Goal: Task Accomplishment & Management: Complete application form

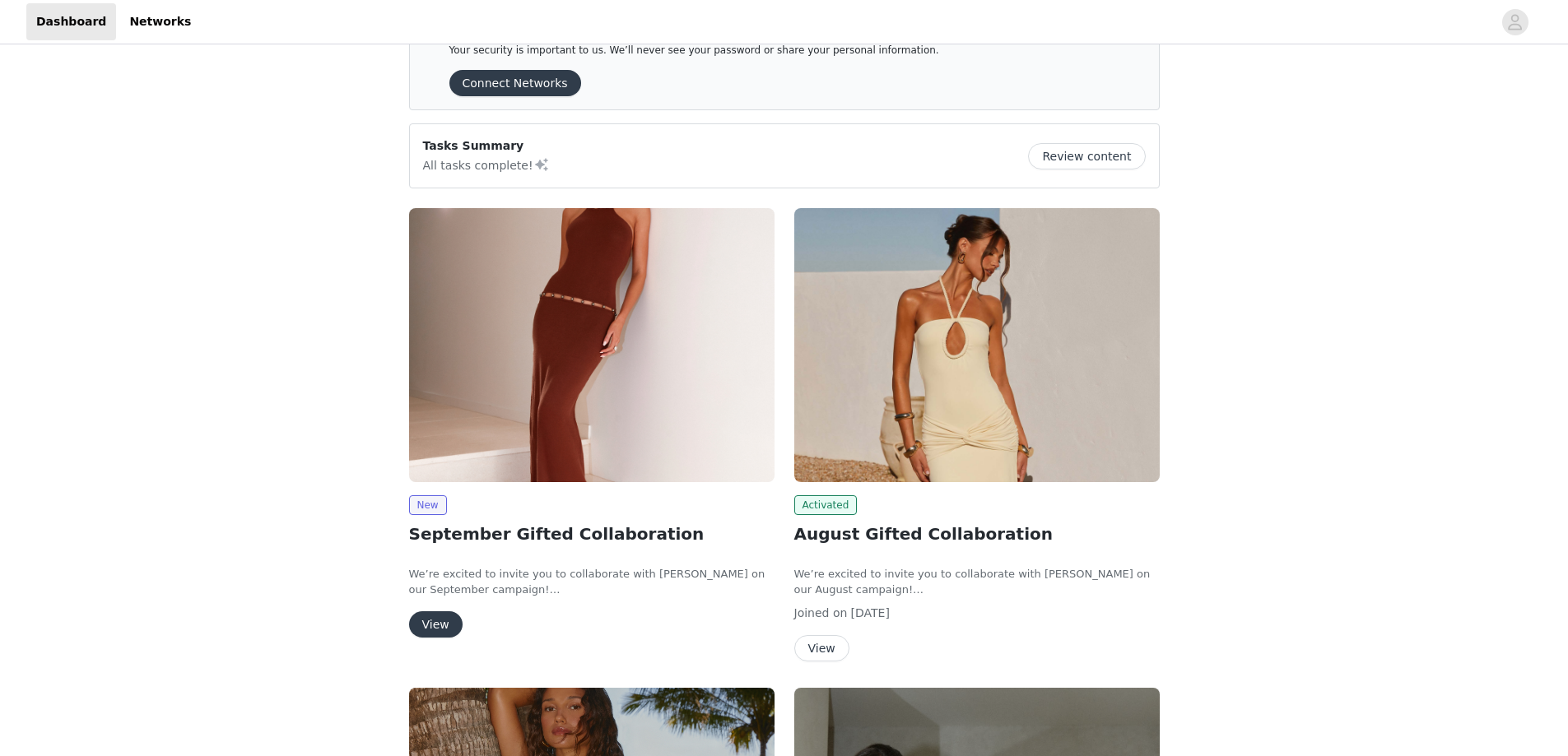
scroll to position [82, 0]
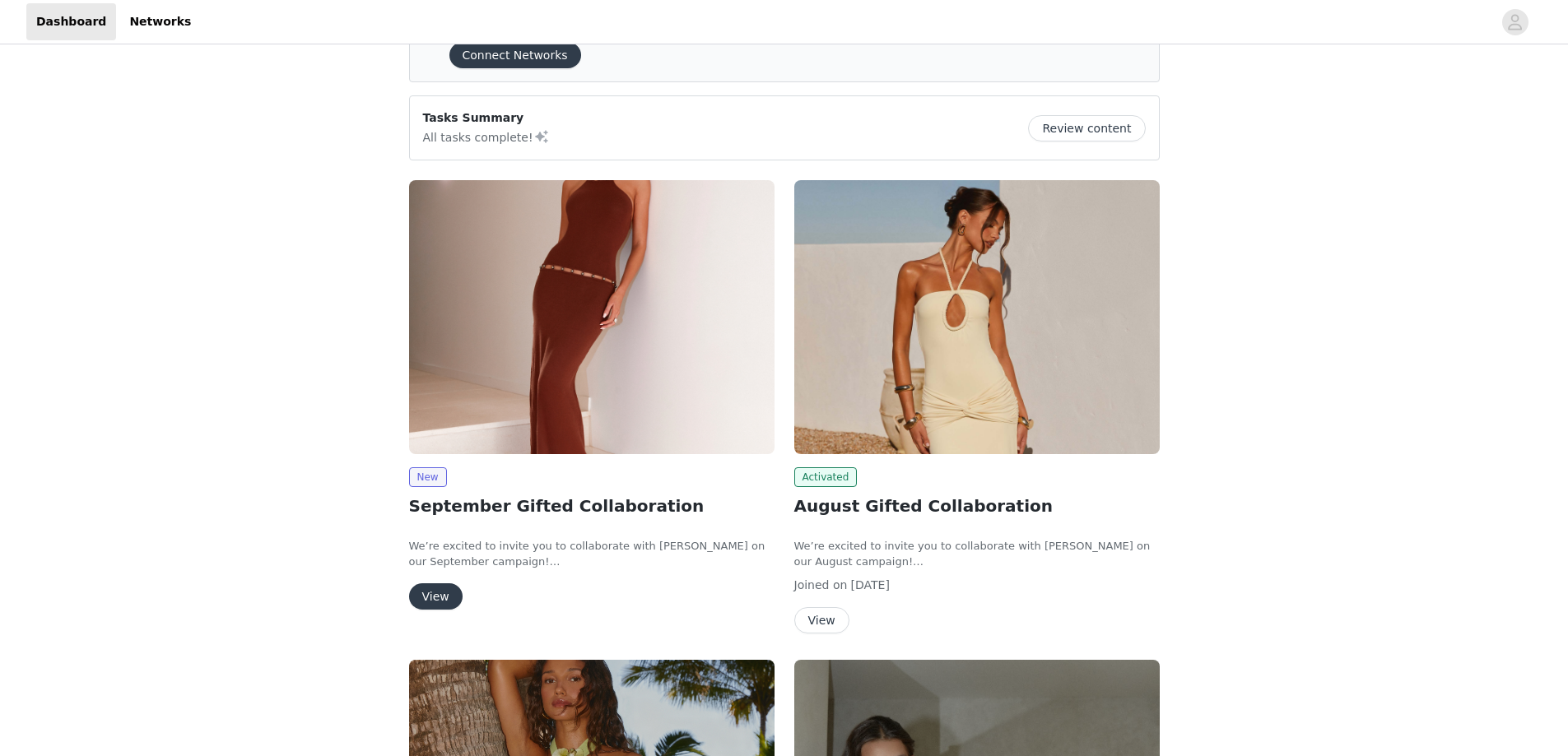
click at [423, 597] on button "View" at bounding box center [436, 596] width 53 height 26
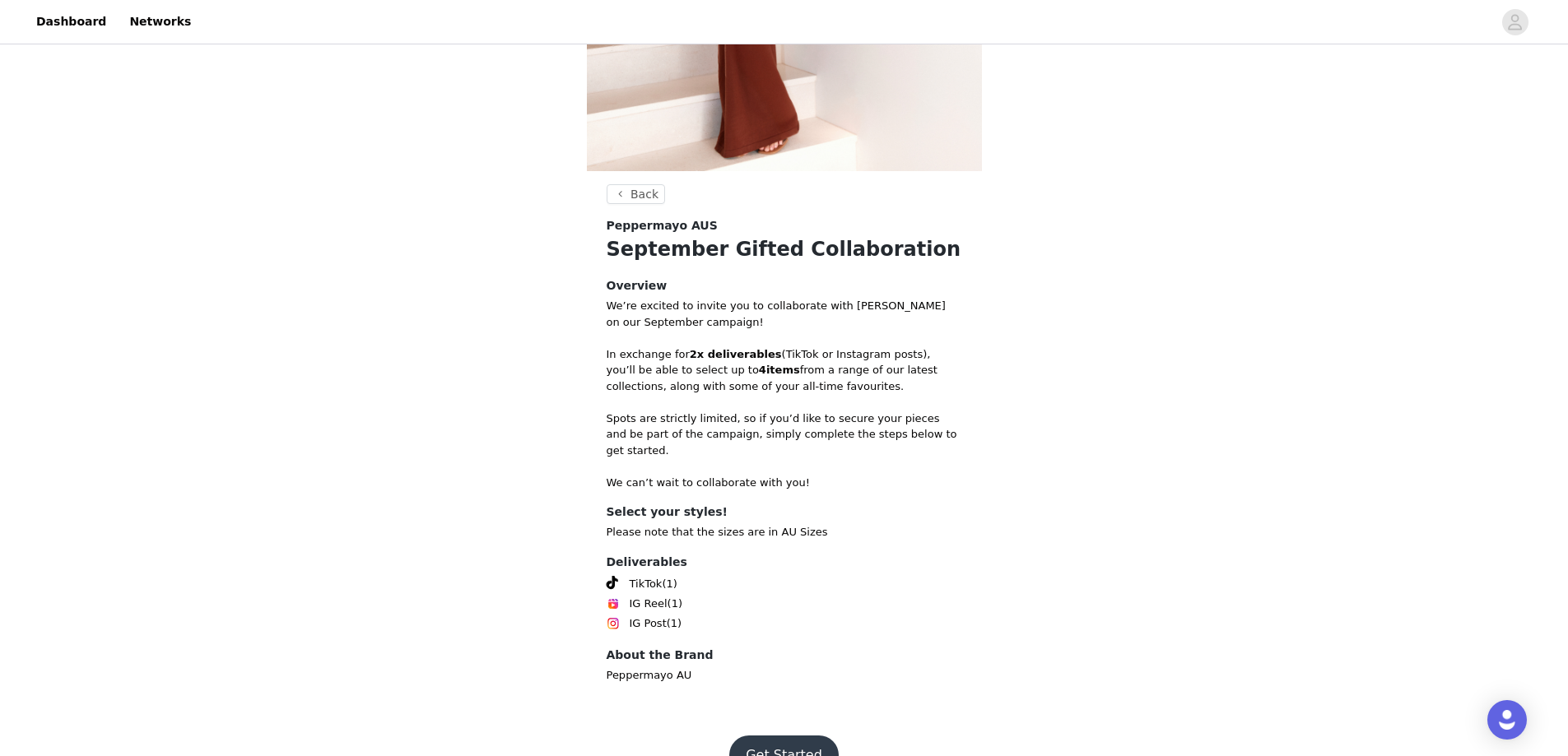
scroll to position [393, 0]
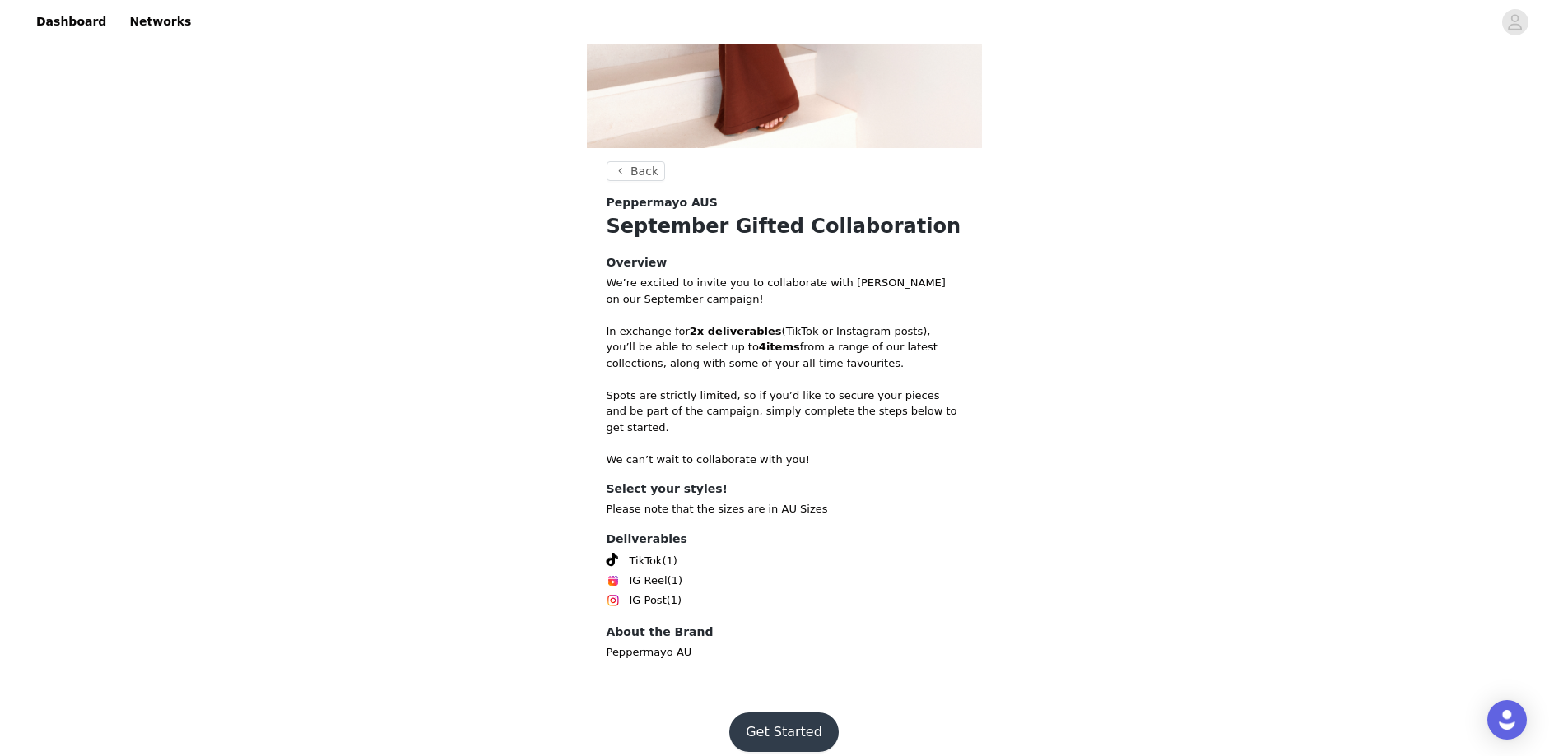
click at [772, 717] on button "Get Started" at bounding box center [784, 733] width 109 height 40
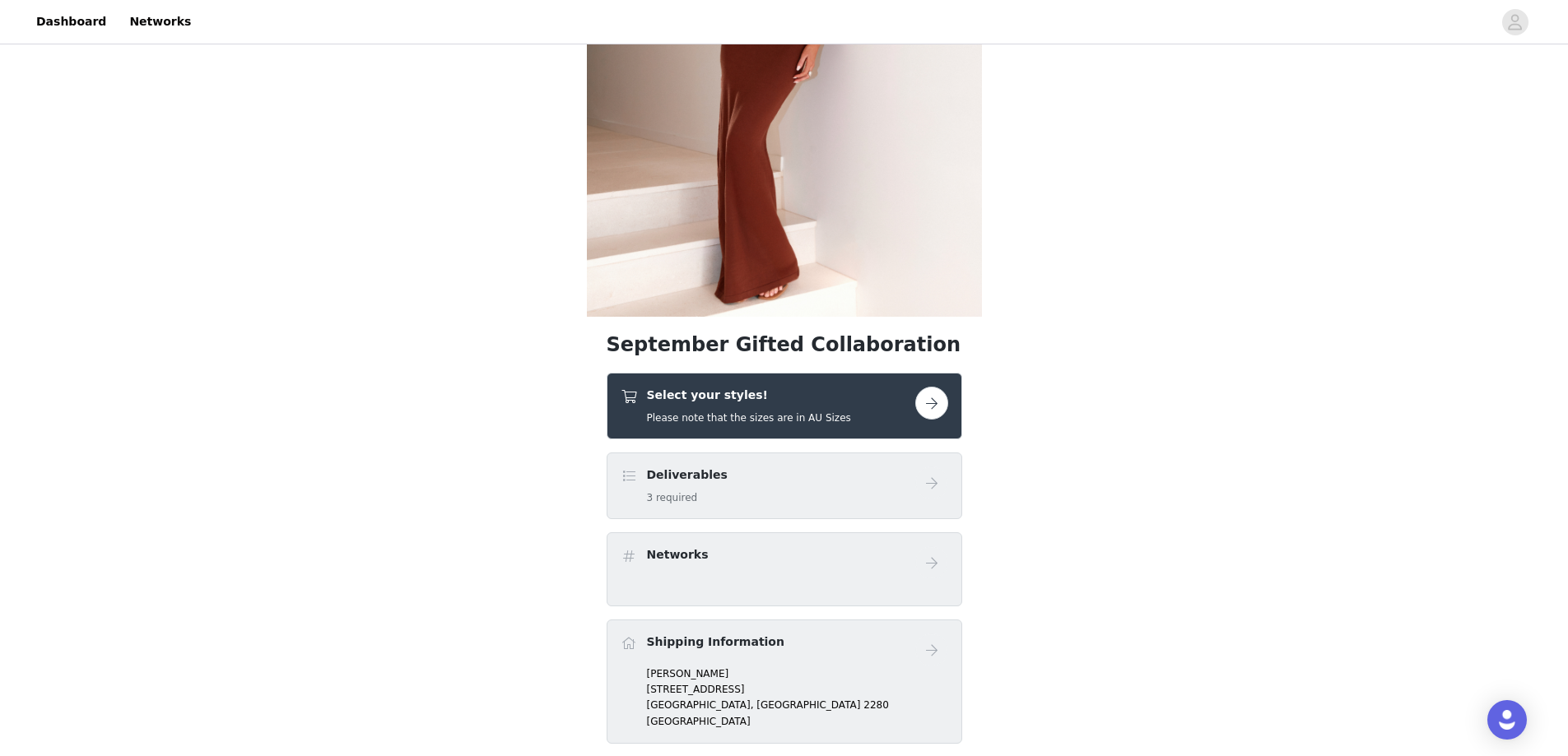
scroll to position [247, 0]
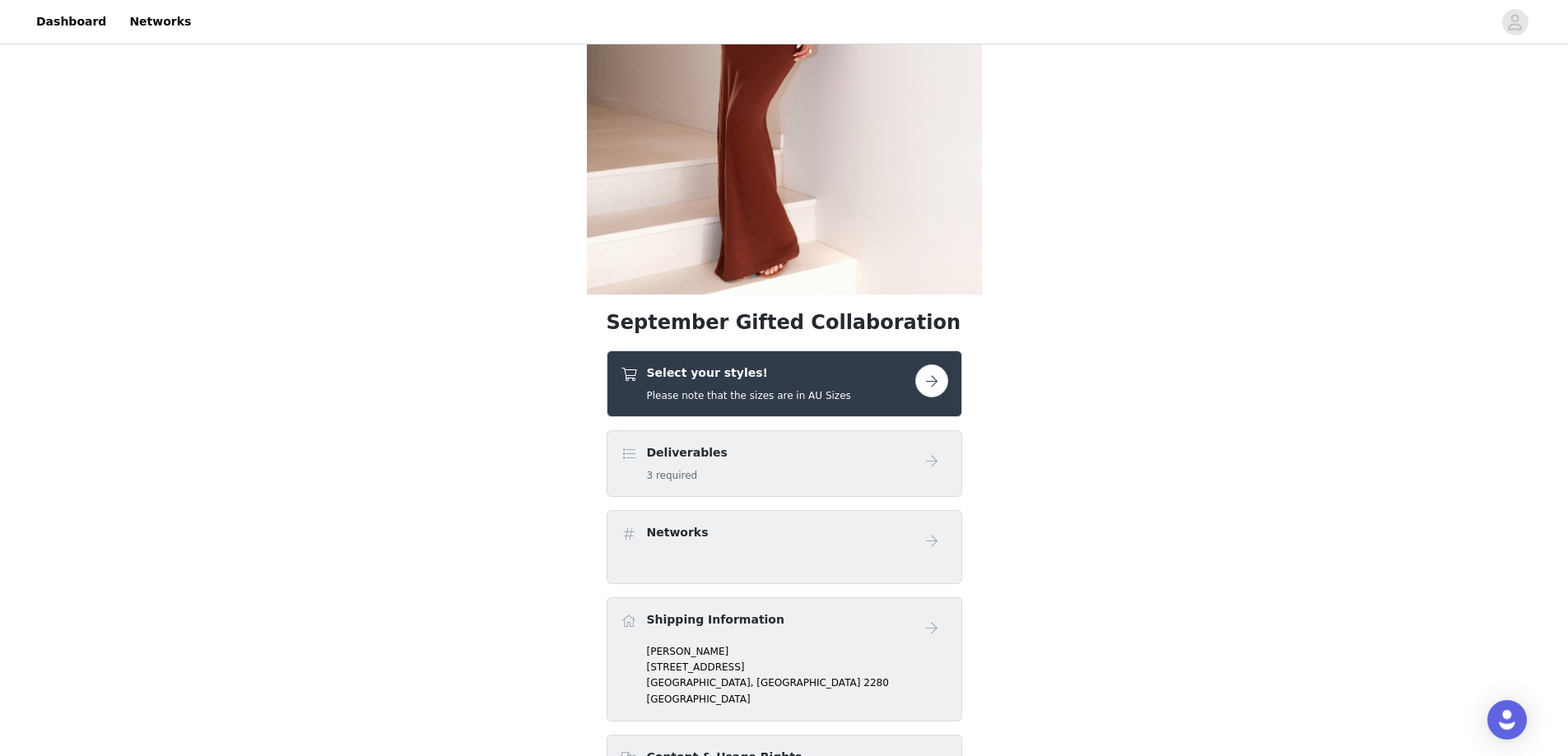
click at [930, 375] on button "button" at bounding box center [932, 380] width 33 height 33
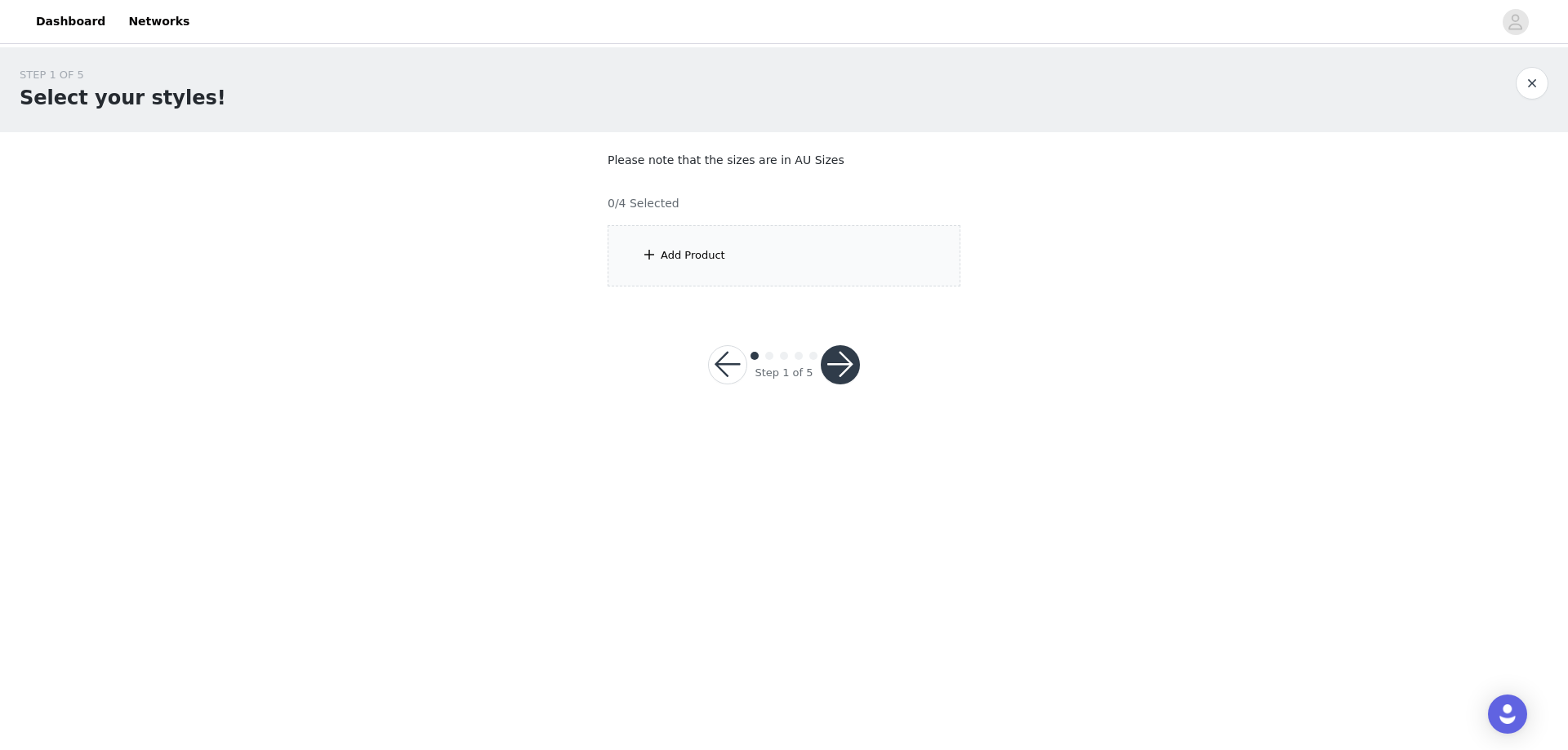
click at [786, 260] on div "Add Product" at bounding box center [784, 255] width 352 height 61
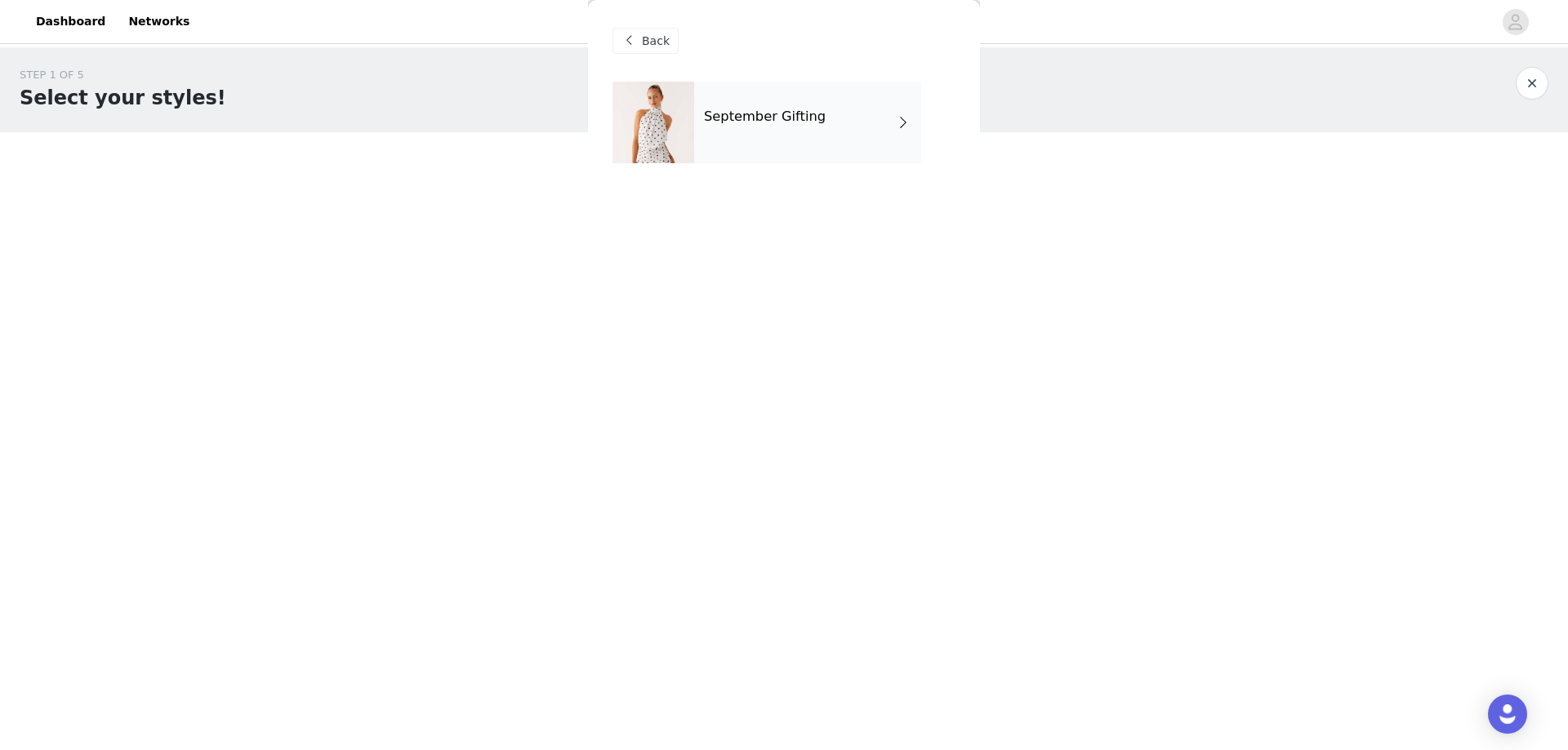
click at [801, 126] on div "September Gifting" at bounding box center [807, 122] width 227 height 82
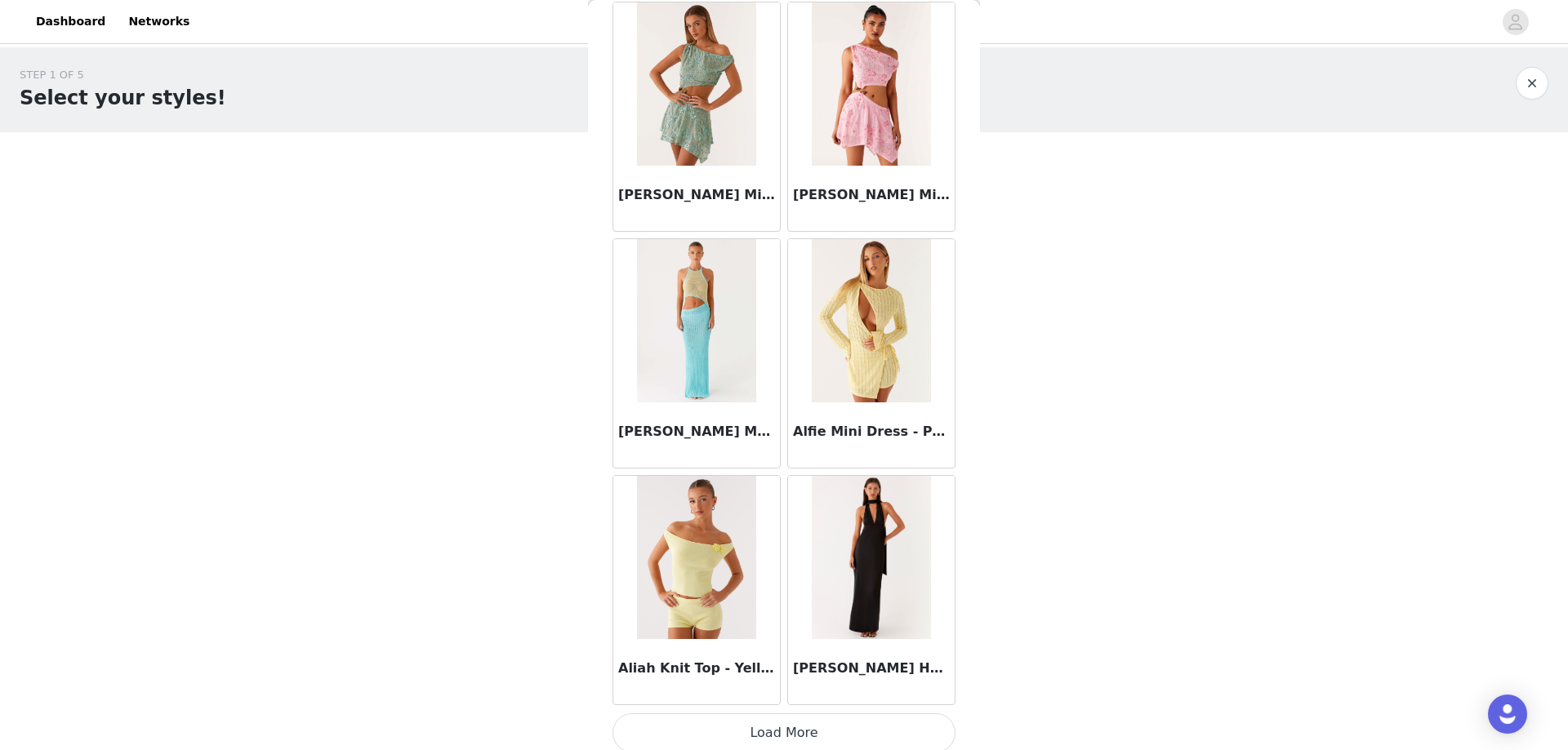
scroll to position [1747, 0]
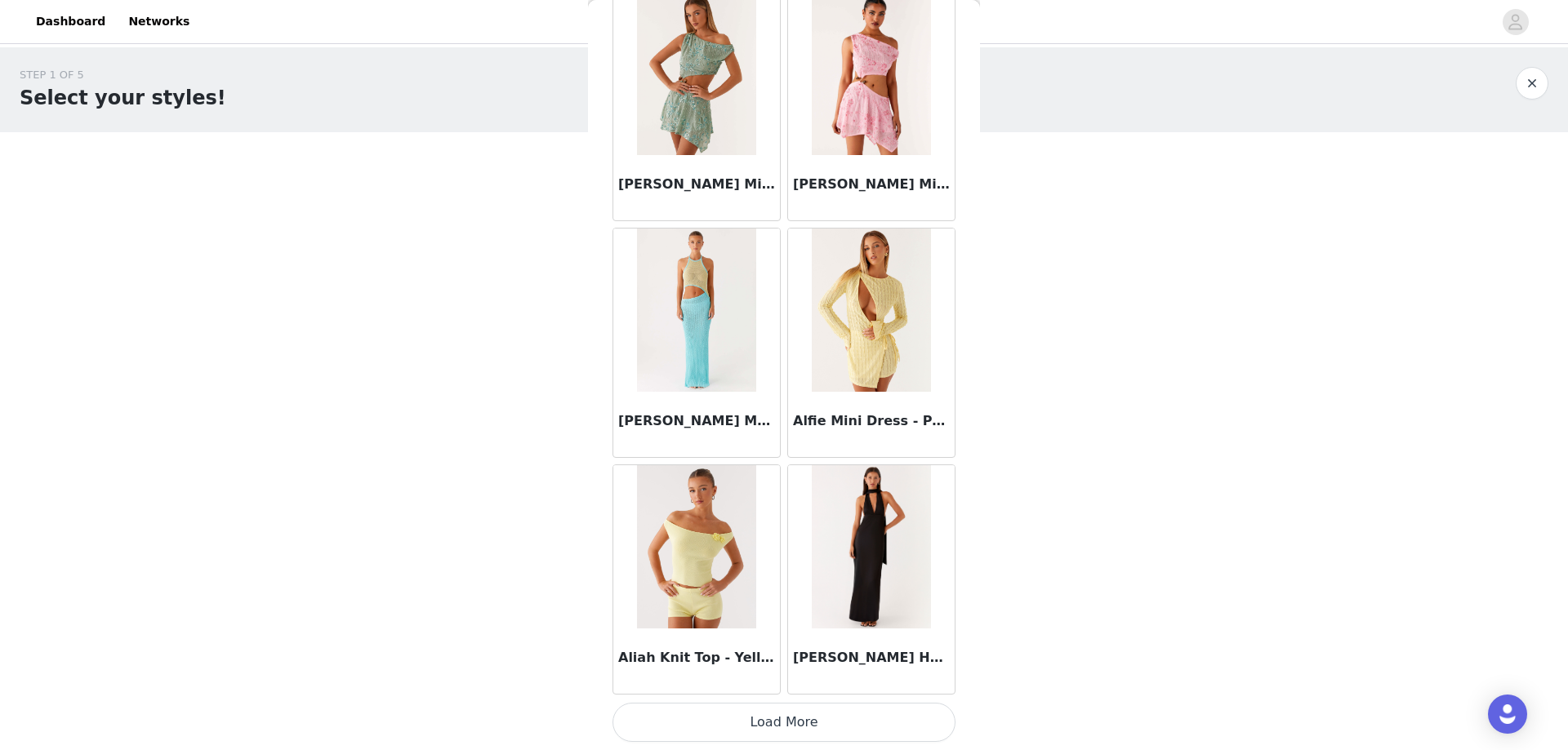
click at [801, 710] on button "Load More" at bounding box center [784, 722] width 343 height 39
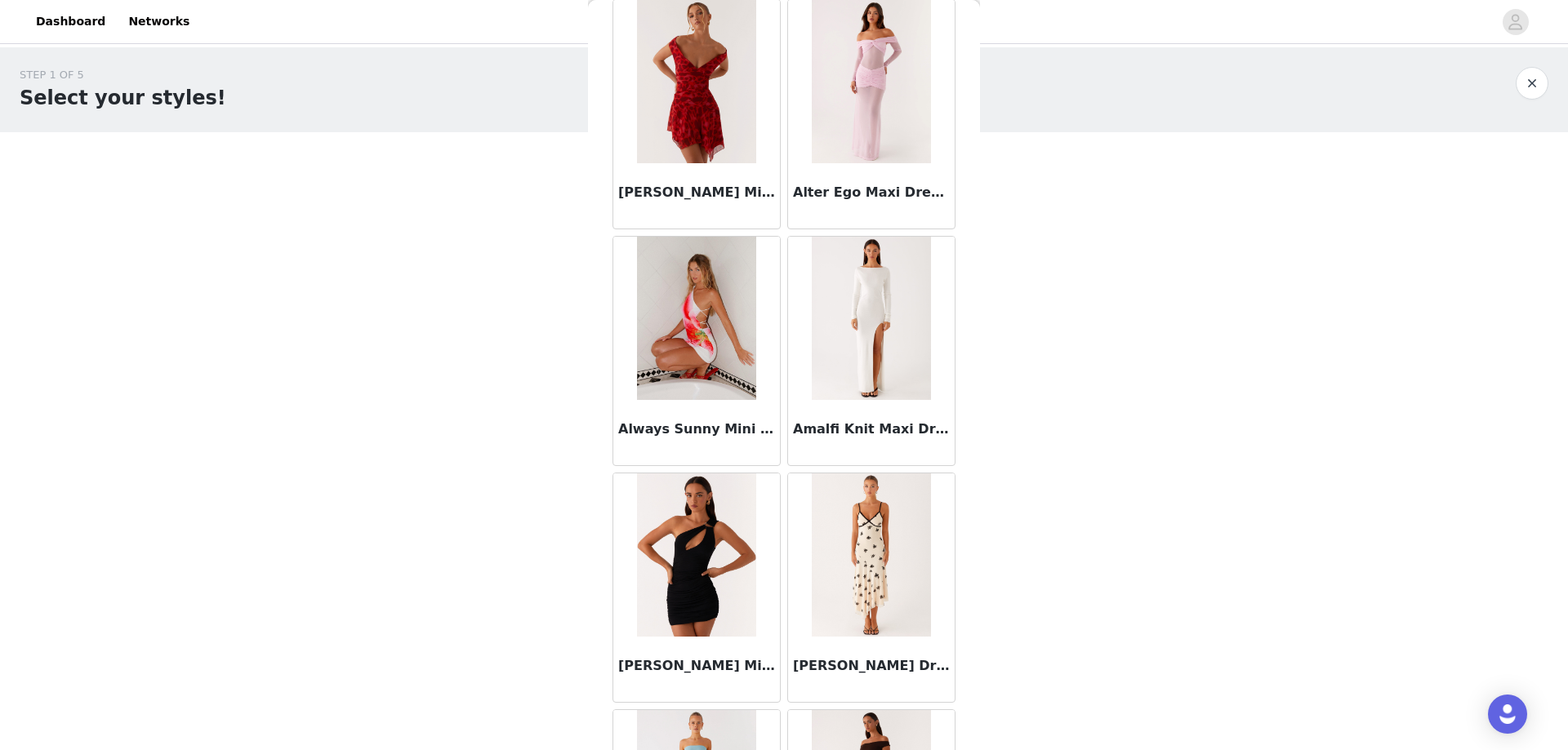
scroll to position [4032, 0]
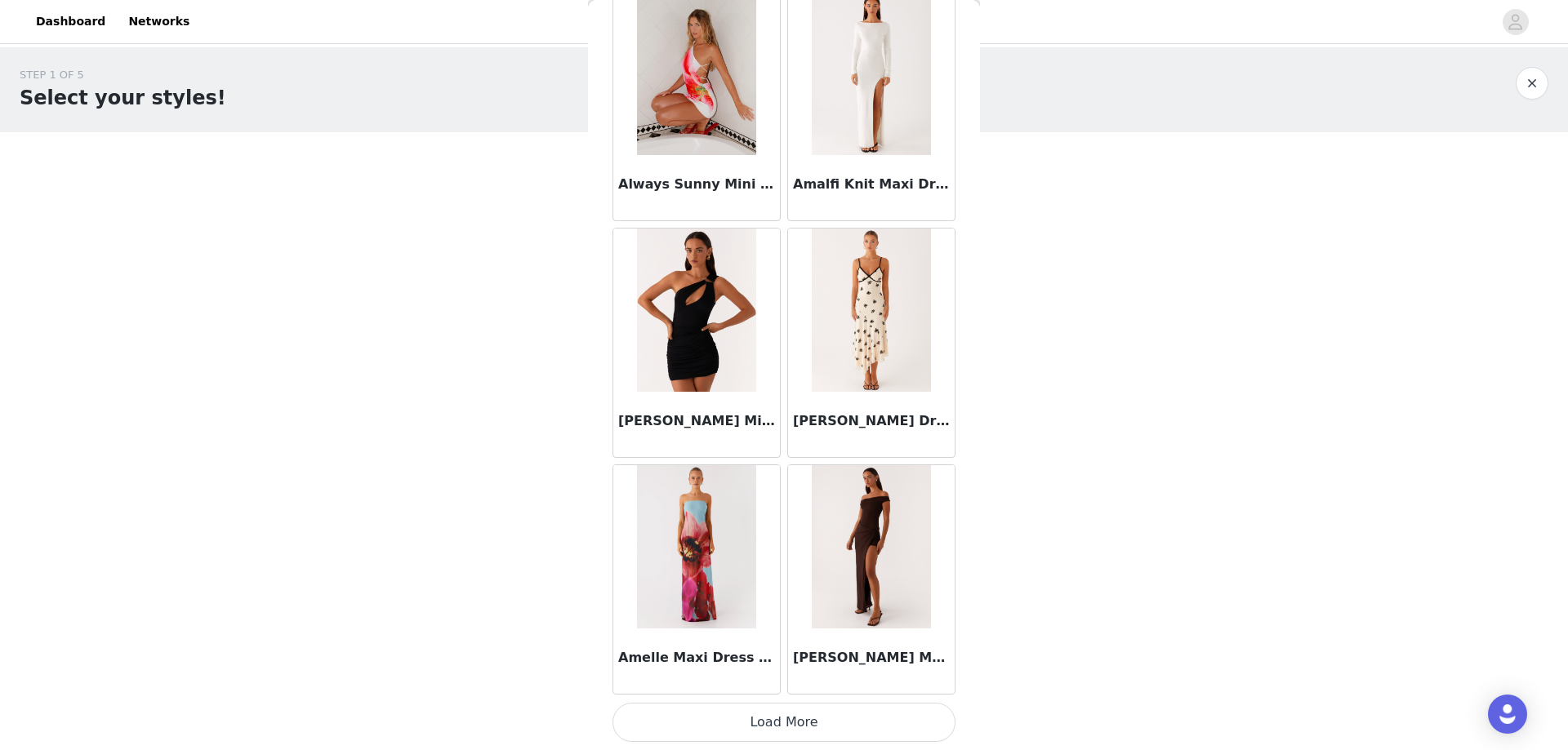
click at [806, 717] on button "Load More" at bounding box center [784, 722] width 343 height 39
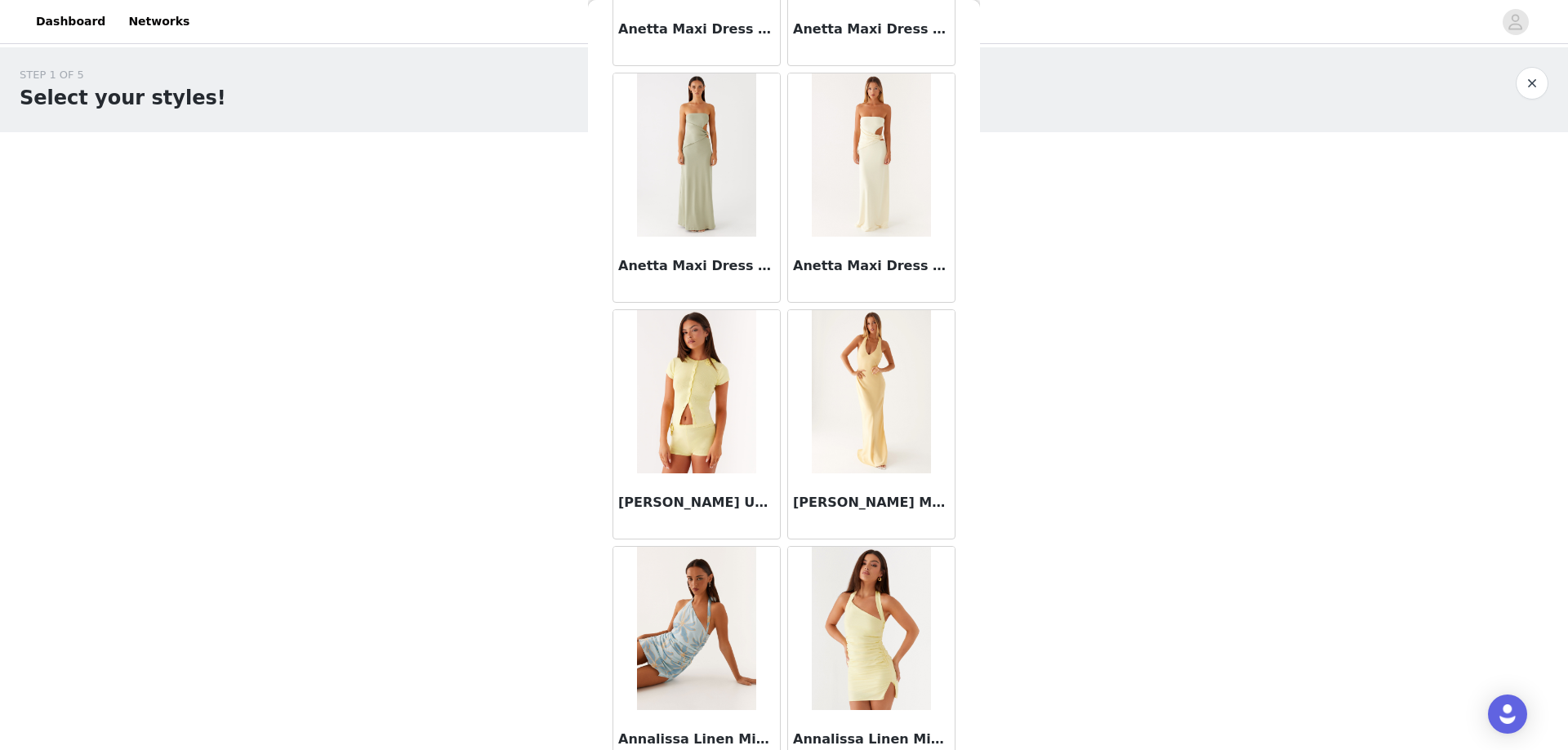
scroll to position [6480, 0]
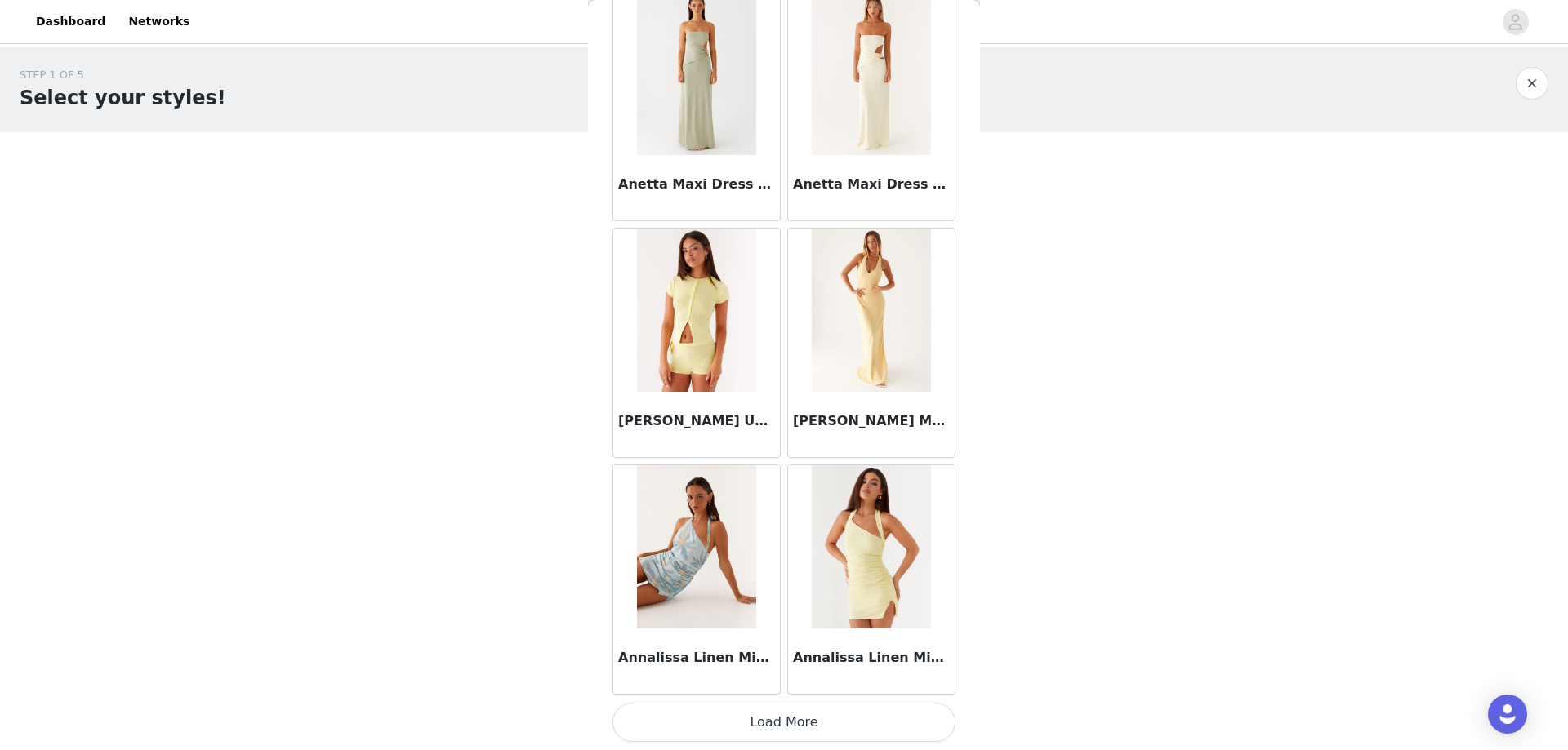
click at [826, 714] on button "Load More" at bounding box center [784, 722] width 343 height 39
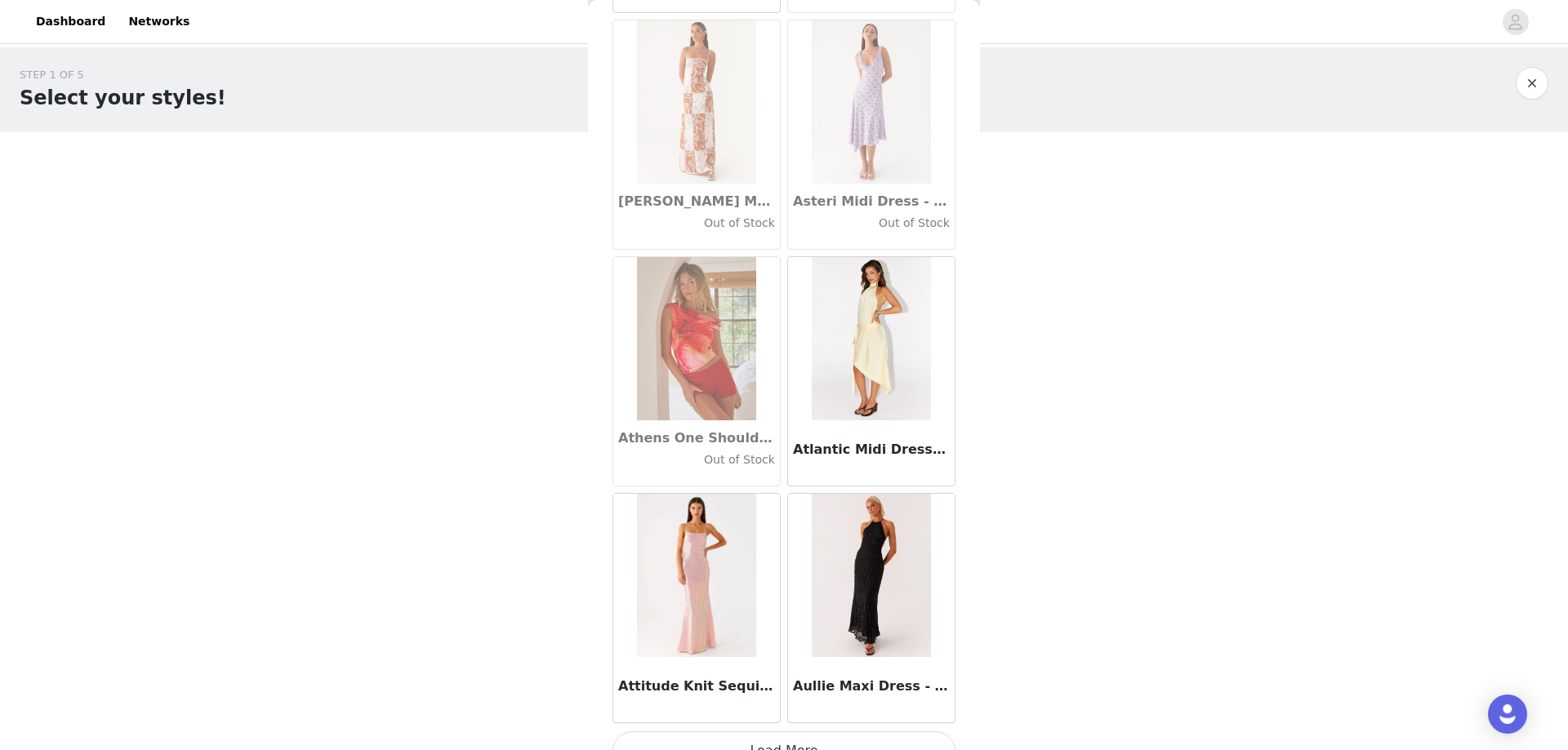
scroll to position [8847, 0]
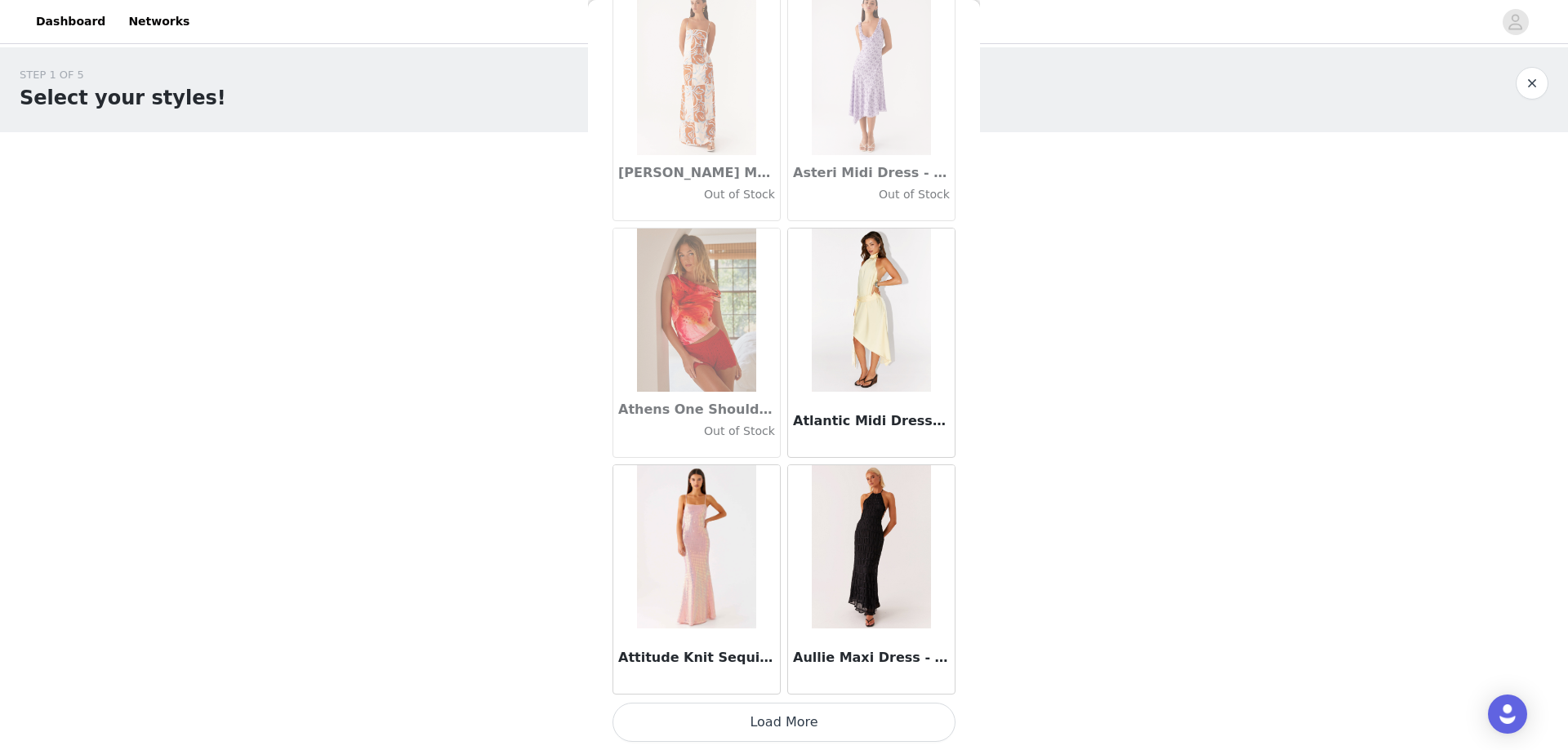
click at [813, 714] on button "Load More" at bounding box center [784, 722] width 343 height 39
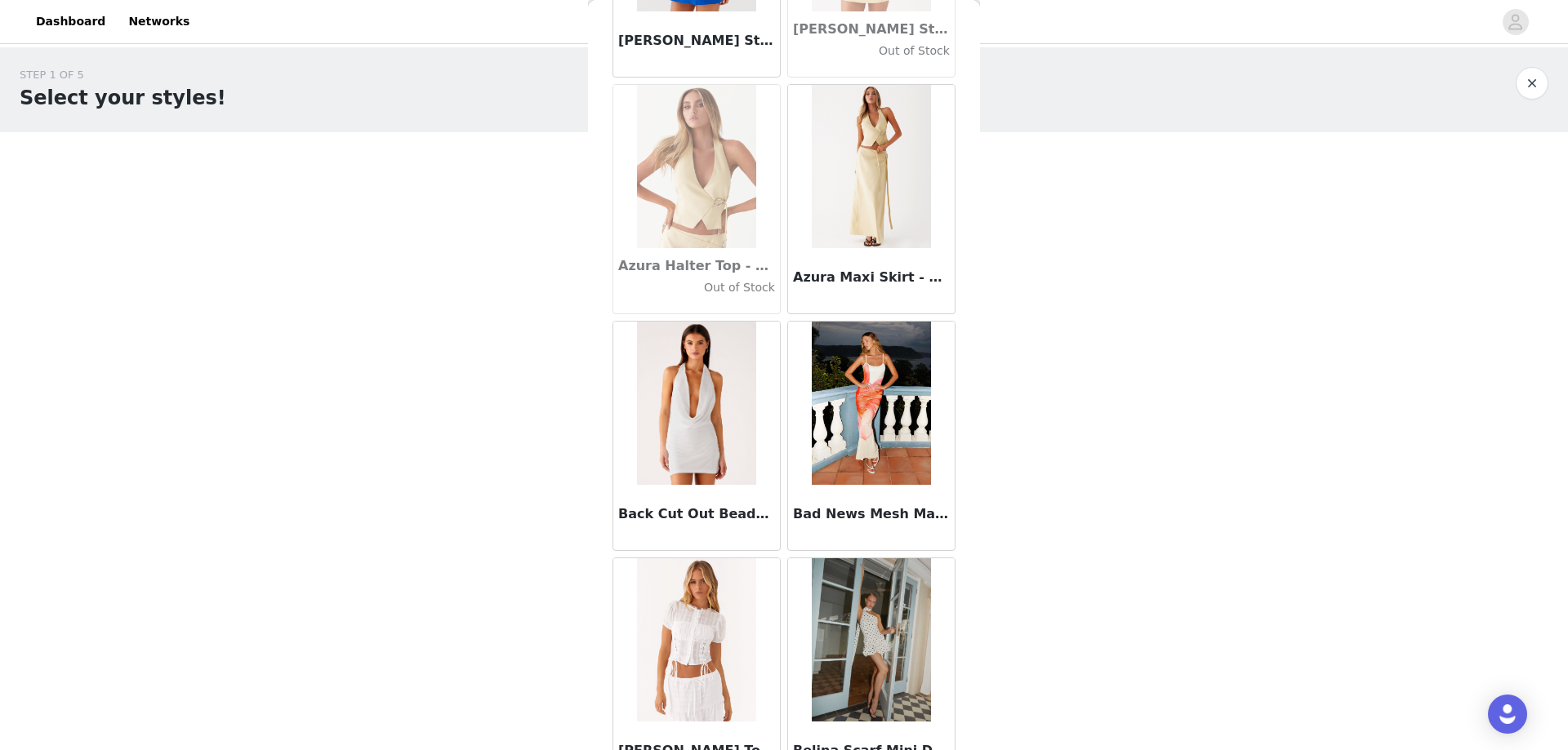
scroll to position [11213, 0]
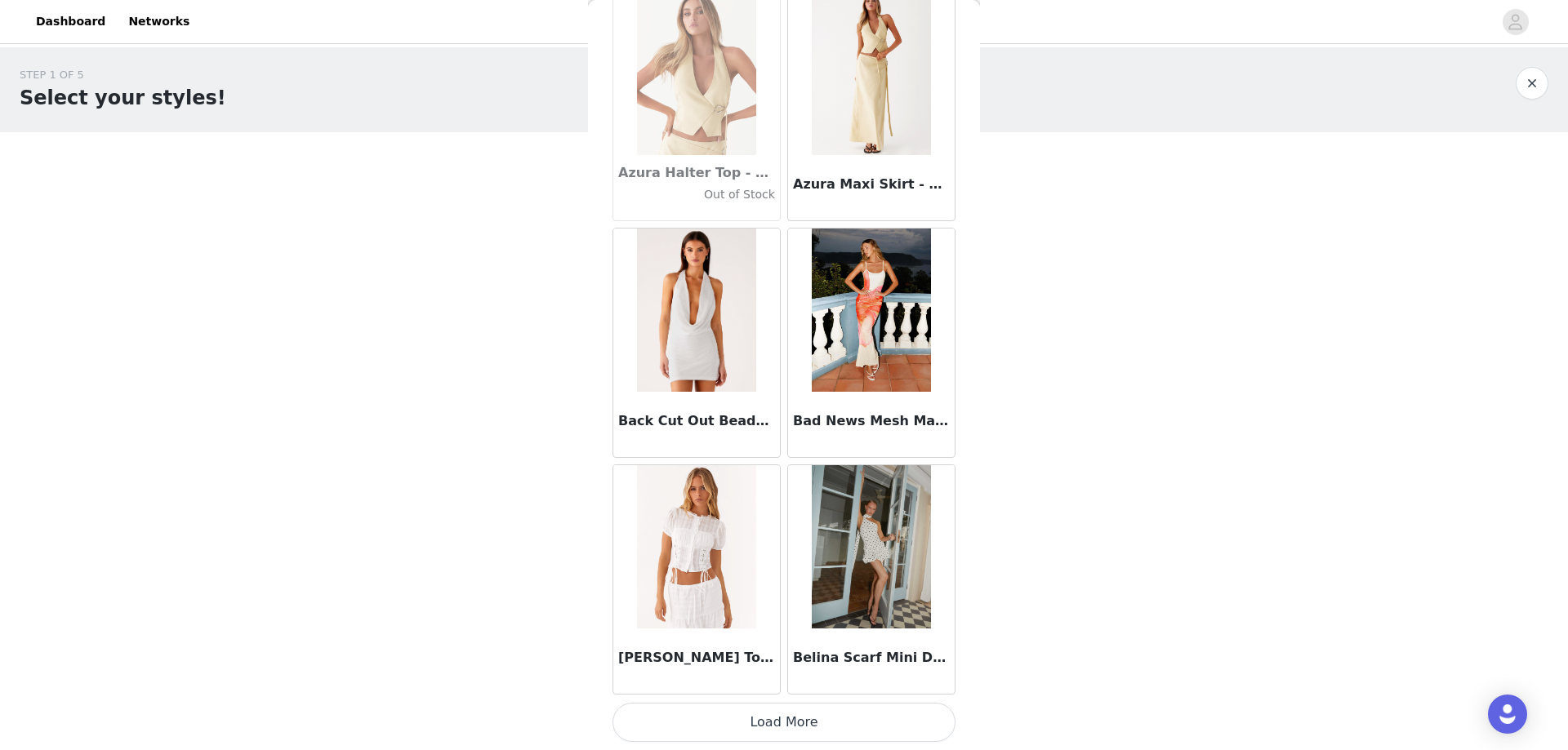
click at [751, 716] on button "Load More" at bounding box center [784, 722] width 343 height 39
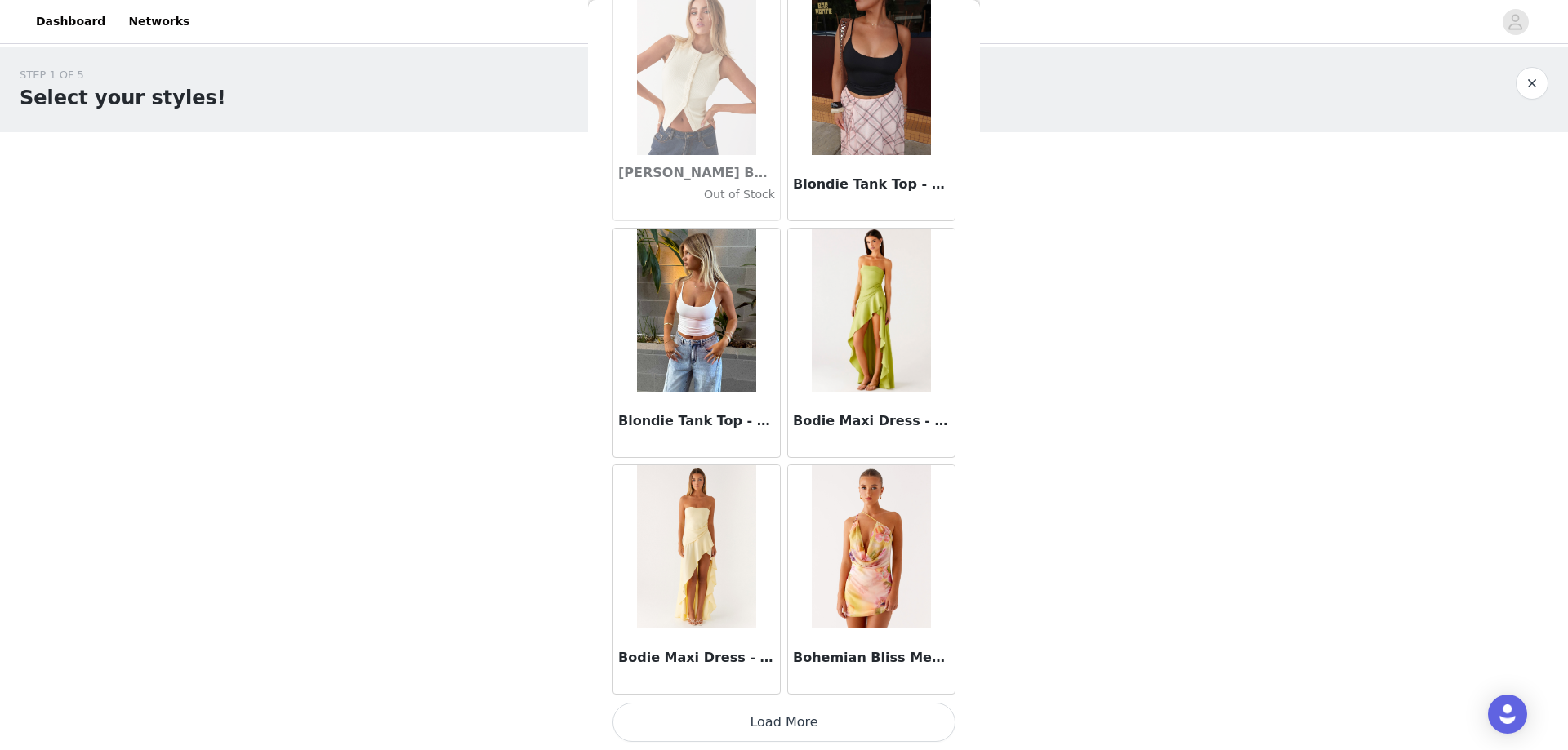
scroll to position [13498, 0]
click at [852, 724] on button "Load More" at bounding box center [784, 722] width 343 height 39
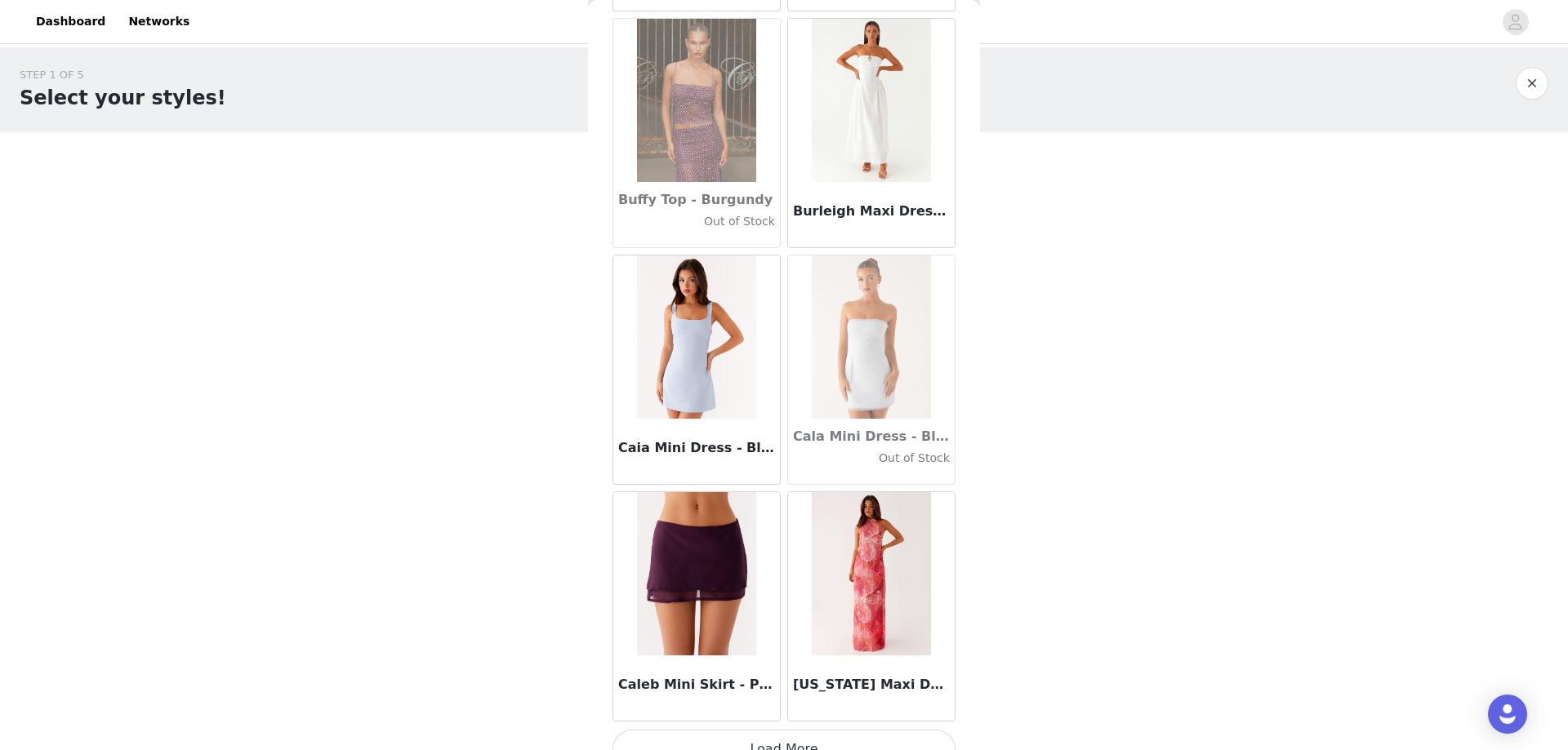
scroll to position [15947, 0]
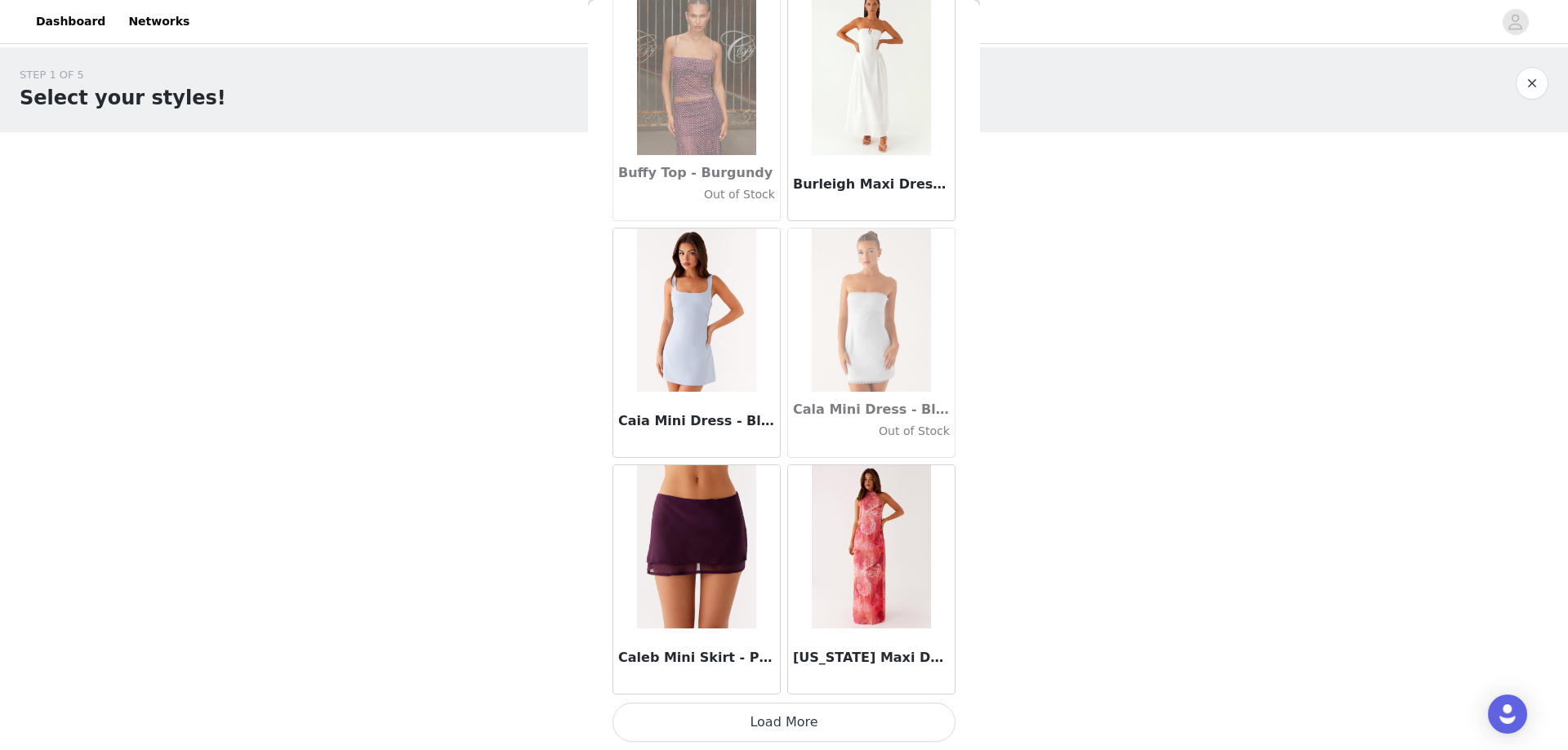
click at [810, 730] on button "Load More" at bounding box center [784, 722] width 343 height 39
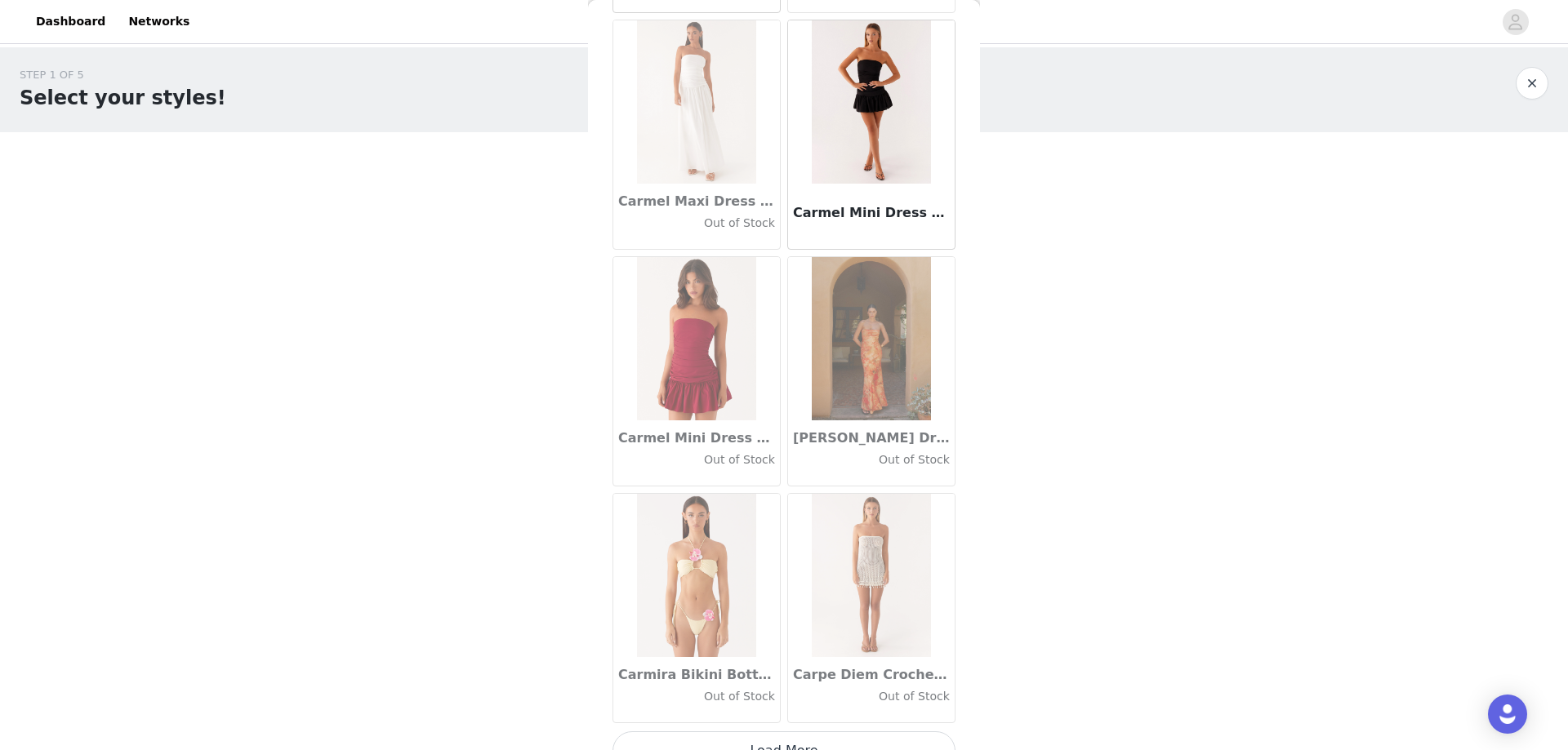
scroll to position [18314, 0]
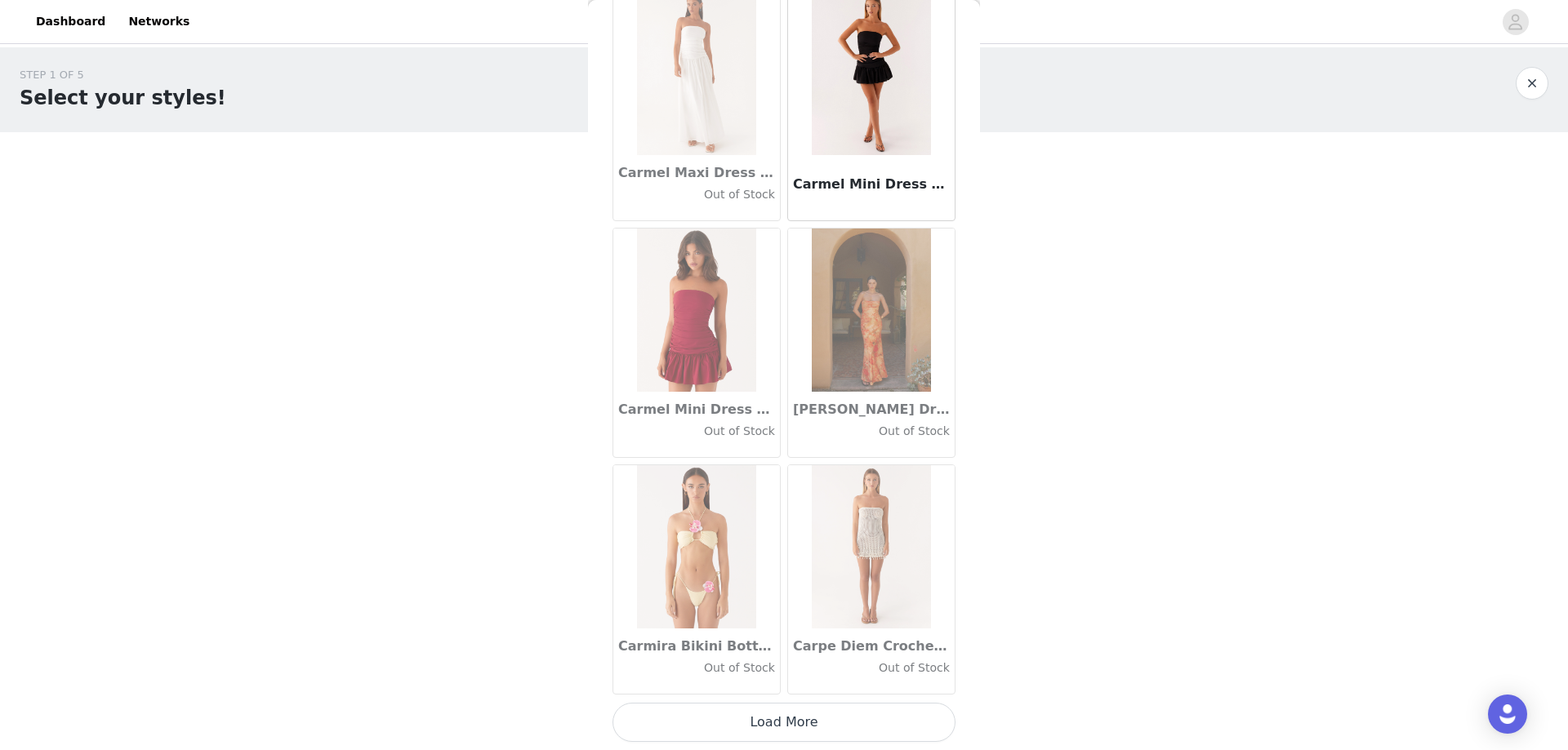
click at [810, 718] on button "Load More" at bounding box center [784, 722] width 343 height 39
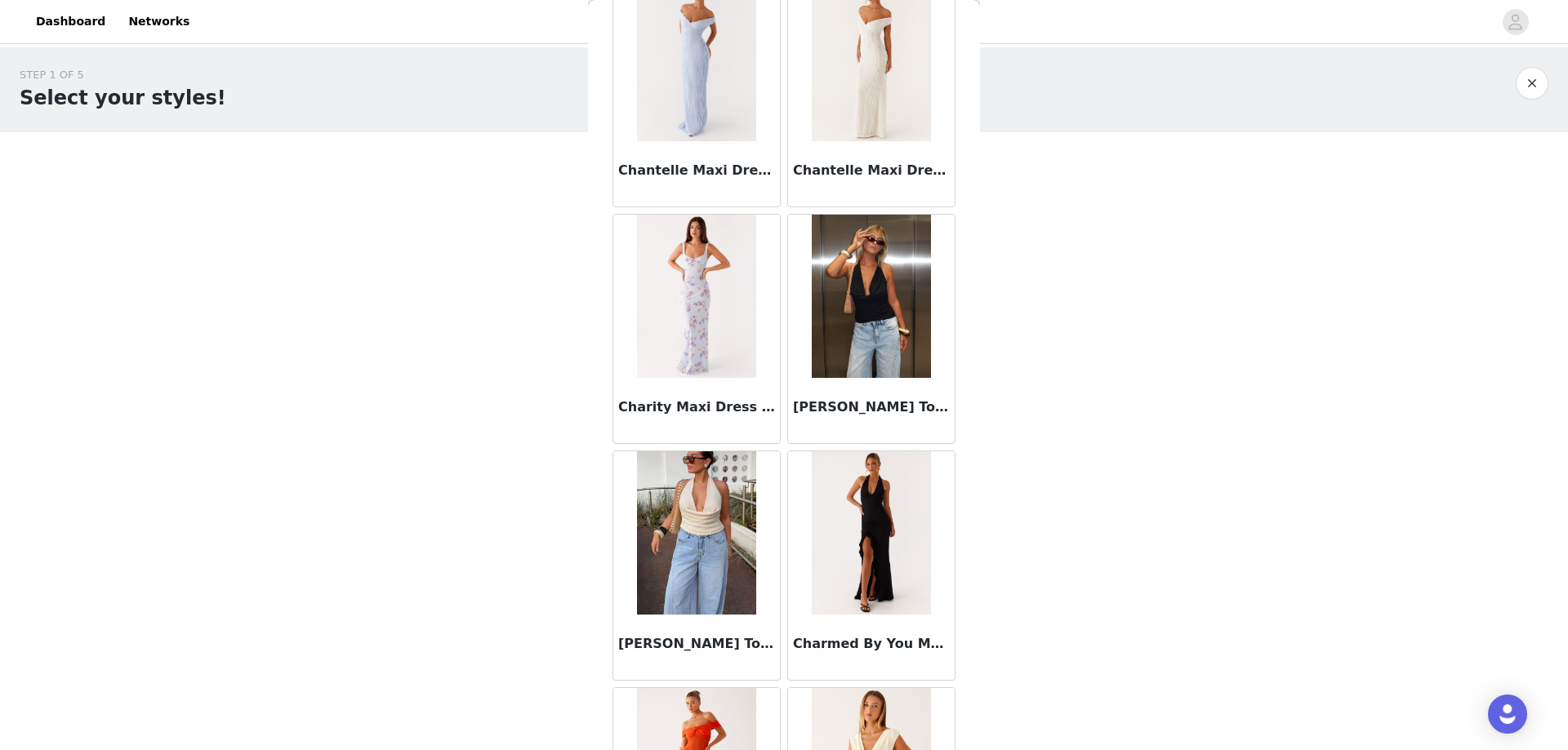
scroll to position [20680, 0]
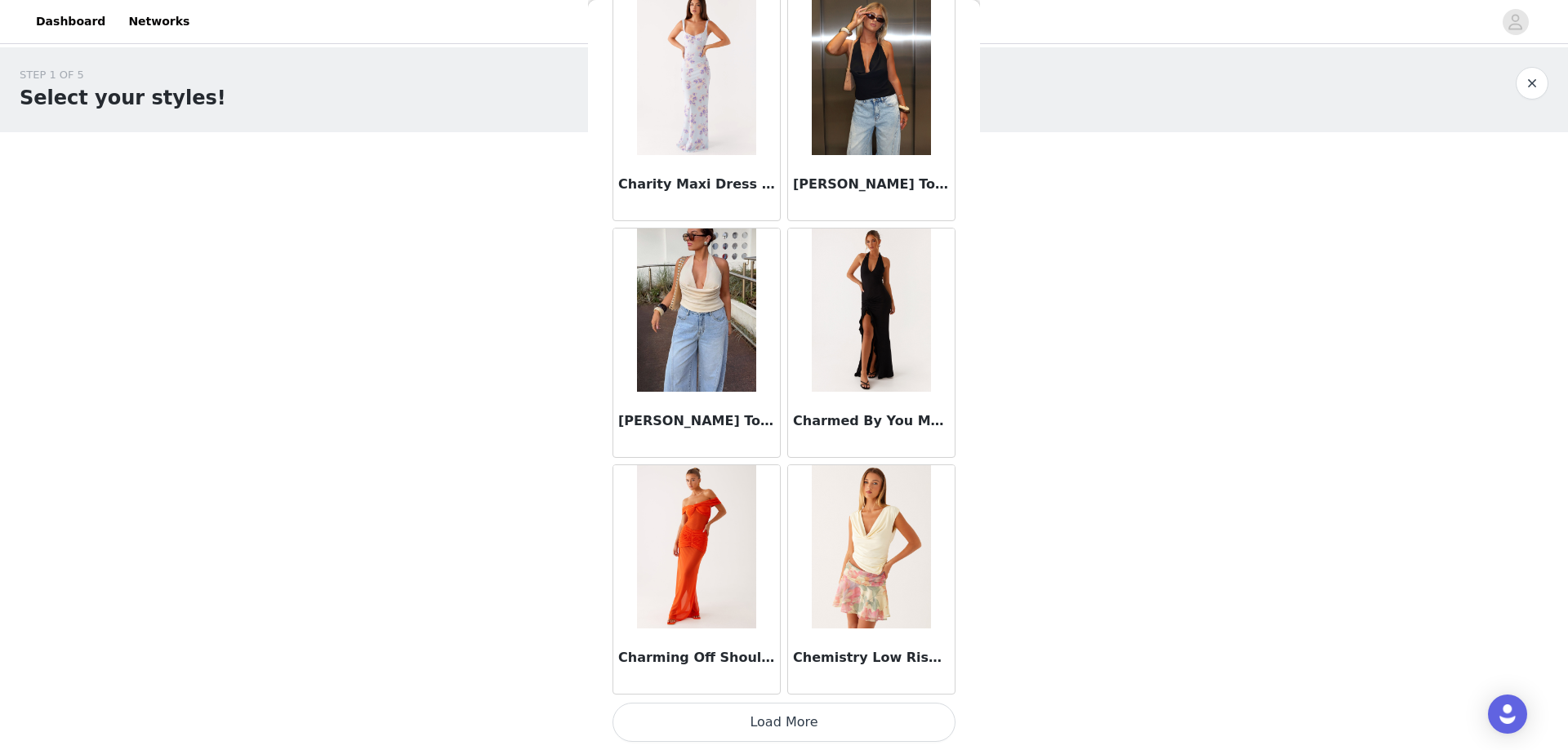
click at [773, 726] on button "Load More" at bounding box center [784, 722] width 343 height 39
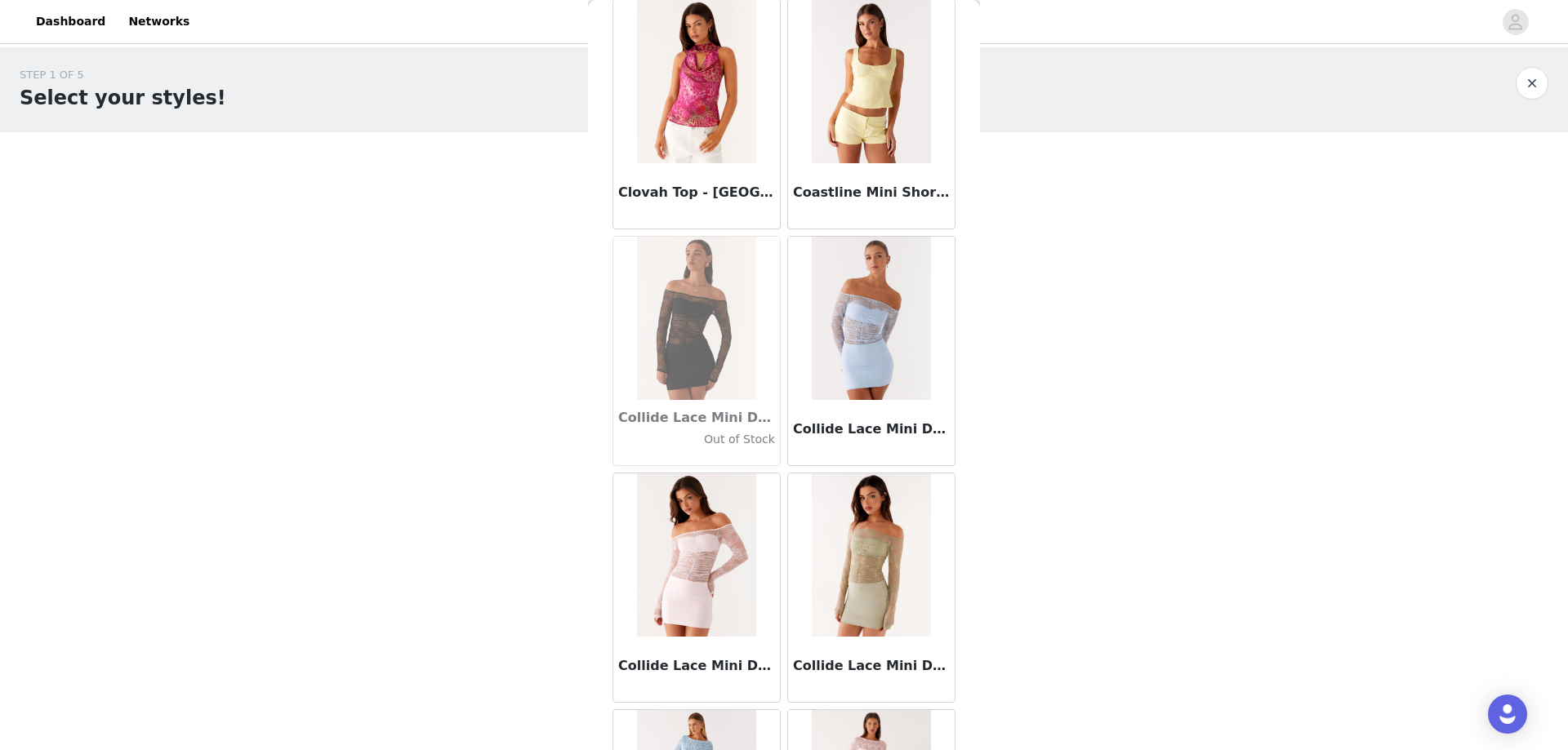
scroll to position [23047, 0]
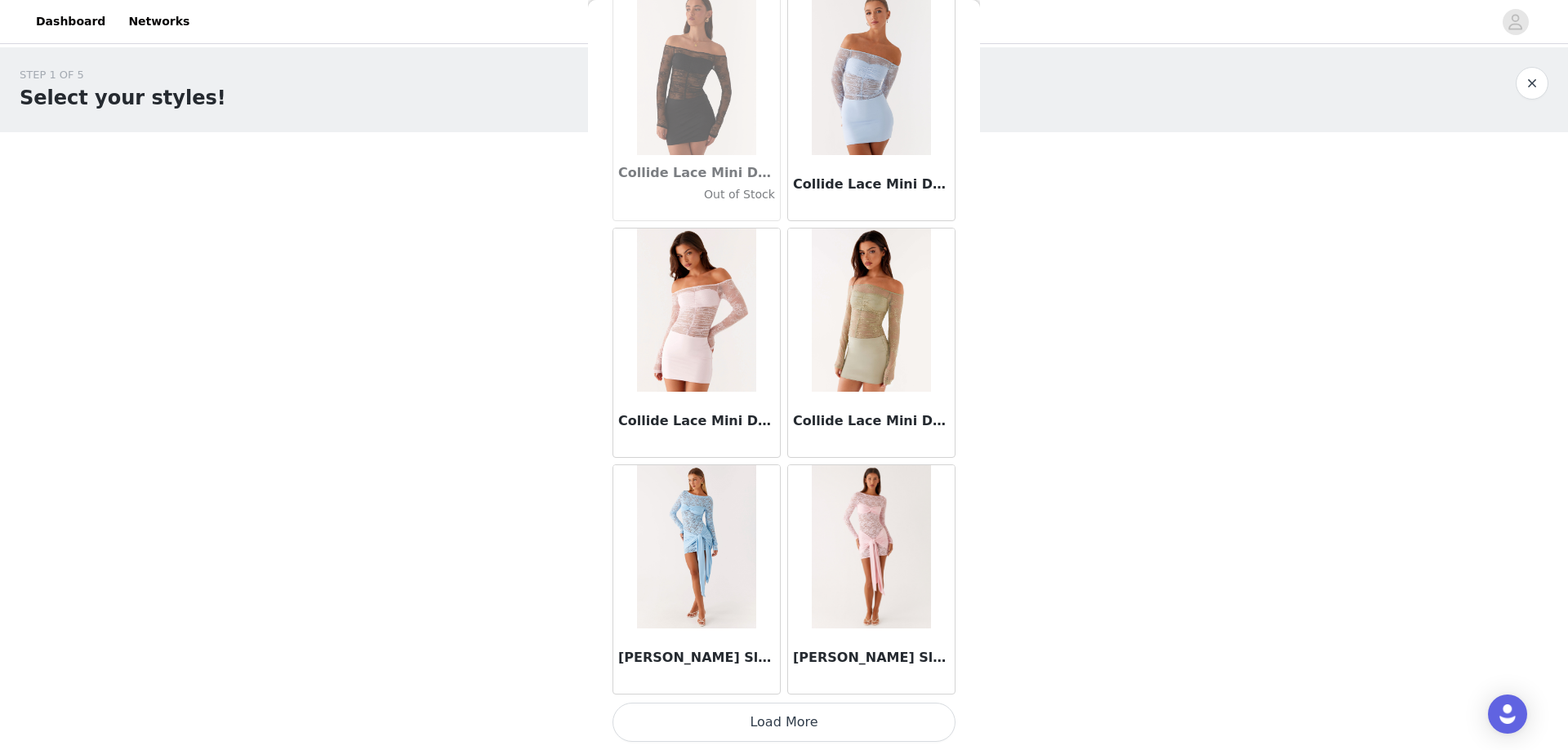
click at [827, 715] on button "Load More" at bounding box center [784, 722] width 343 height 39
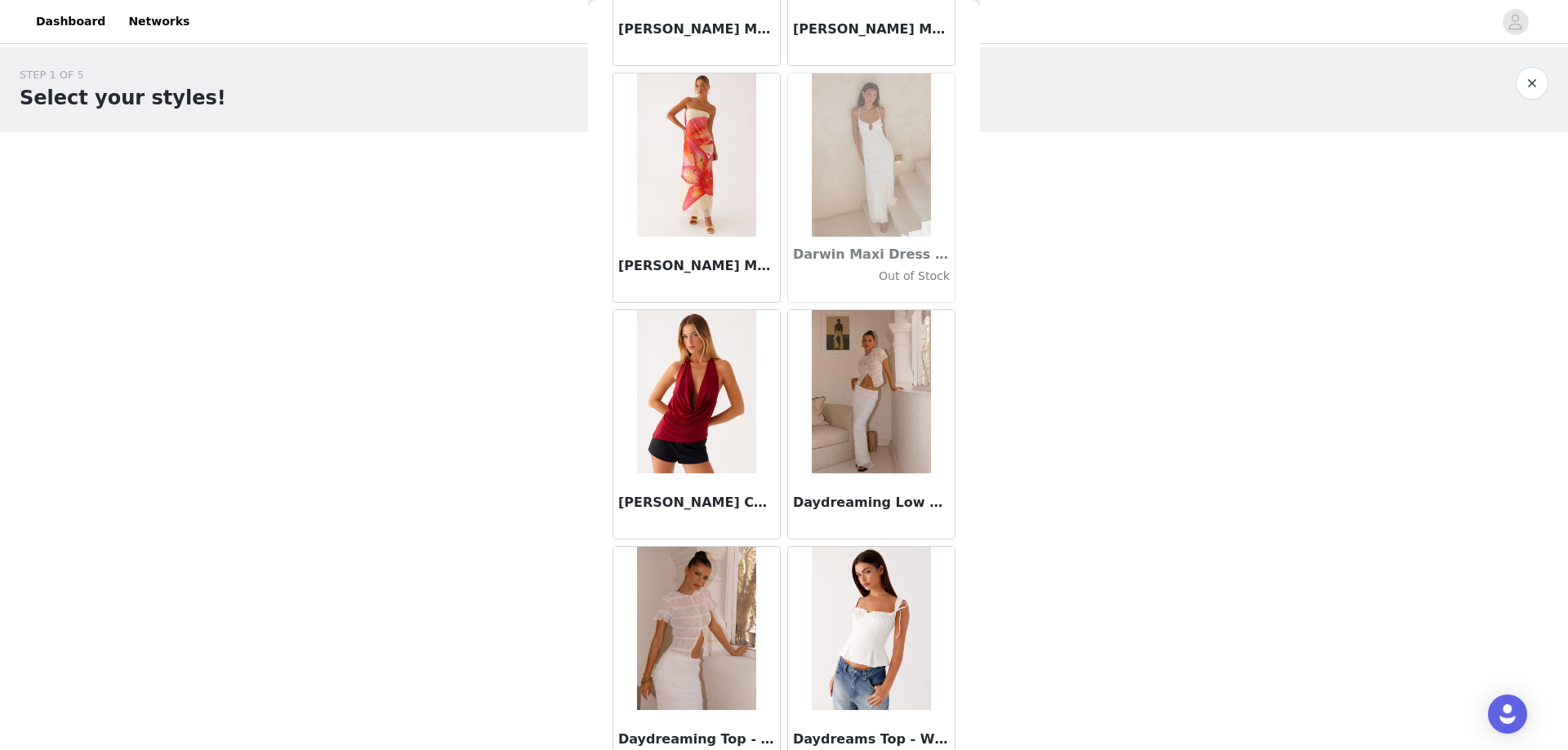
scroll to position [25413, 0]
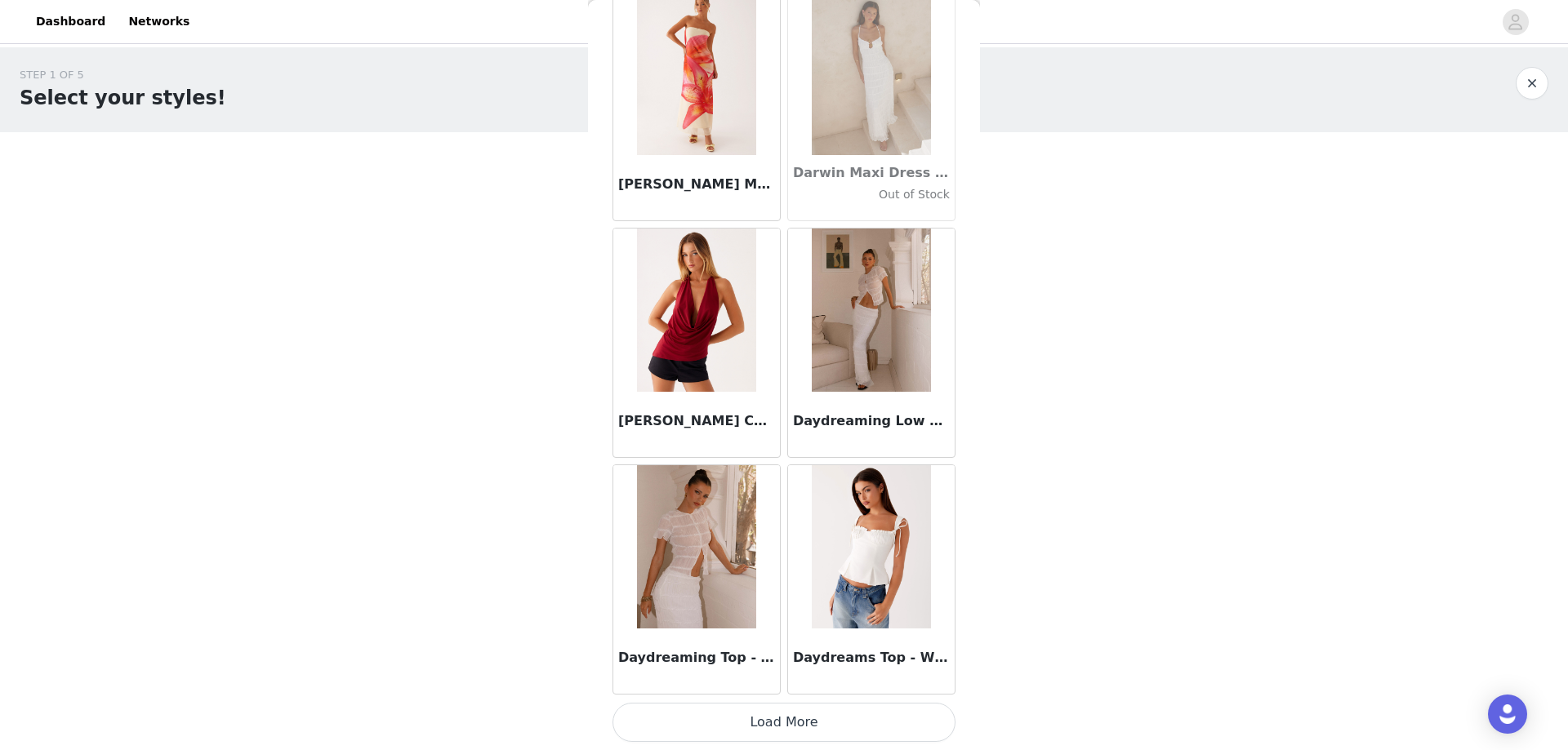
click at [820, 724] on button "Load More" at bounding box center [784, 722] width 343 height 39
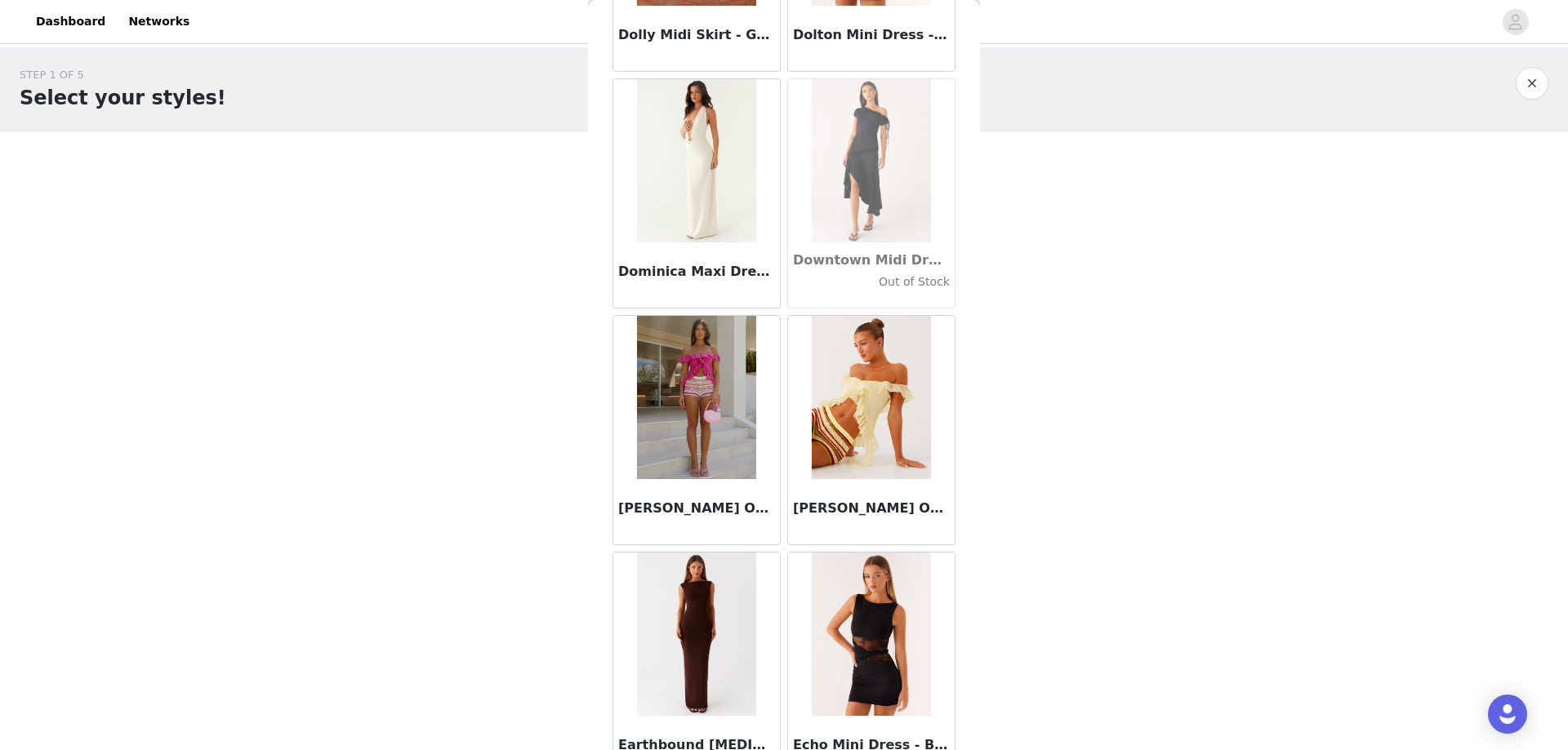
scroll to position [27780, 0]
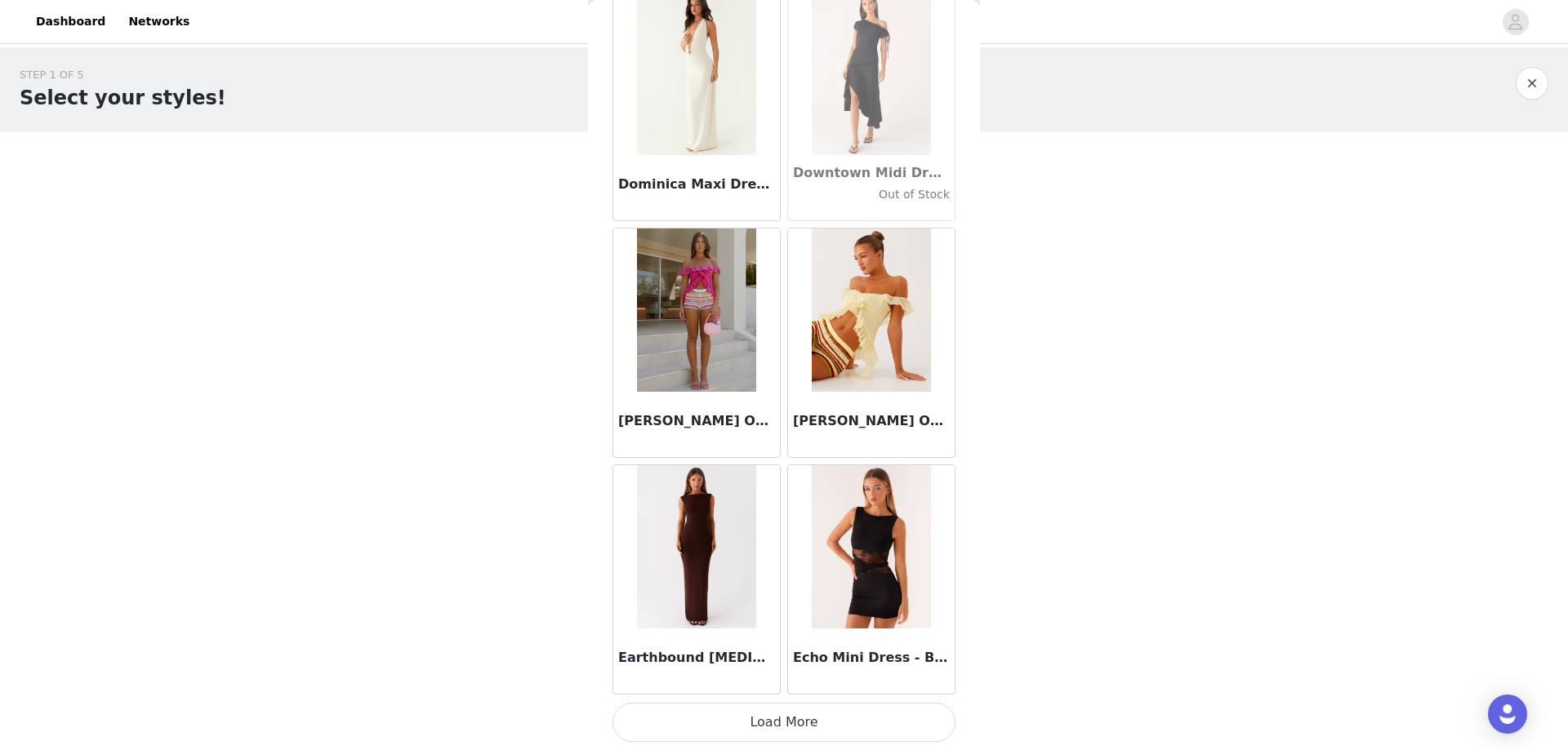
click at [801, 723] on button "Load More" at bounding box center [784, 722] width 343 height 39
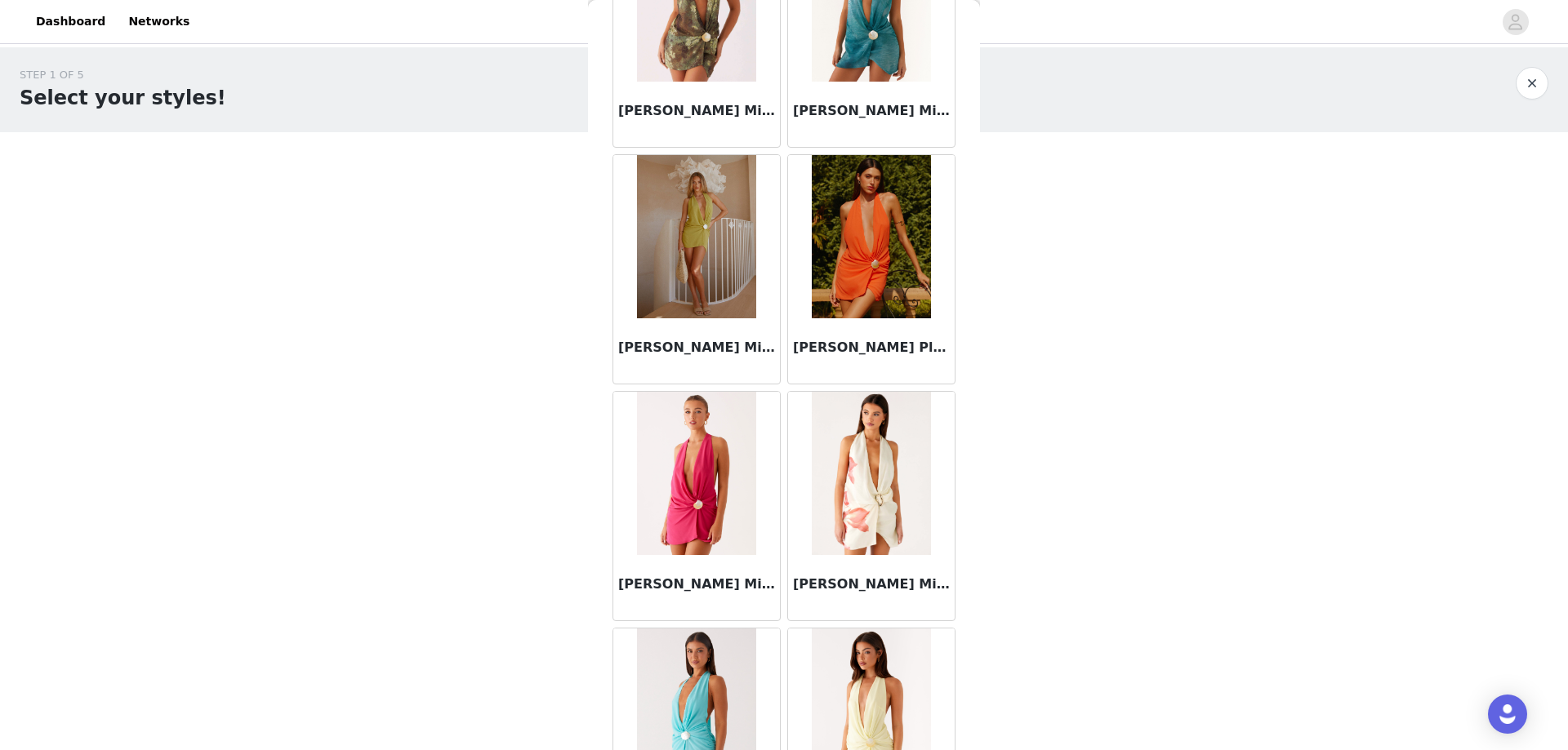
scroll to position [30146, 0]
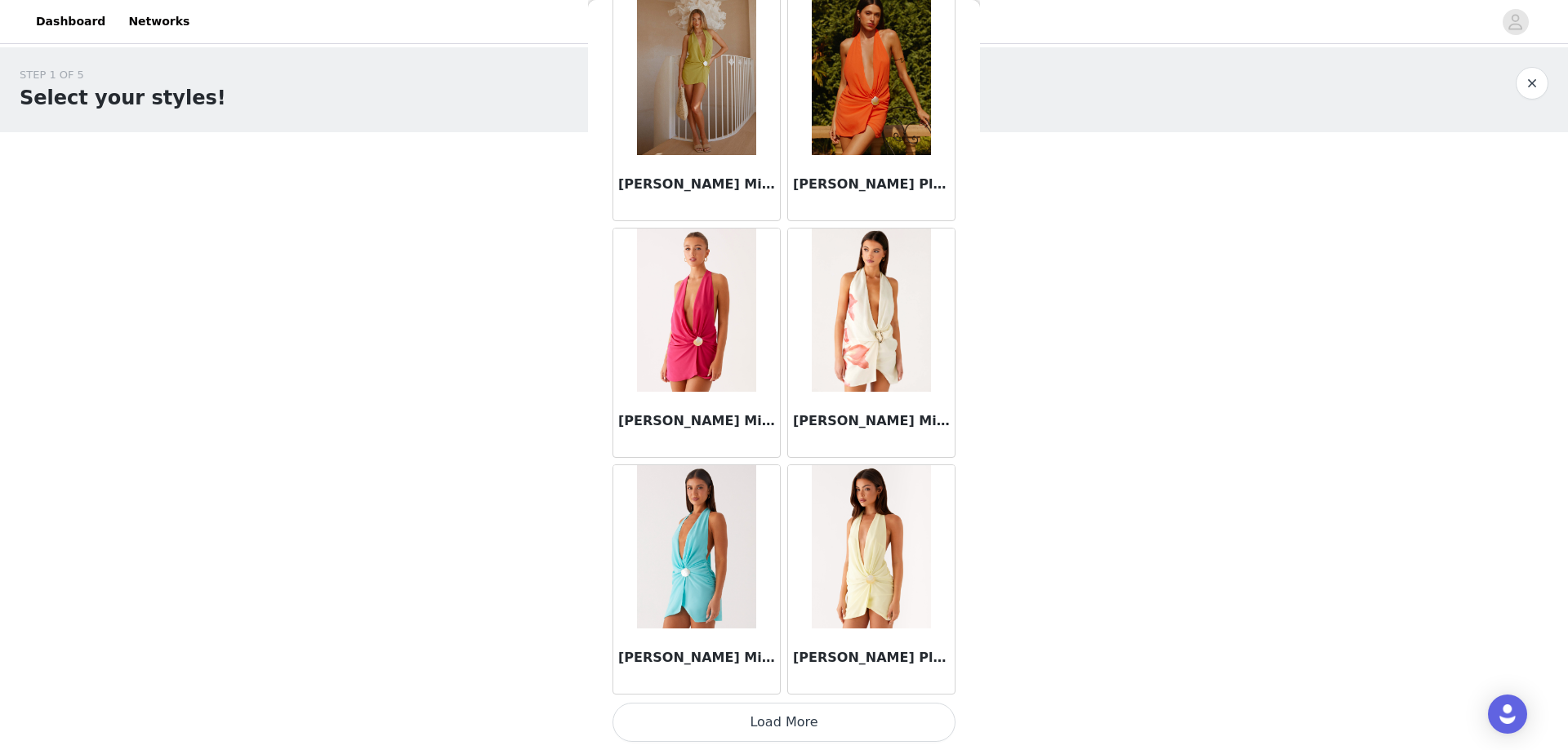
click at [753, 730] on button "Load More" at bounding box center [784, 722] width 343 height 39
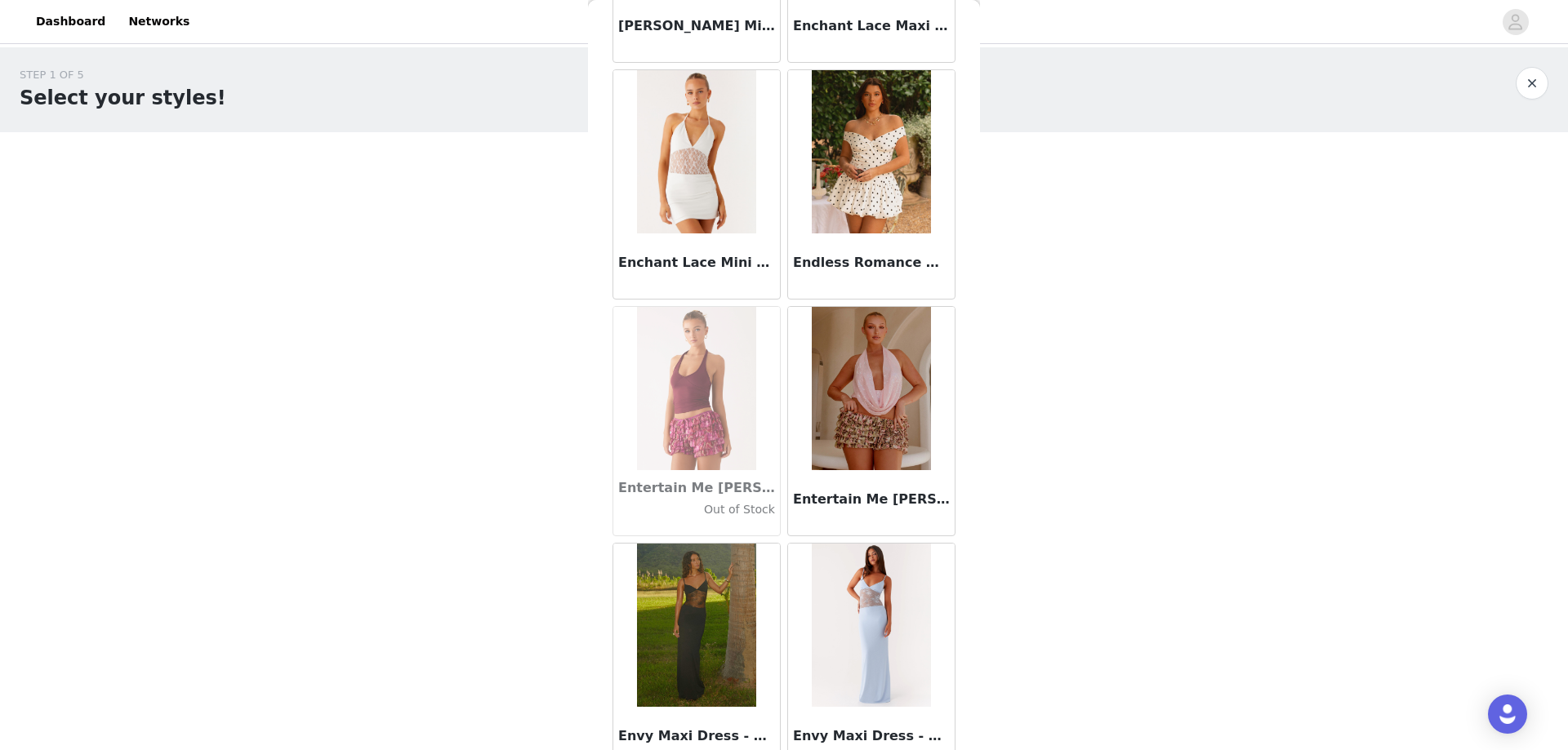
scroll to position [32513, 0]
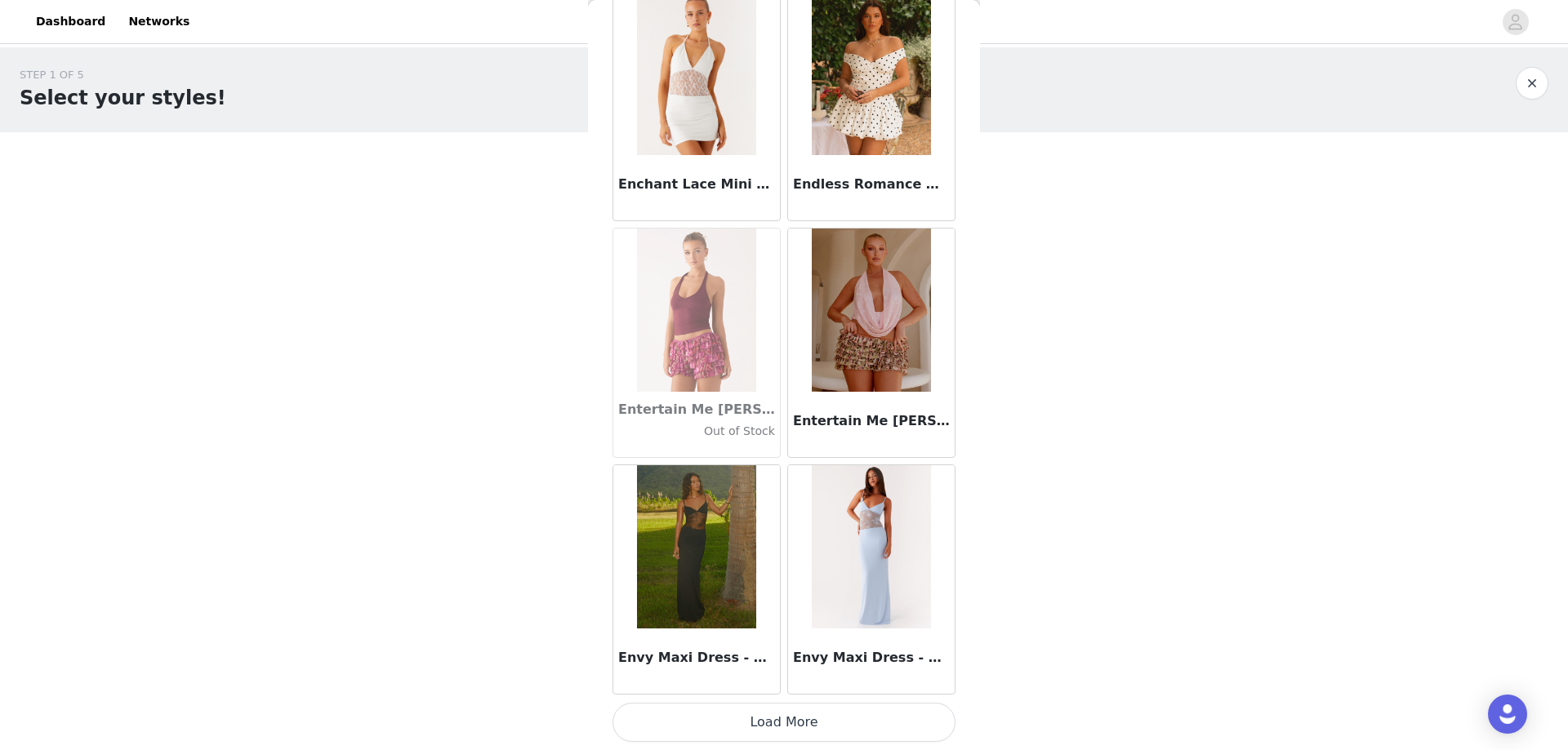
click at [750, 711] on button "Load More" at bounding box center [784, 722] width 343 height 39
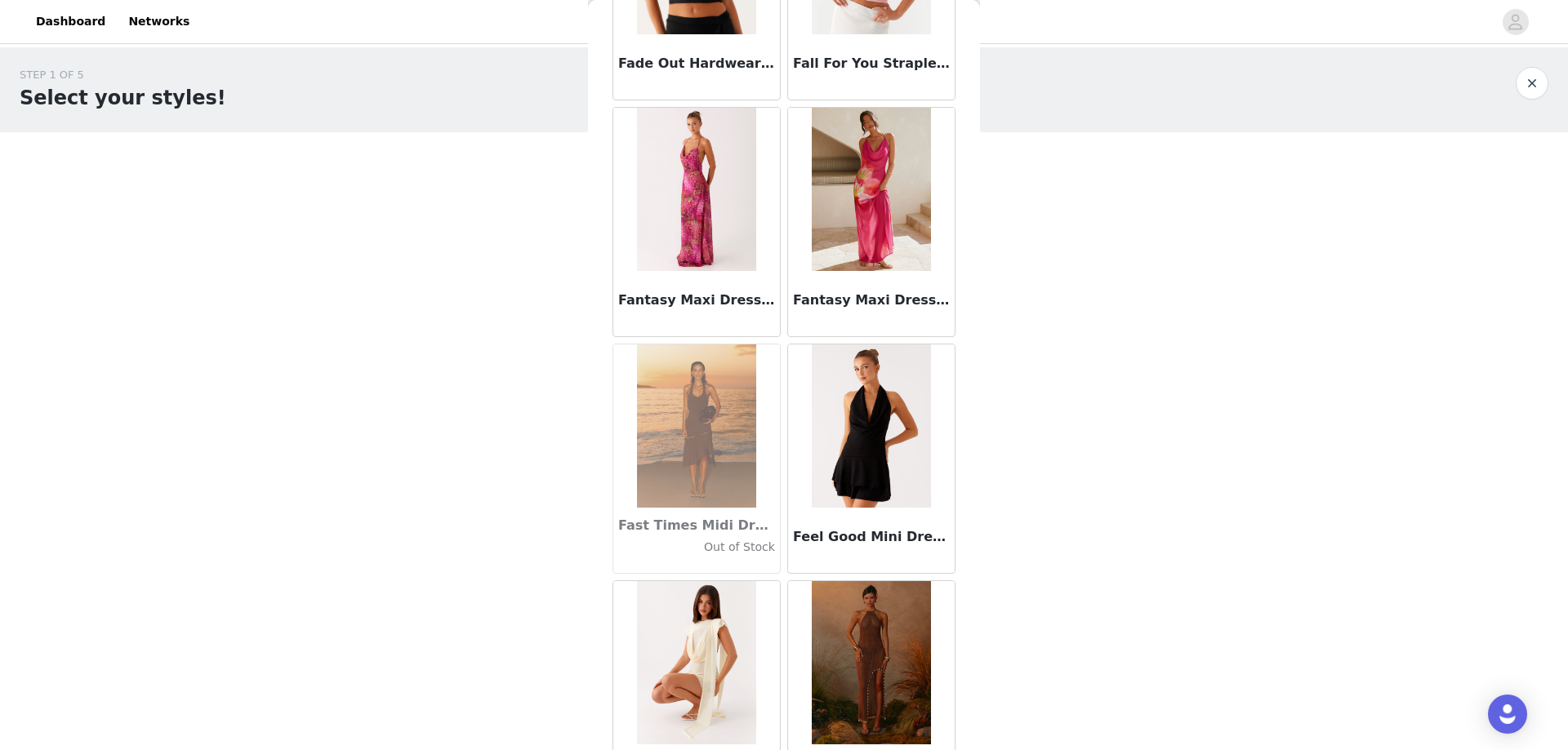
scroll to position [34797, 0]
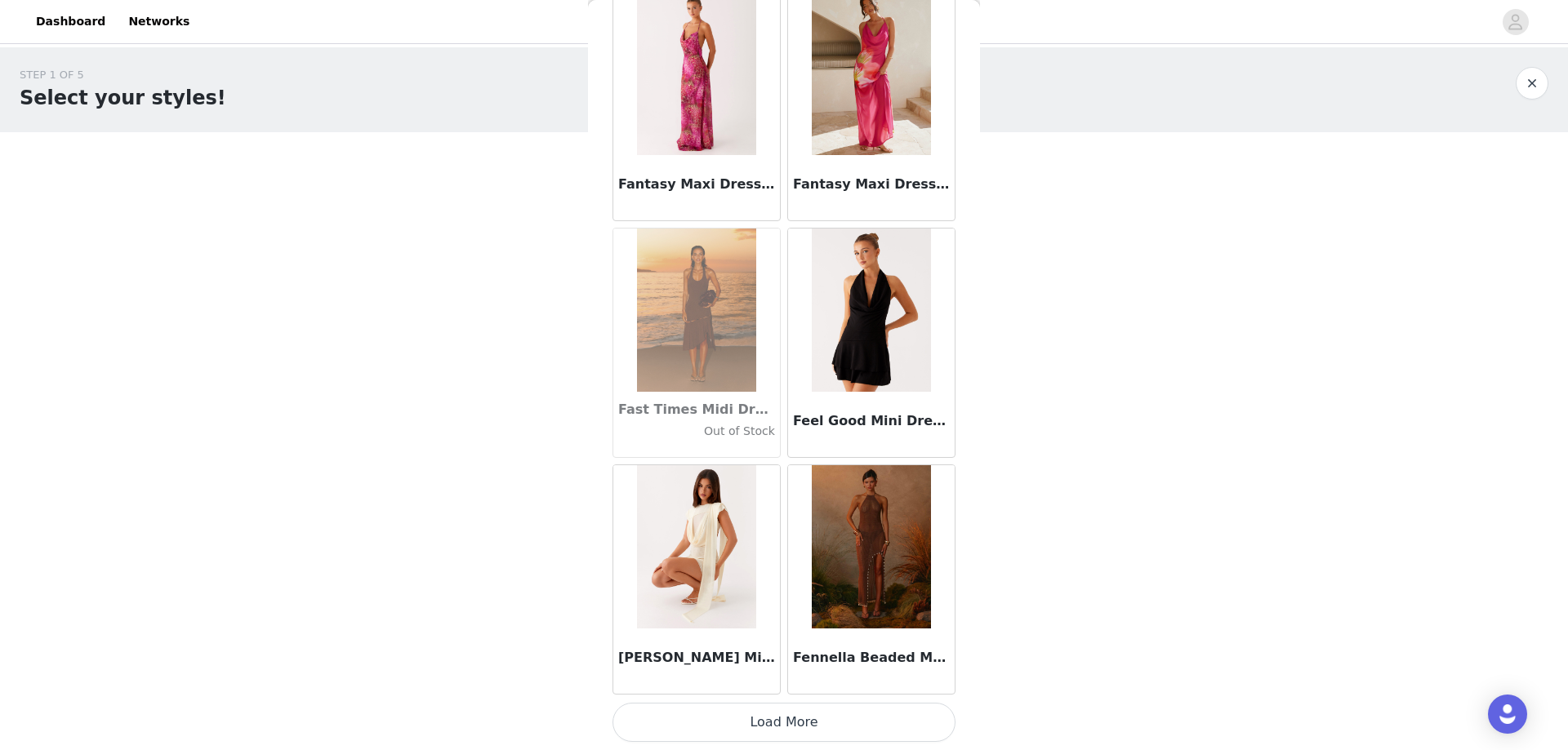
click at [785, 715] on button "Load More" at bounding box center [784, 722] width 343 height 39
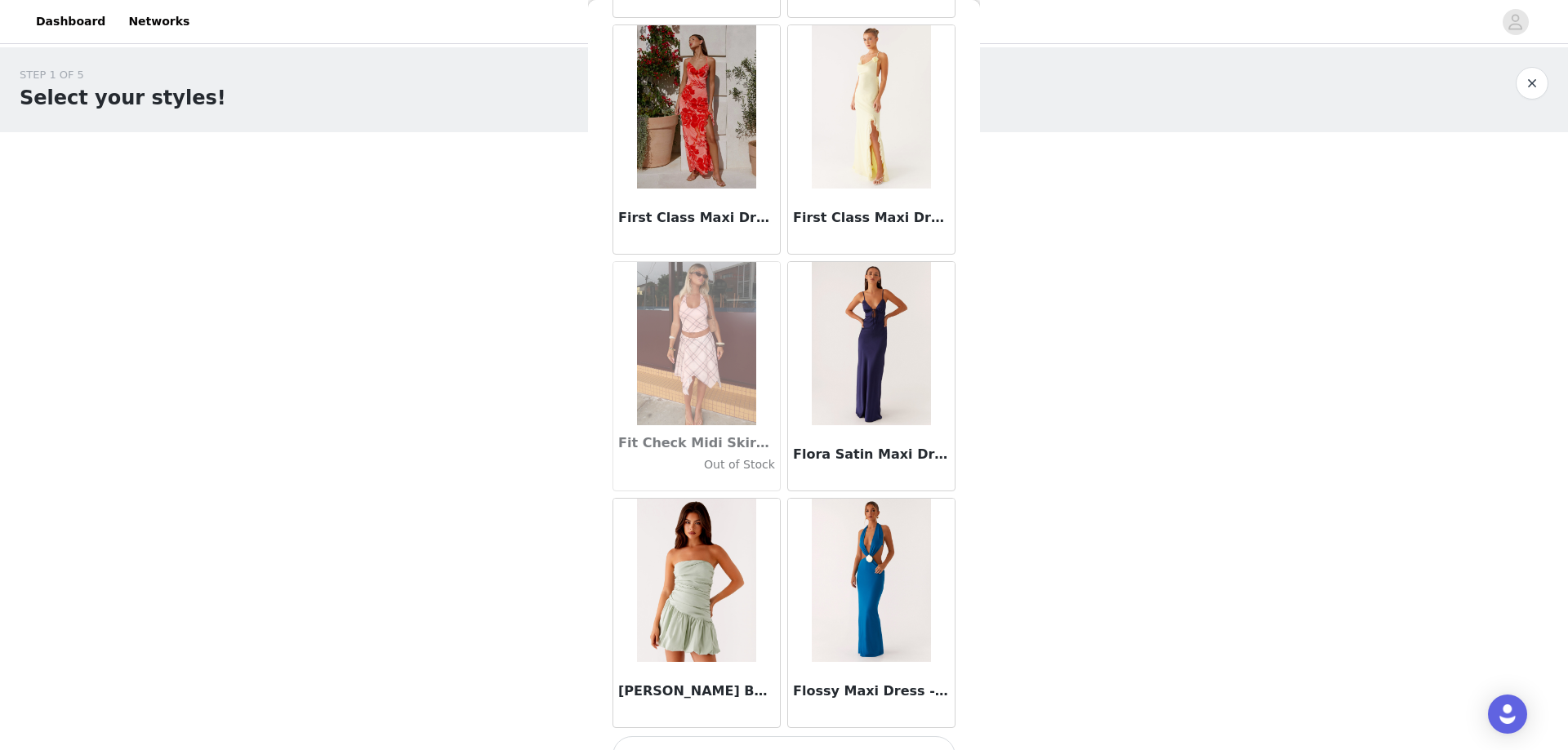
scroll to position [37246, 0]
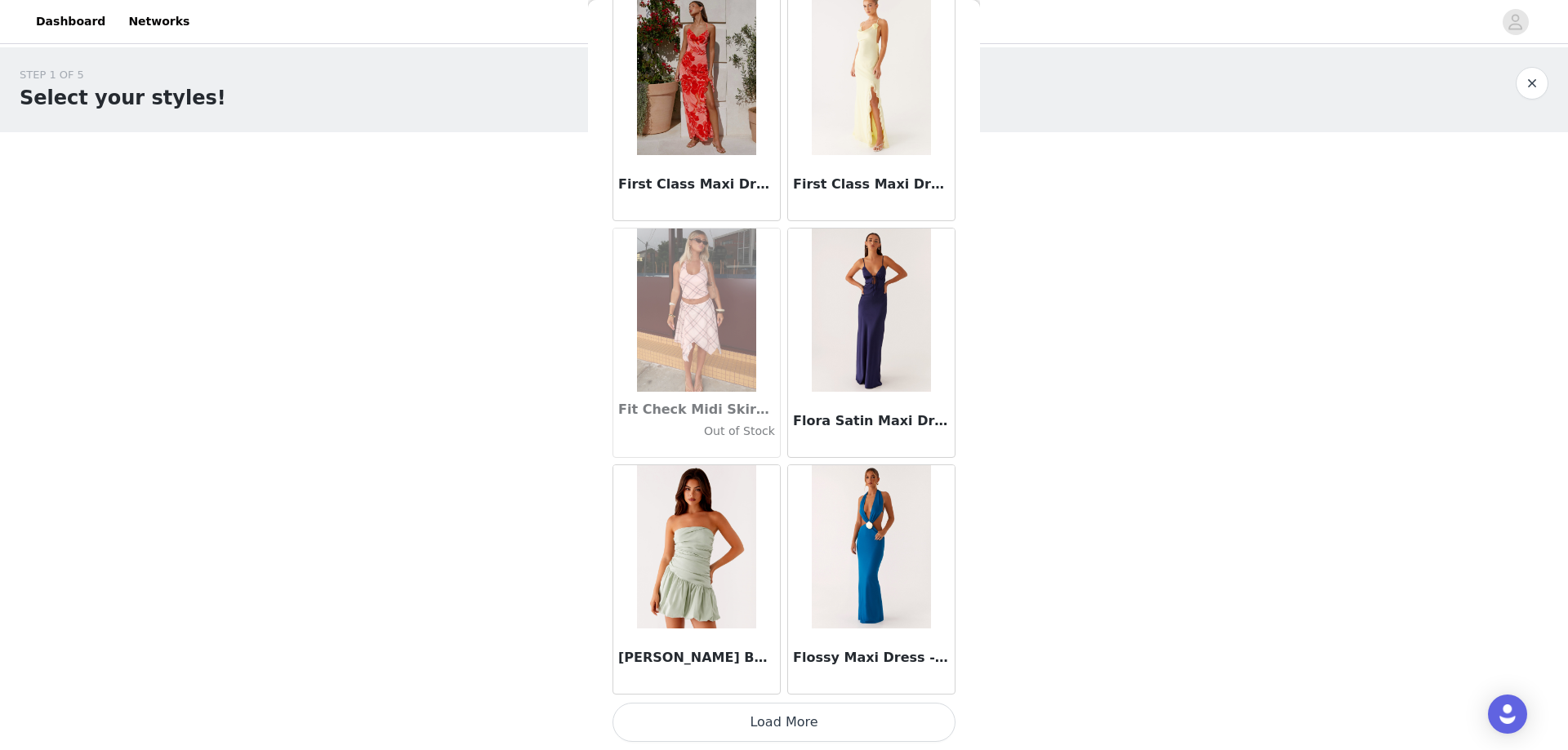
click at [802, 711] on button "Load More" at bounding box center [784, 722] width 343 height 39
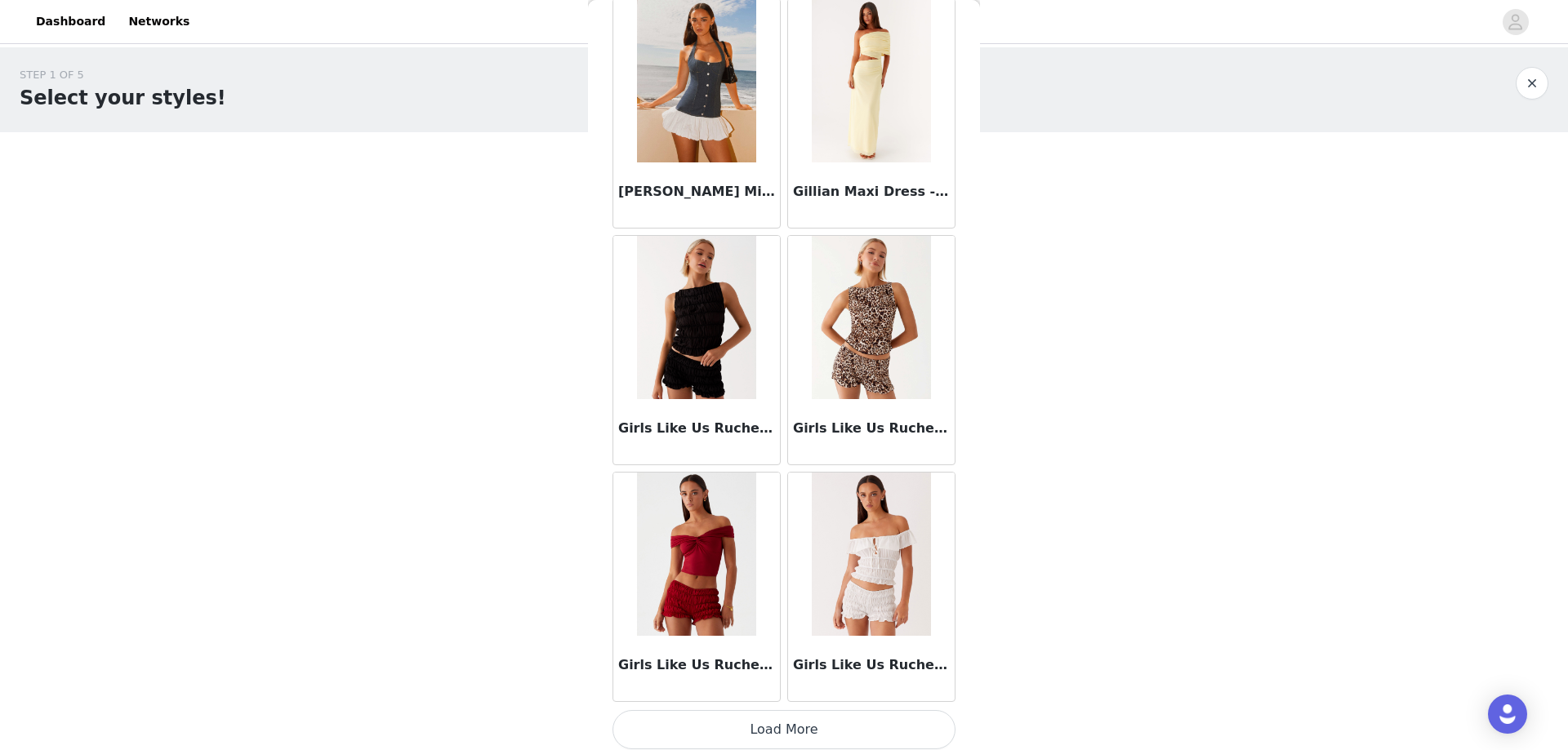
scroll to position [39613, 0]
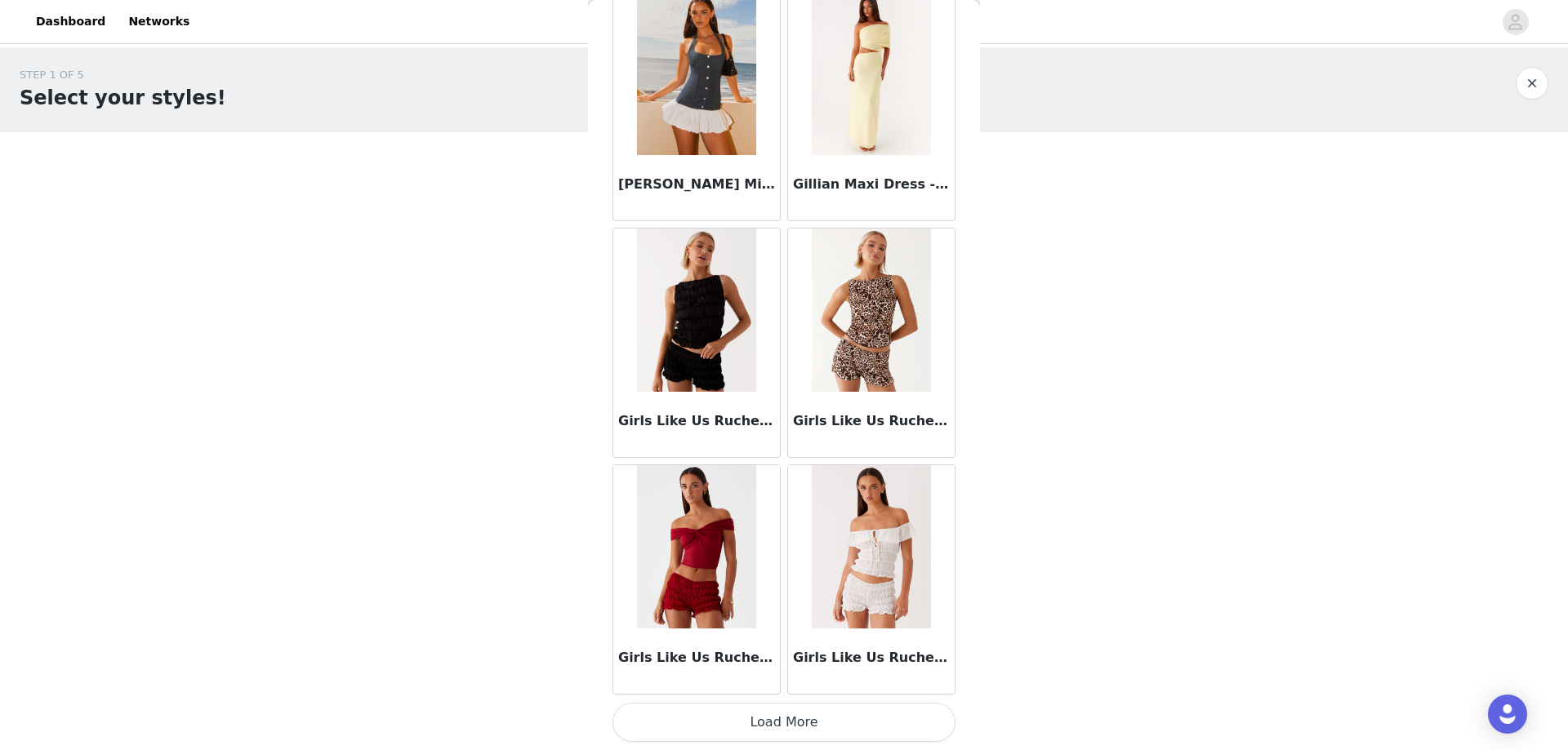
click at [836, 721] on button "Load More" at bounding box center [784, 722] width 343 height 39
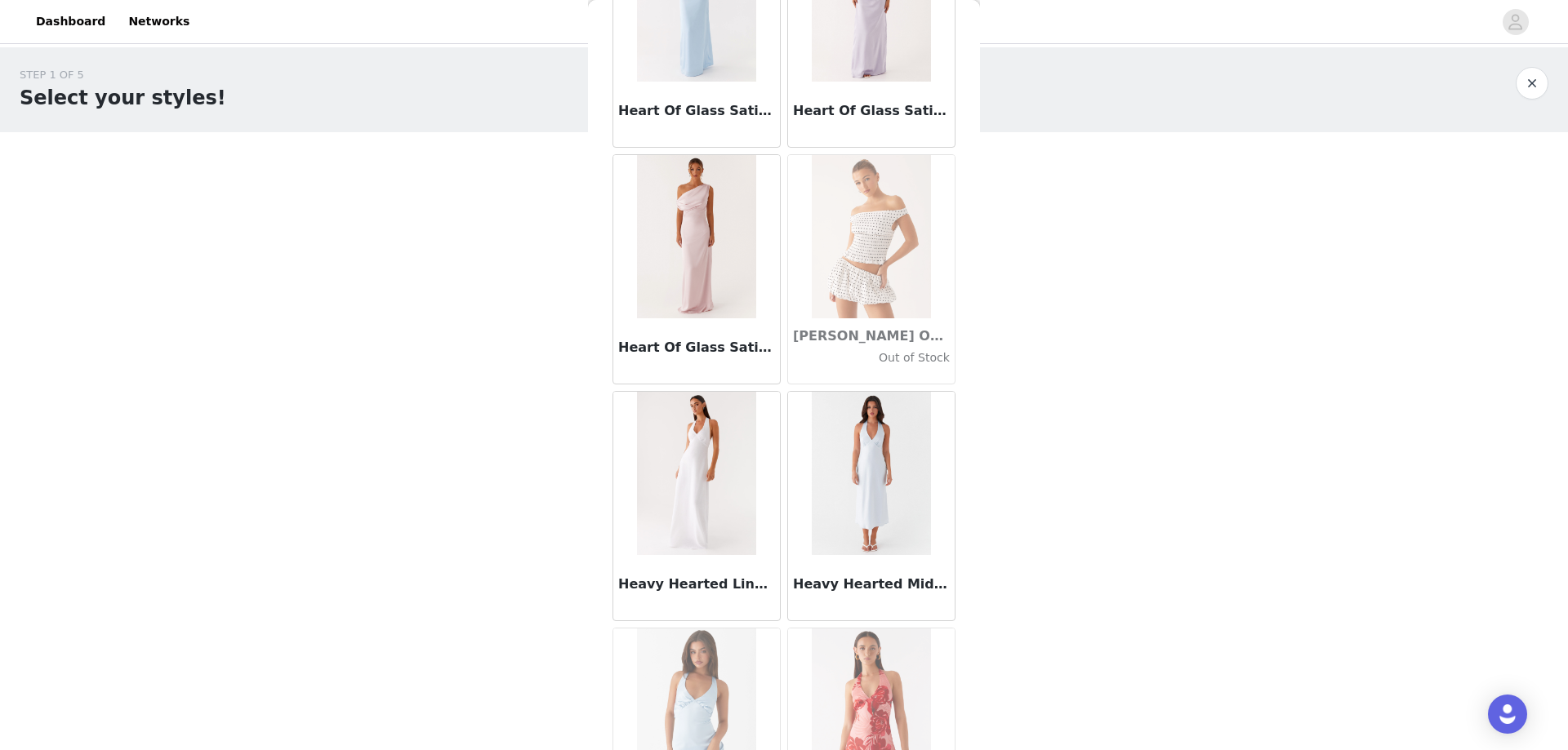
scroll to position [41979, 0]
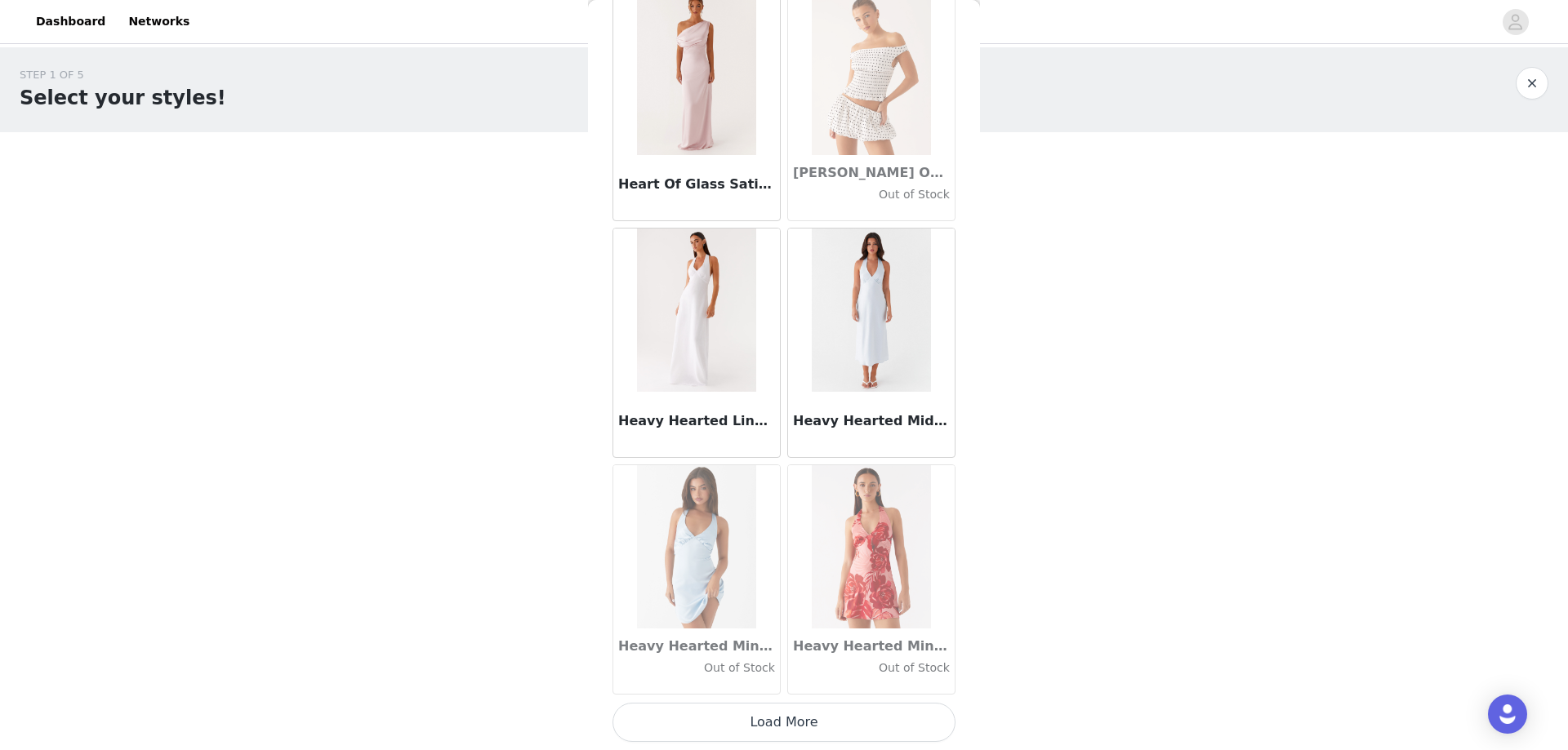
click at [813, 718] on button "Load More" at bounding box center [784, 722] width 343 height 39
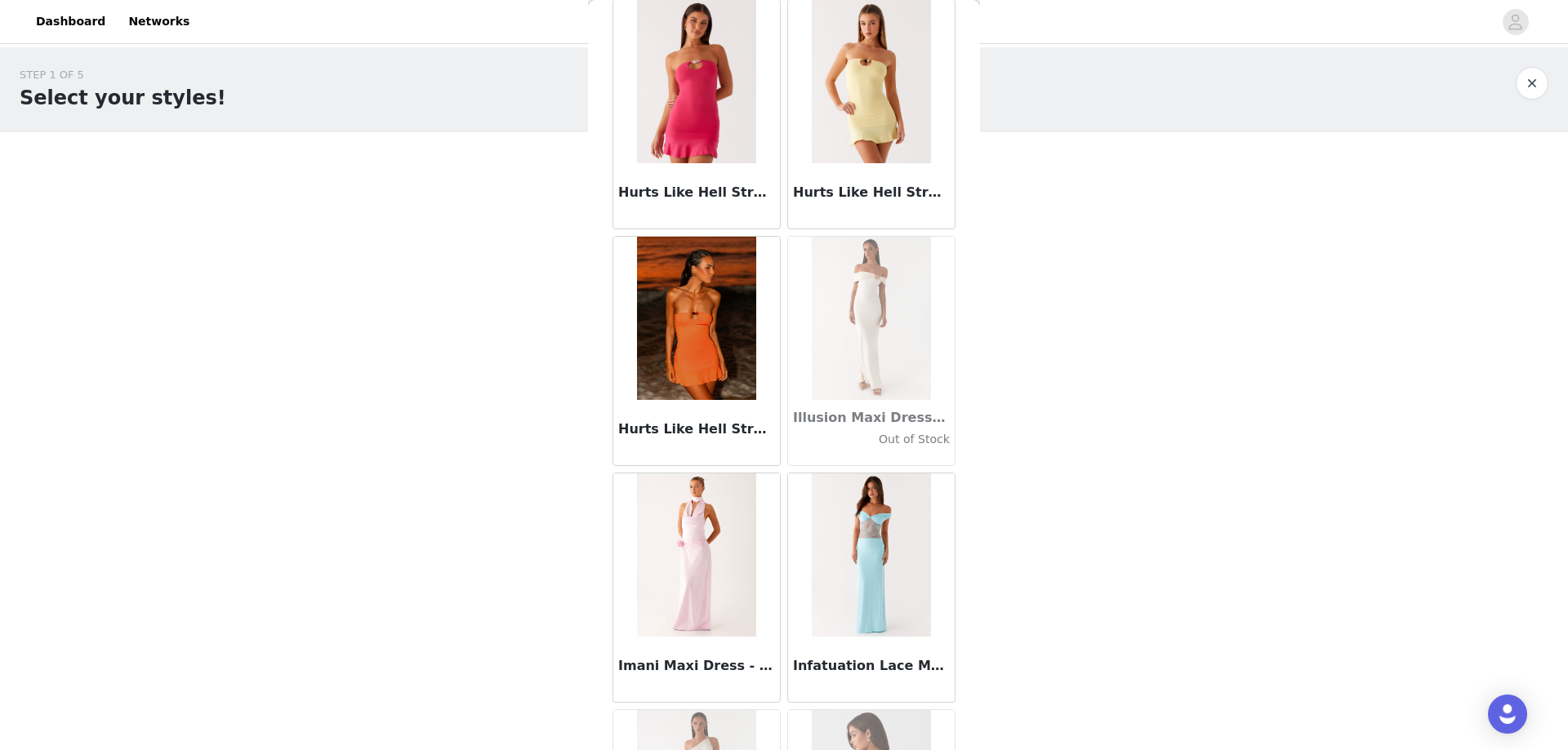
scroll to position [44346, 0]
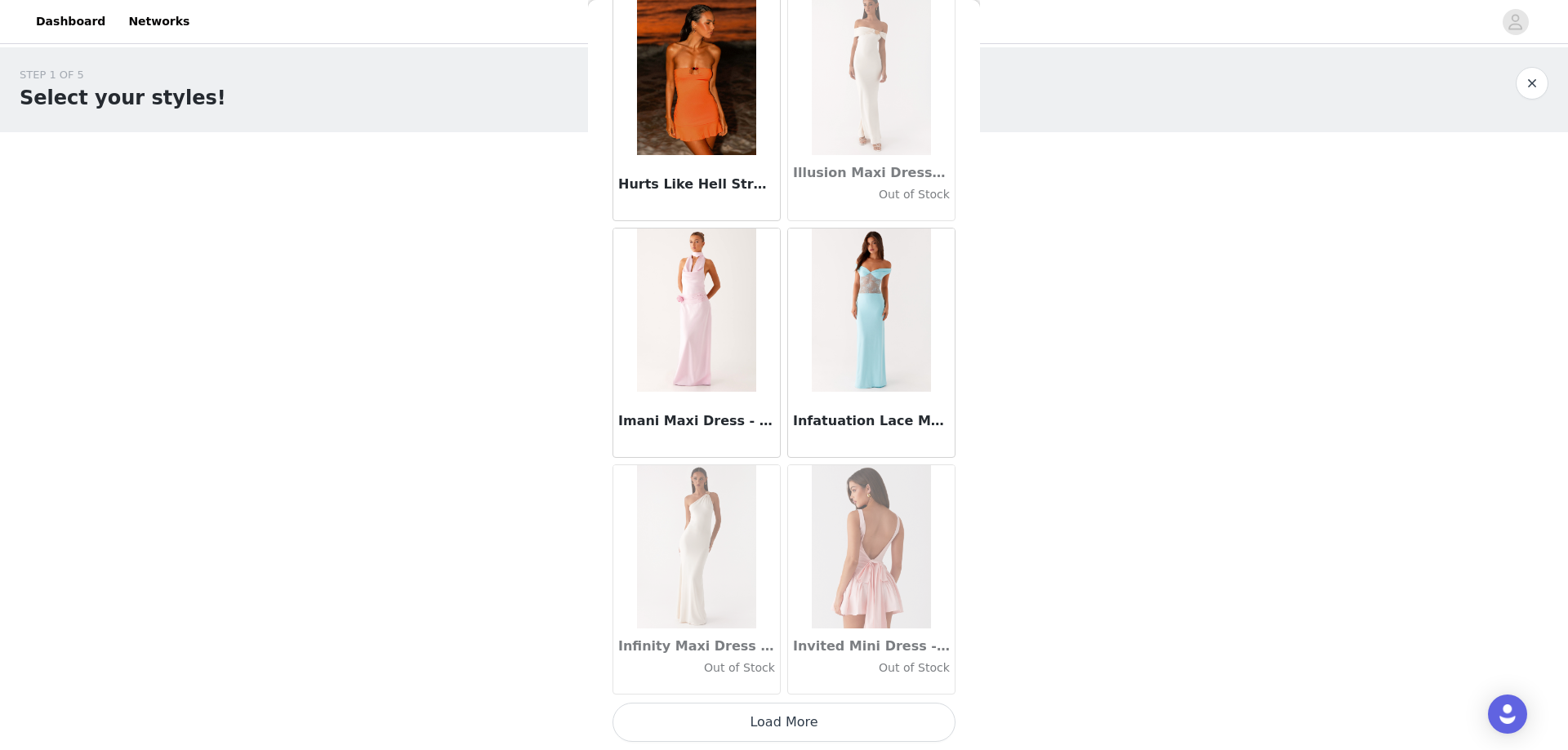
click at [829, 718] on button "Load More" at bounding box center [784, 722] width 343 height 39
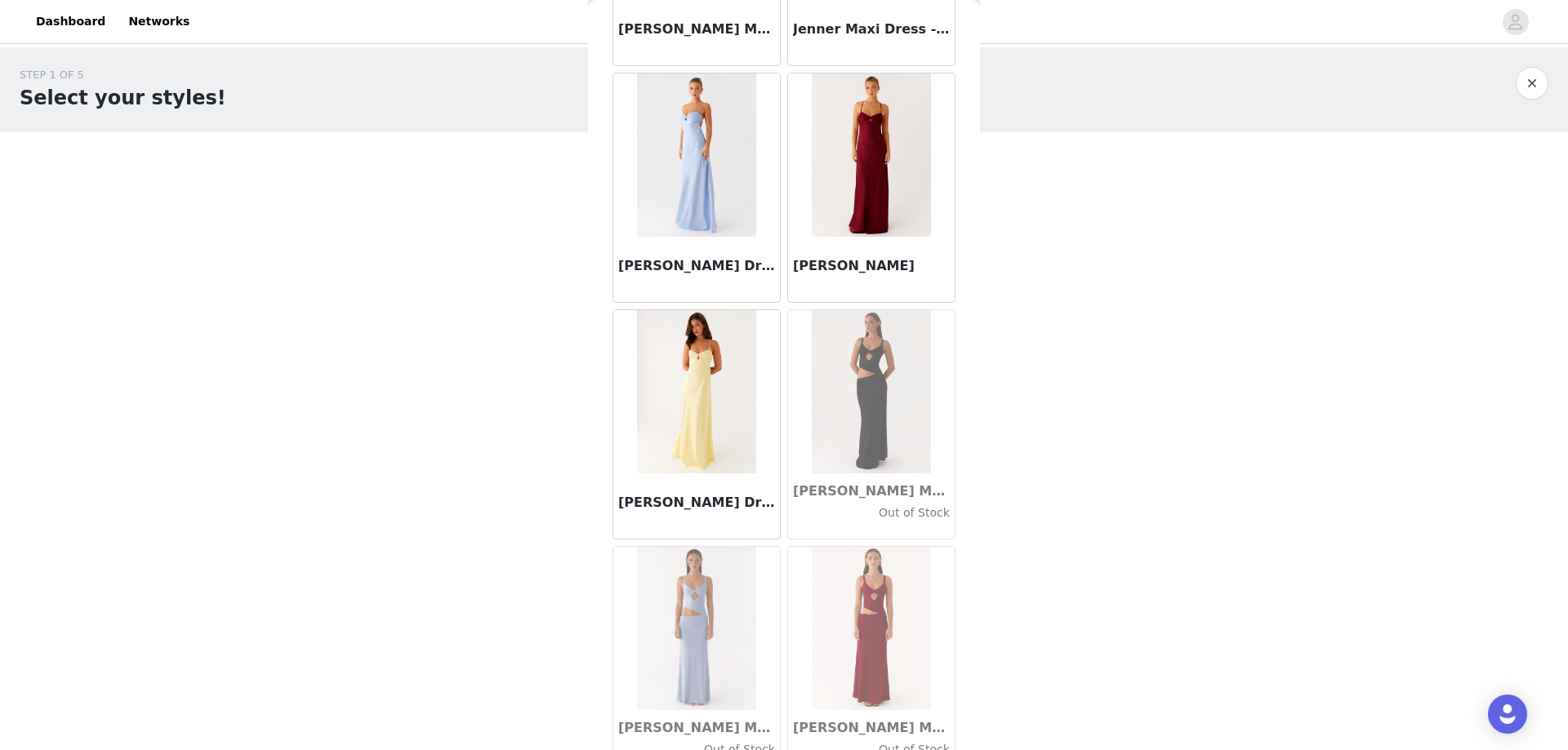
scroll to position [46712, 0]
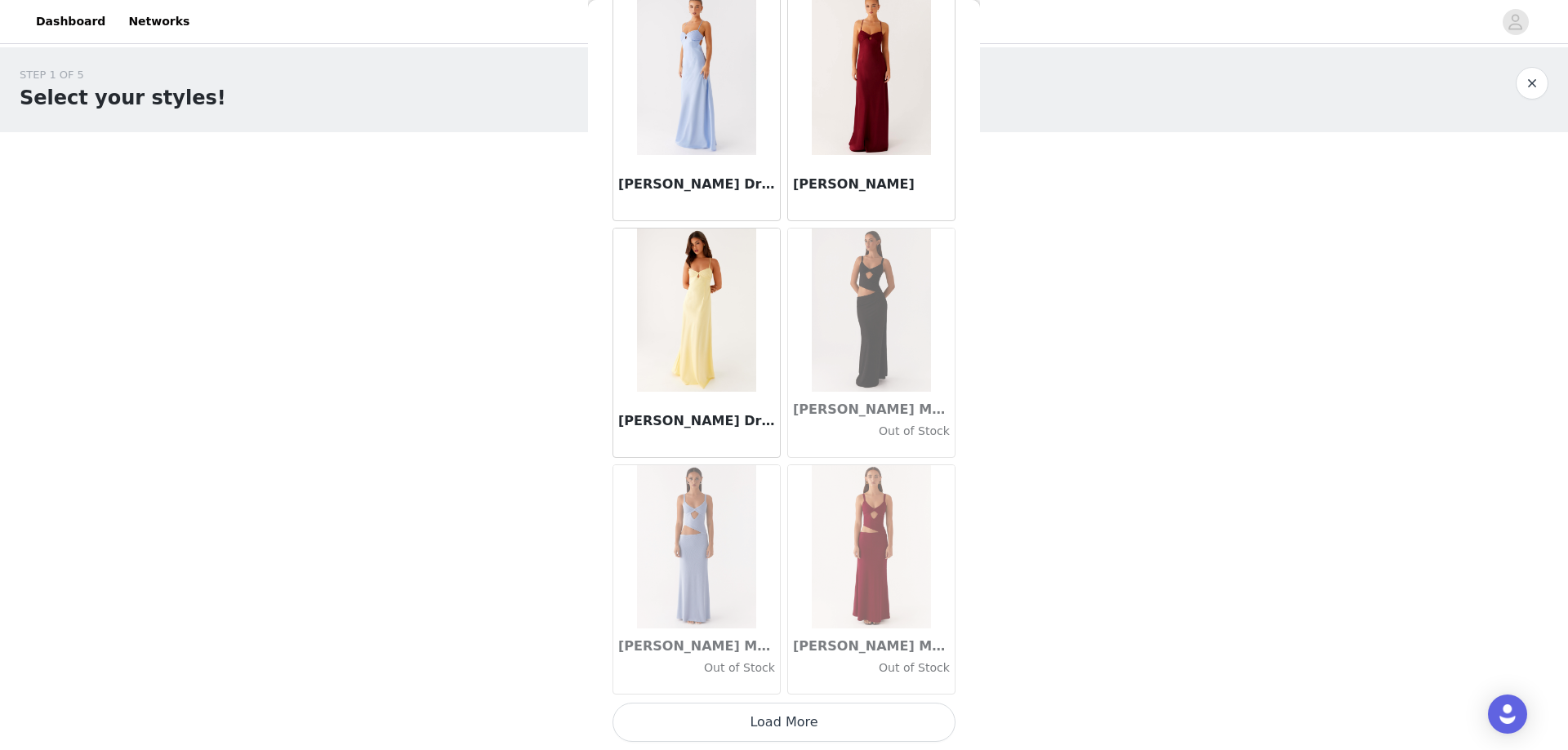
click at [801, 722] on button "Load More" at bounding box center [784, 722] width 343 height 39
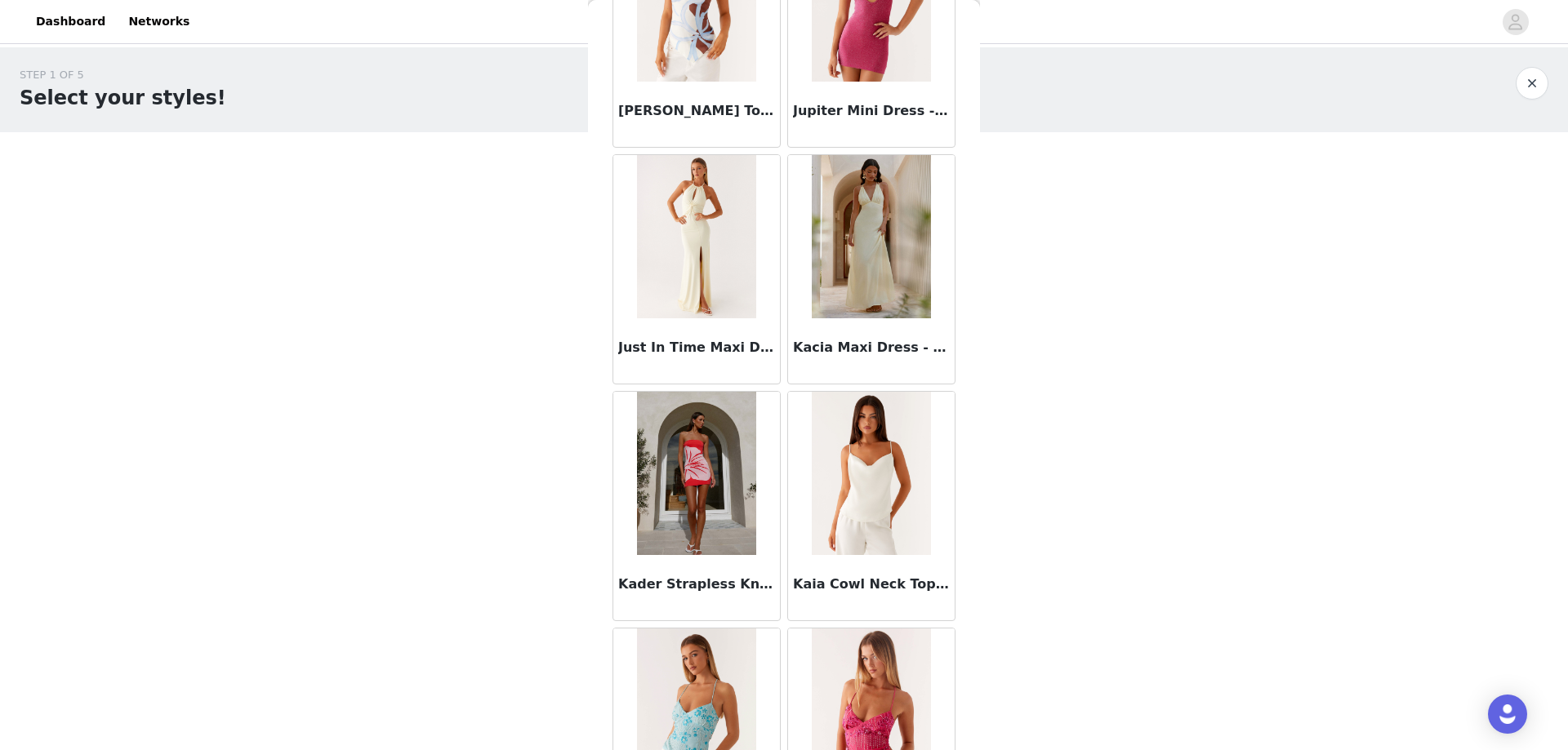
scroll to position [49079, 0]
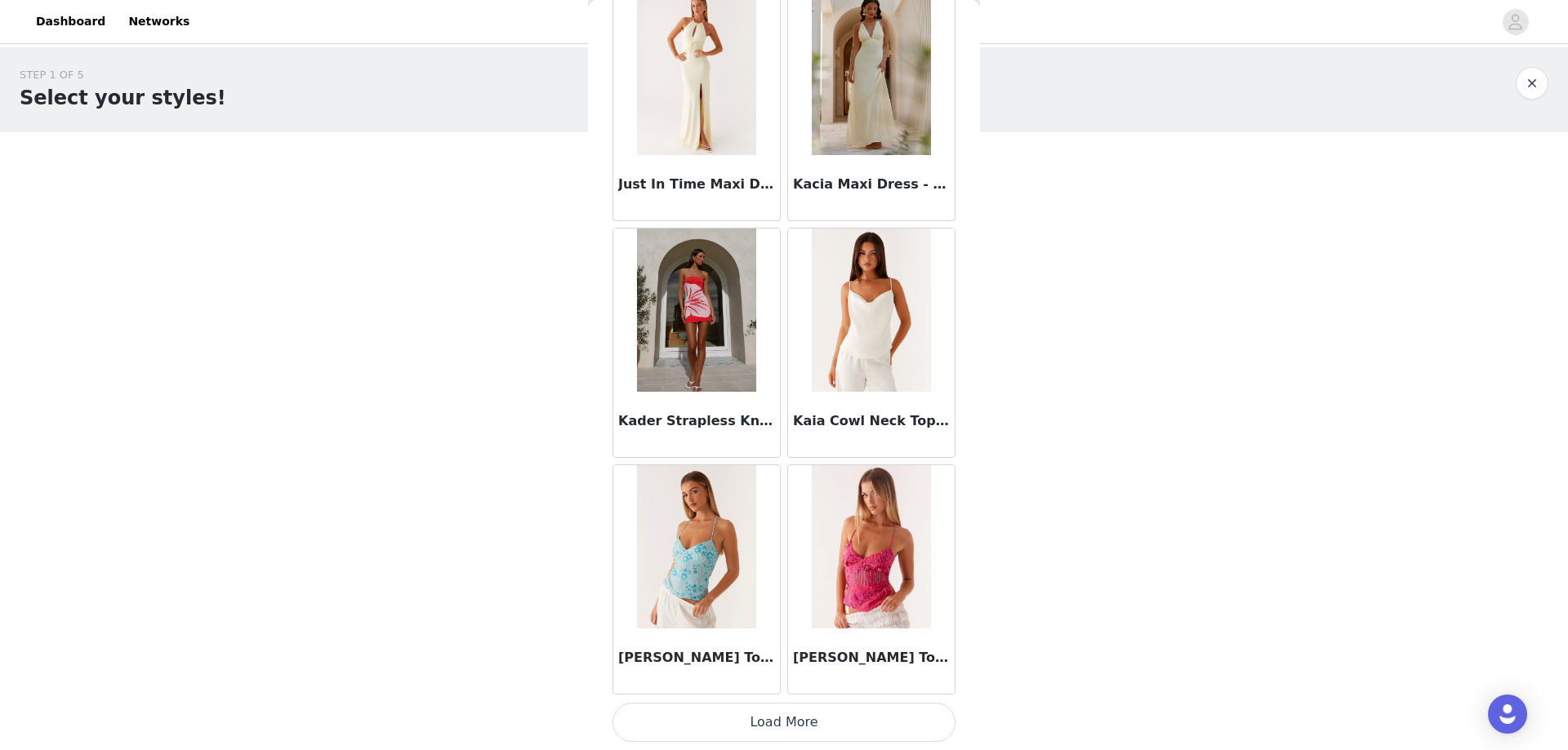
click at [807, 724] on button "Load More" at bounding box center [784, 722] width 343 height 39
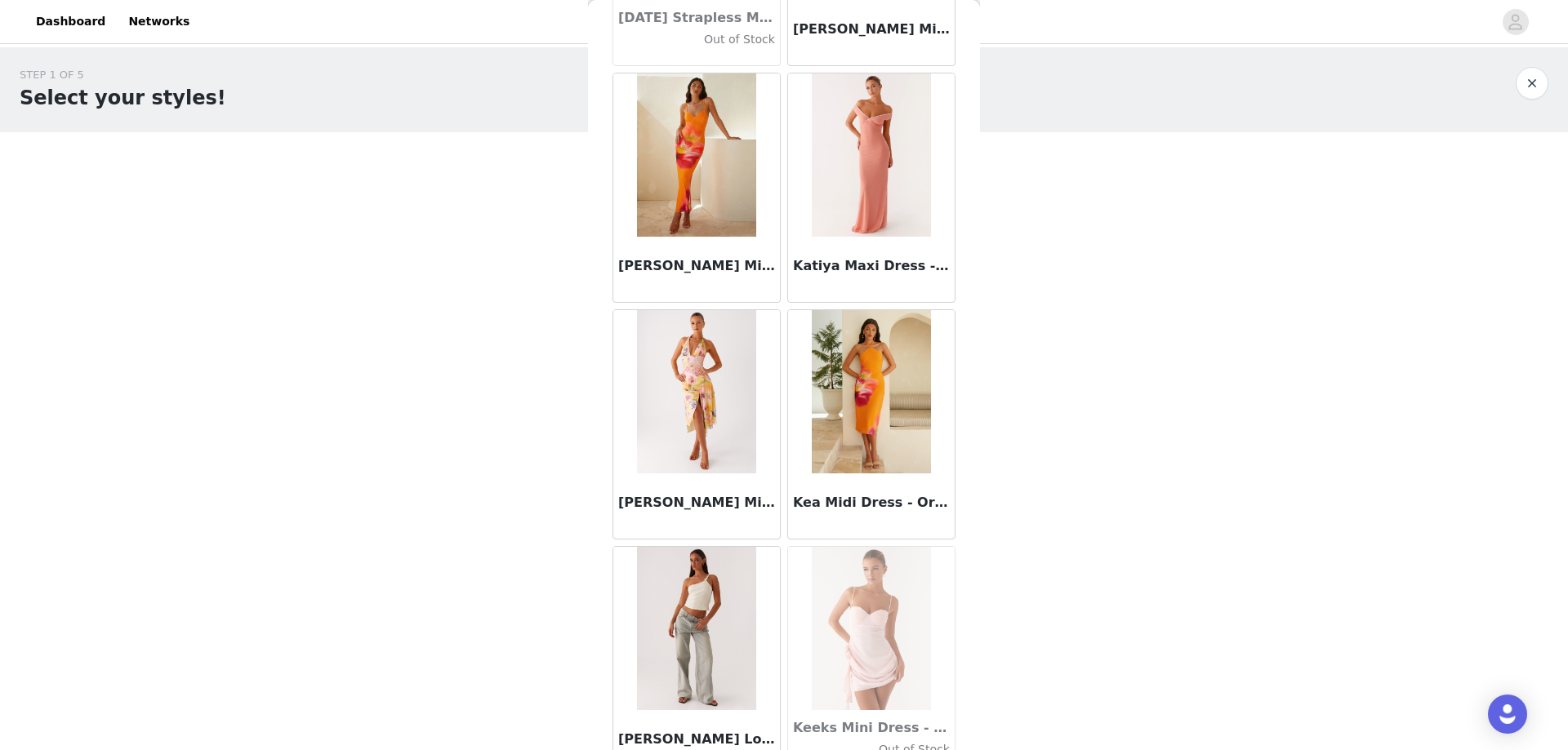
scroll to position [51445, 0]
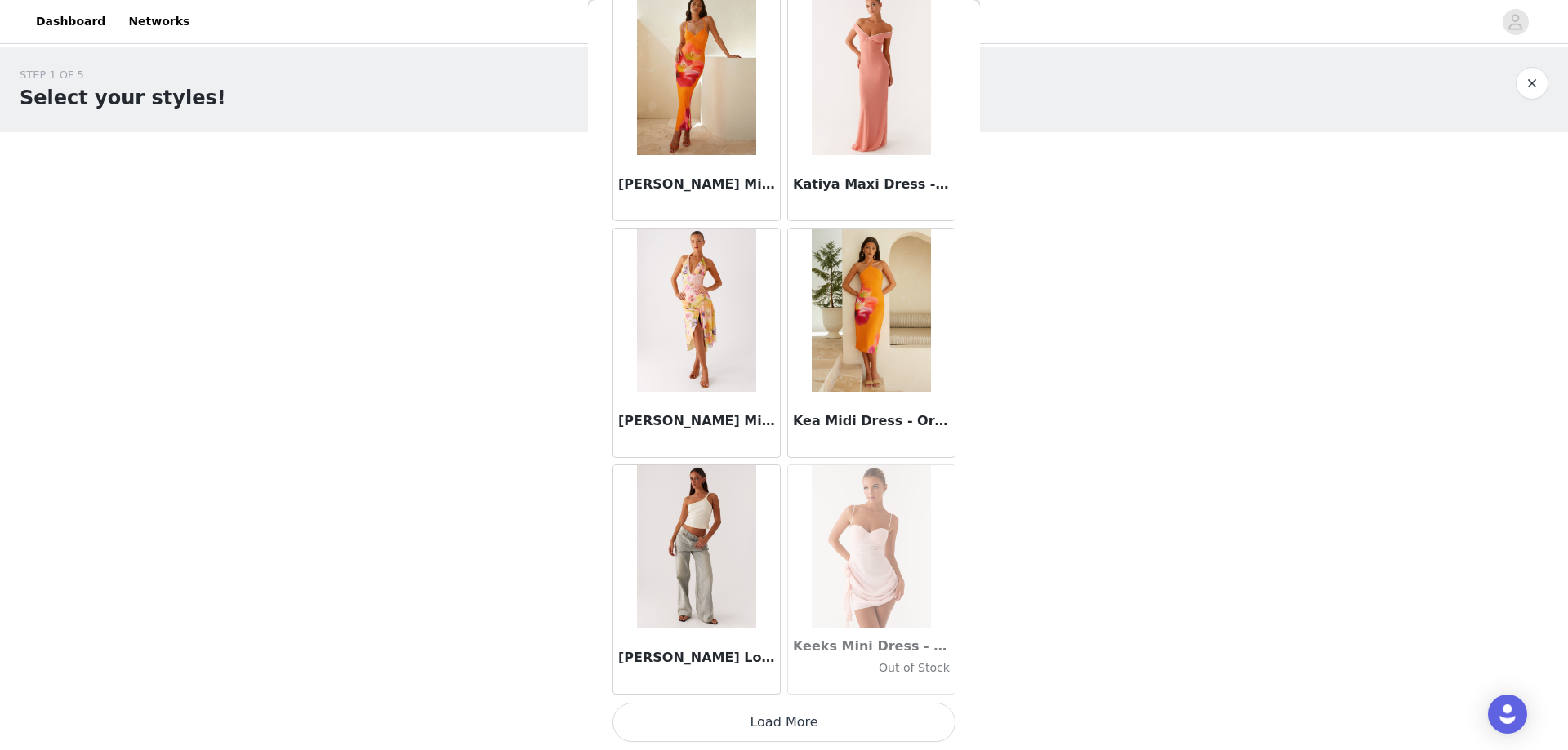
click at [801, 719] on button "Load More" at bounding box center [784, 722] width 343 height 39
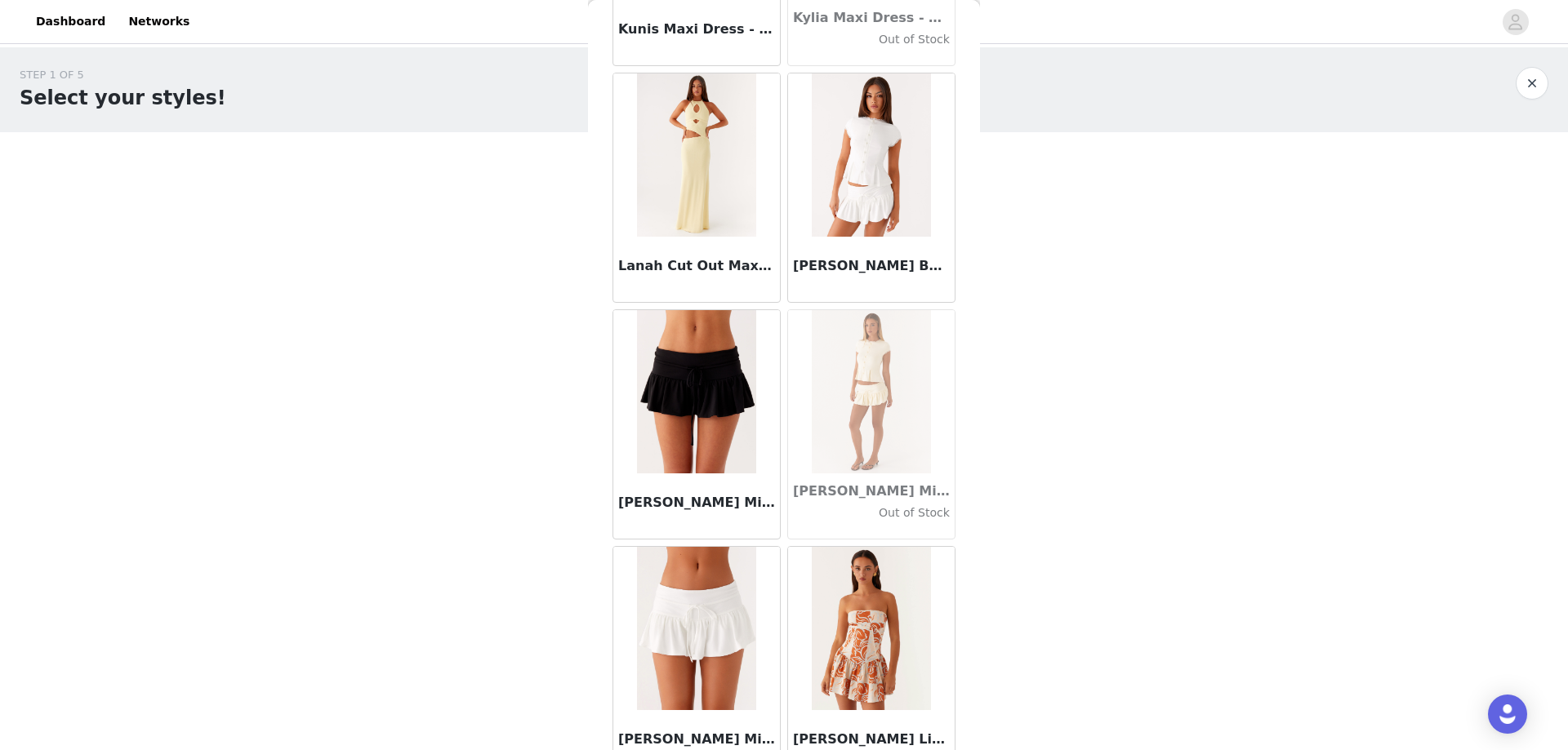
scroll to position [53812, 0]
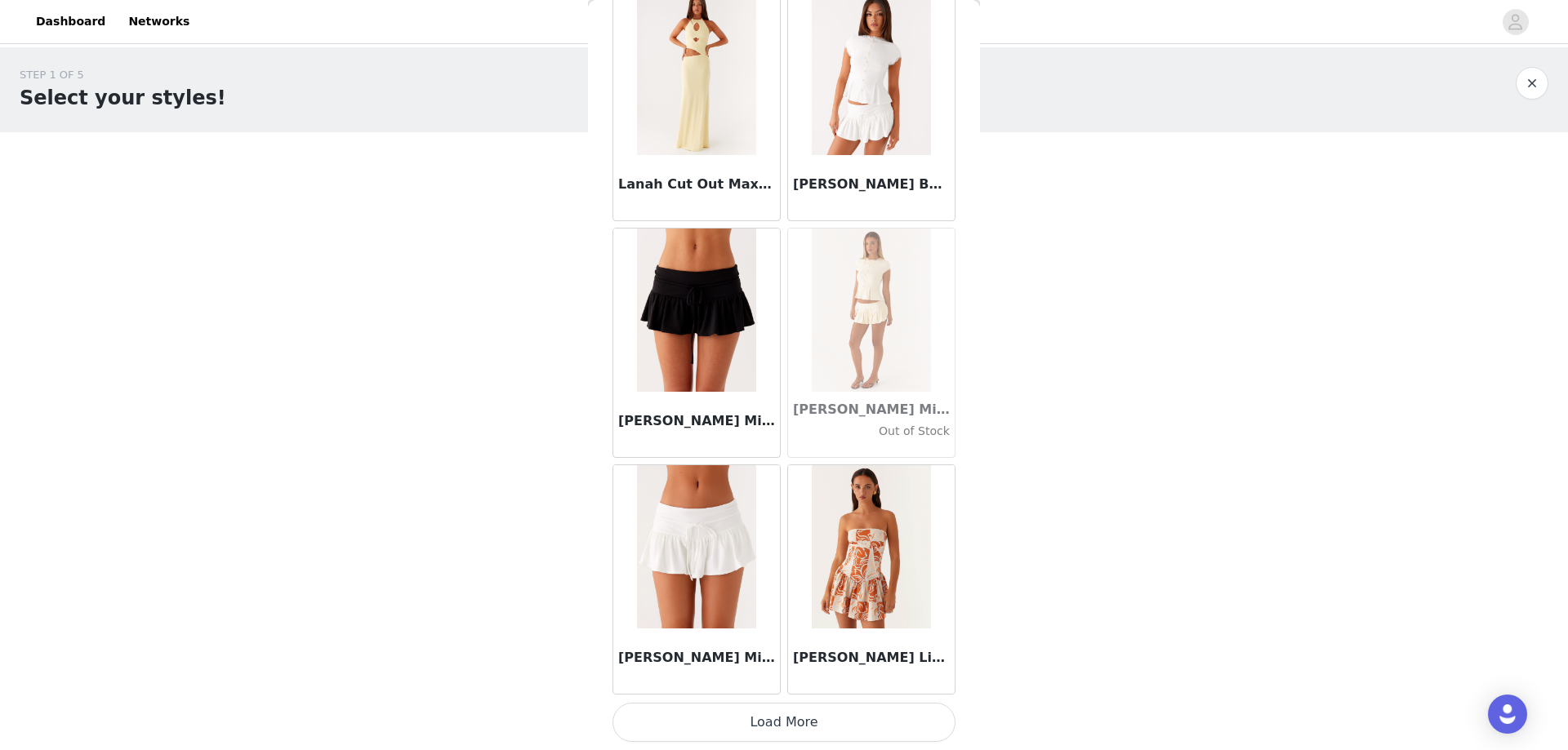
click at [791, 715] on button "Load More" at bounding box center [784, 722] width 343 height 39
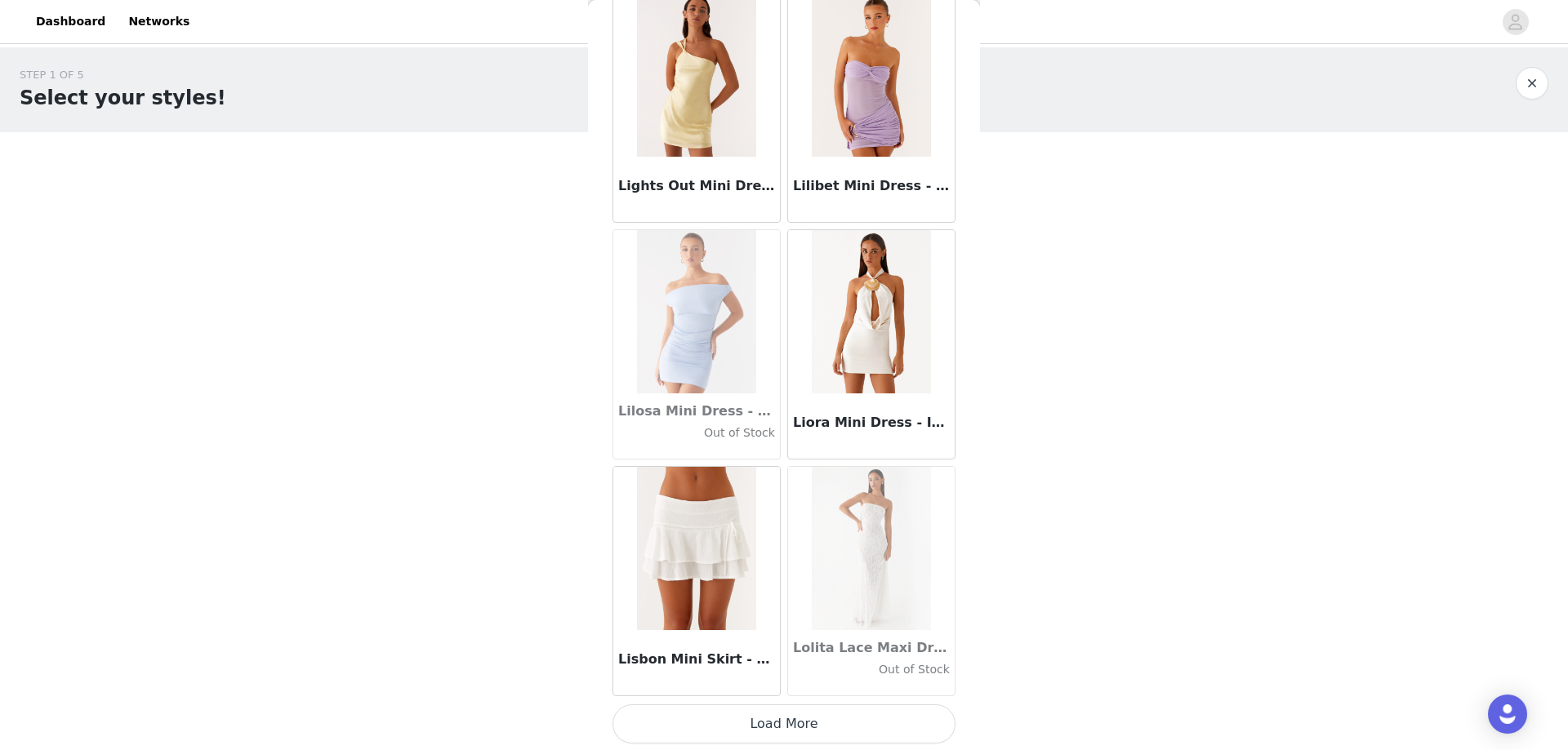
scroll to position [56178, 0]
click at [745, 720] on button "Load More" at bounding box center [784, 722] width 343 height 39
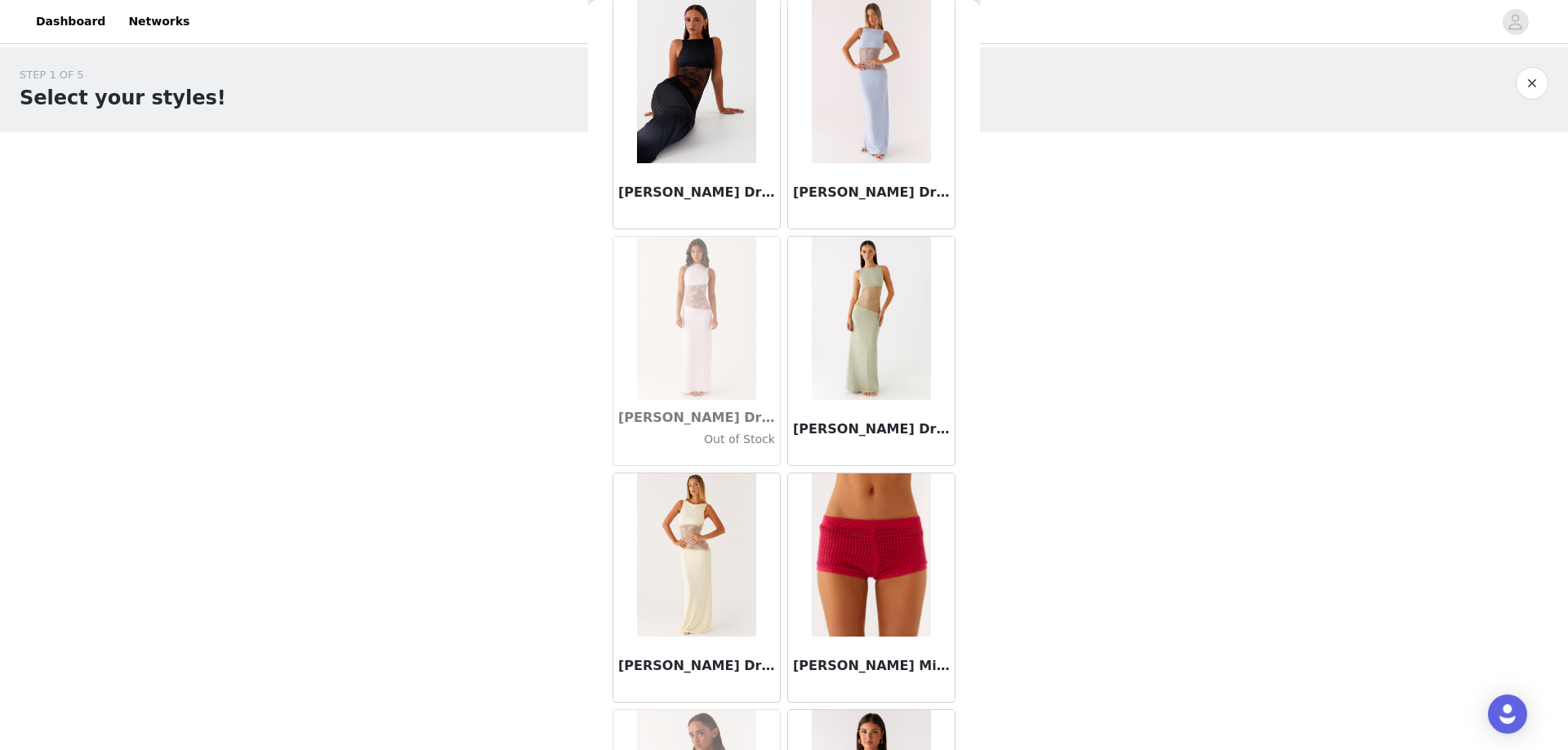
scroll to position [58546, 0]
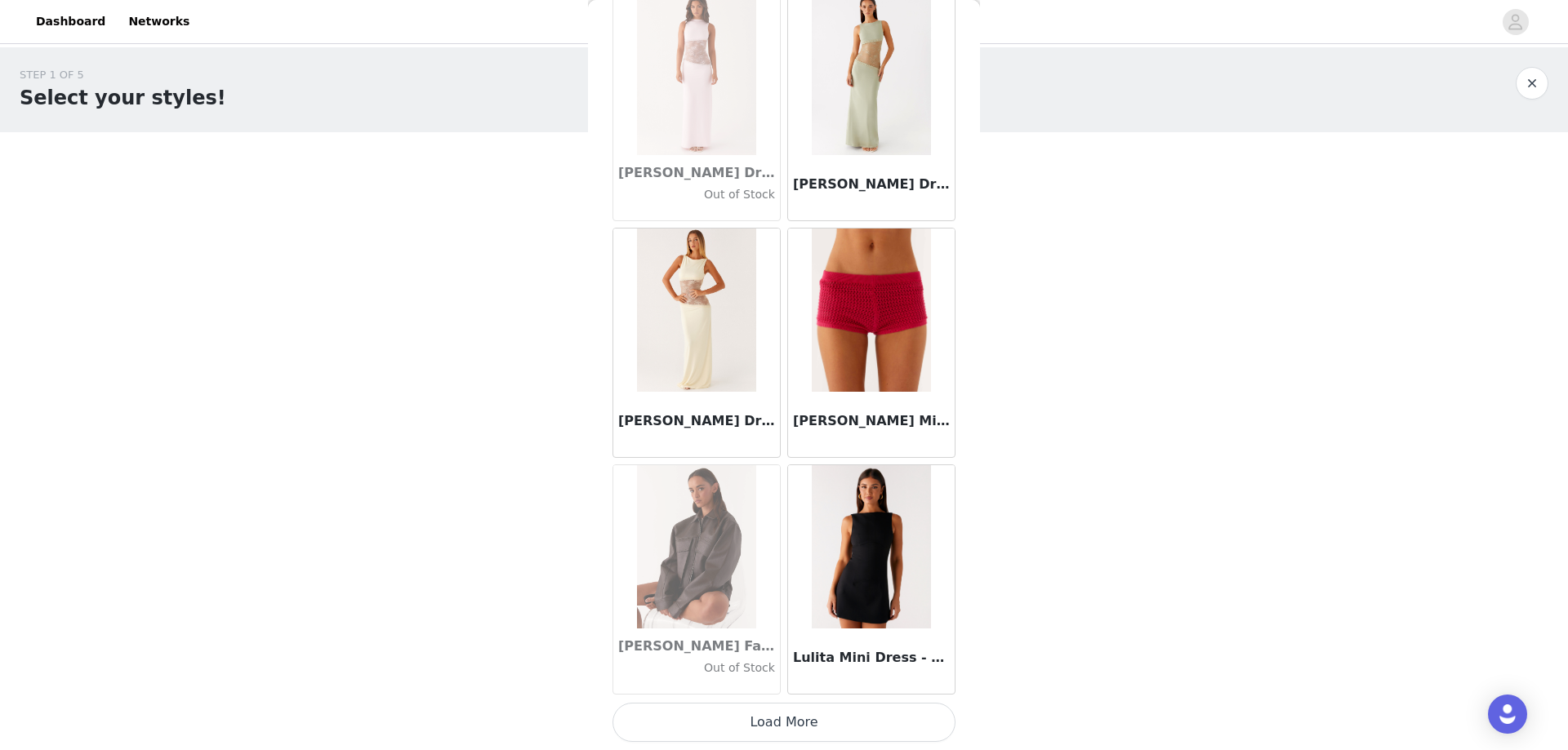
click at [841, 728] on button "Load More" at bounding box center [784, 722] width 343 height 39
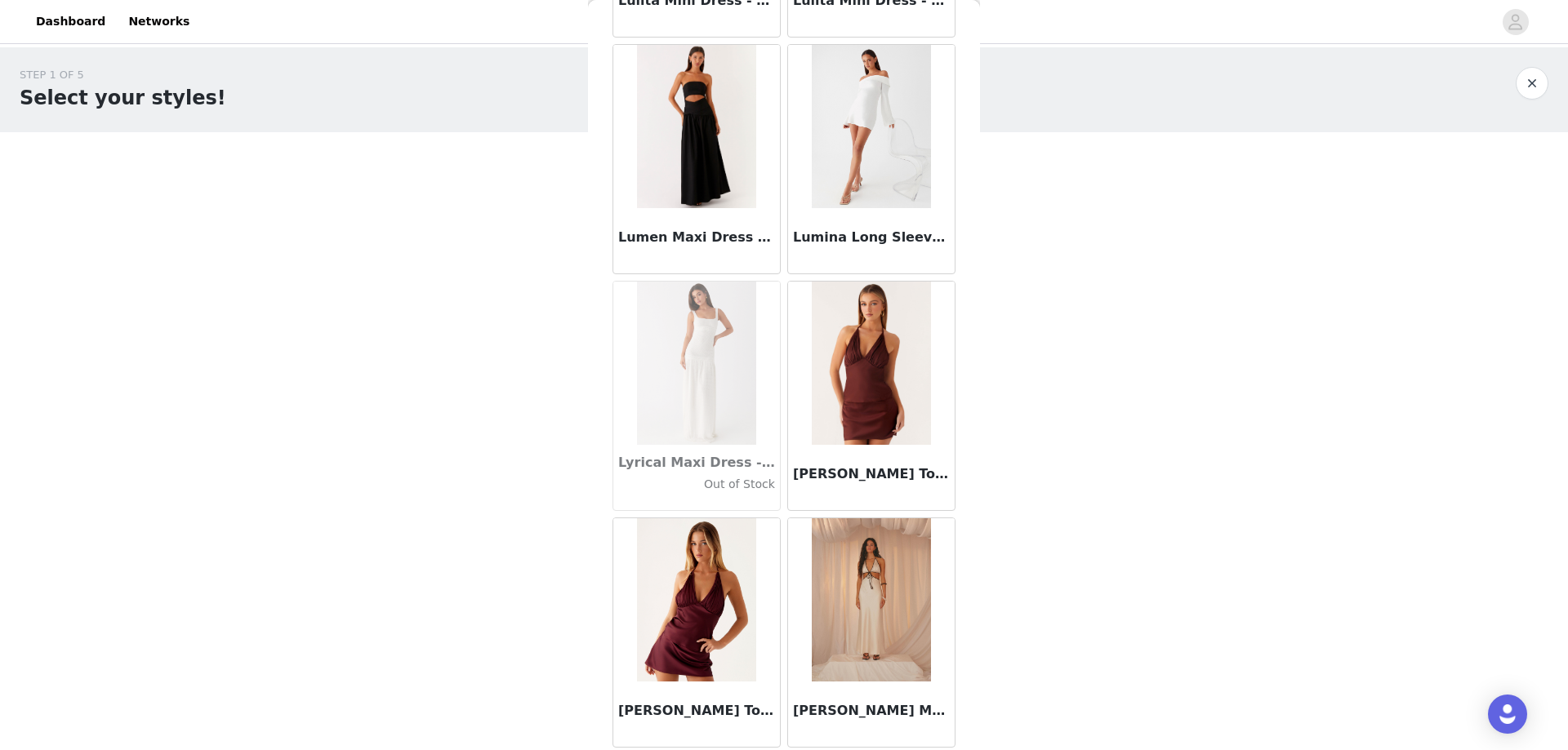
scroll to position [59443, 0]
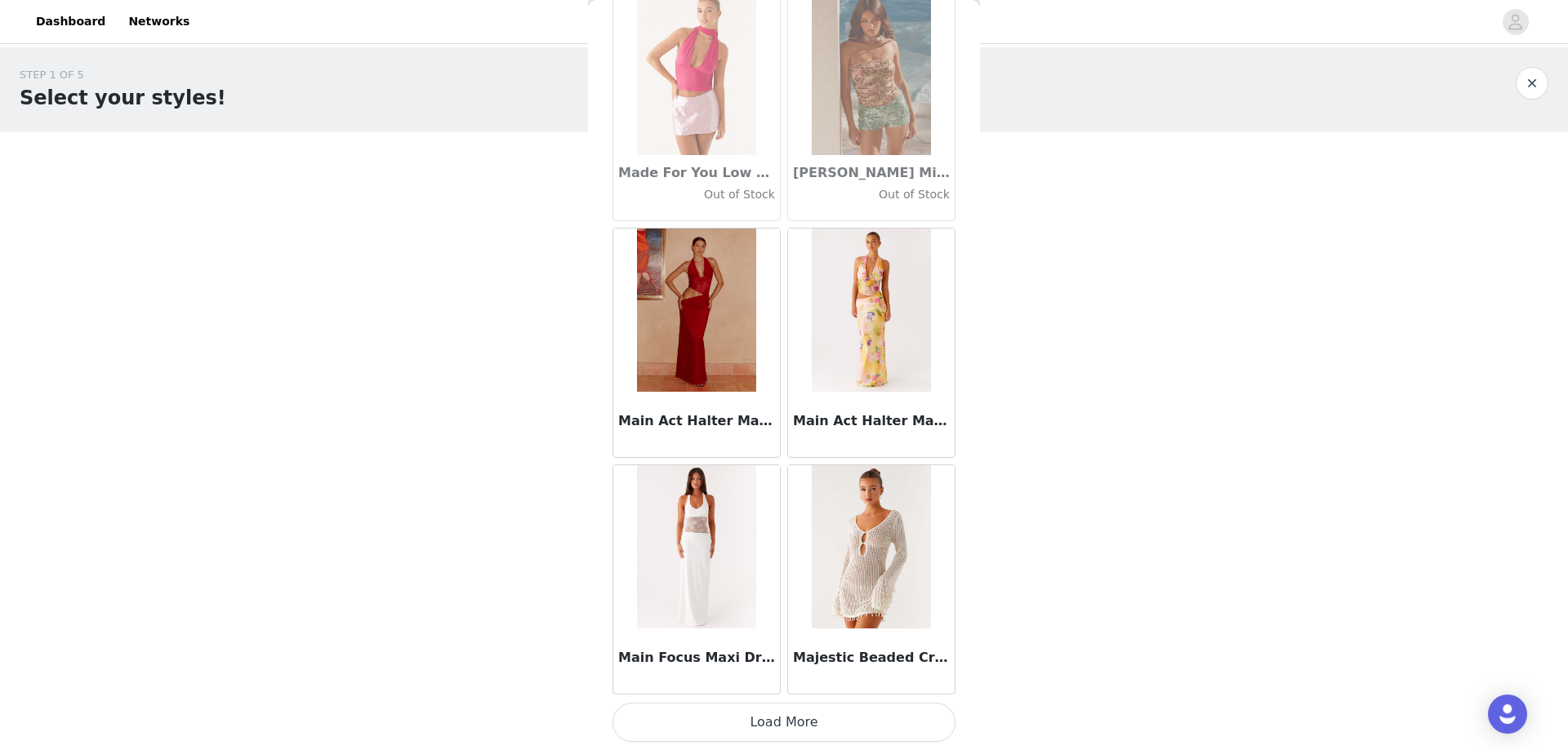
click at [836, 727] on button "Load More" at bounding box center [784, 722] width 343 height 39
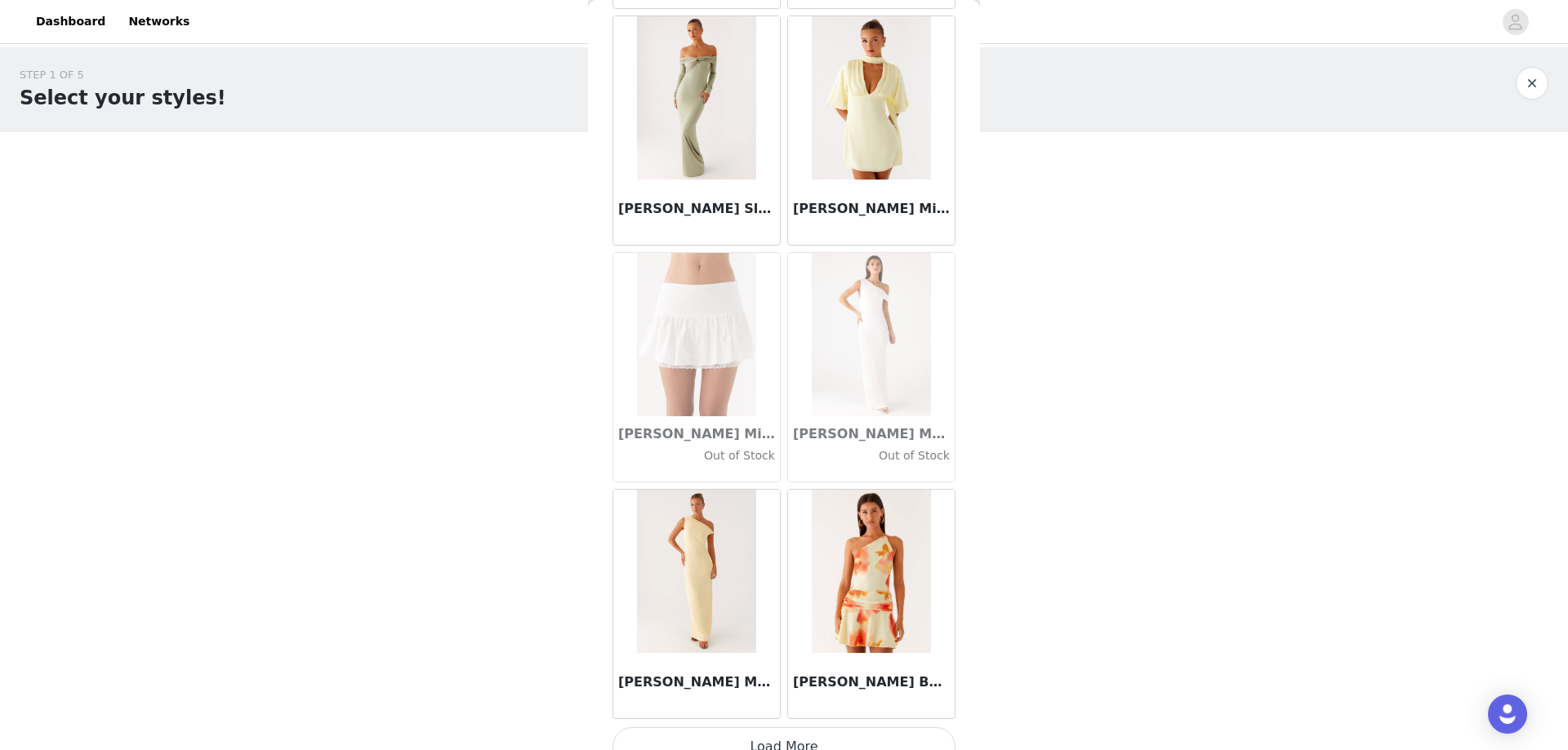
scroll to position [63279, 0]
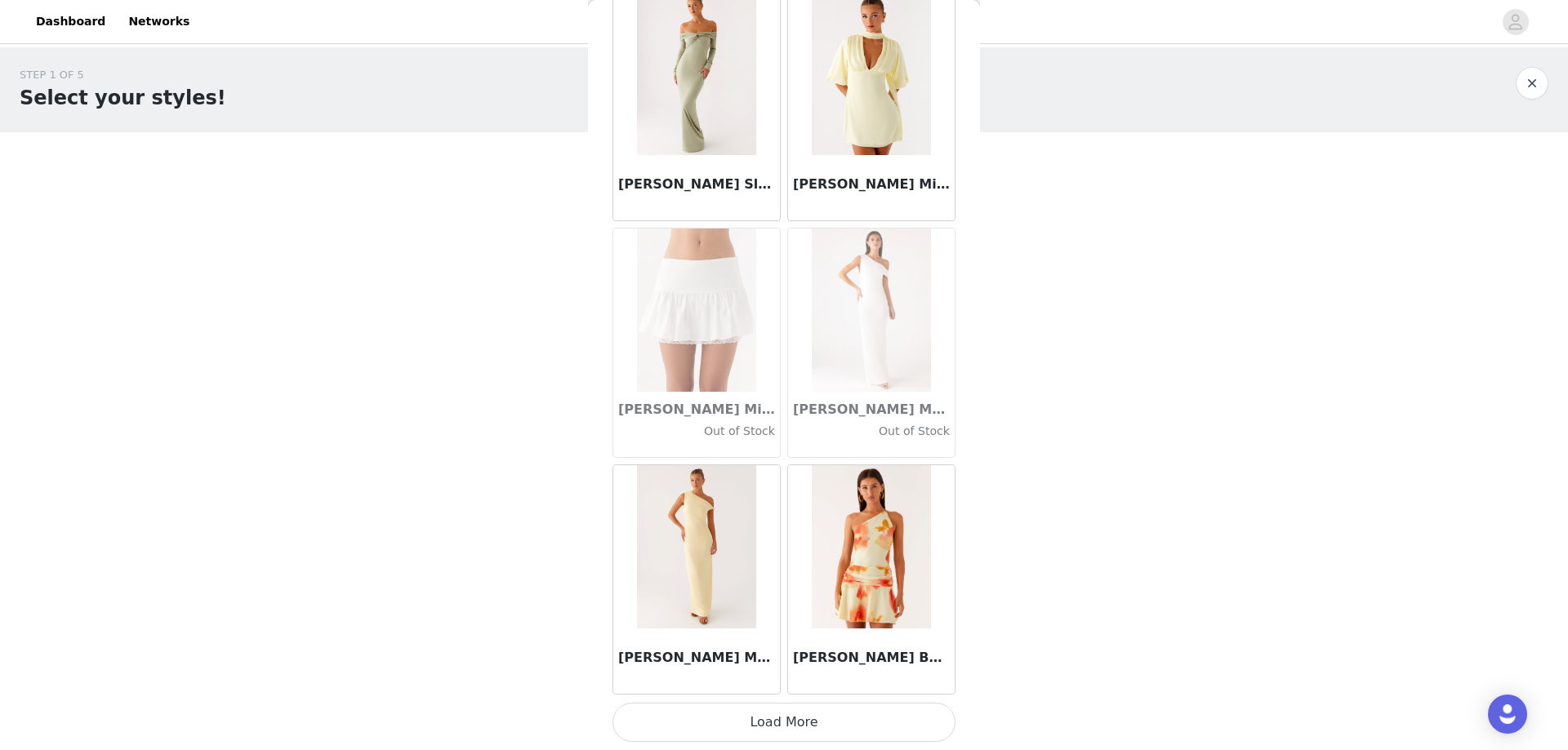
click at [810, 728] on button "Load More" at bounding box center [784, 722] width 343 height 39
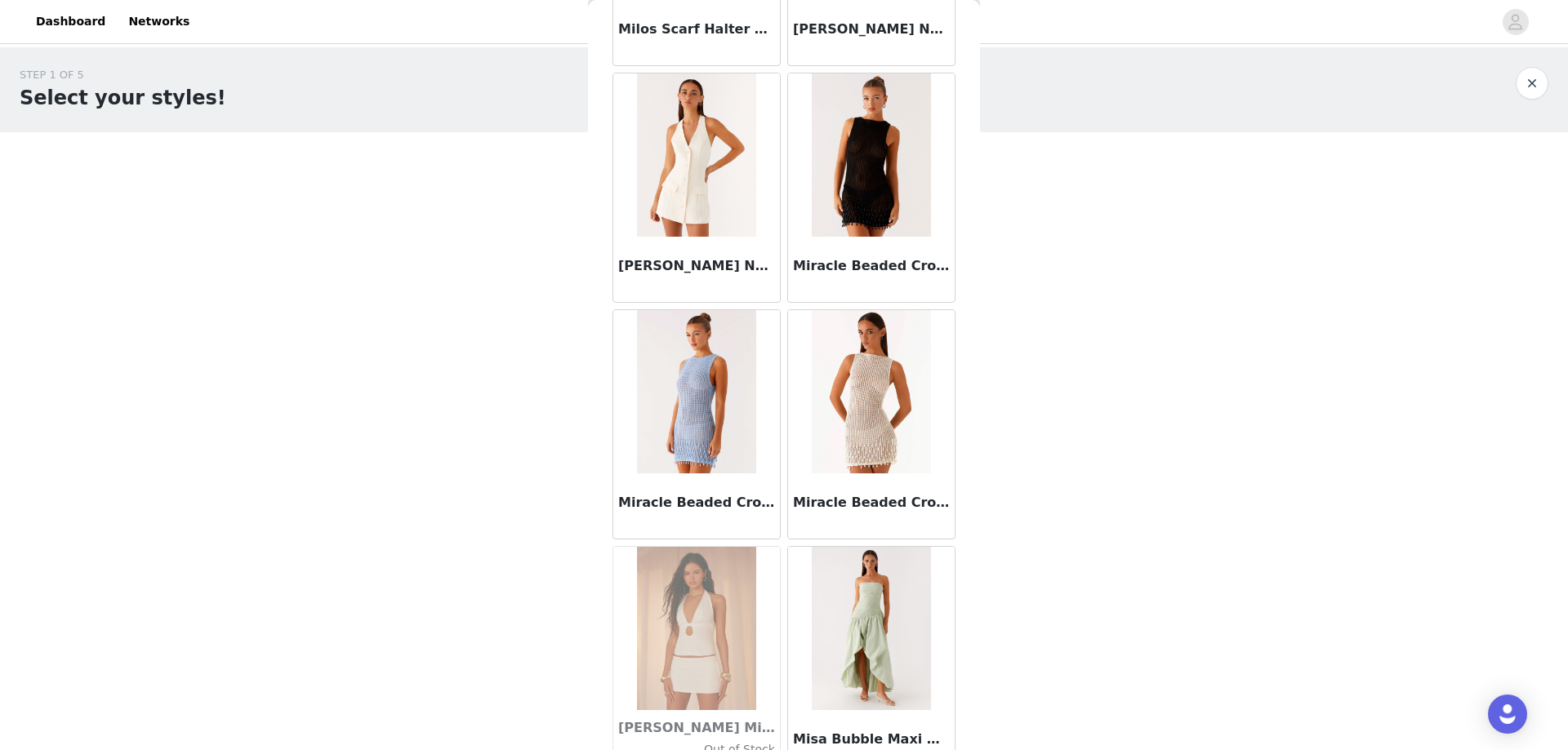
scroll to position [65645, 0]
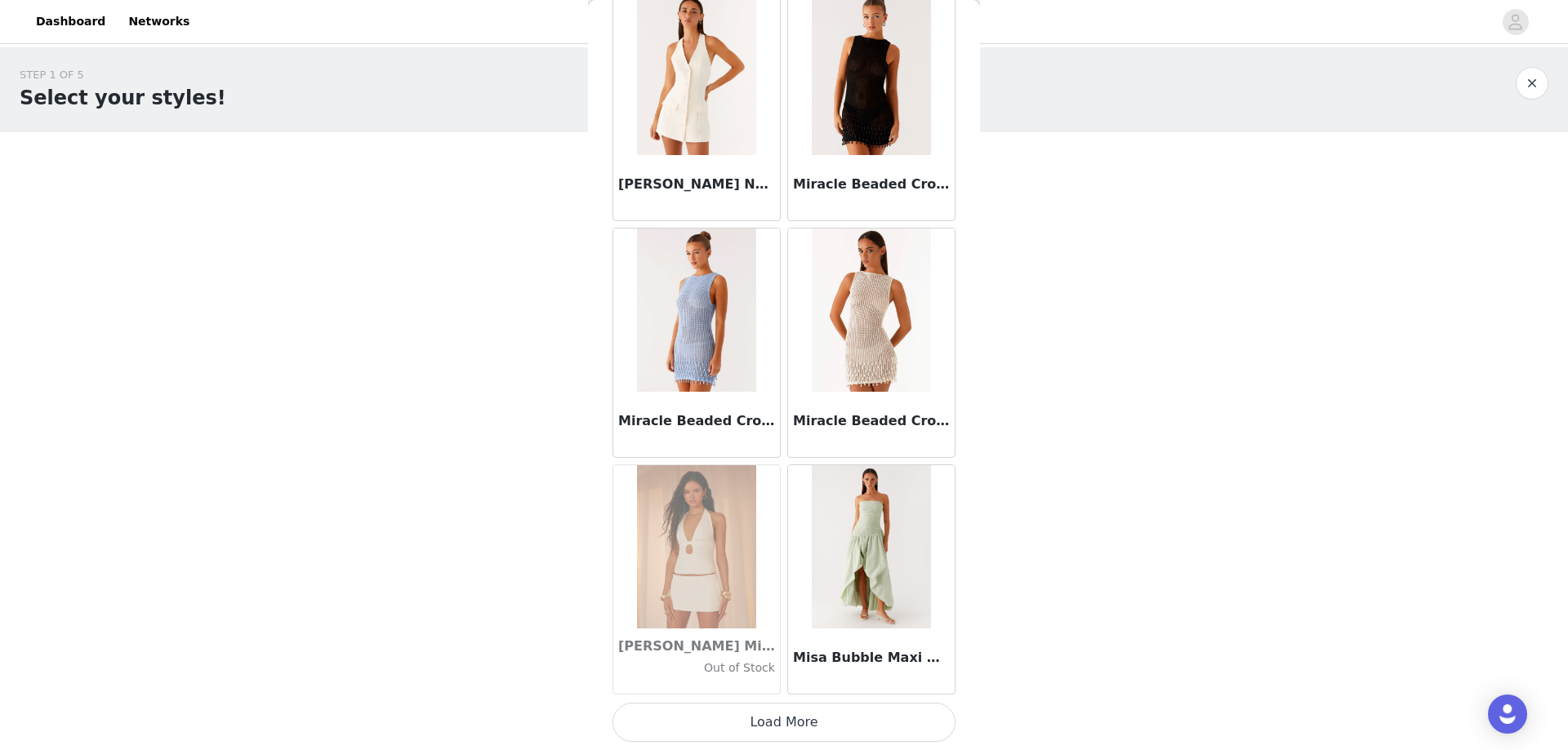
click at [819, 720] on button "Load More" at bounding box center [784, 722] width 343 height 39
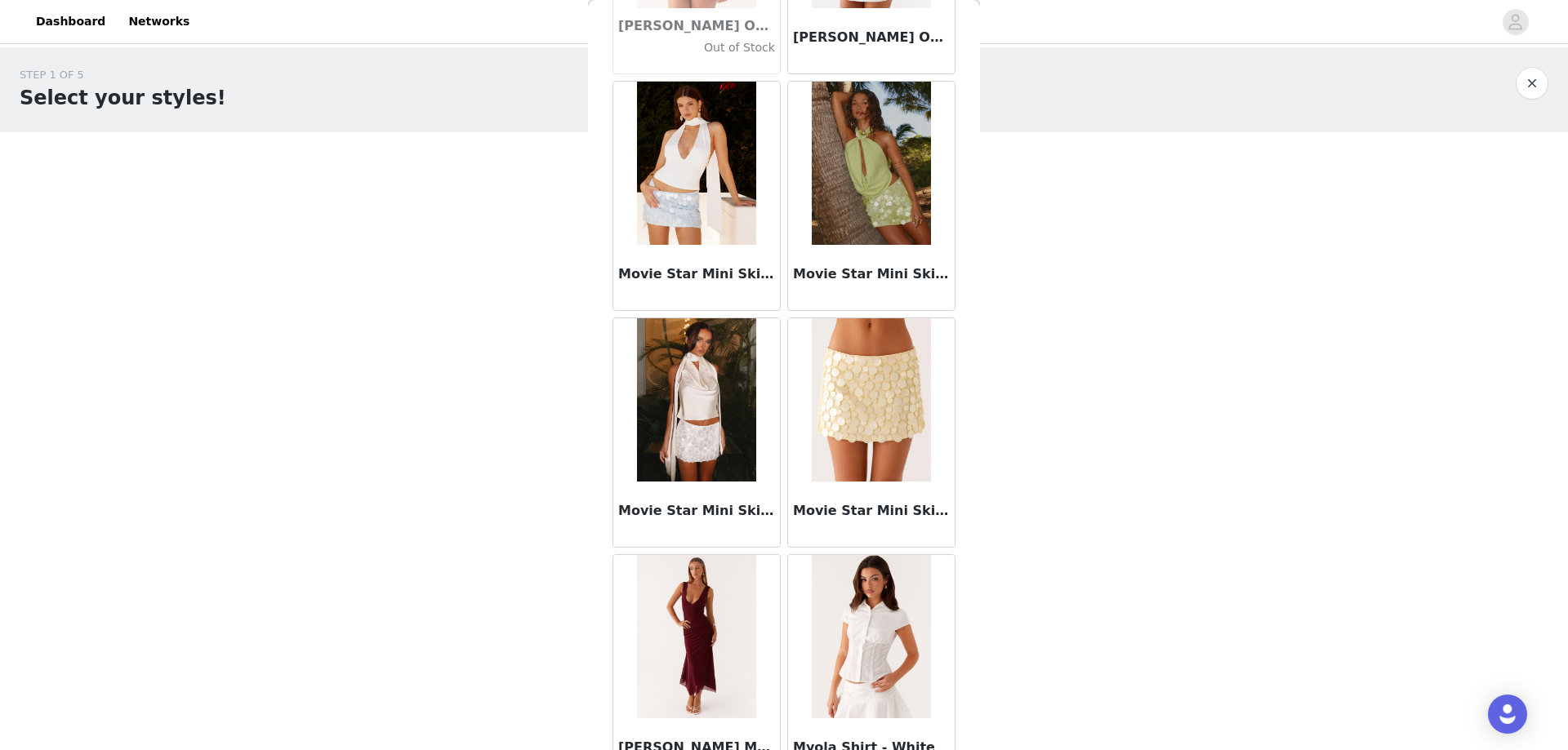
scroll to position [68012, 0]
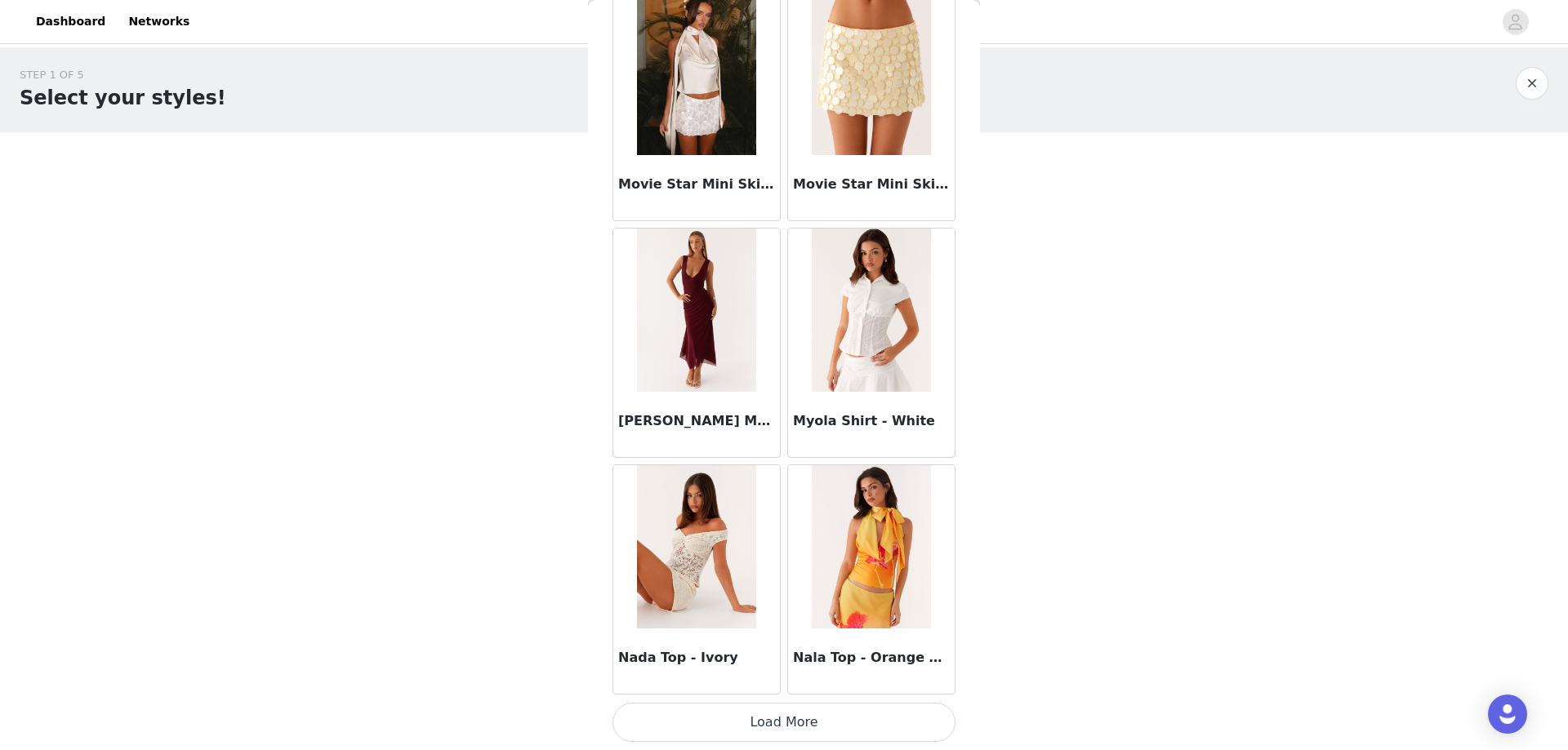
click at [788, 718] on button "Load More" at bounding box center [784, 722] width 343 height 39
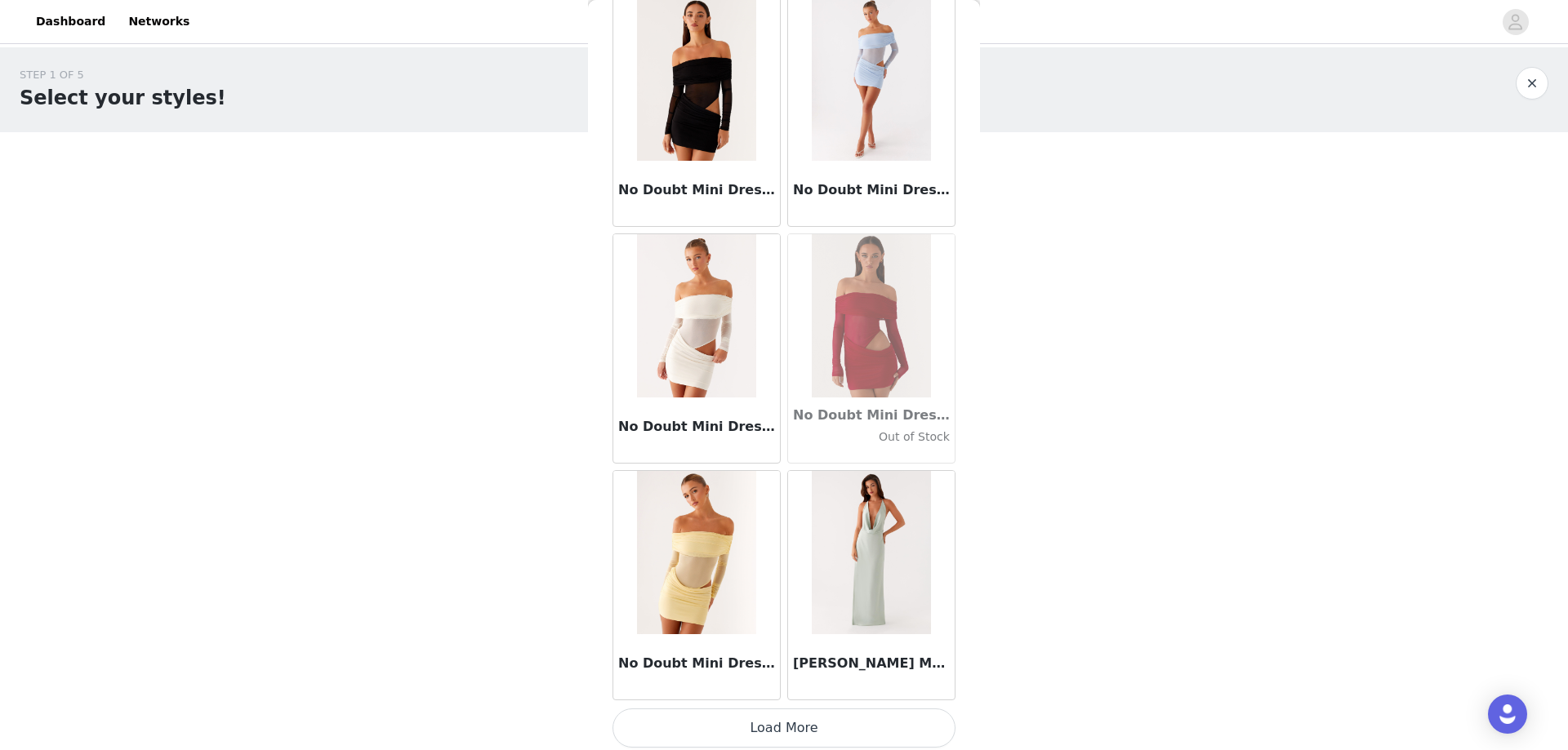
scroll to position [70378, 0]
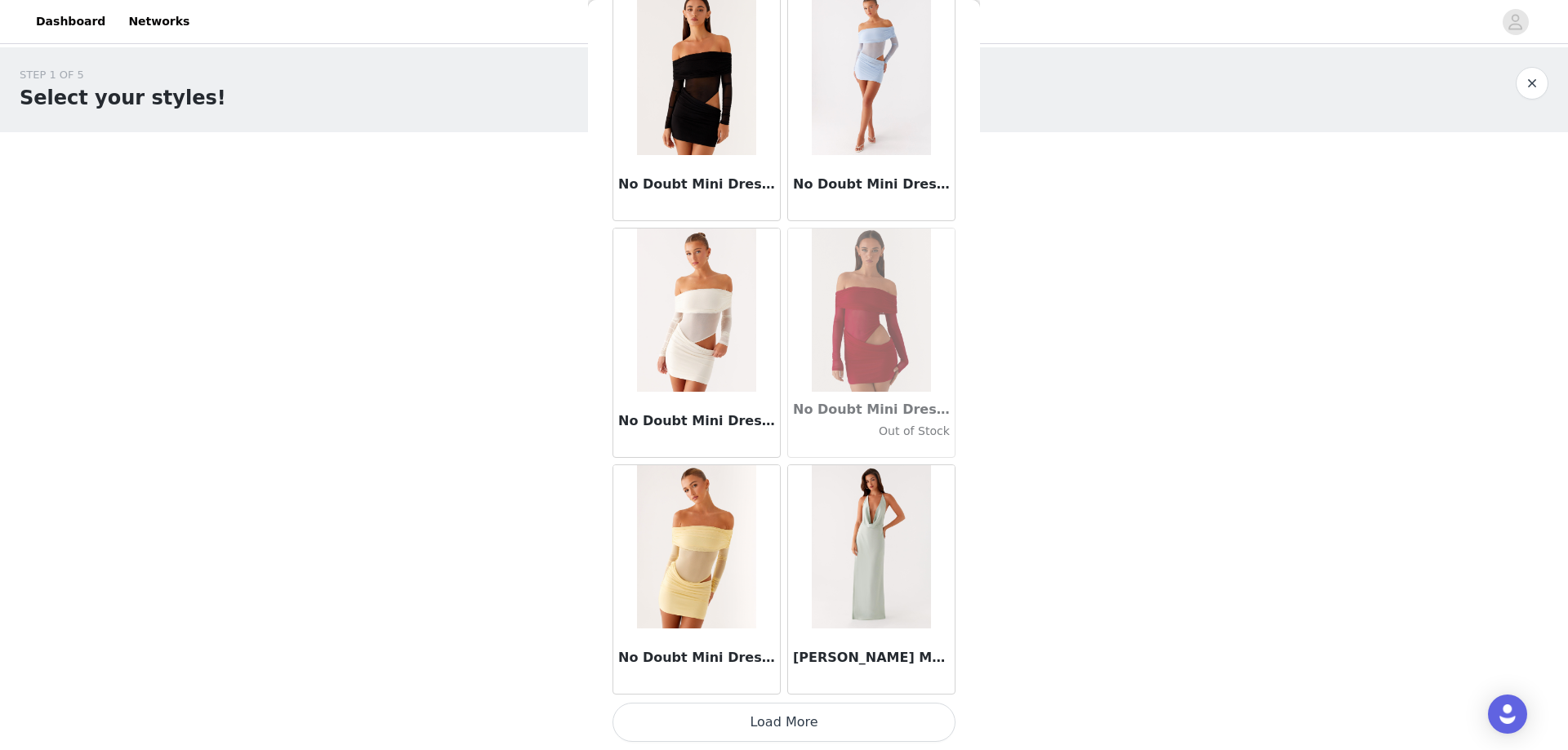
click at [792, 736] on button "Load More" at bounding box center [784, 722] width 343 height 39
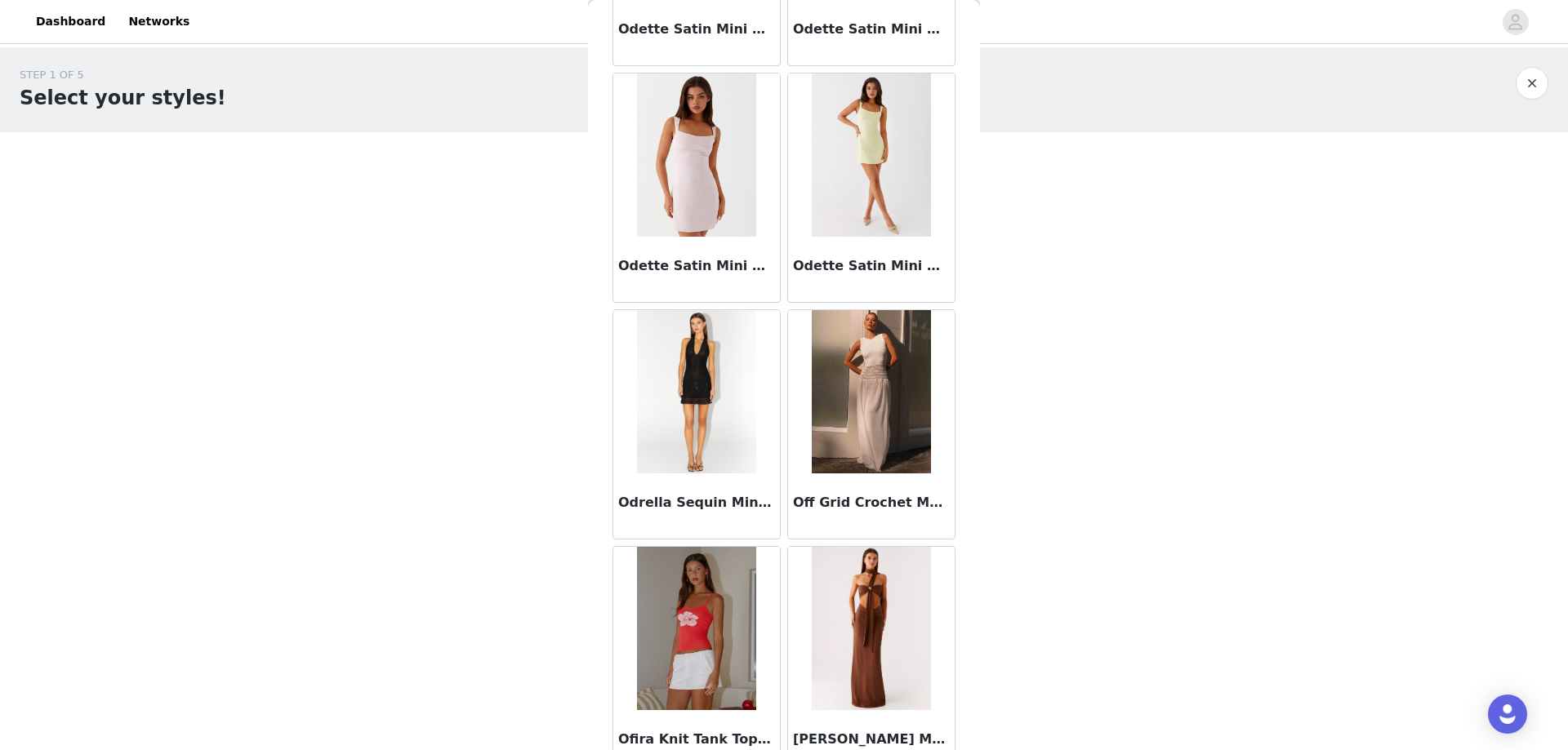
scroll to position [72745, 0]
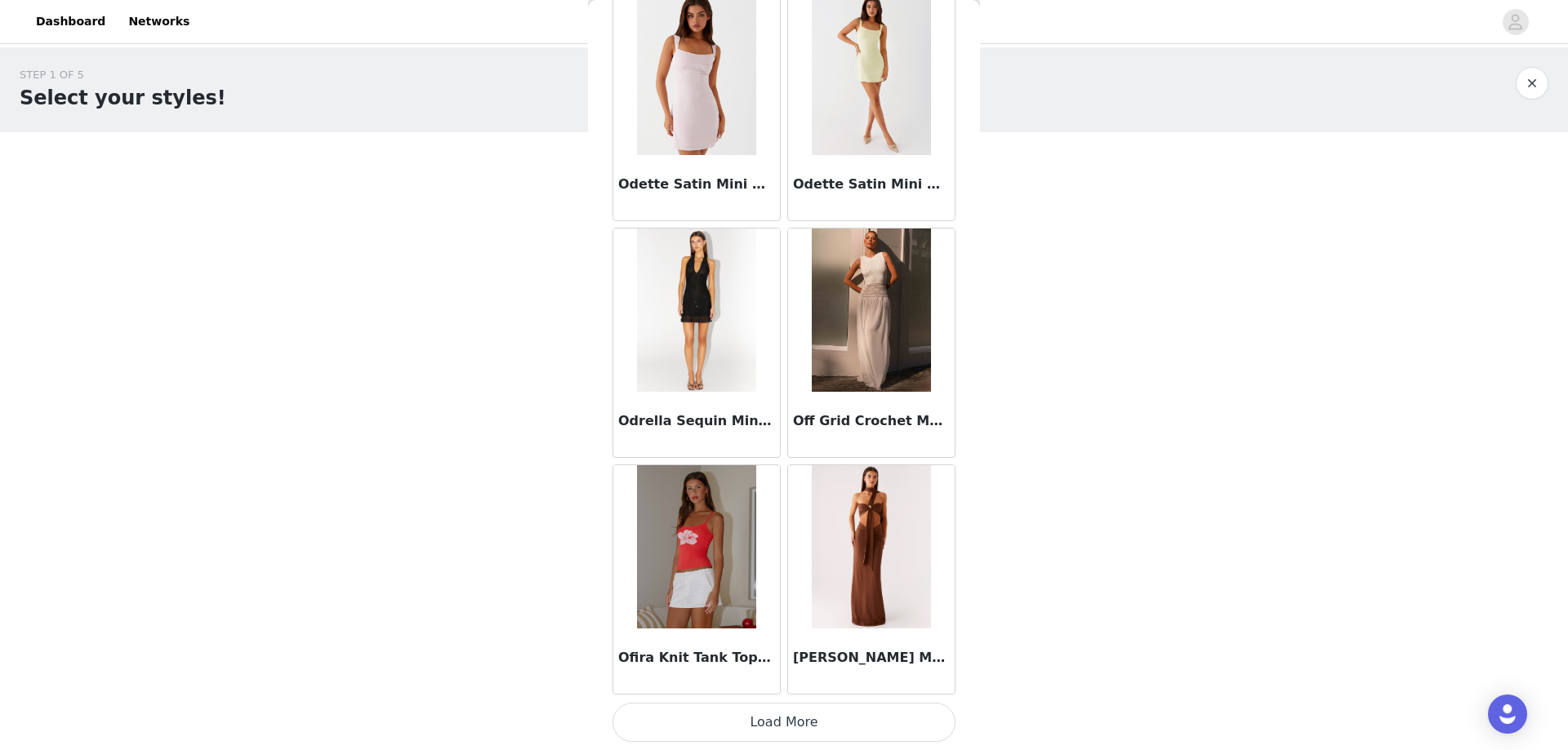
click at [798, 729] on button "Load More" at bounding box center [784, 722] width 343 height 39
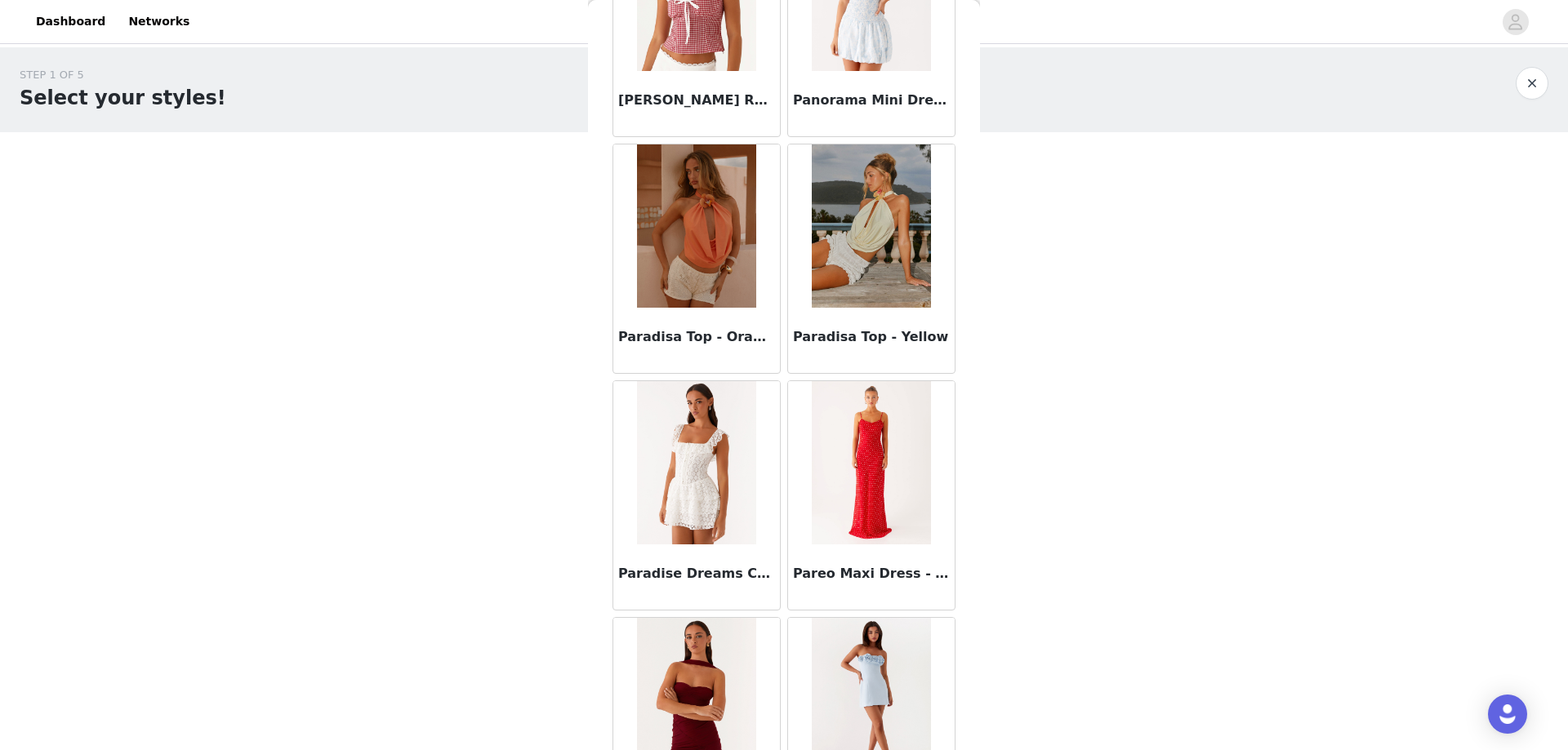
scroll to position [75111, 0]
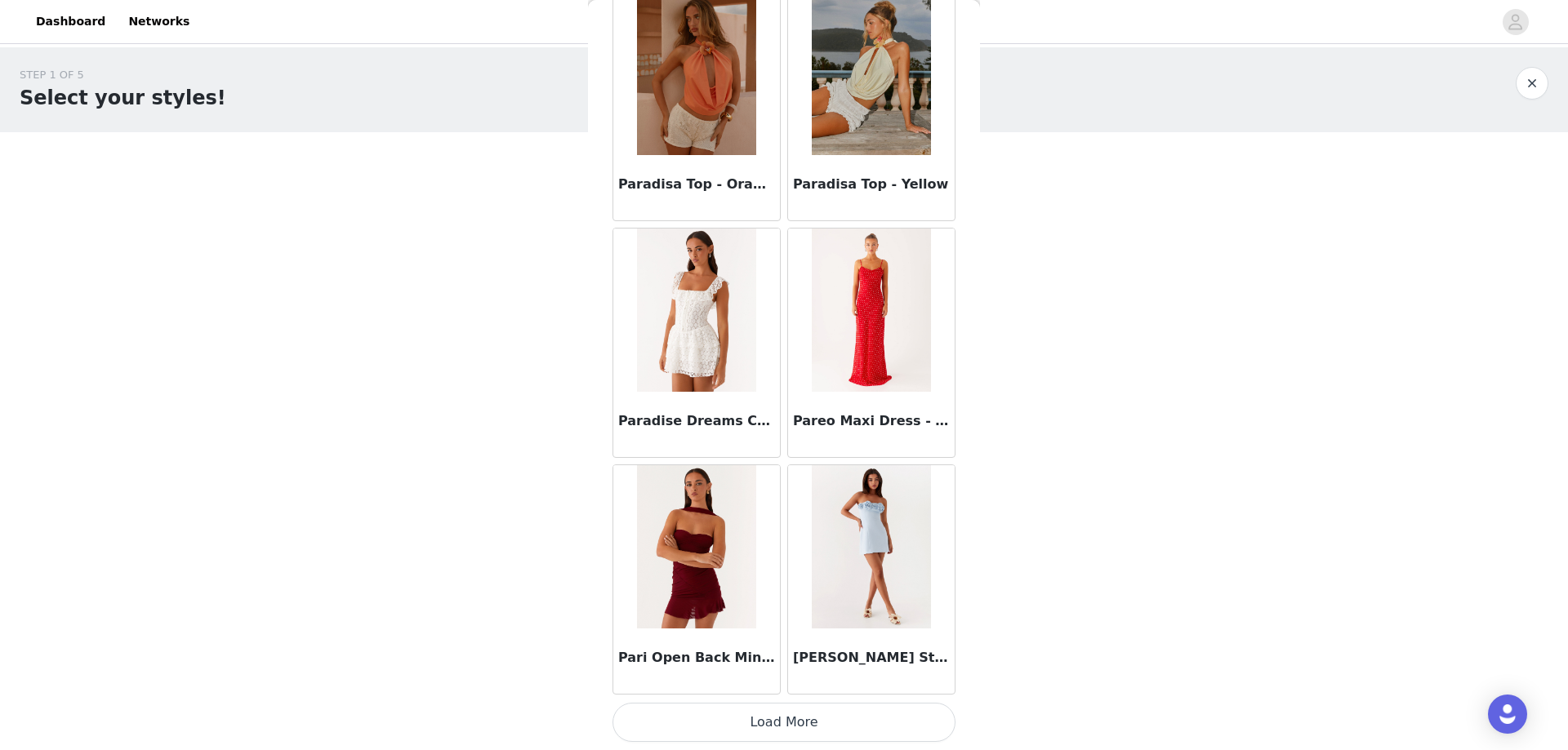
click at [818, 726] on button "Load More" at bounding box center [784, 722] width 343 height 39
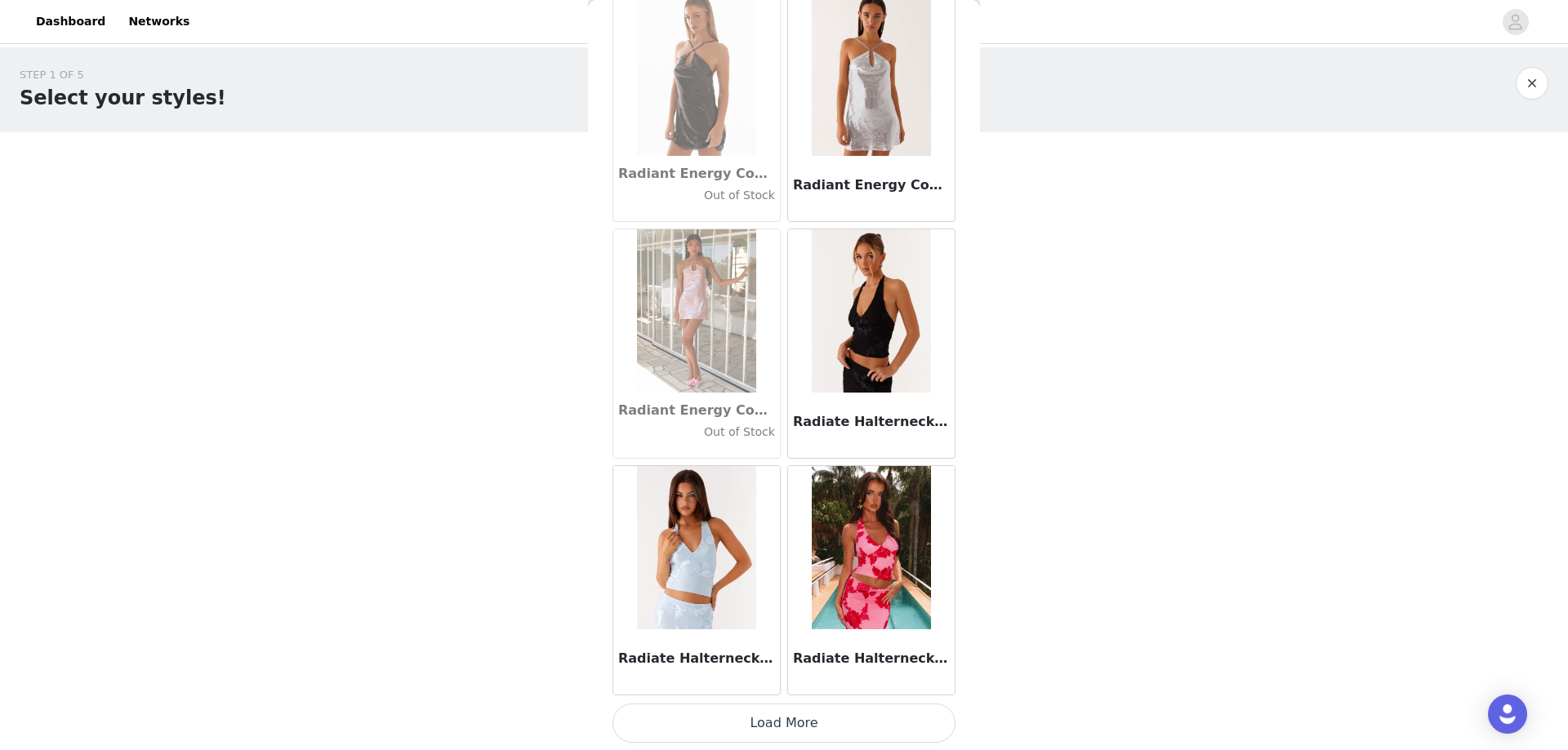
scroll to position [77478, 0]
click at [844, 720] on button "Load More" at bounding box center [784, 722] width 343 height 39
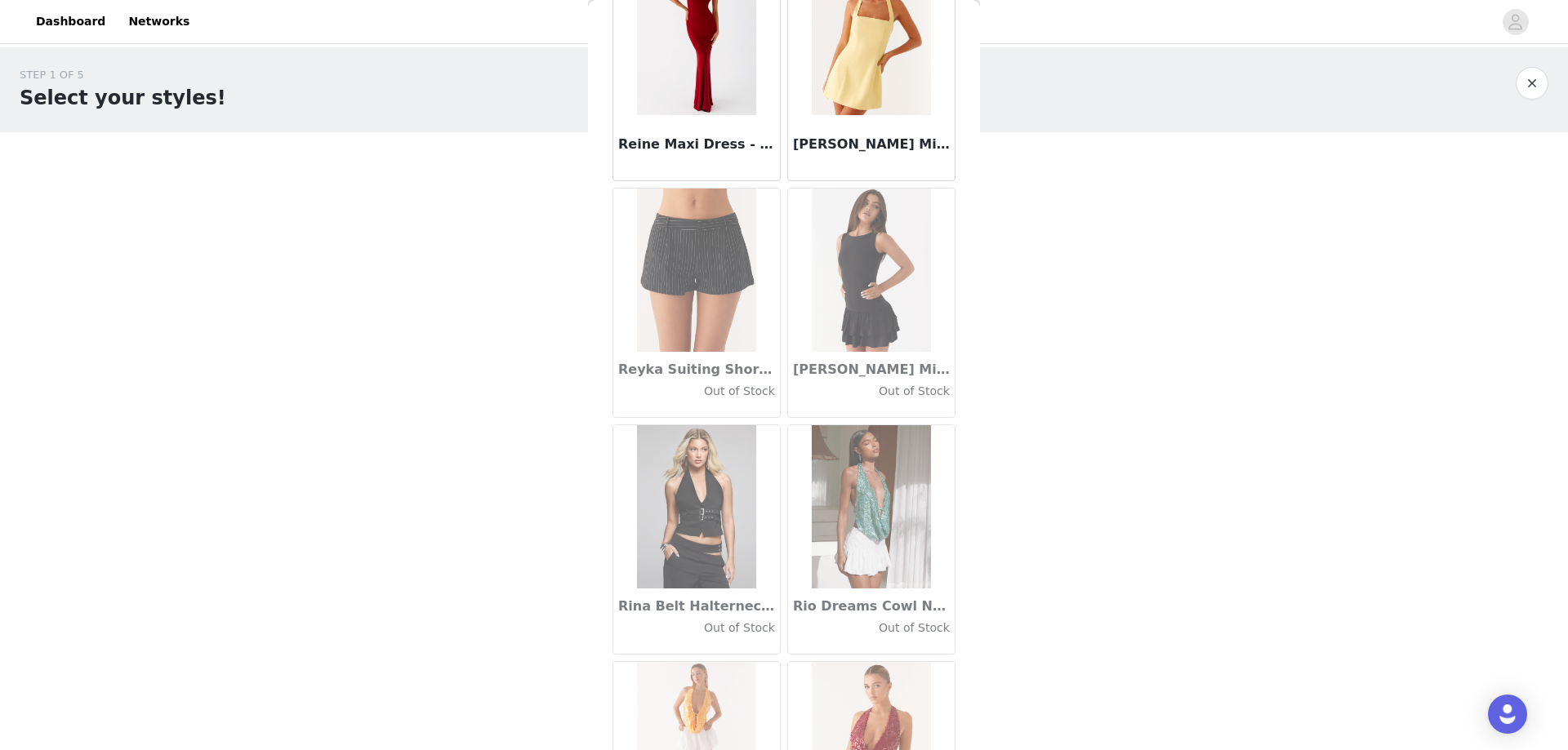
scroll to position [79845, 0]
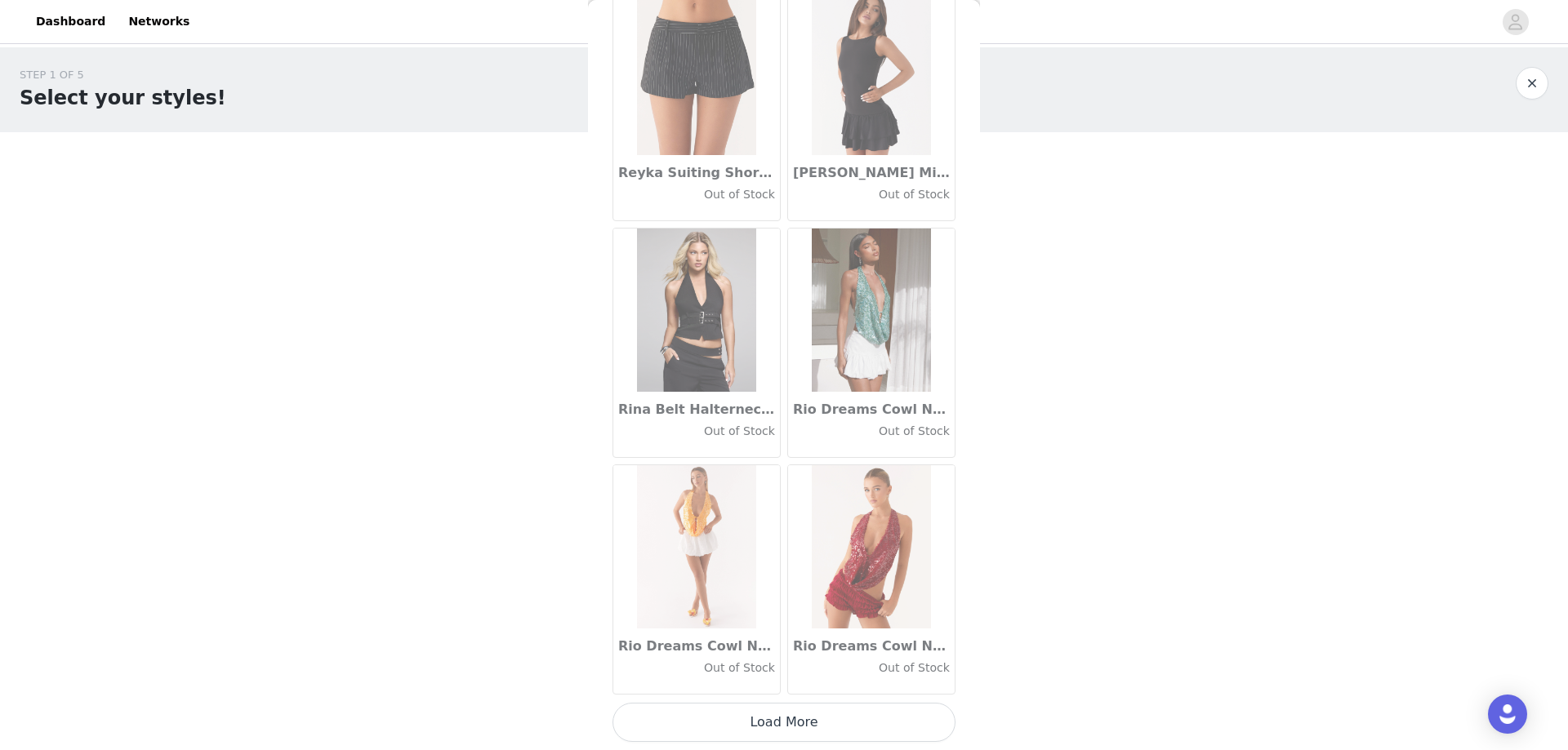
click at [810, 718] on button "Load More" at bounding box center [784, 722] width 343 height 39
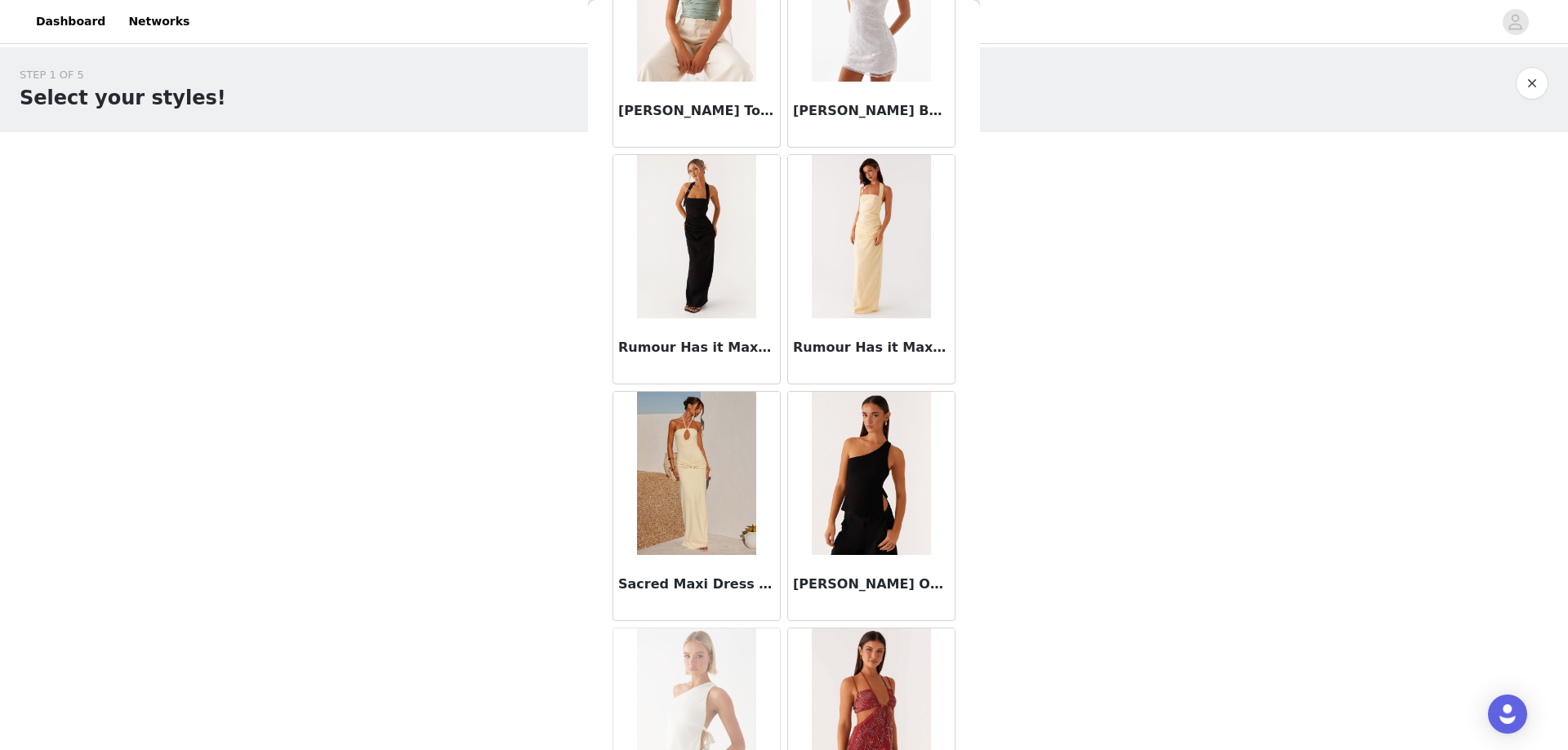
scroll to position [82211, 0]
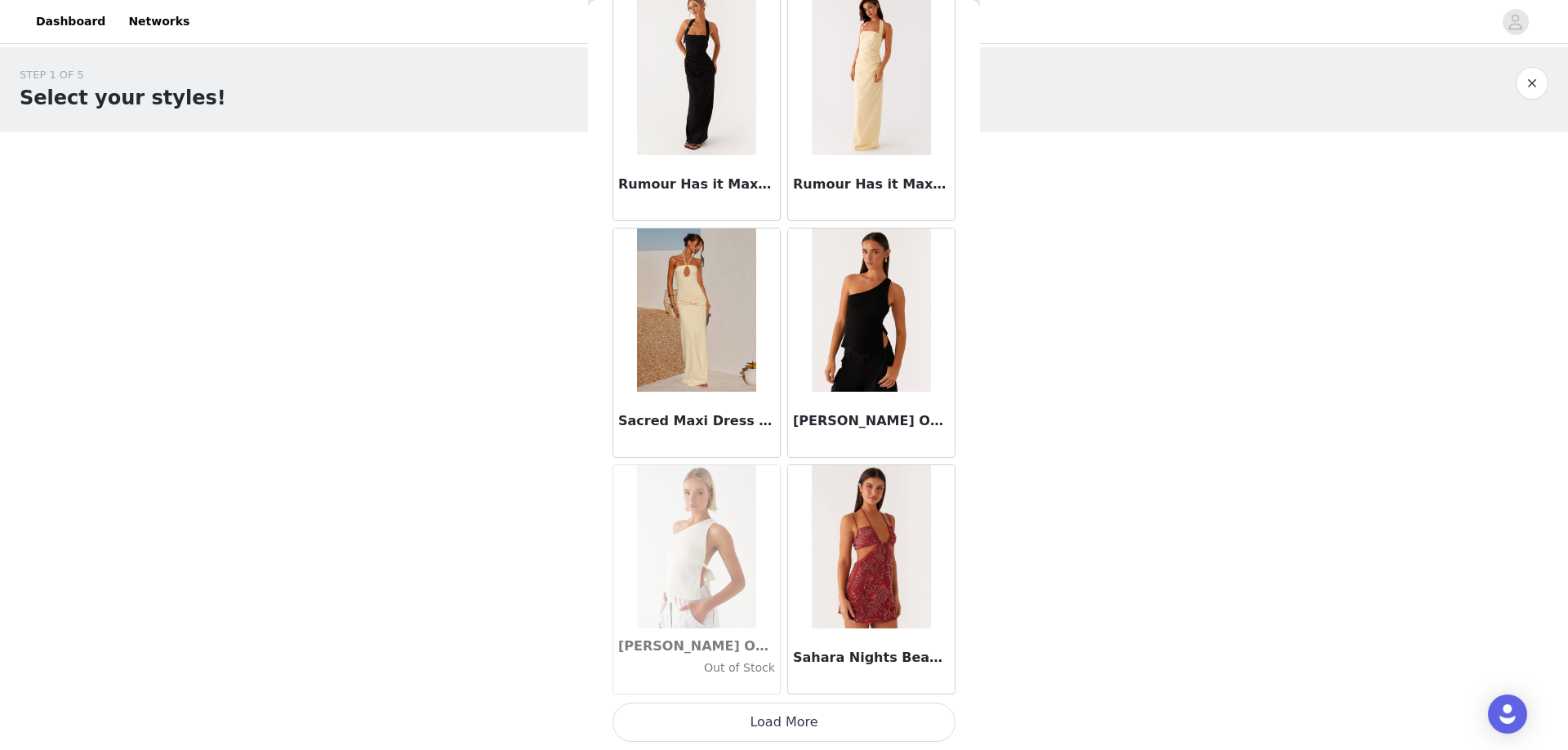
click at [786, 717] on button "Load More" at bounding box center [784, 722] width 343 height 39
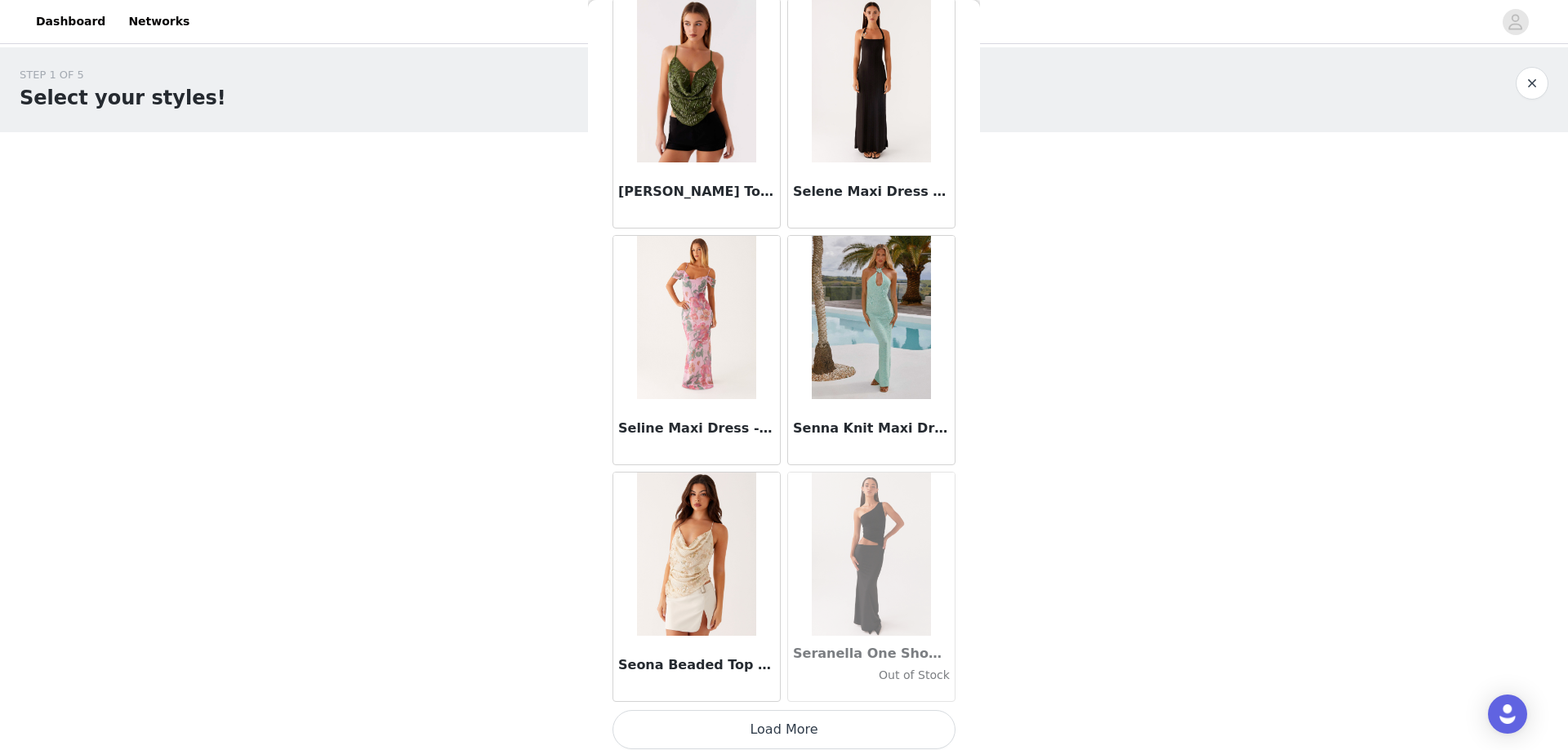
scroll to position [84578, 0]
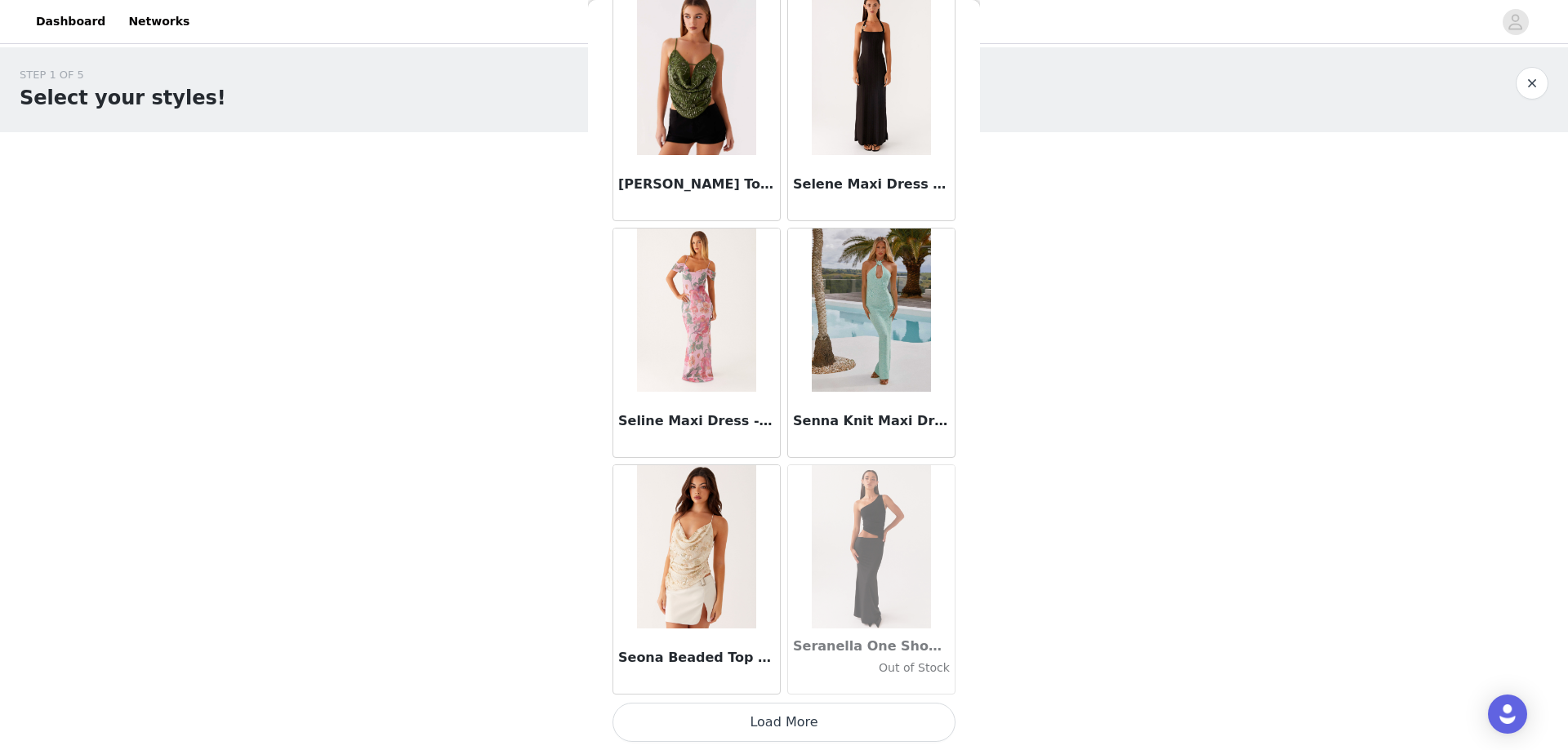
click at [801, 718] on button "Load More" at bounding box center [784, 722] width 343 height 39
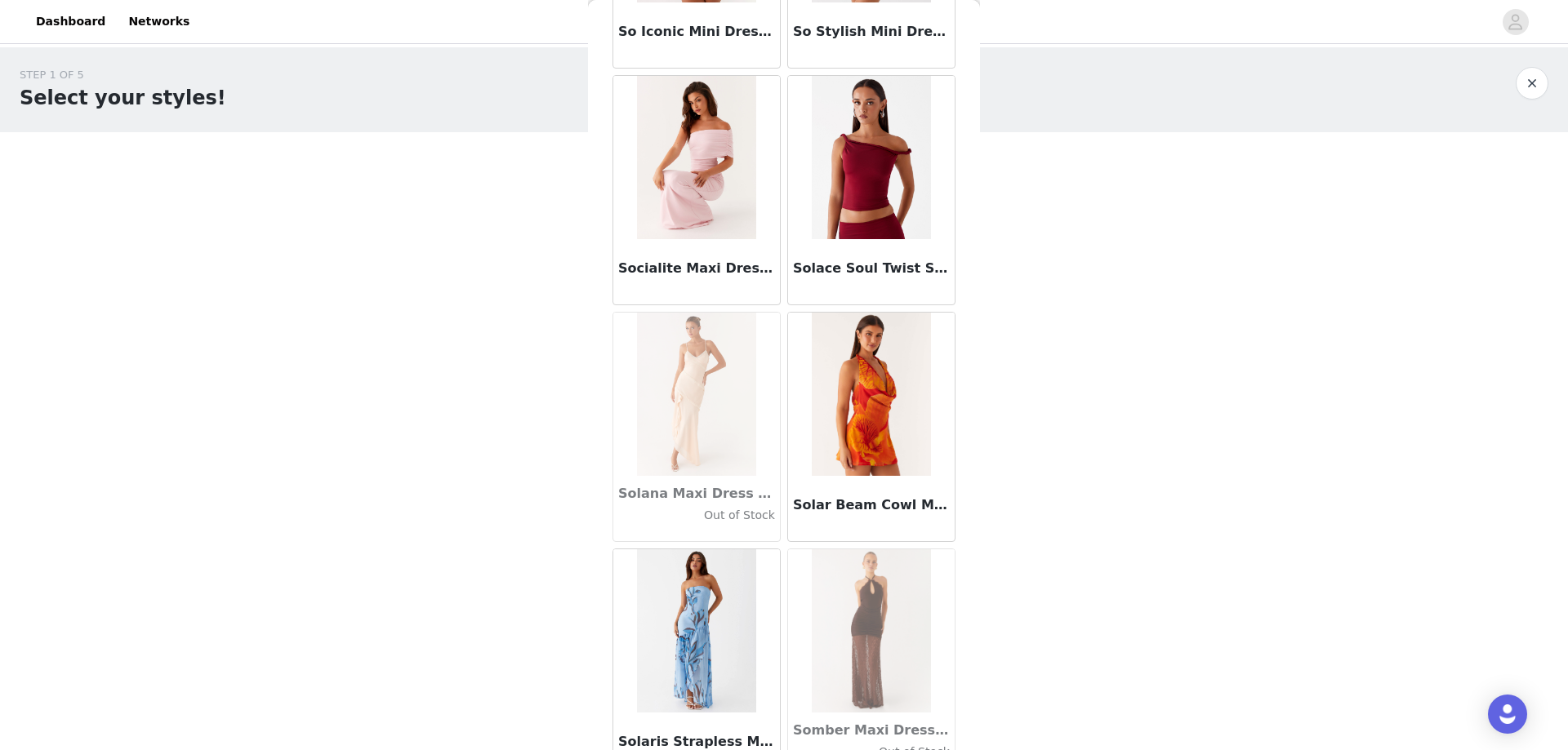
scroll to position [86944, 0]
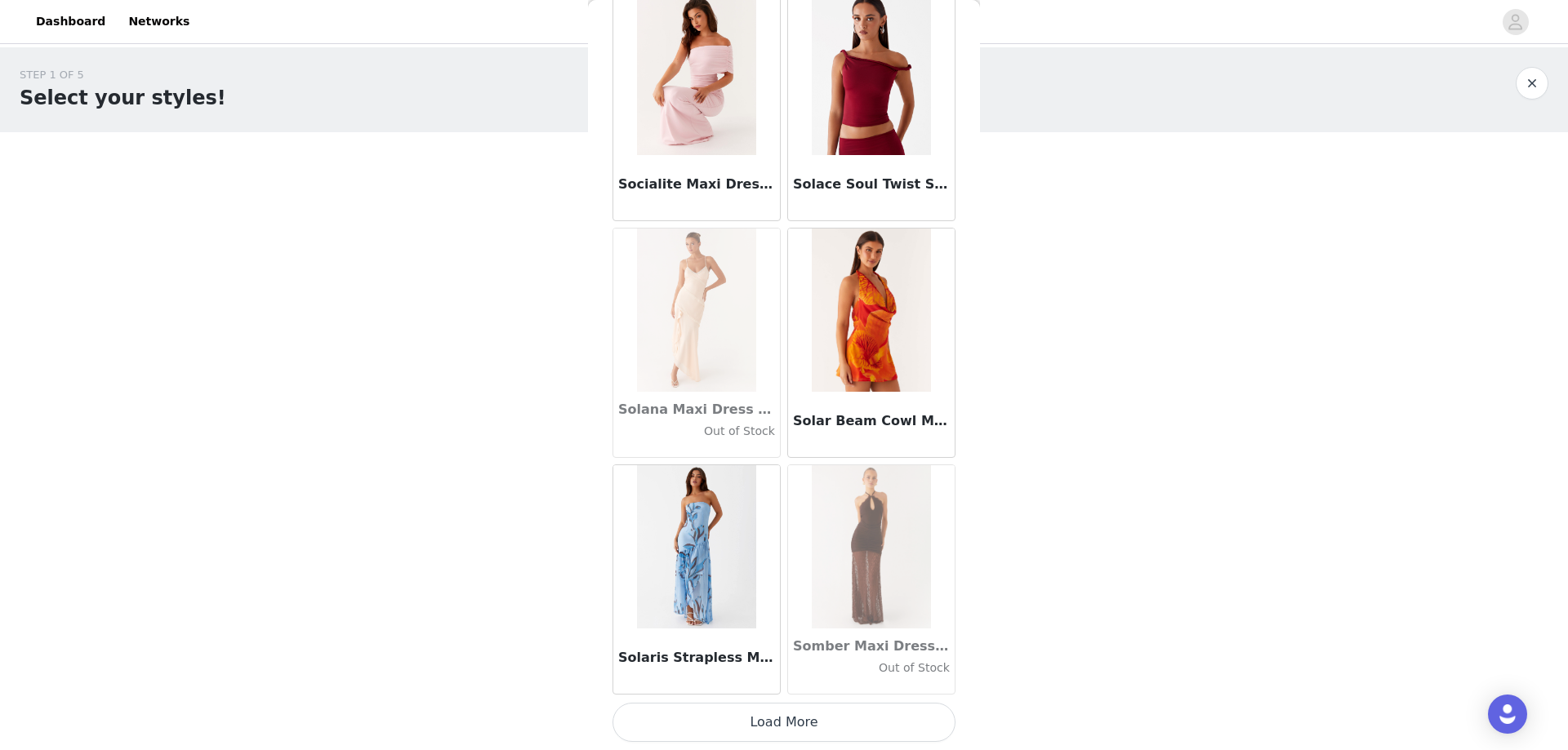
click at [829, 726] on button "Load More" at bounding box center [784, 722] width 343 height 39
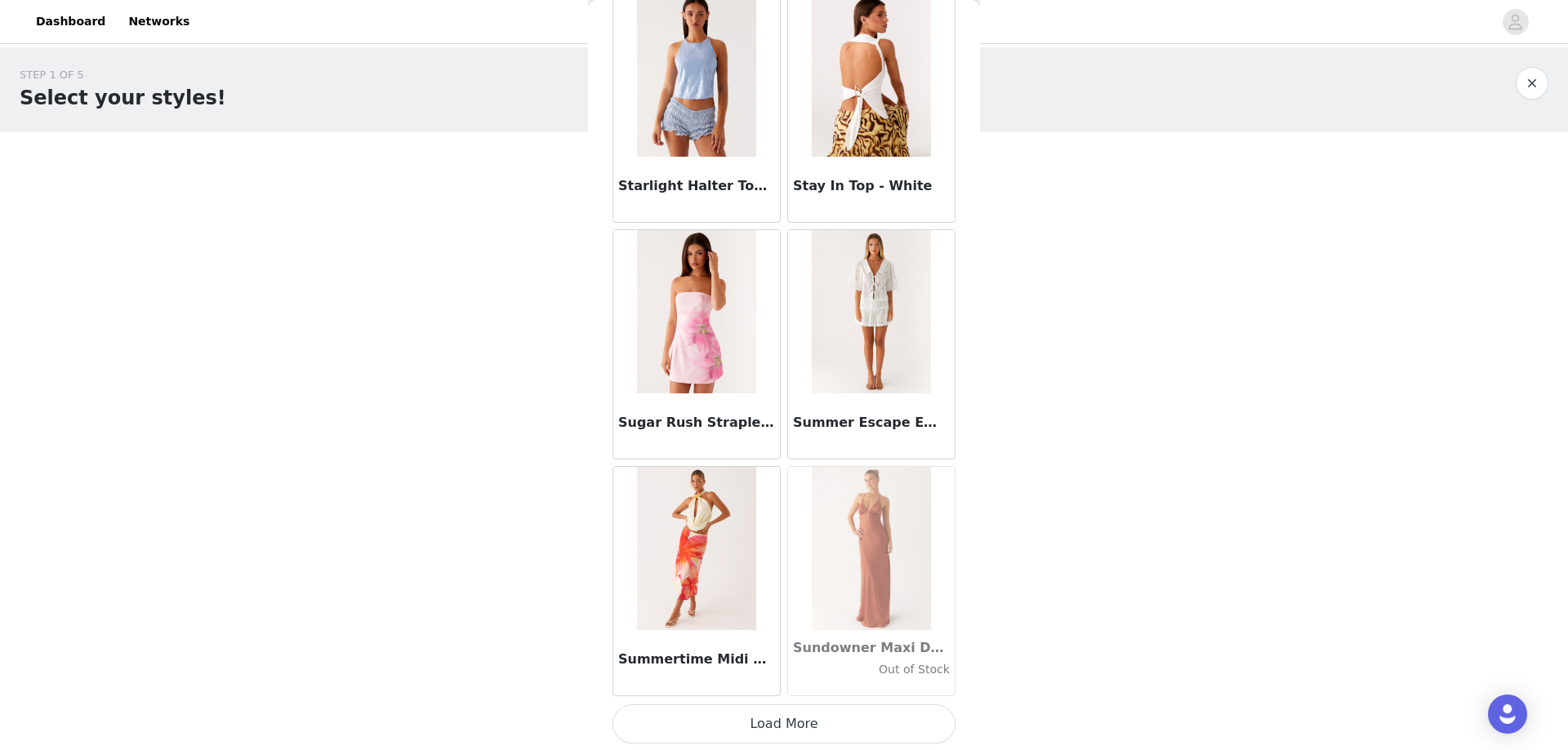
scroll to position [89311, 0]
click at [787, 718] on button "Load More" at bounding box center [784, 722] width 343 height 39
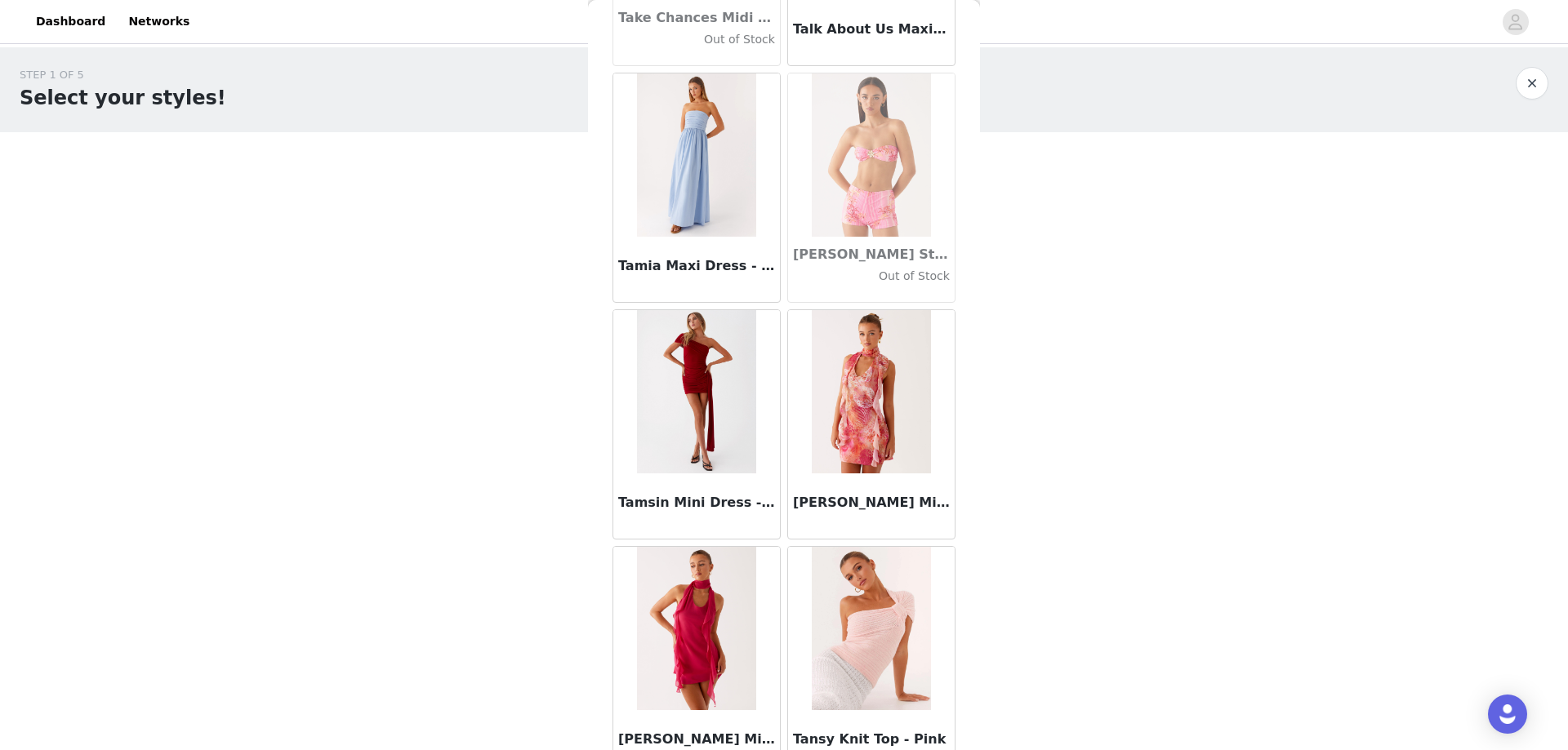
scroll to position [91677, 0]
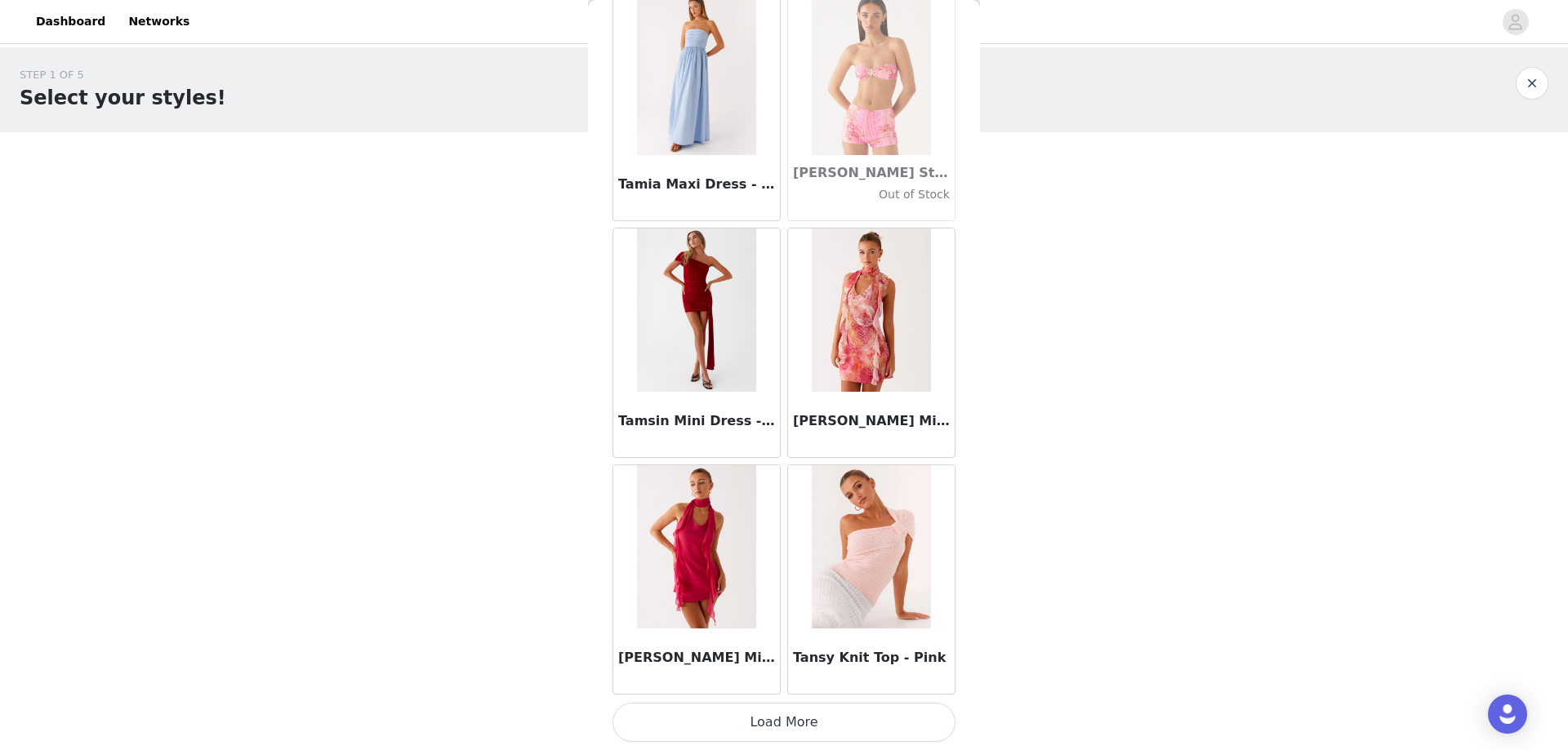
click at [824, 714] on button "Load More" at bounding box center [784, 722] width 343 height 39
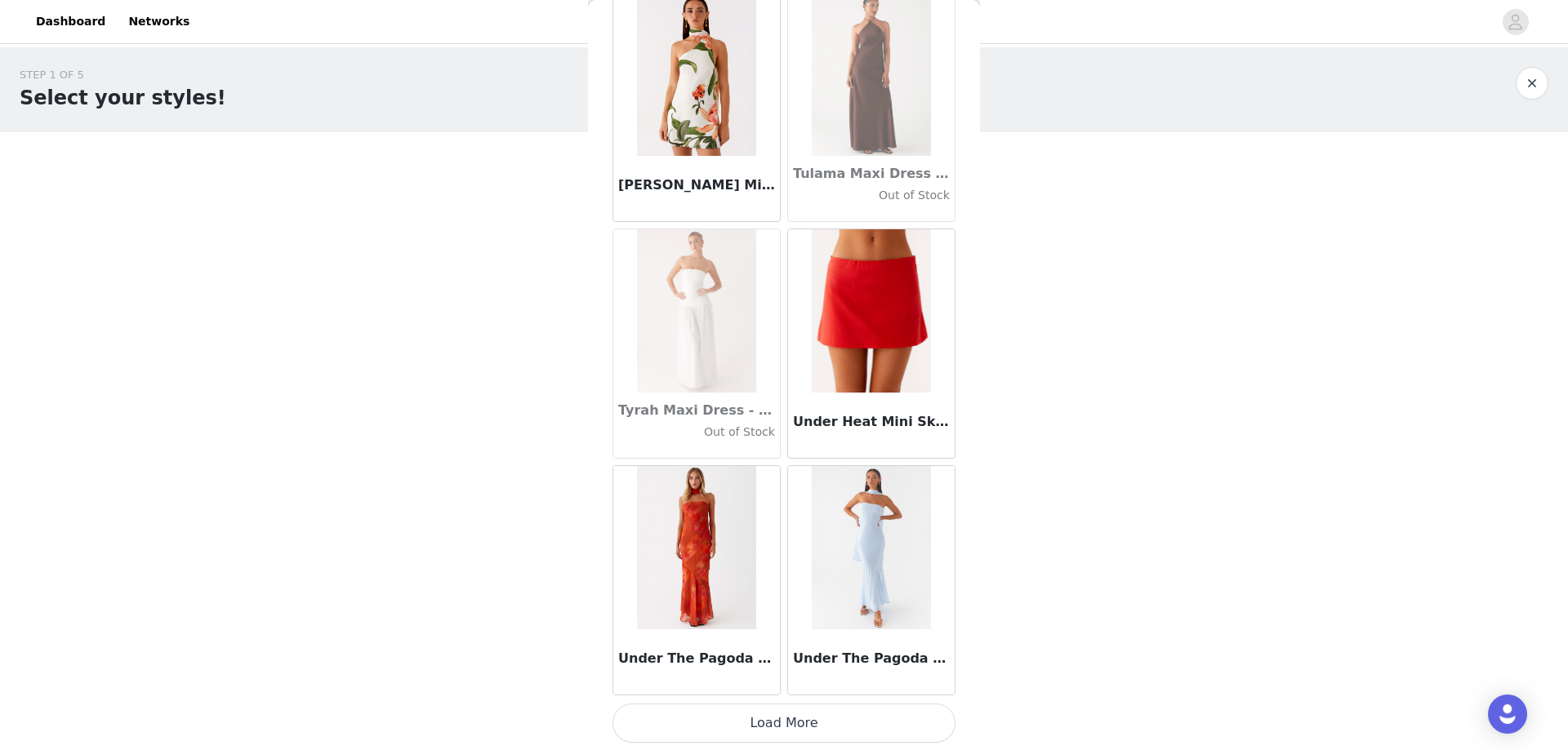
scroll to position [94044, 0]
click at [790, 720] on button "Load More" at bounding box center [784, 722] width 343 height 39
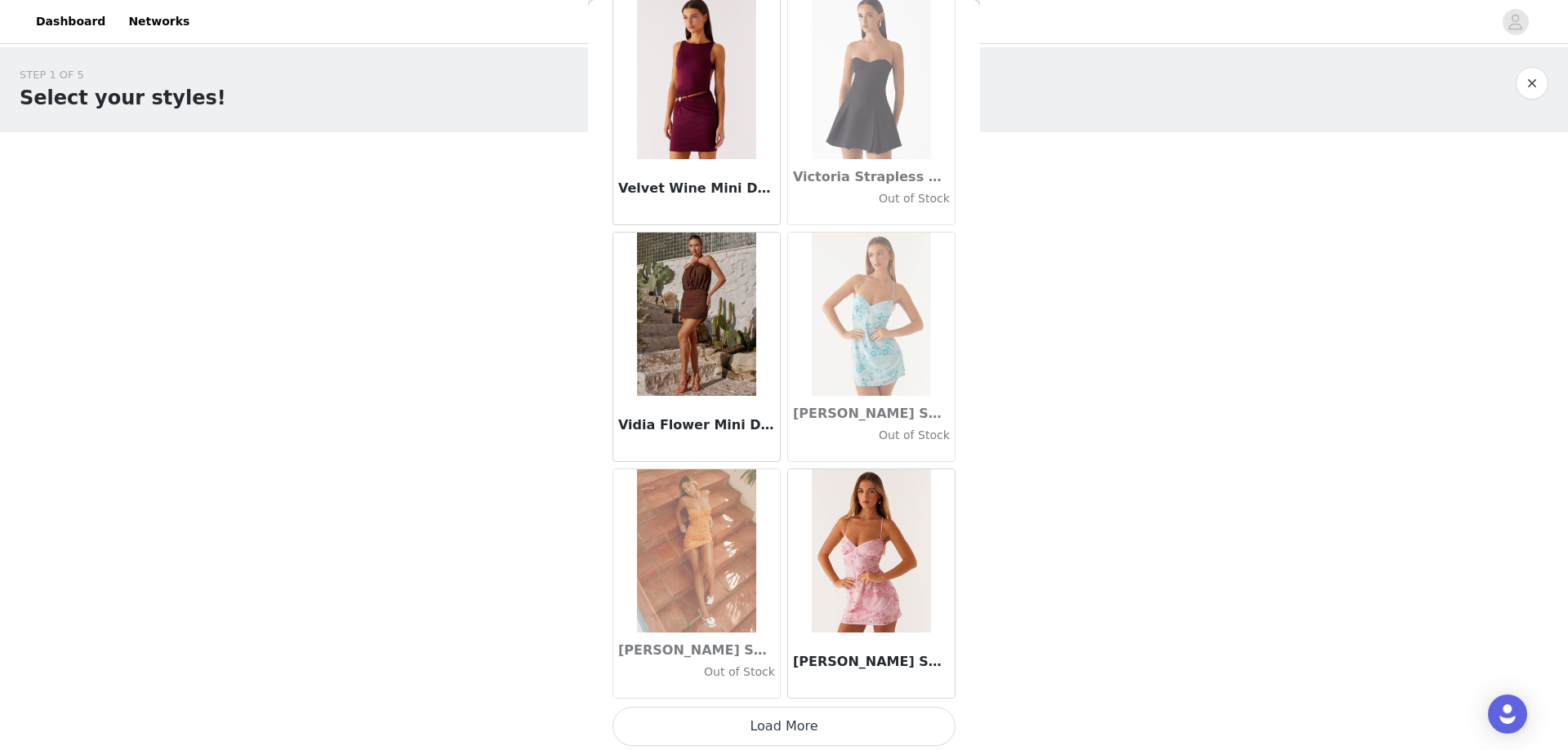
scroll to position [96410, 0]
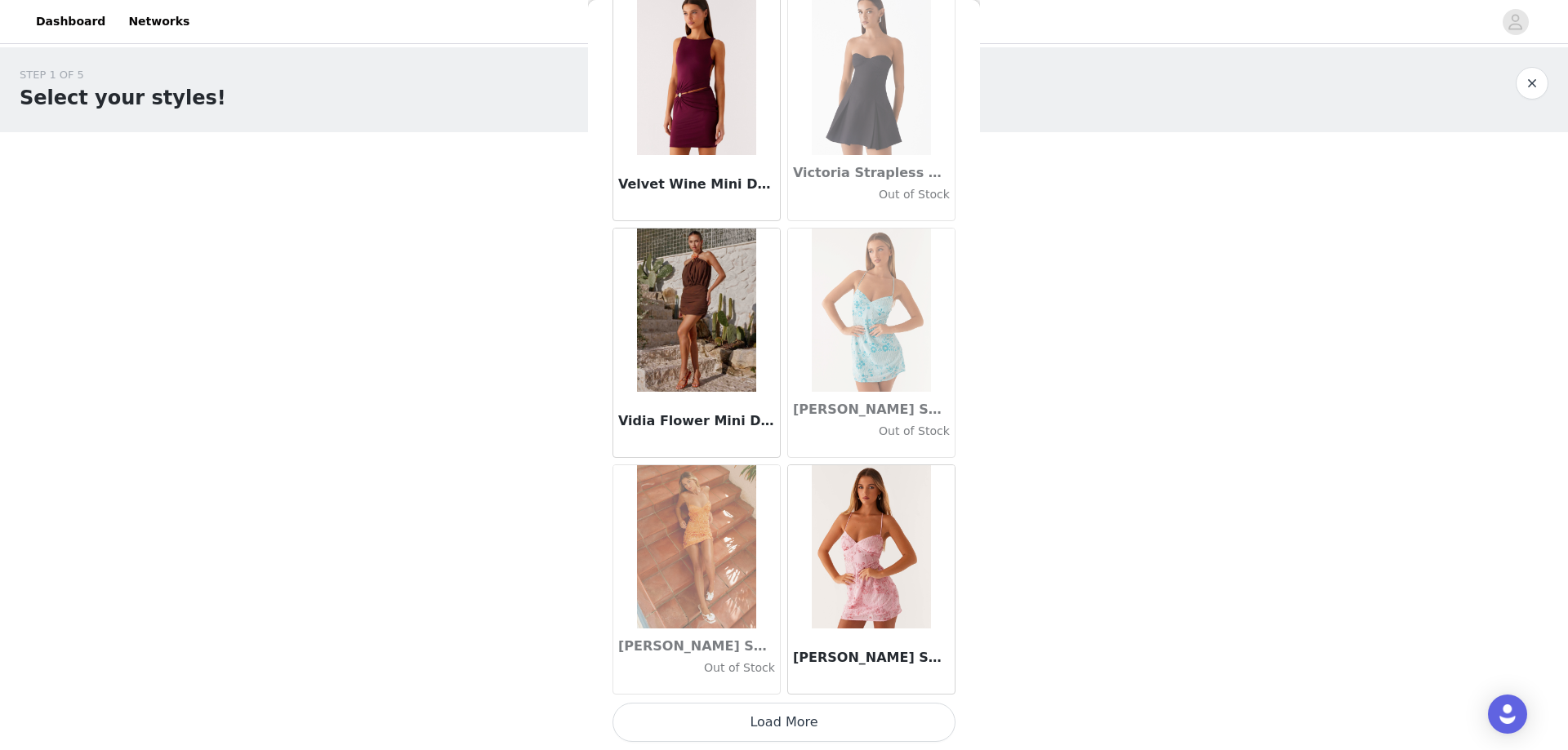
click at [801, 707] on button "Load More" at bounding box center [784, 722] width 343 height 39
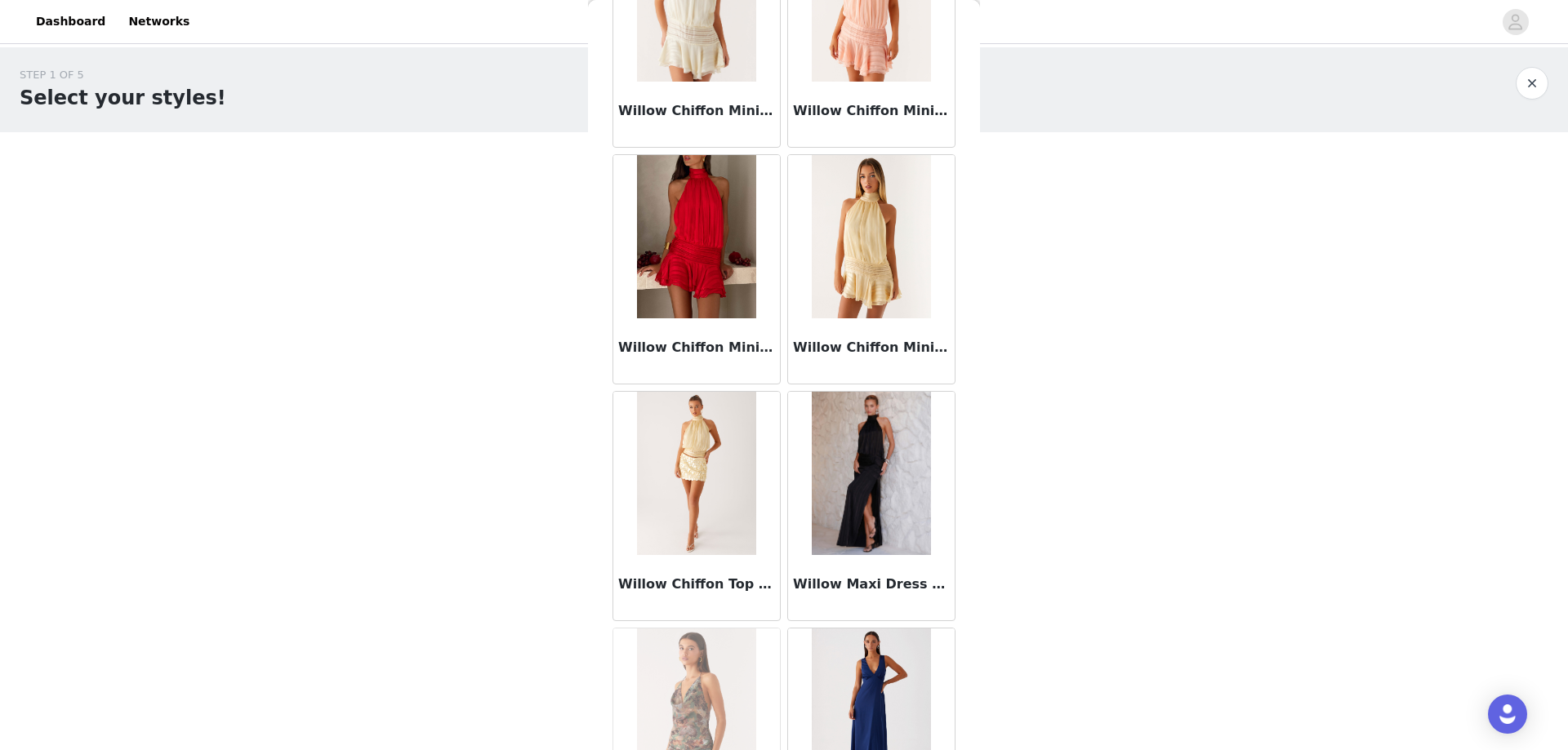
scroll to position [98777, 0]
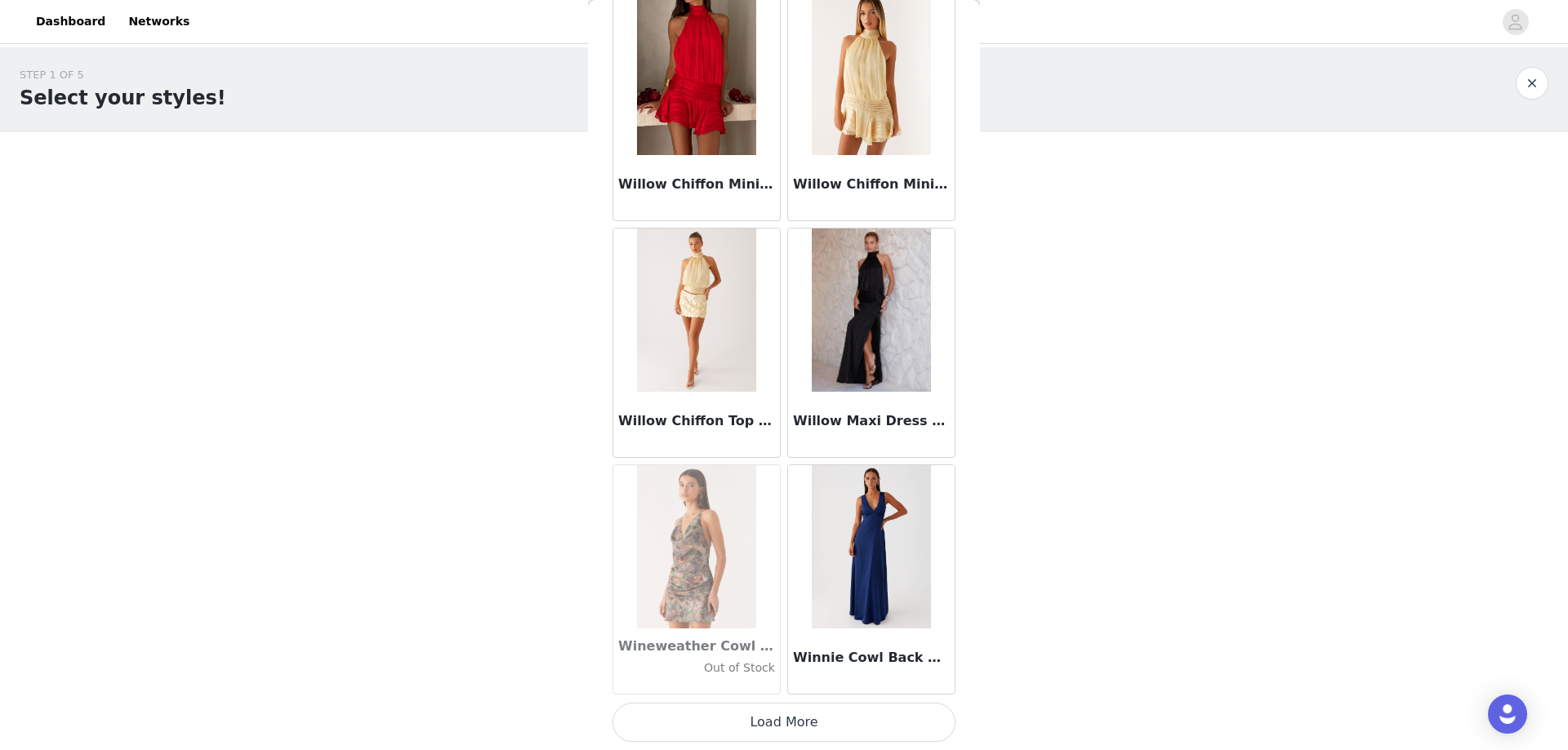
click at [796, 723] on button "Load More" at bounding box center [784, 722] width 343 height 39
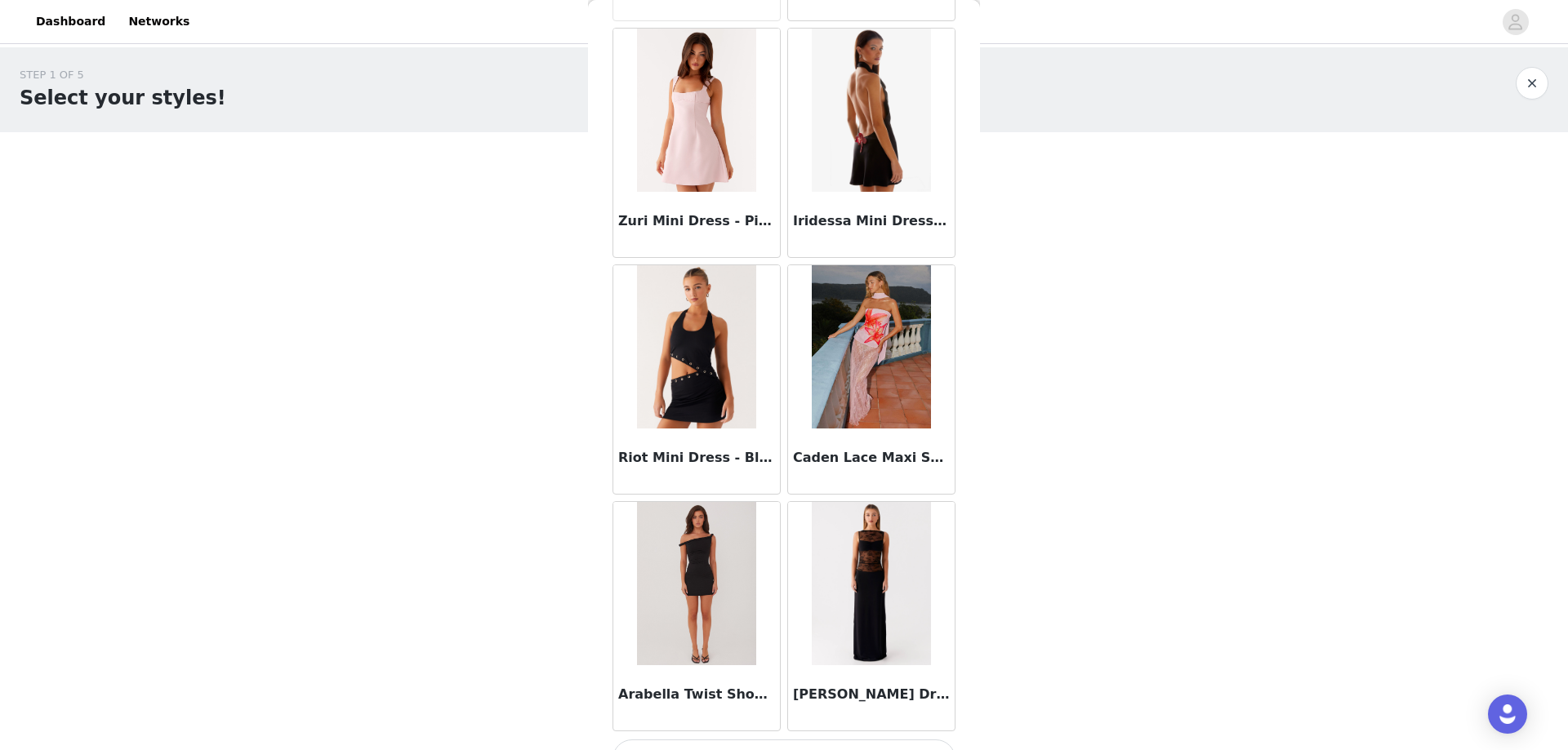
scroll to position [101144, 0]
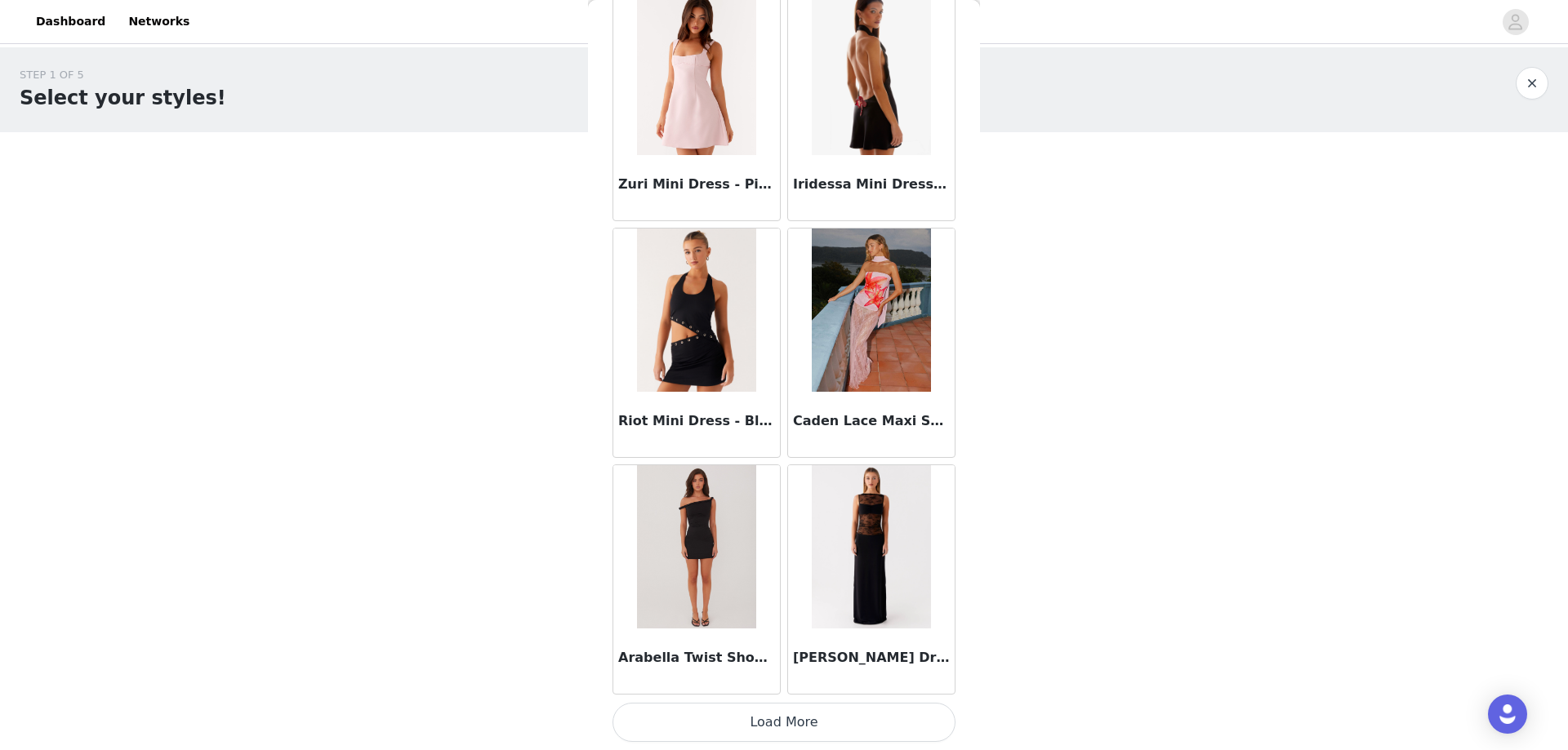
click at [813, 723] on button "Load More" at bounding box center [784, 722] width 343 height 39
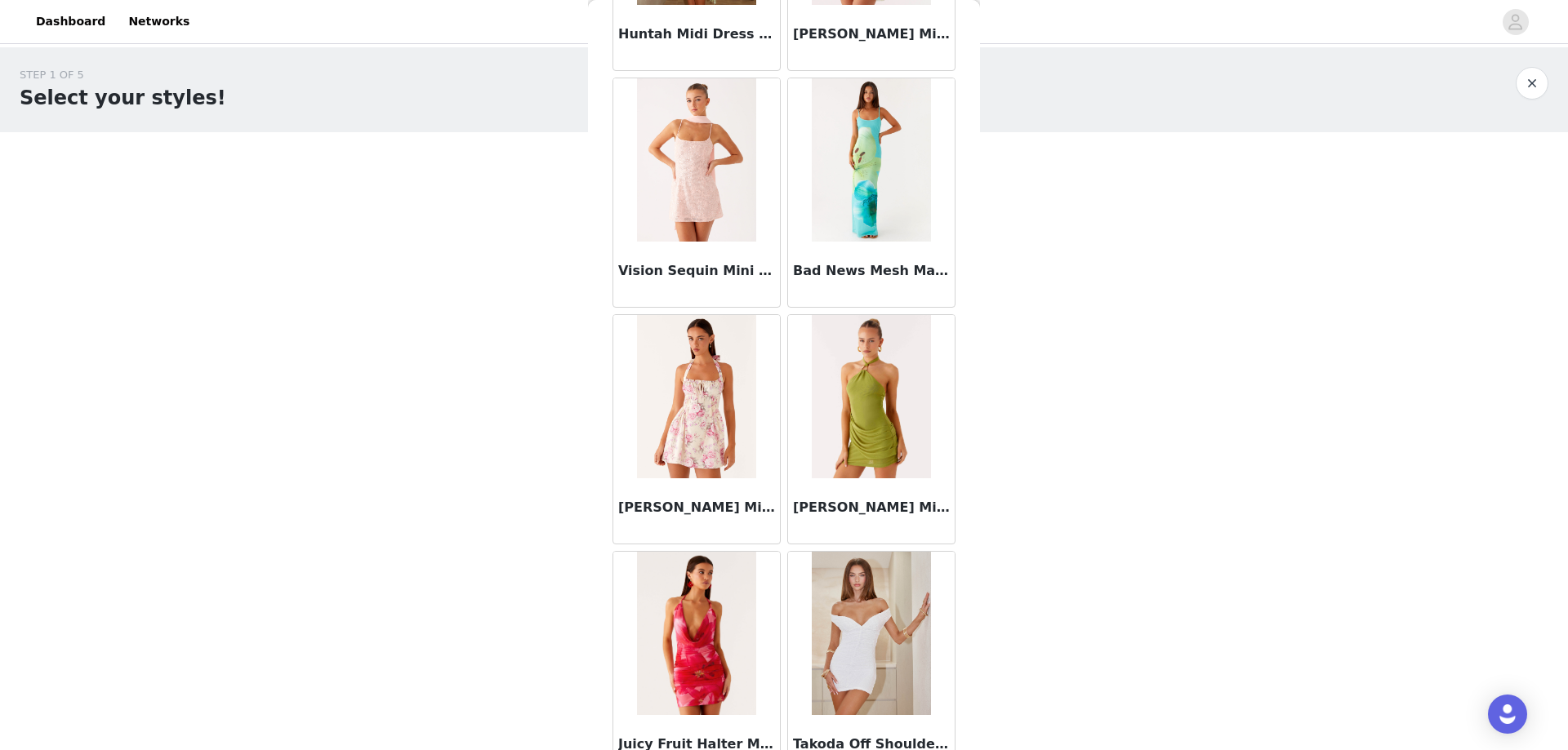
scroll to position [103511, 0]
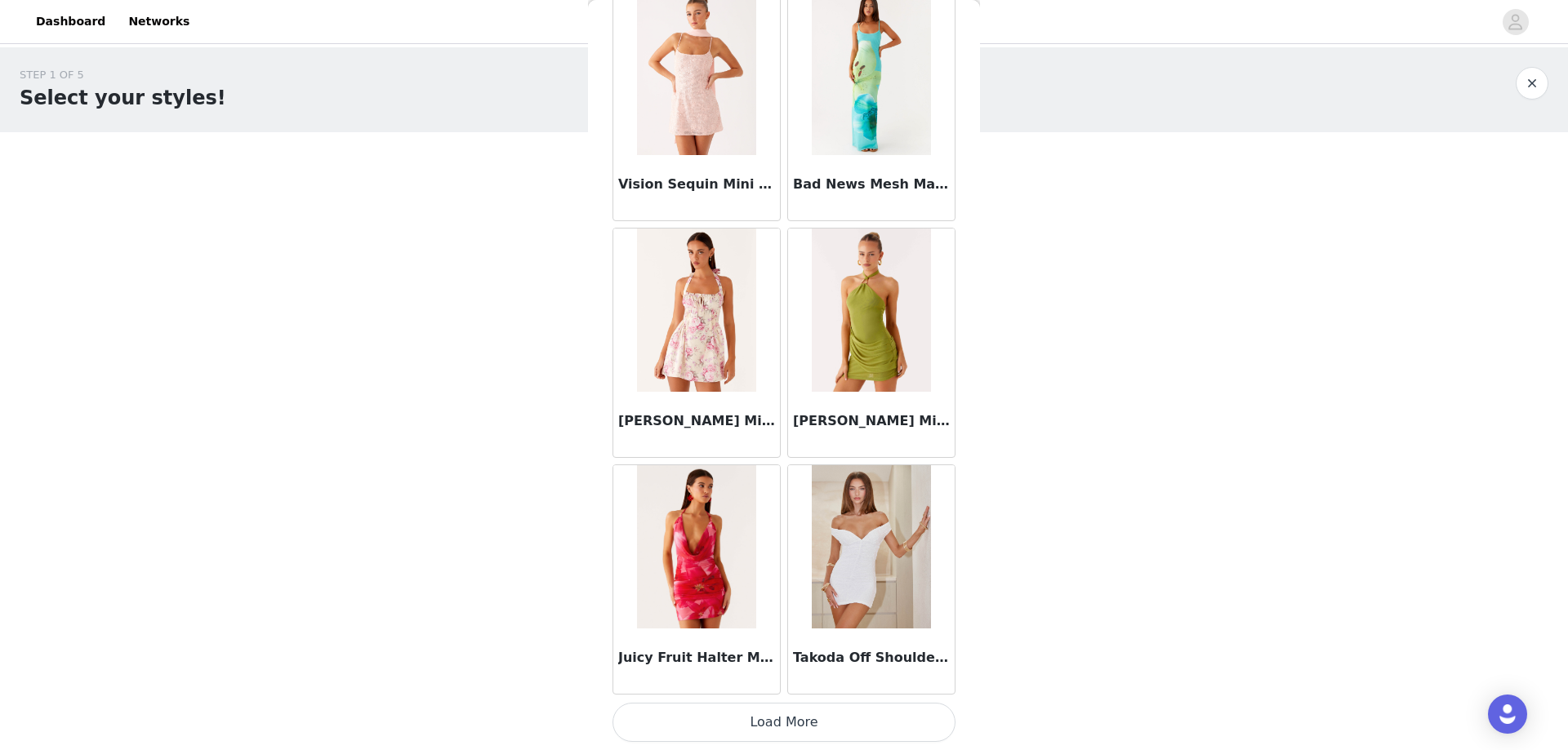
click at [785, 720] on button "Load More" at bounding box center [784, 722] width 343 height 39
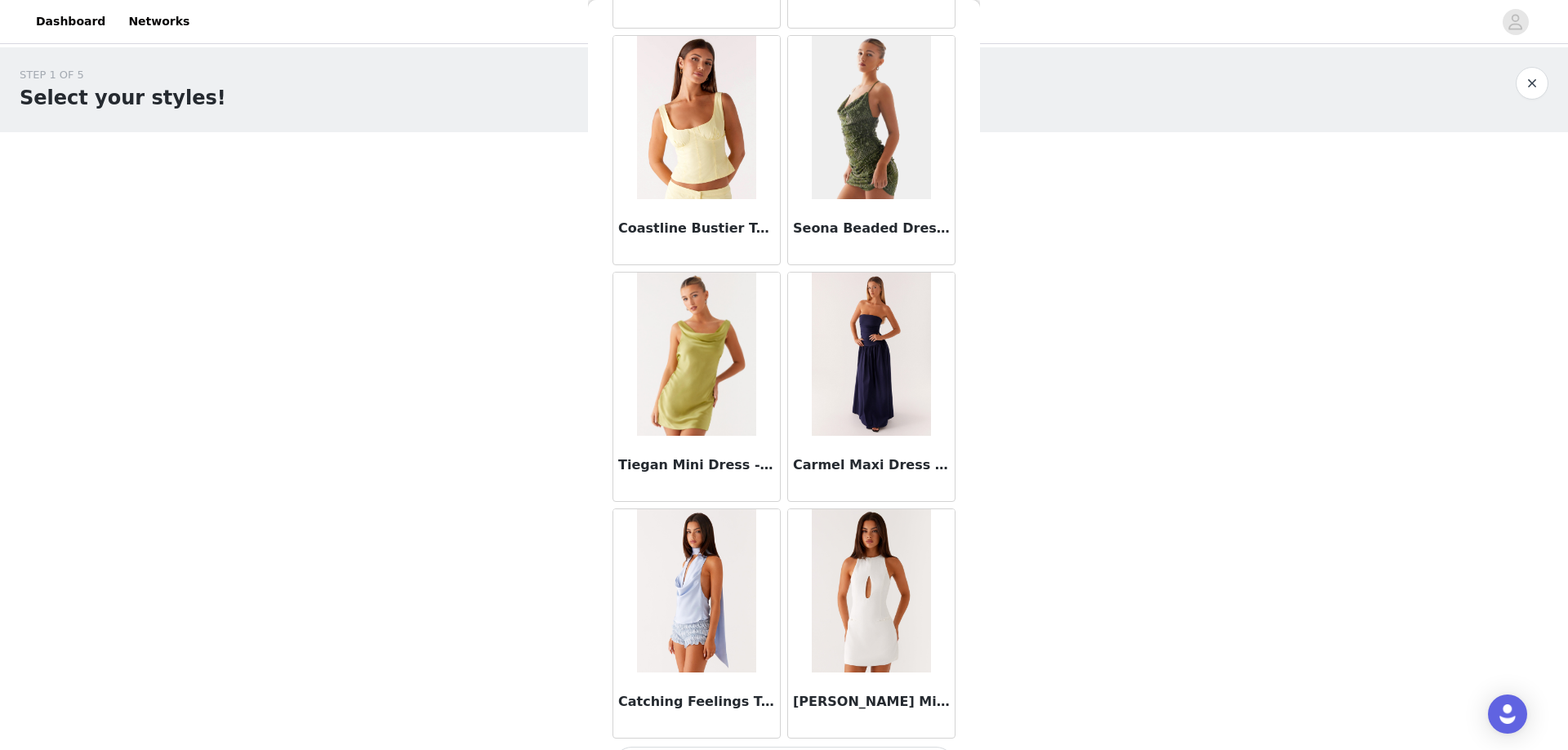
scroll to position [105877, 0]
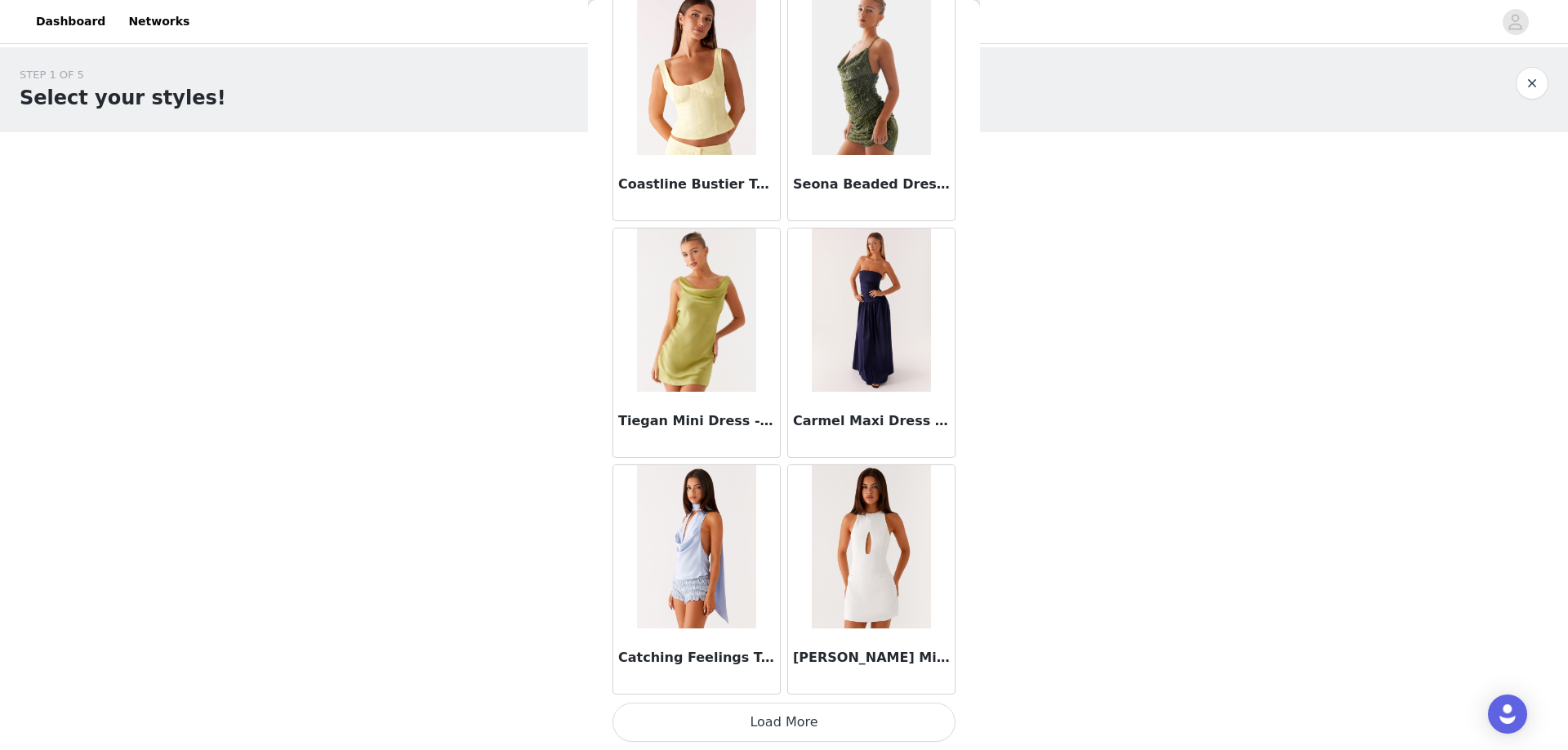
click at [810, 716] on button "Load More" at bounding box center [784, 722] width 343 height 39
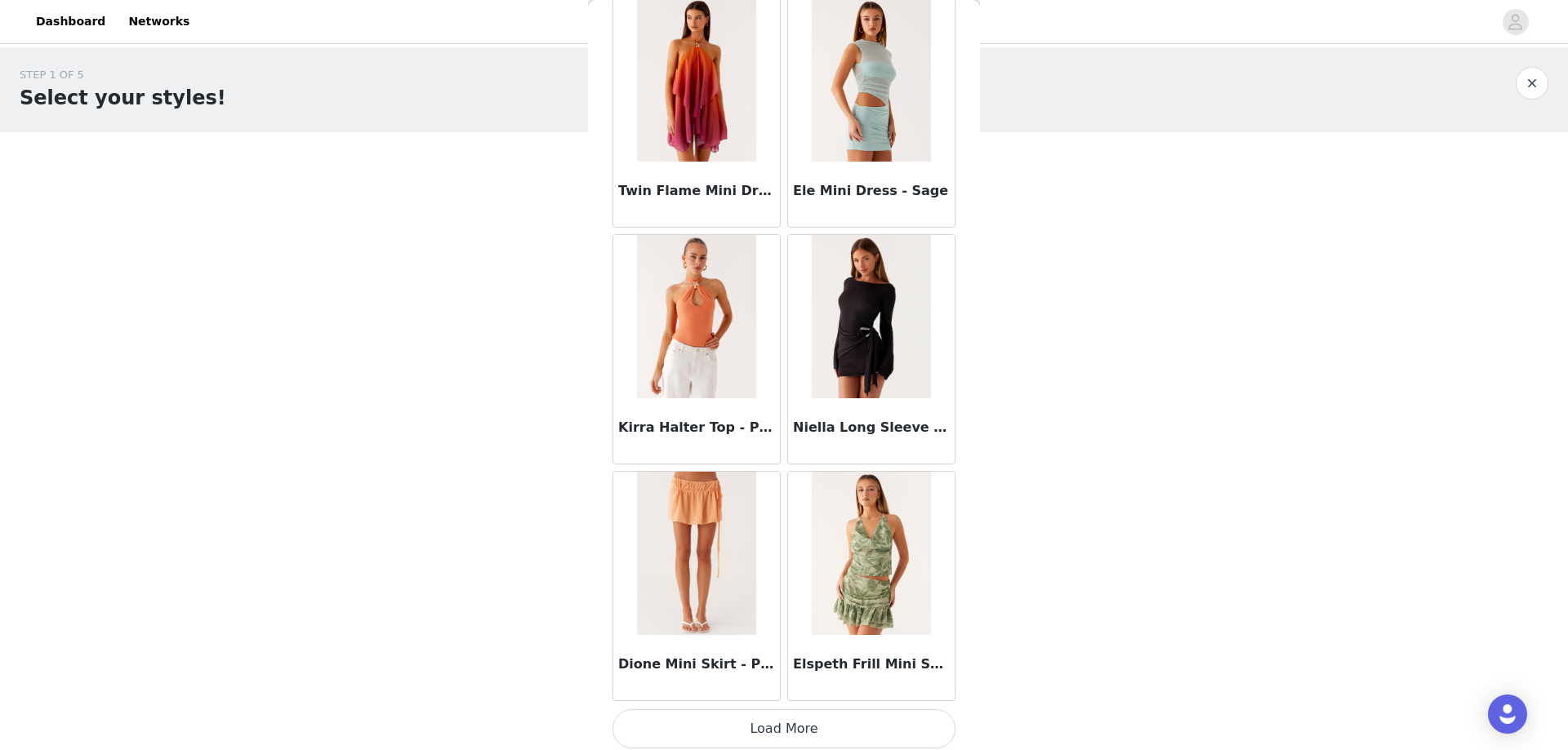
scroll to position [108244, 0]
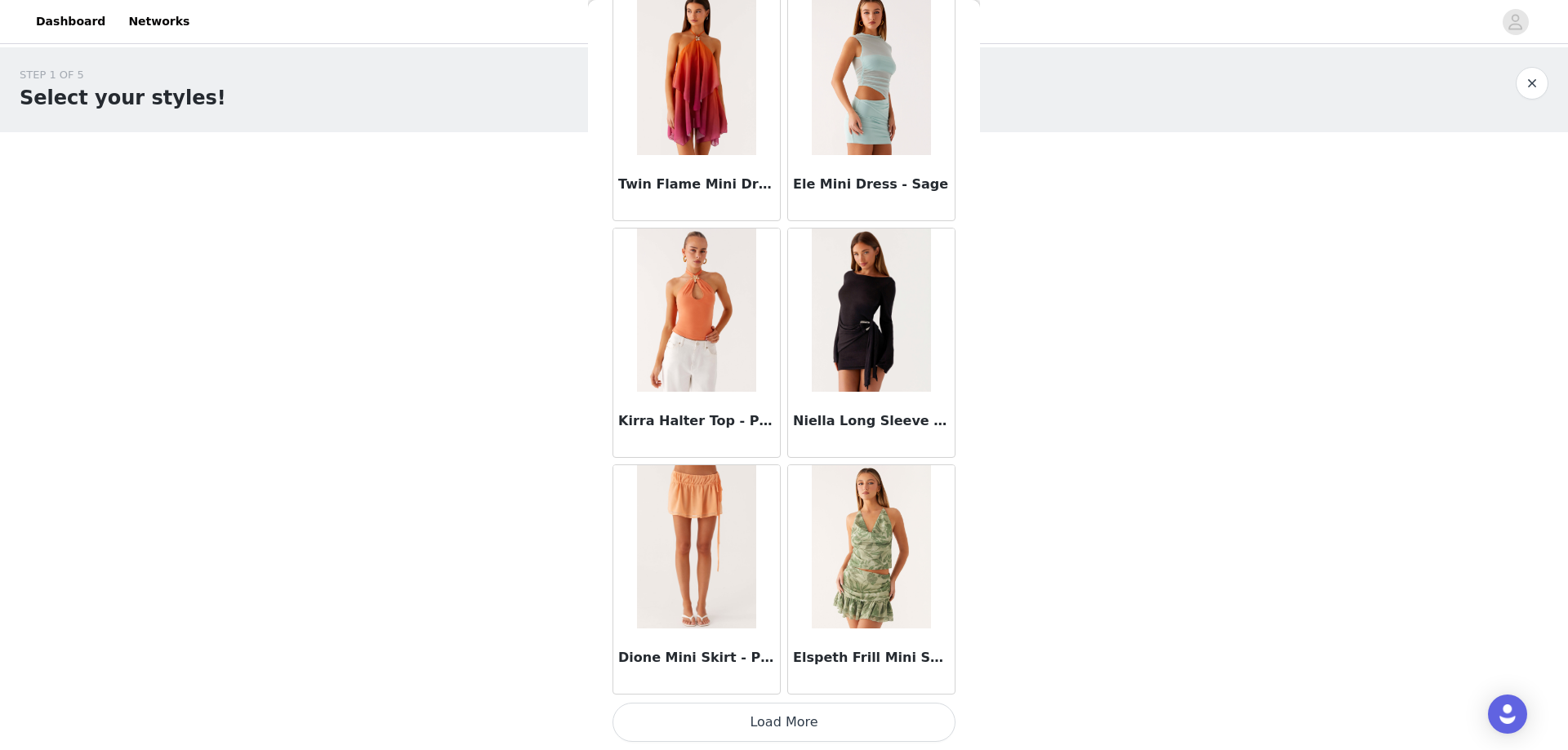
click at [769, 715] on button "Load More" at bounding box center [784, 722] width 343 height 39
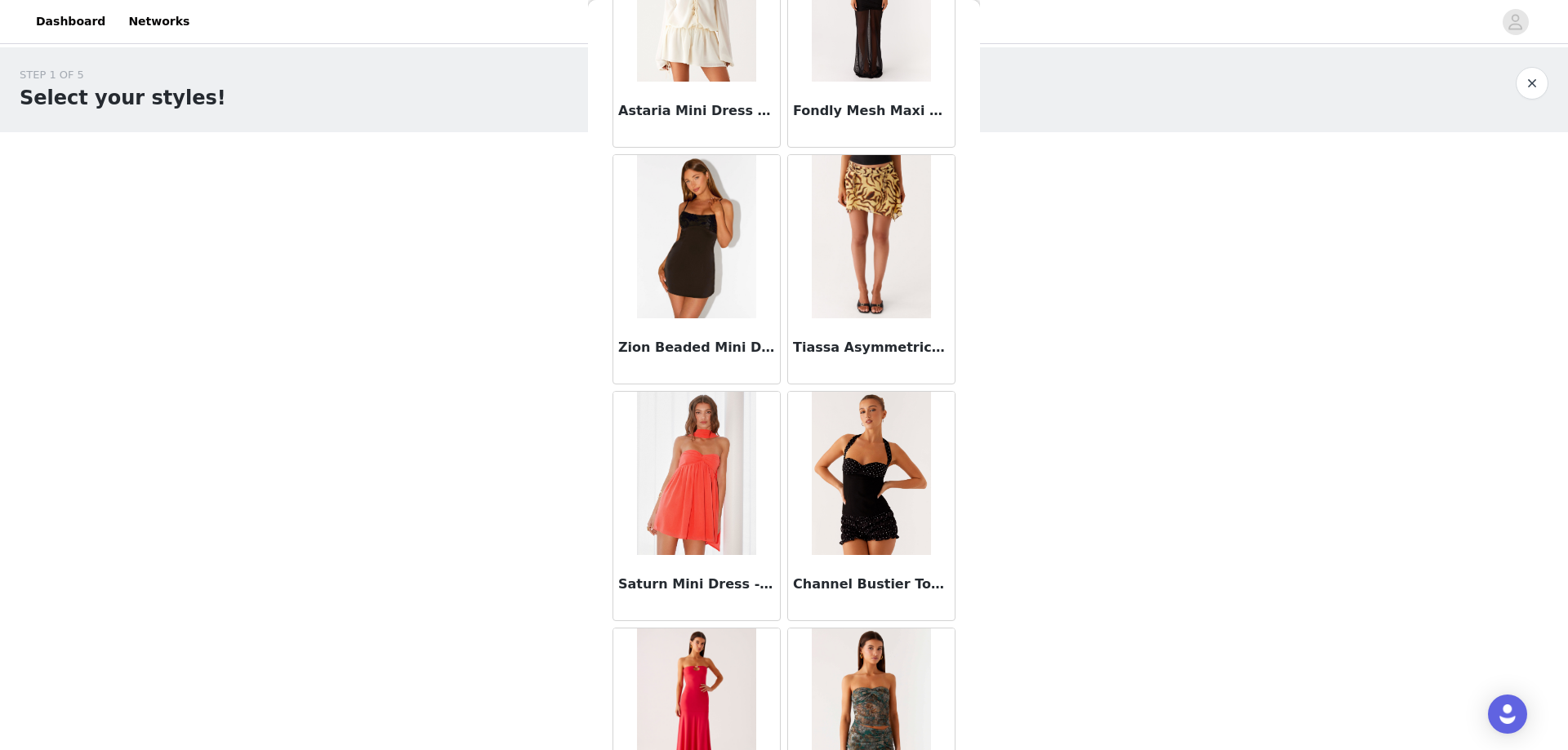
scroll to position [110610, 0]
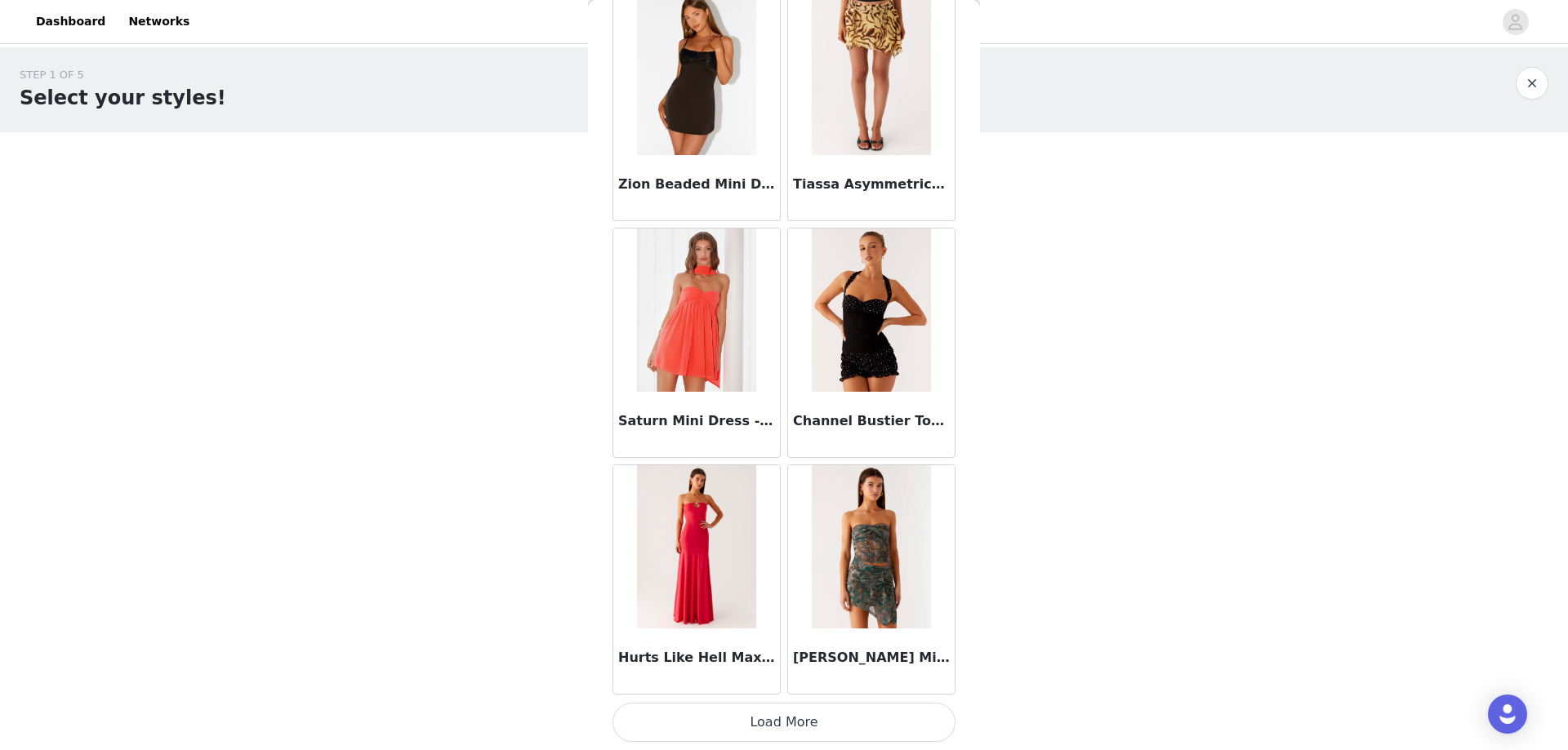
click at [786, 717] on button "Load More" at bounding box center [784, 722] width 343 height 39
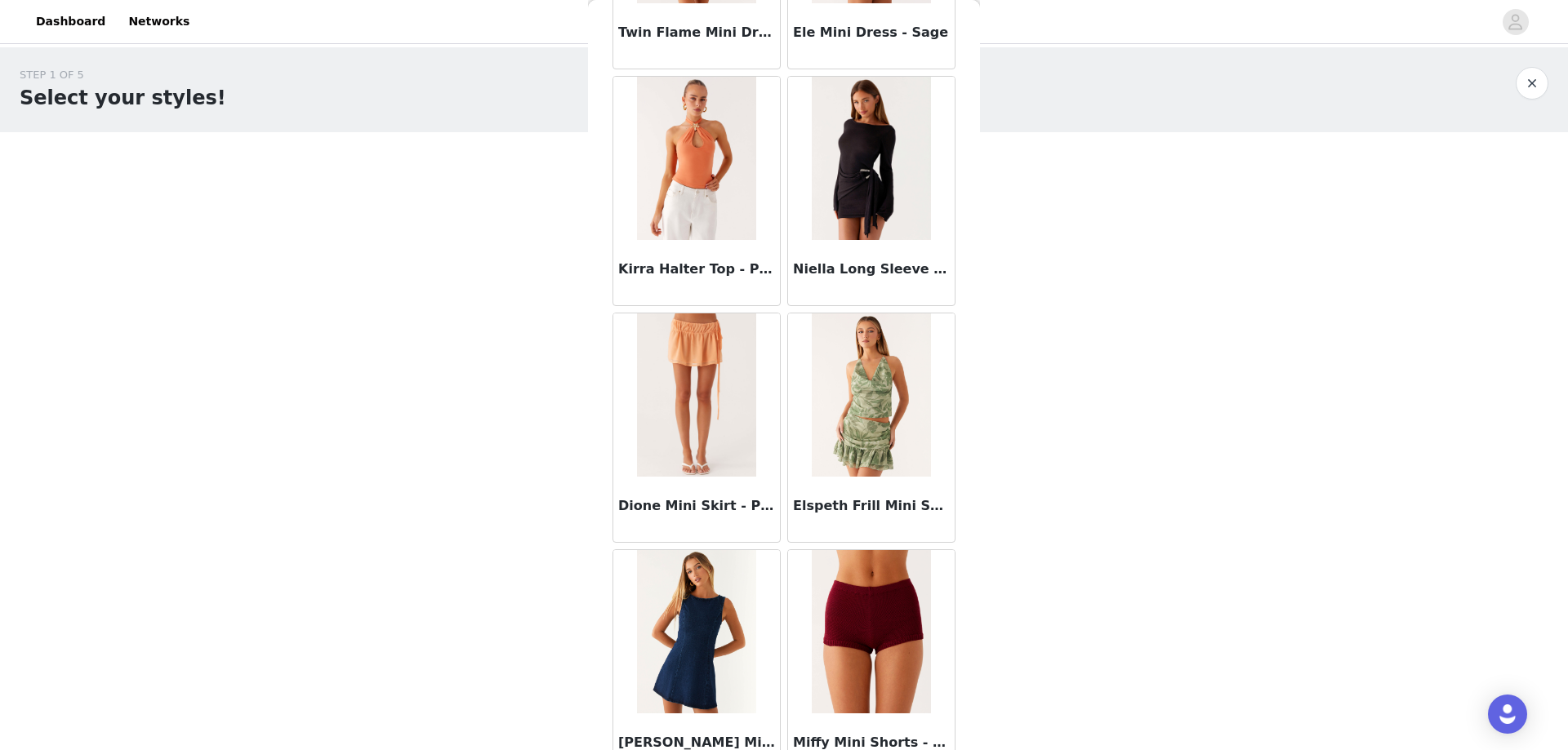
scroll to position [108314, 0]
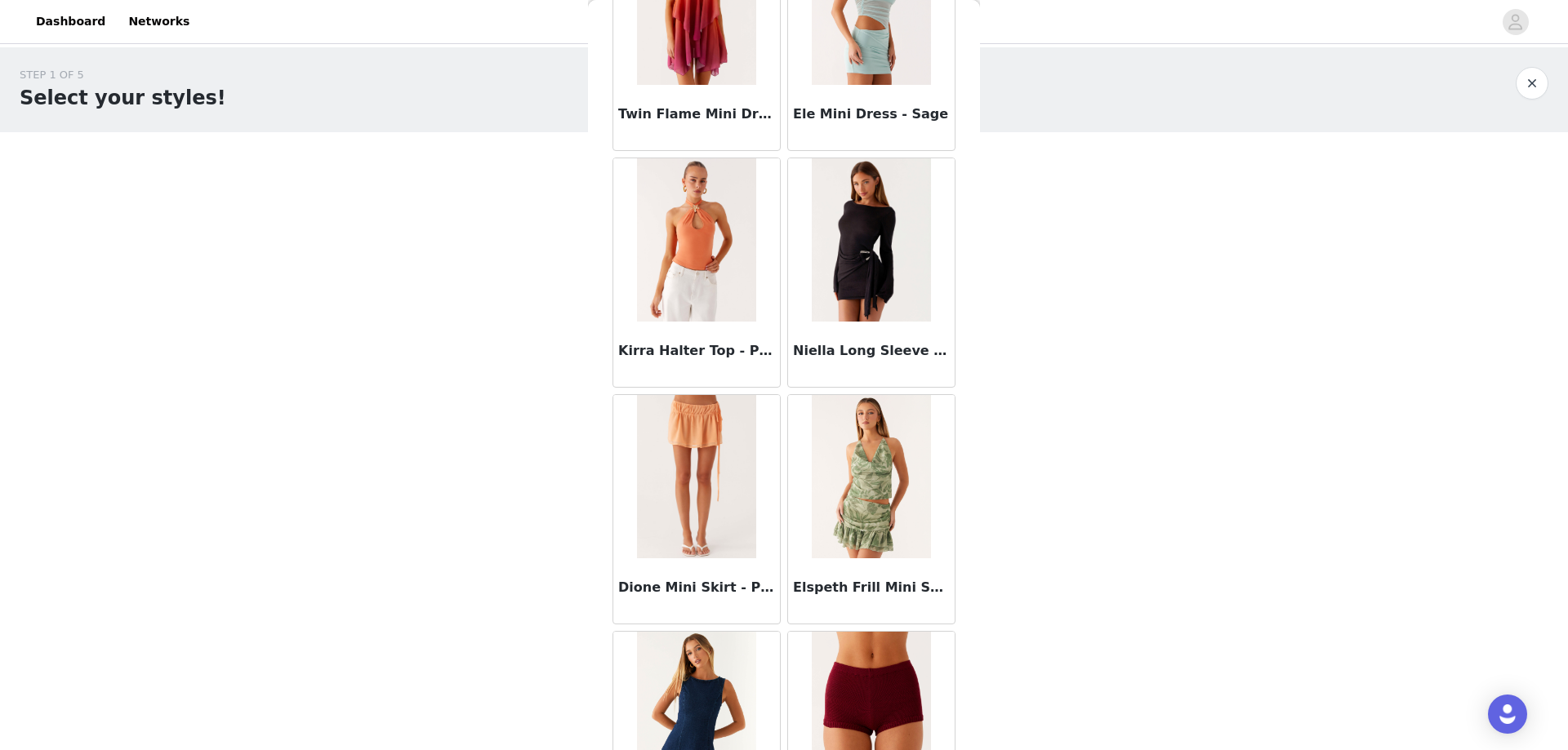
click at [873, 289] on img at bounding box center [871, 240] width 118 height 163
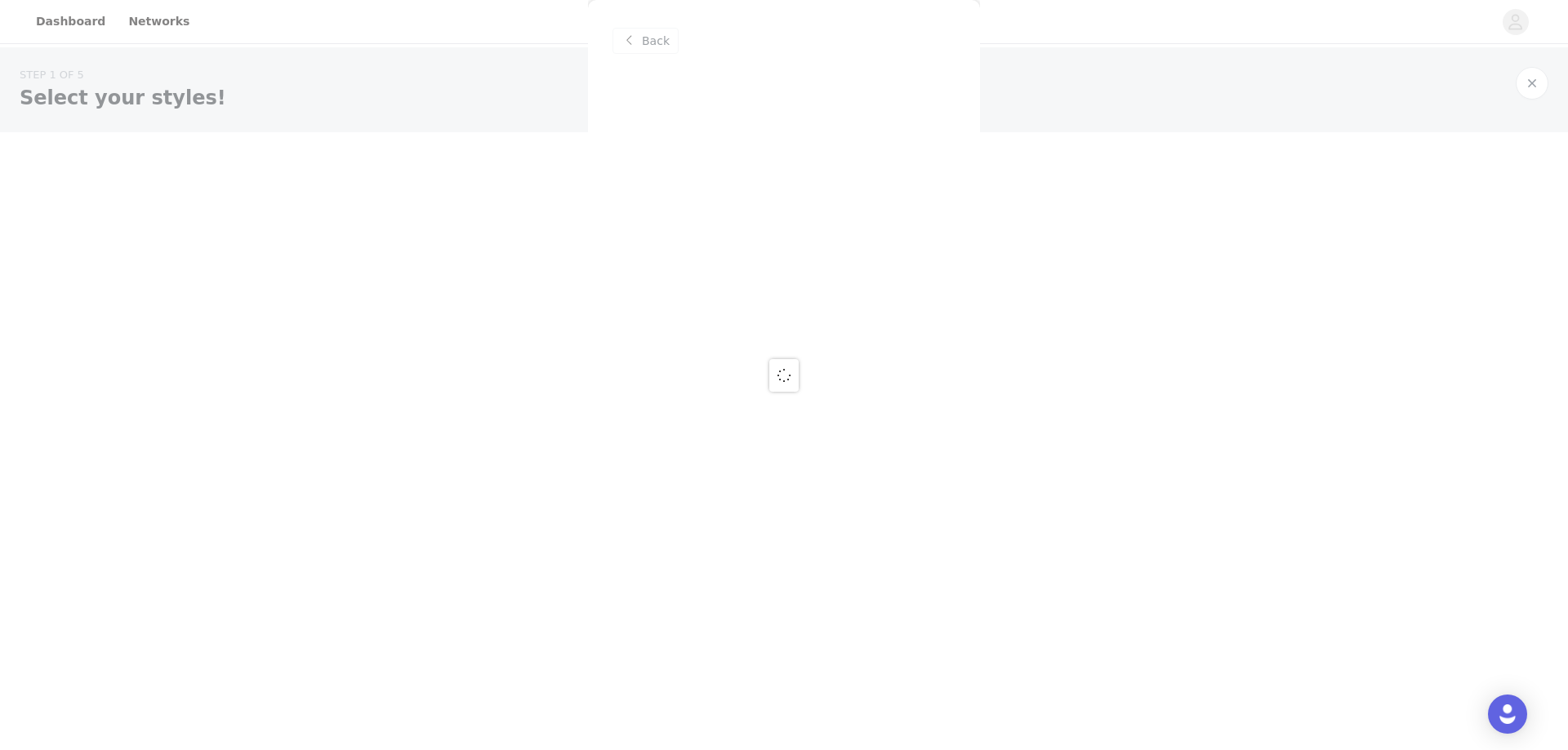
scroll to position [0, 0]
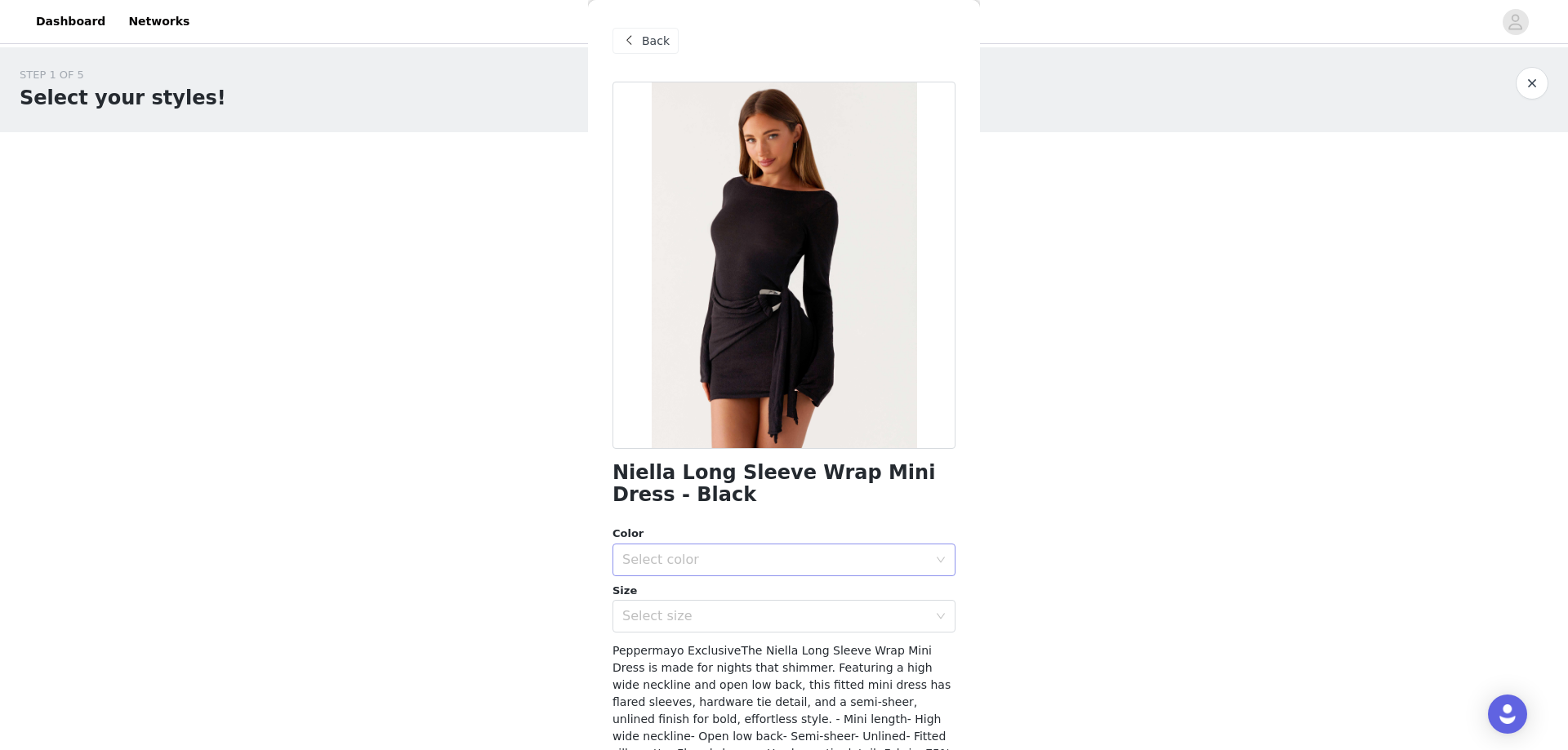
click at [755, 559] on div "Select color" at bounding box center [775, 560] width 306 height 16
click at [675, 590] on li "Black" at bounding box center [777, 595] width 331 height 26
click at [670, 613] on div "Select size" at bounding box center [775, 616] width 306 height 16
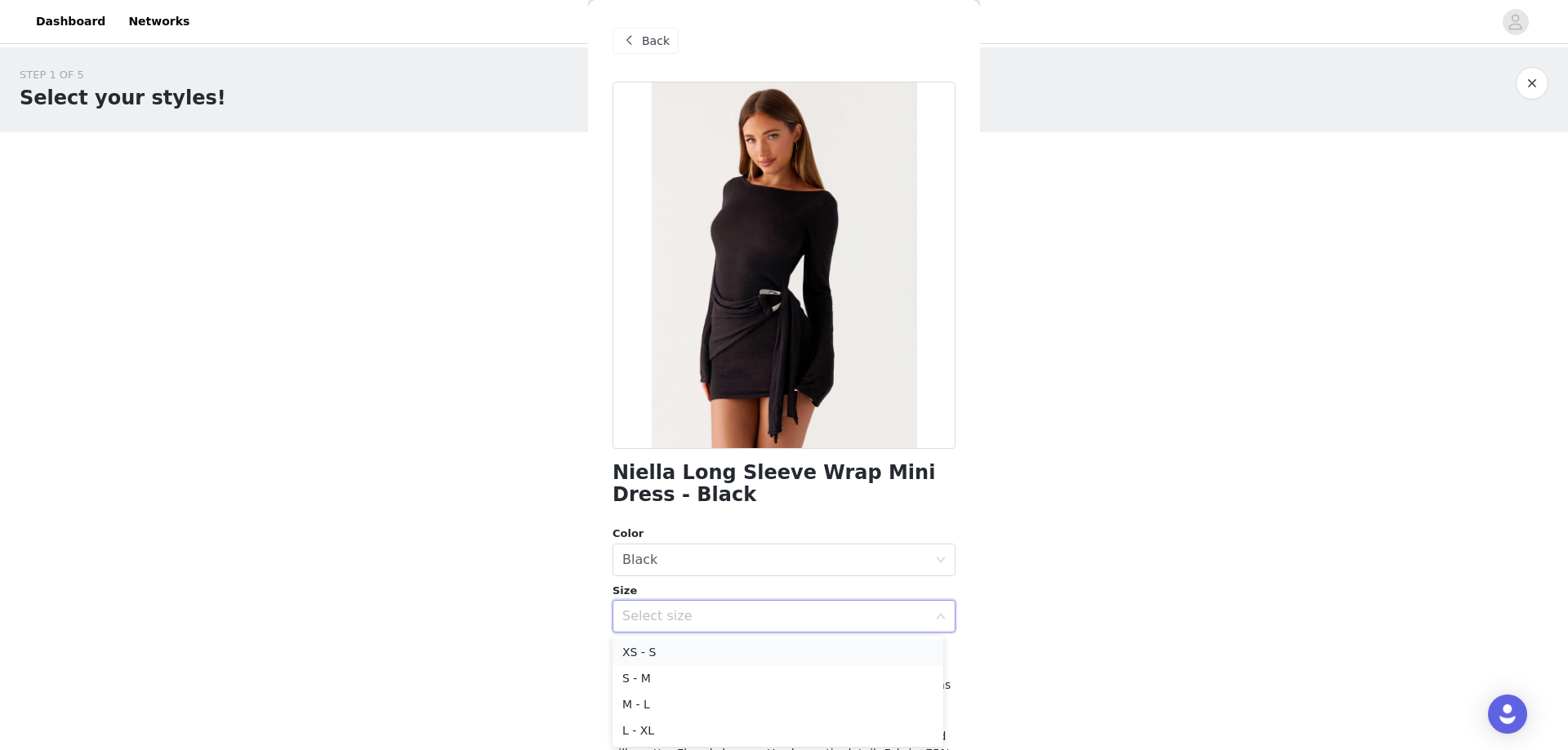
click at [667, 653] on li "XS - S" at bounding box center [777, 651] width 331 height 26
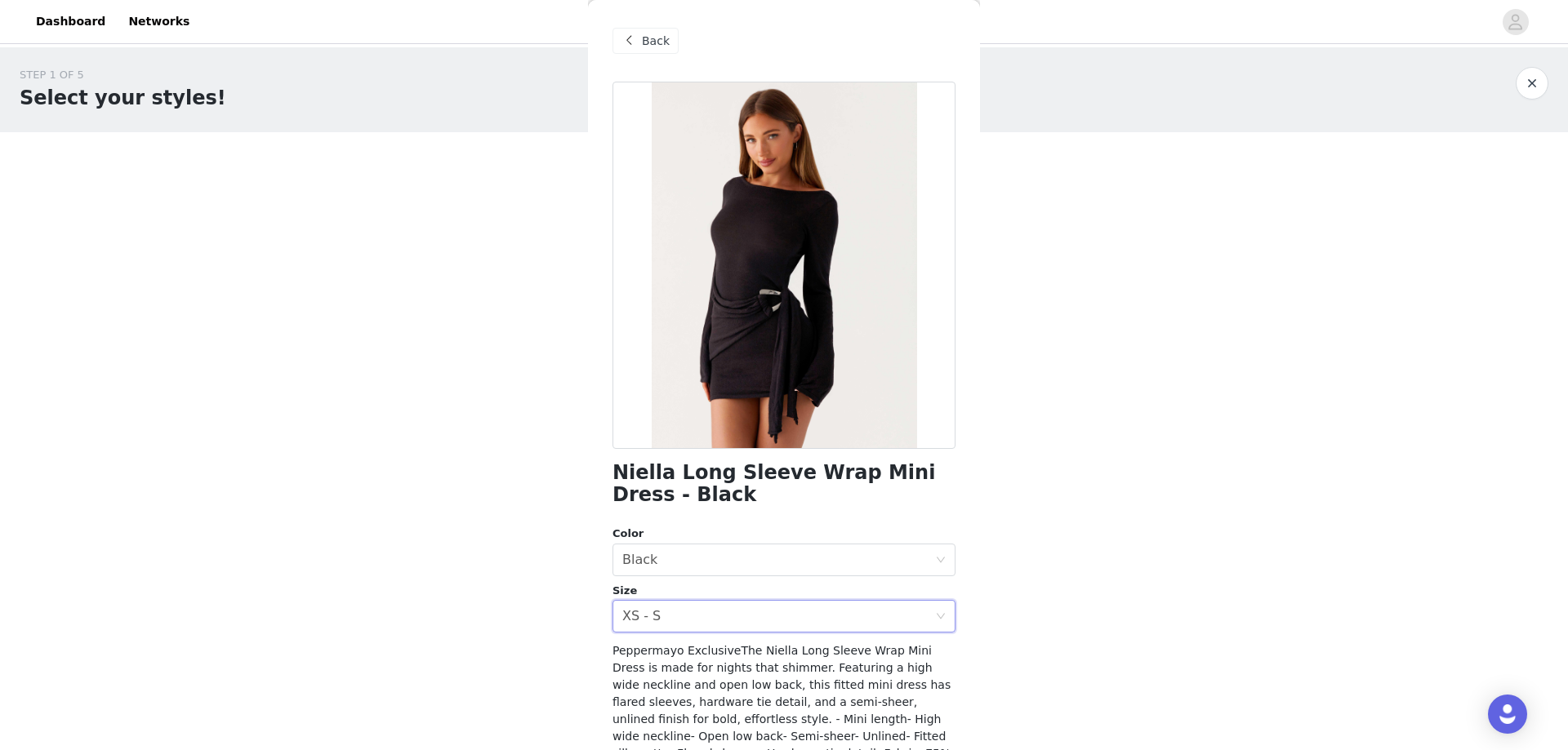
scroll to position [150, 0]
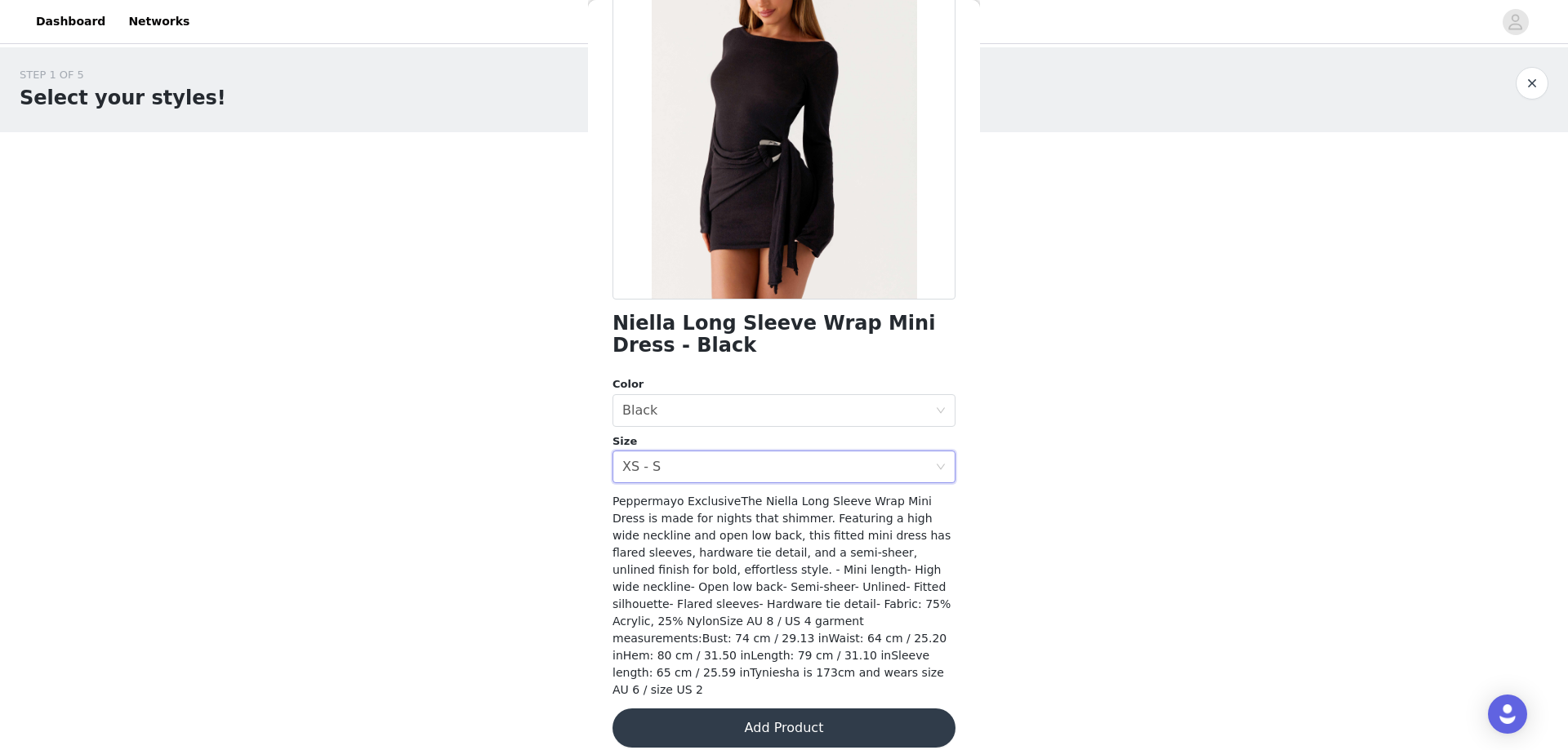
click at [788, 715] on button "Add Product" at bounding box center [784, 728] width 343 height 39
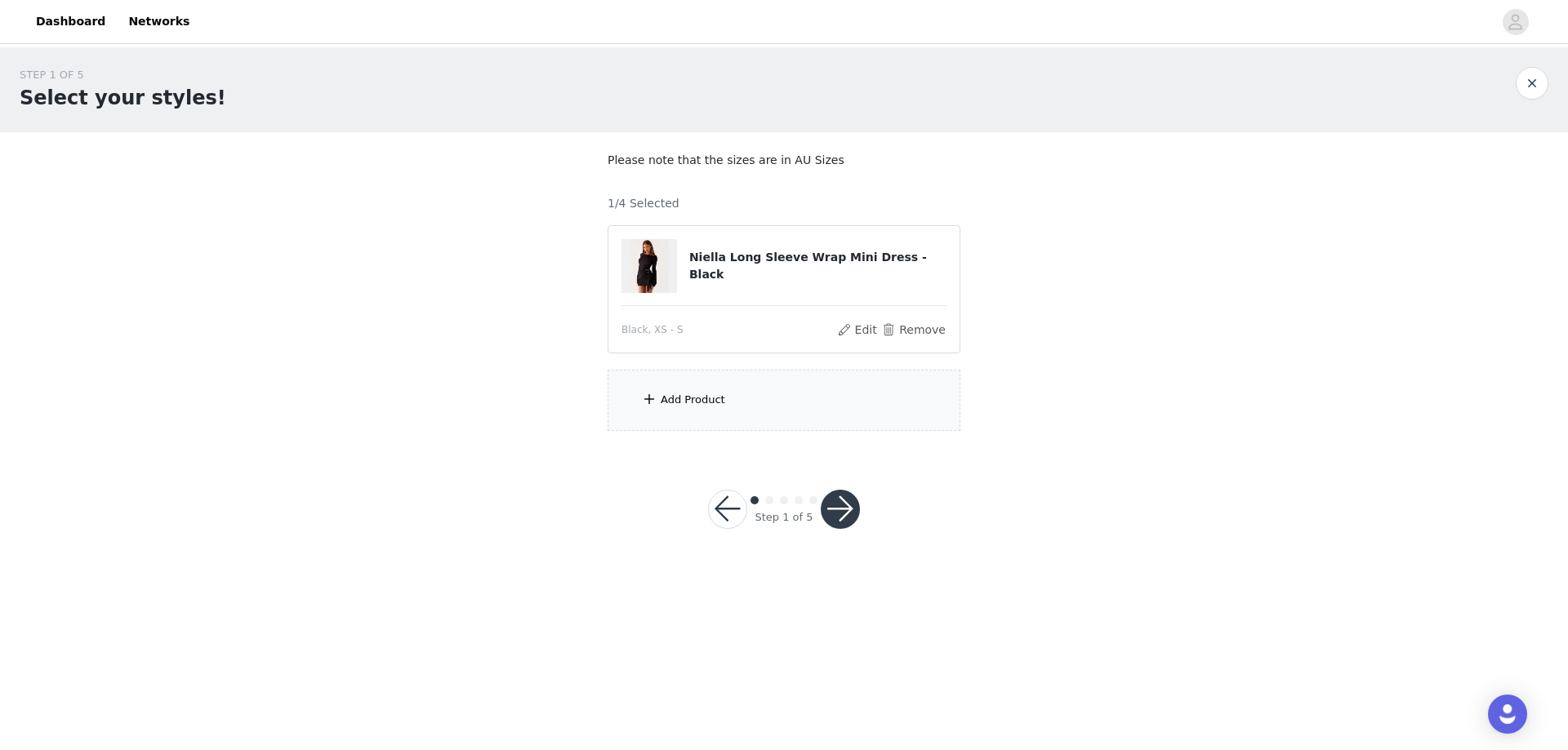
click at [663, 412] on div "Add Product" at bounding box center [784, 401] width 352 height 61
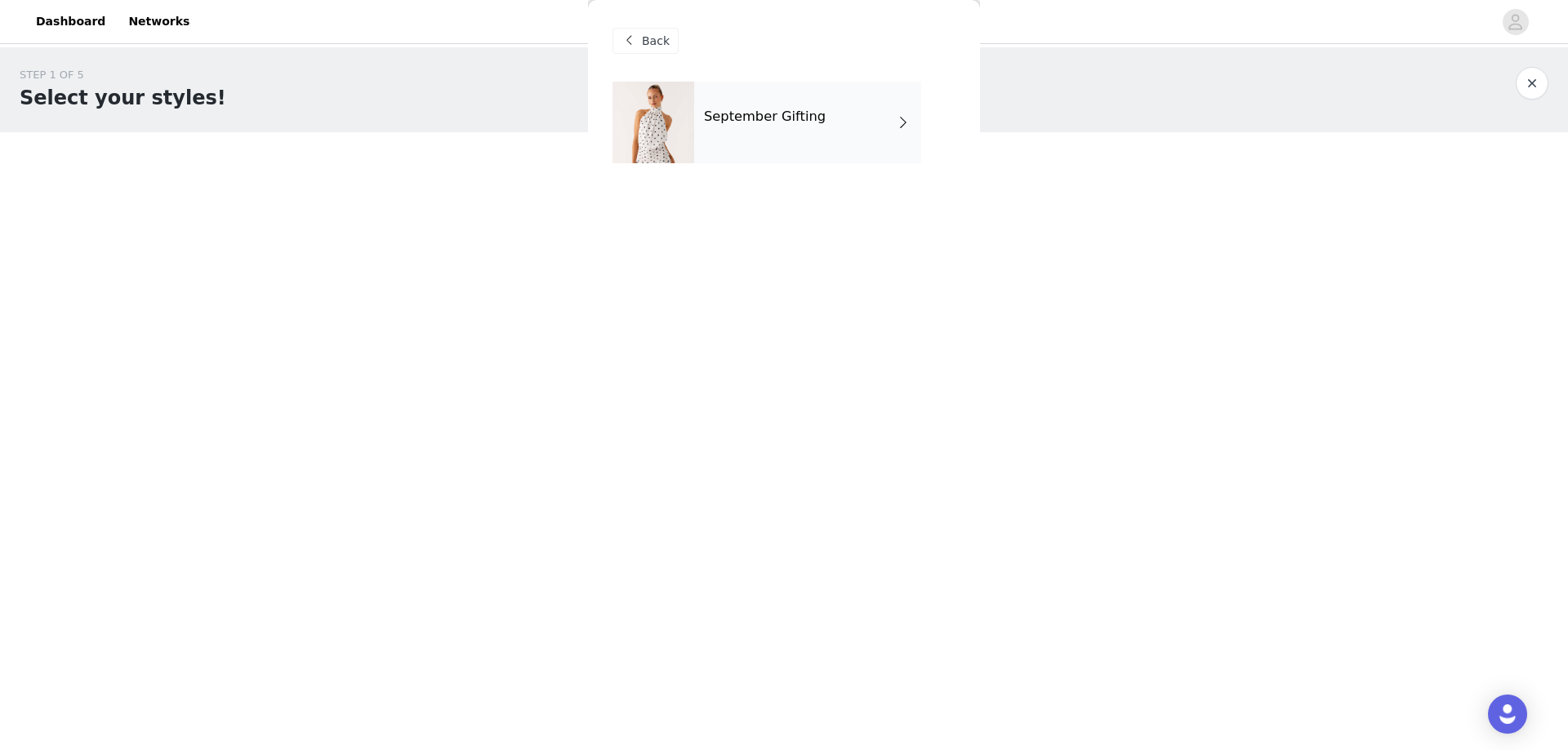
click at [846, 125] on div "September Gifting" at bounding box center [807, 122] width 227 height 82
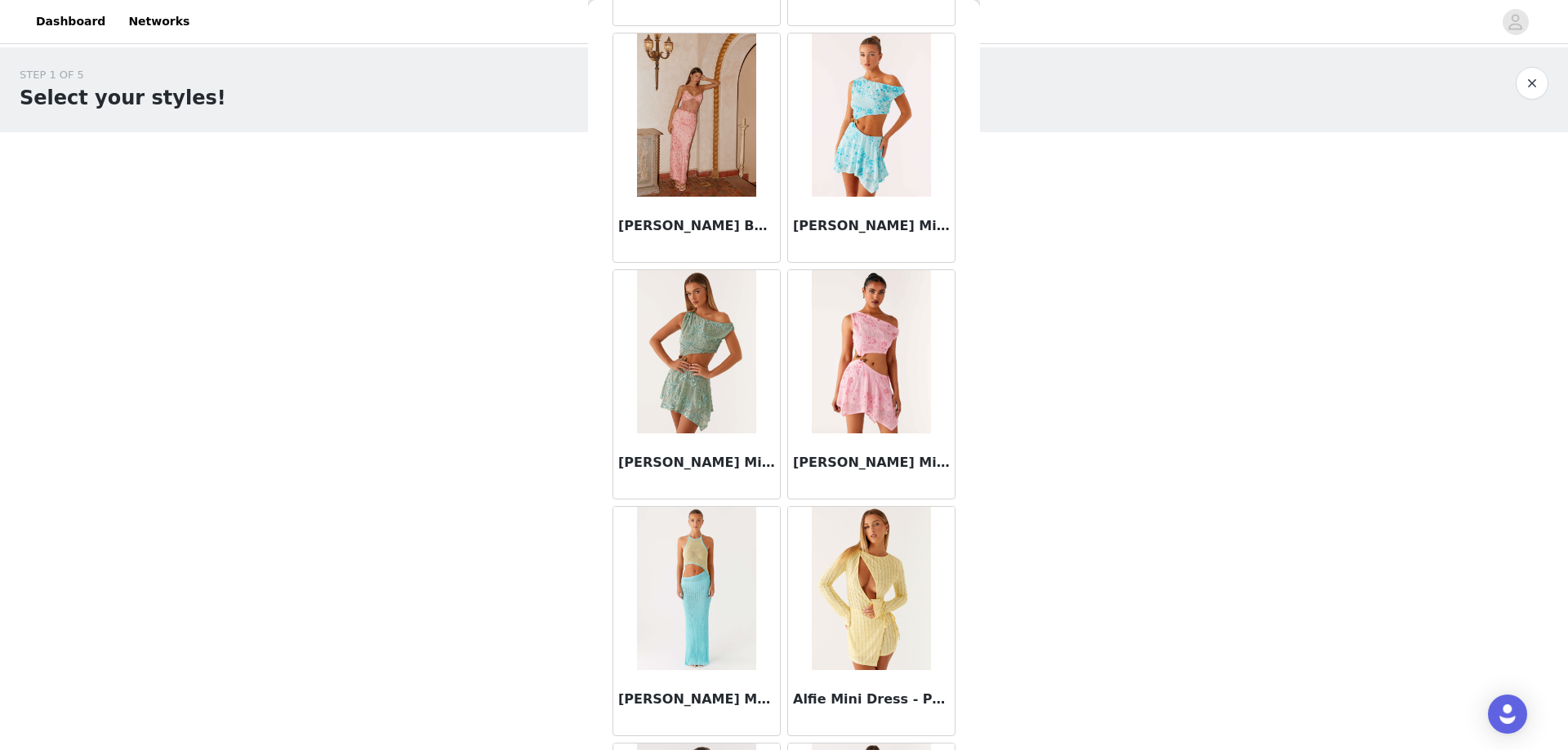
scroll to position [1747, 0]
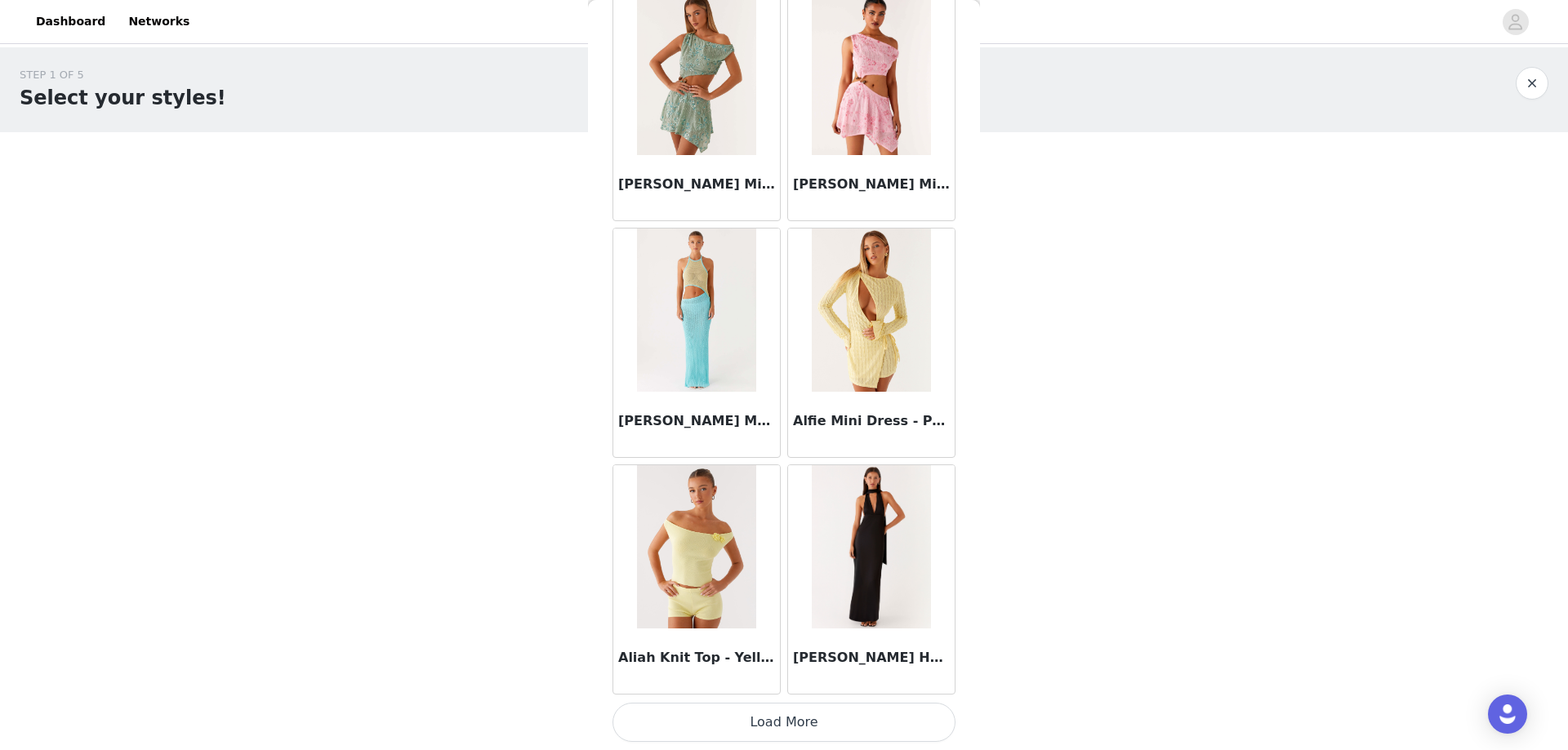
click at [823, 721] on button "Load More" at bounding box center [784, 722] width 343 height 39
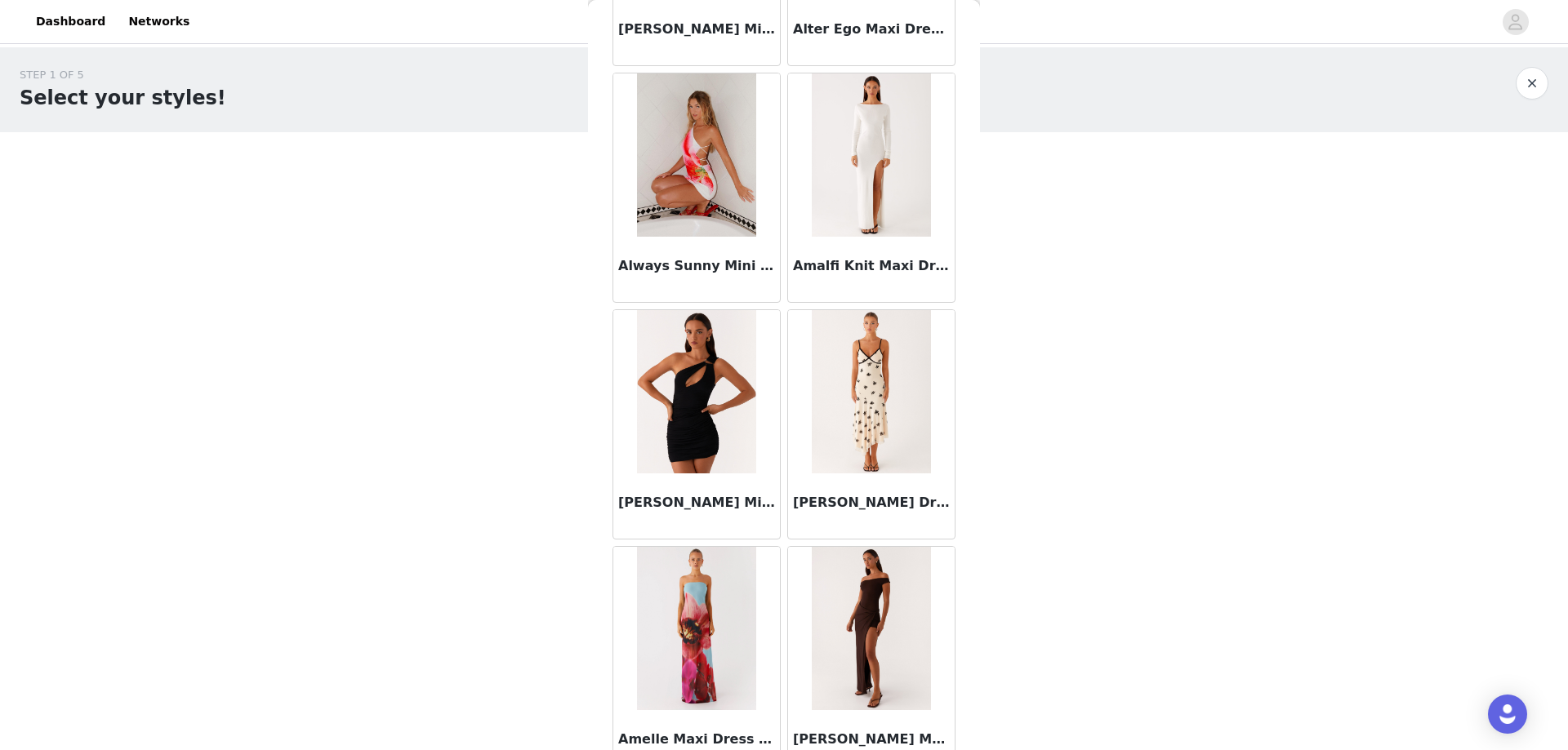
scroll to position [4114, 0]
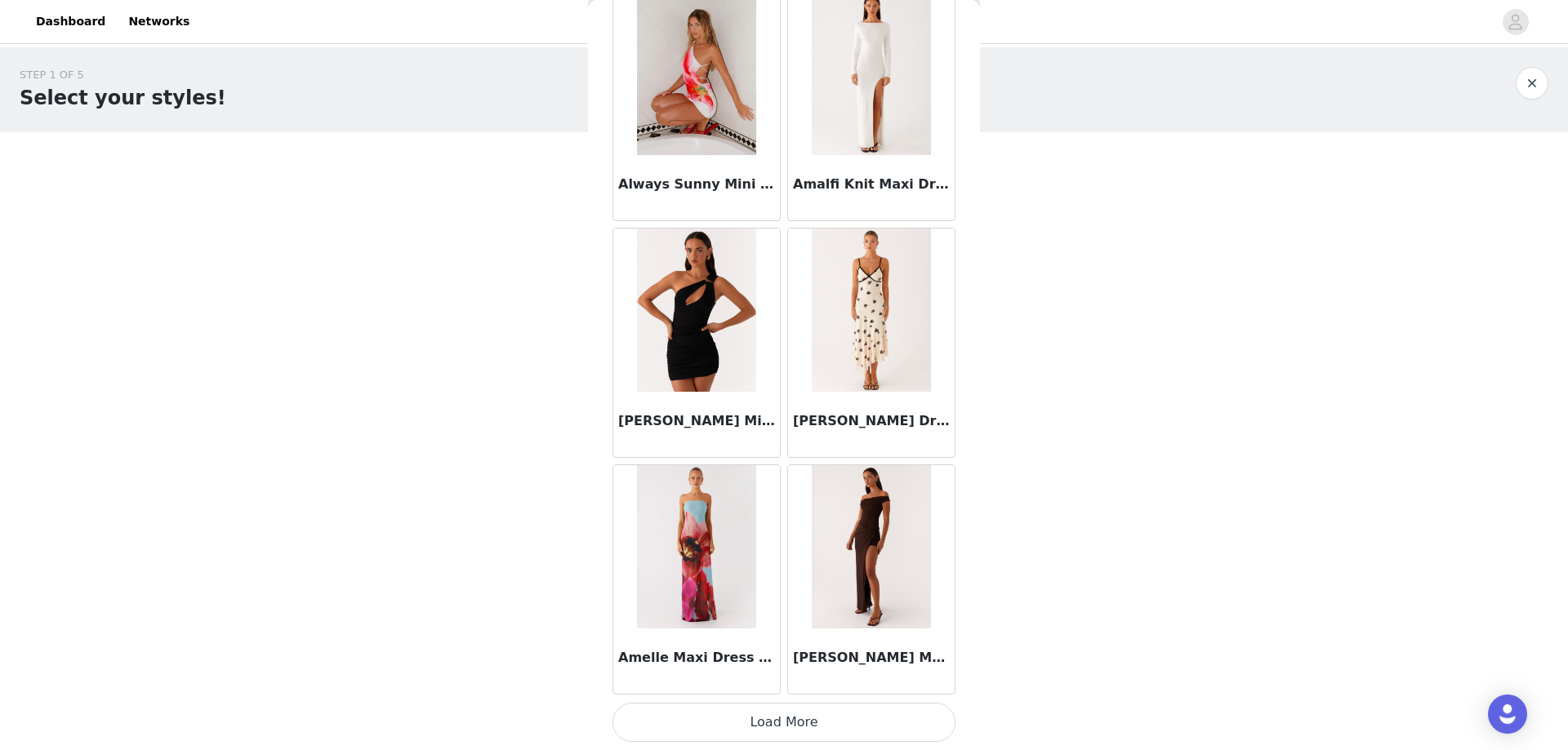
click at [797, 729] on button "Load More" at bounding box center [784, 722] width 343 height 39
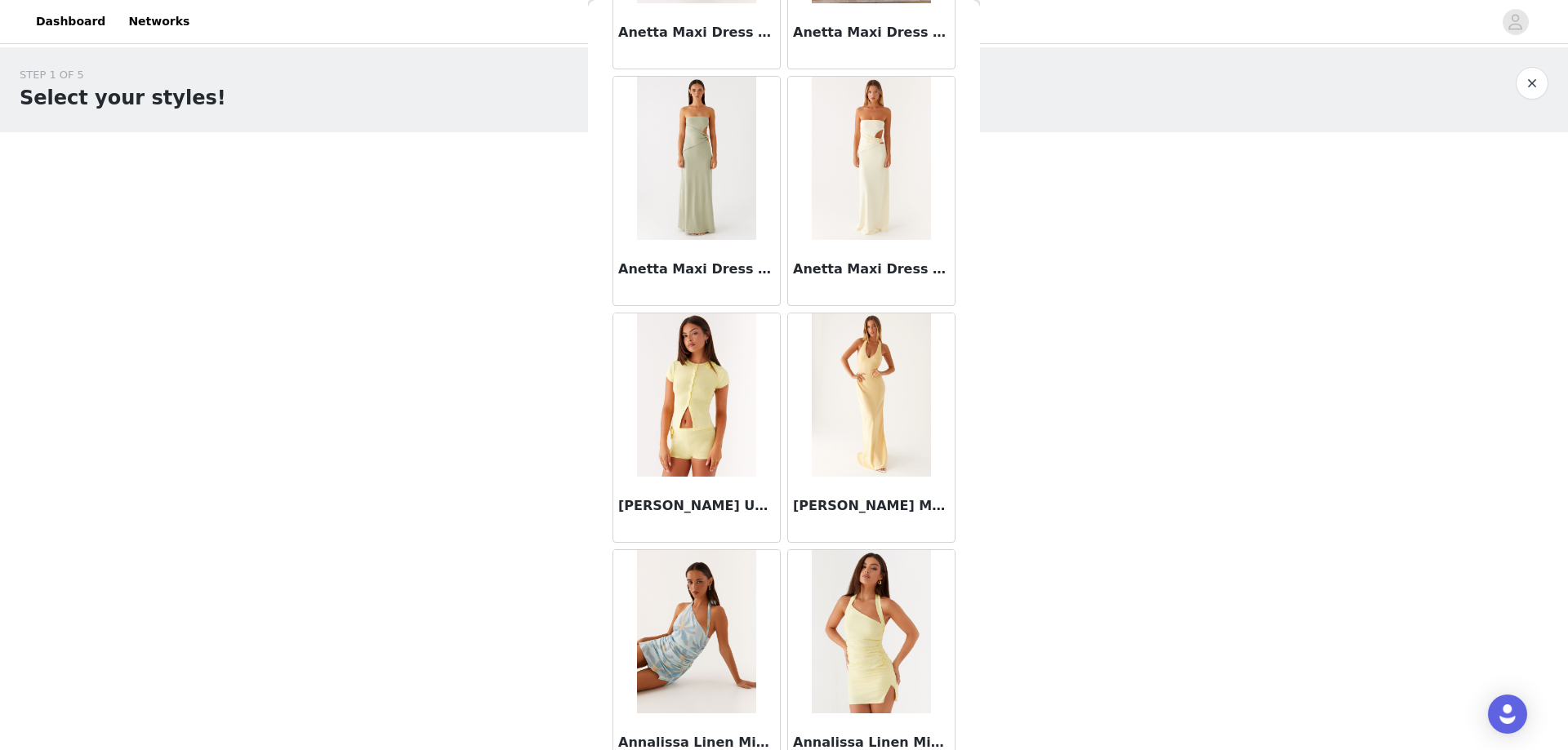
scroll to position [6480, 0]
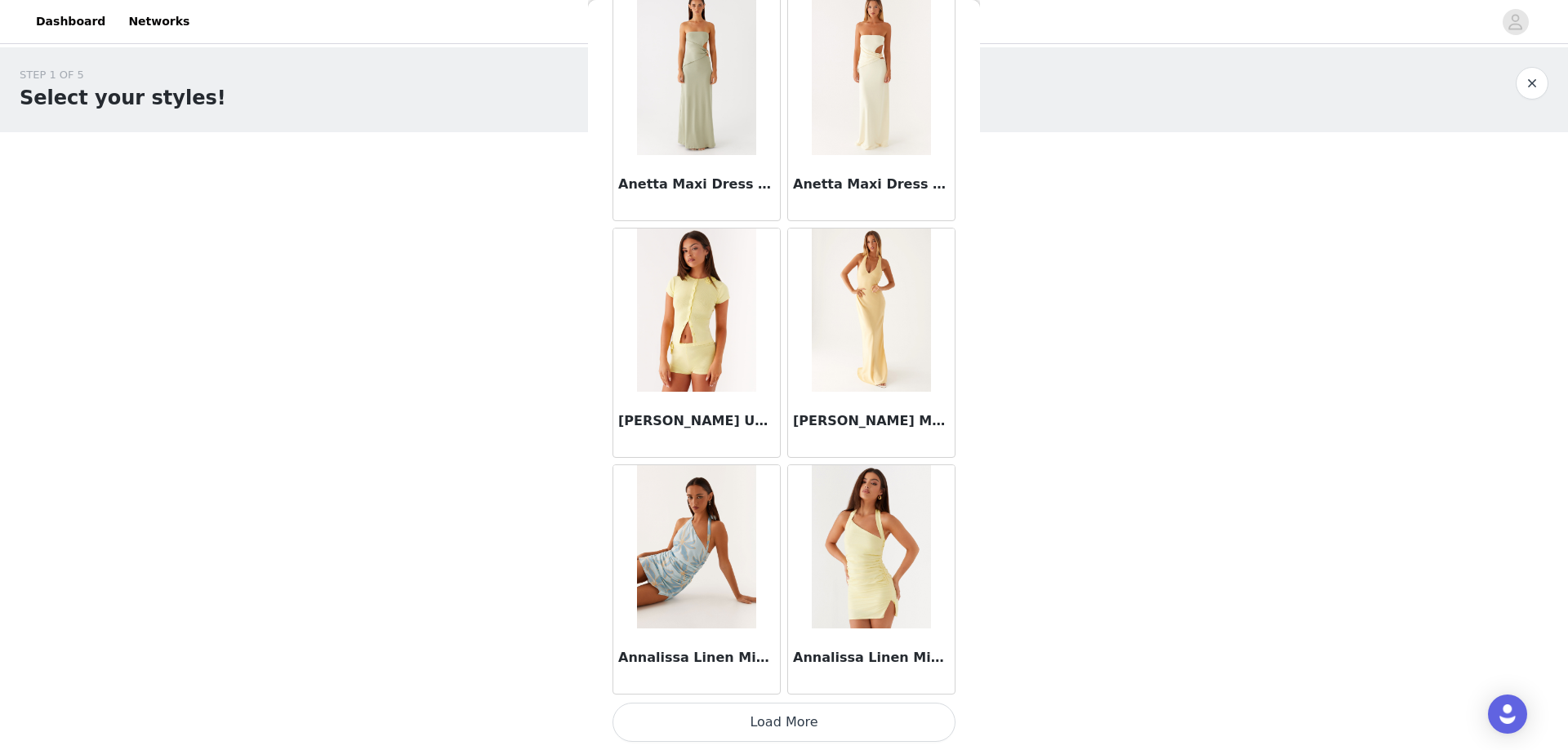
click at [785, 730] on button "Load More" at bounding box center [784, 722] width 343 height 39
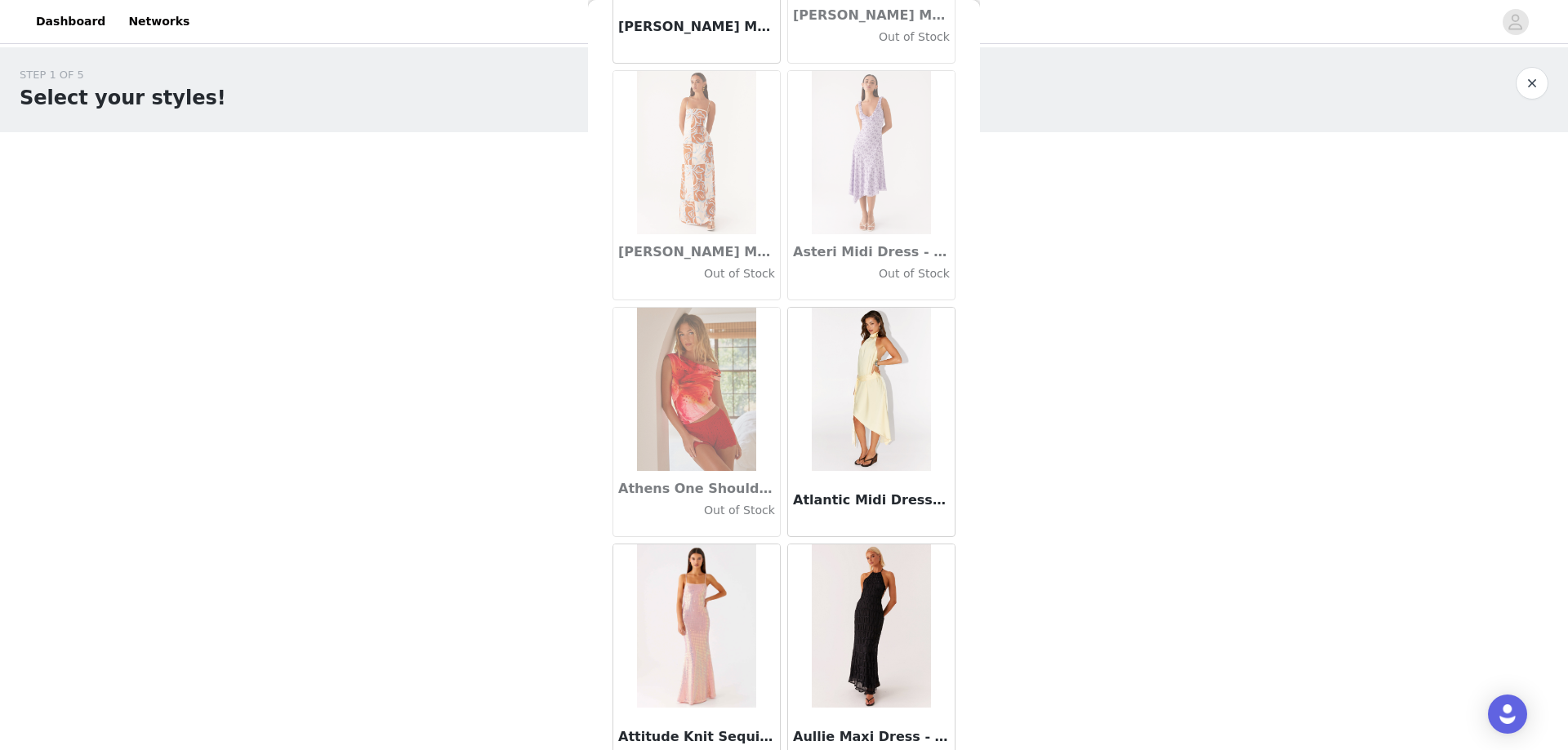
scroll to position [8847, 0]
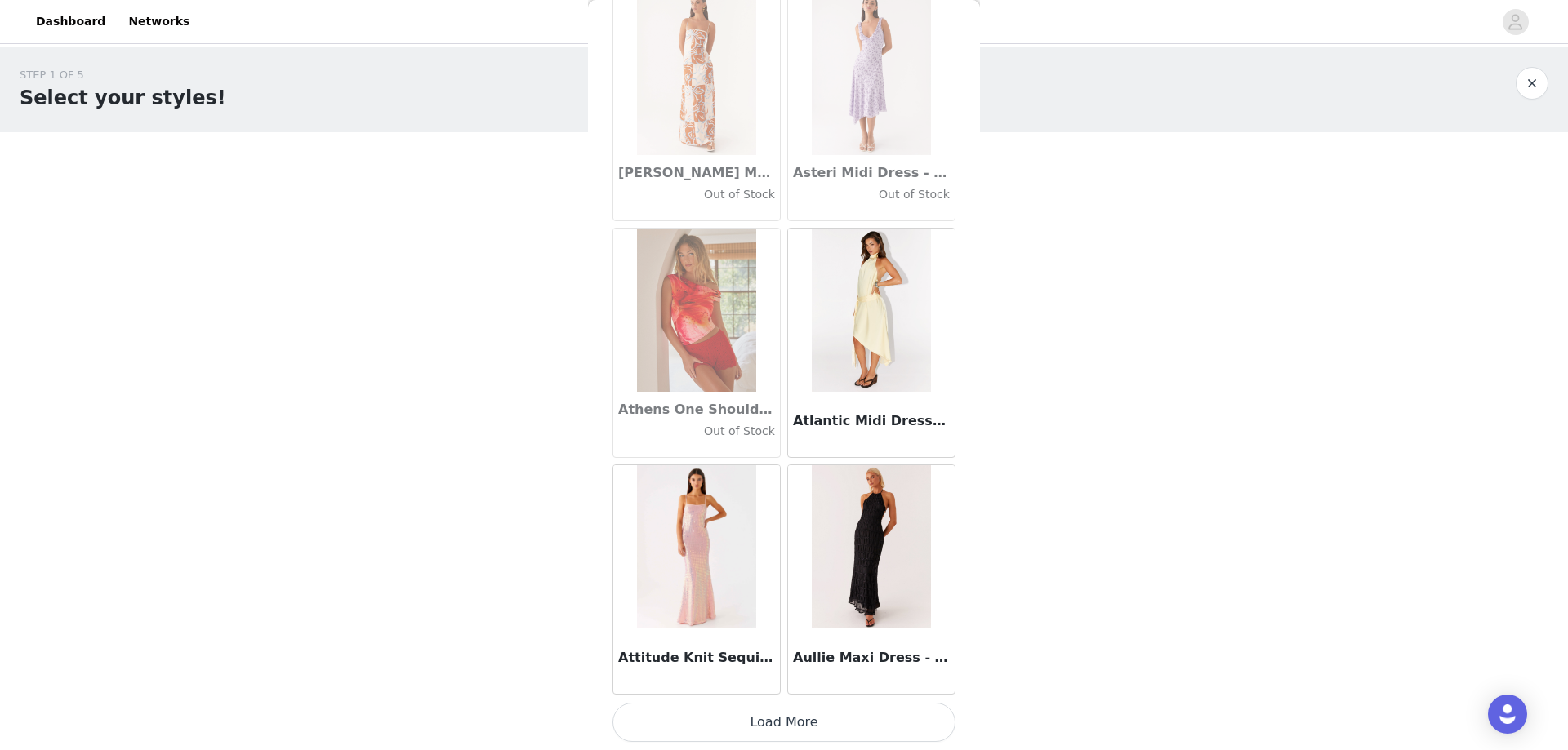
click at [761, 720] on button "Load More" at bounding box center [784, 722] width 343 height 39
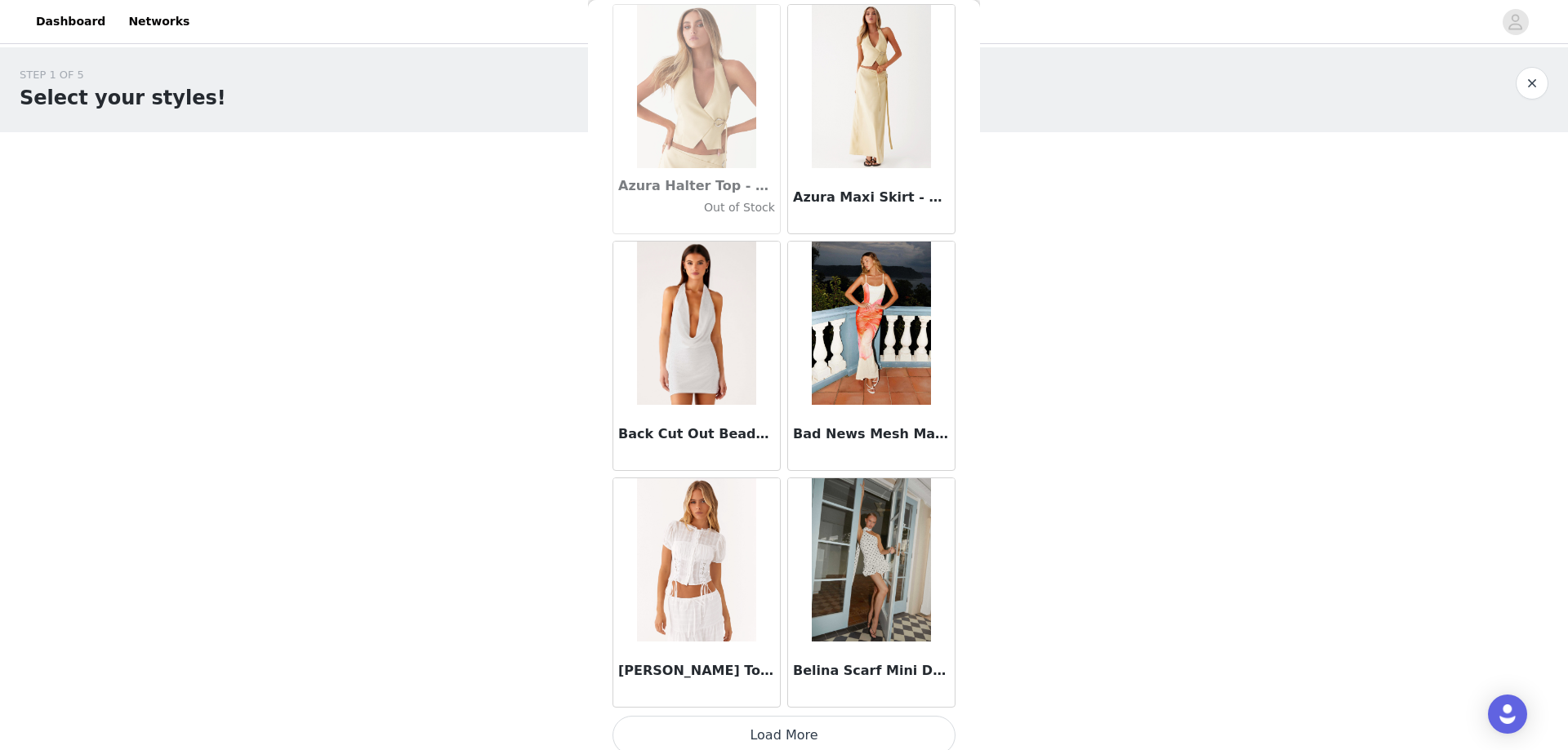
scroll to position [11213, 0]
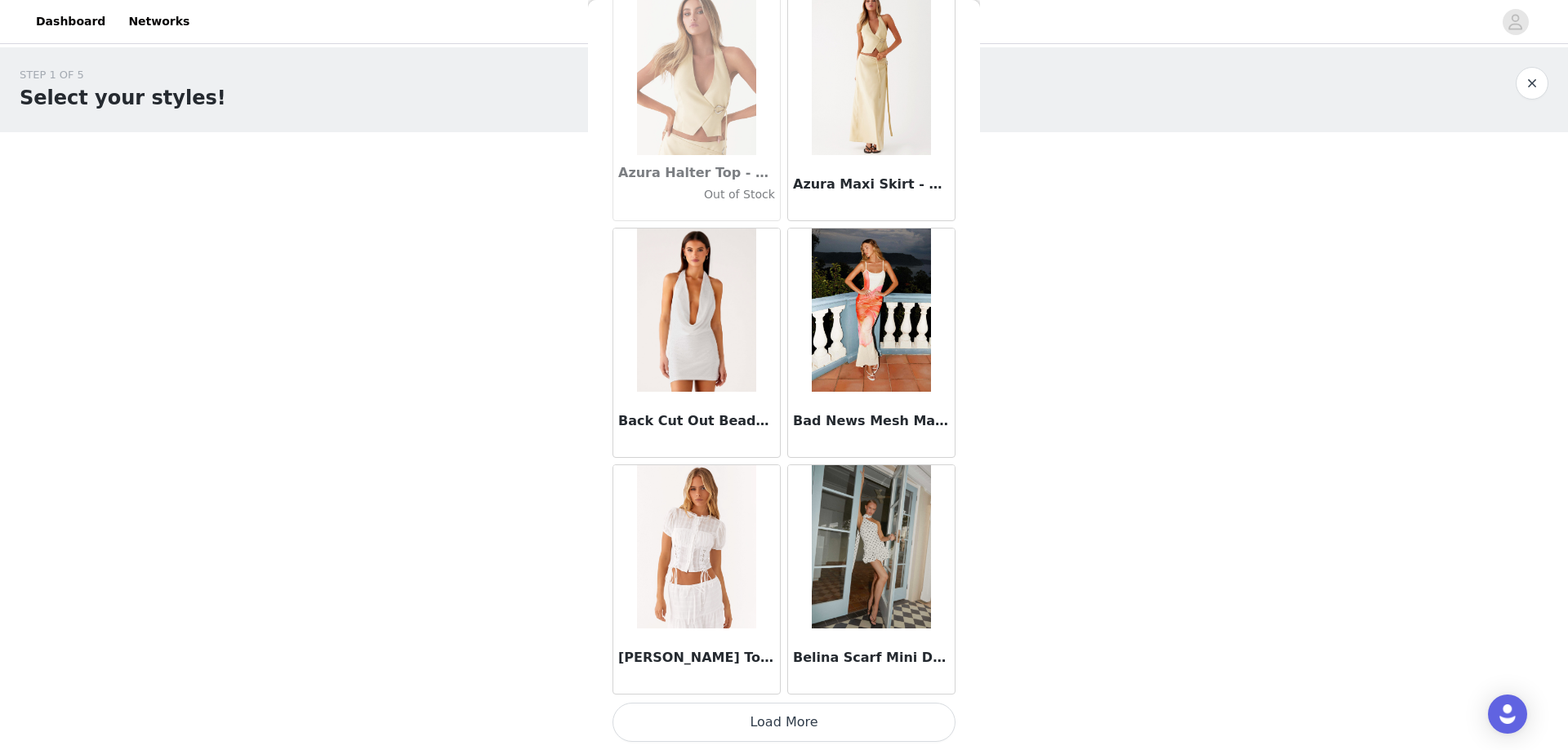
click at [808, 722] on button "Load More" at bounding box center [784, 722] width 343 height 39
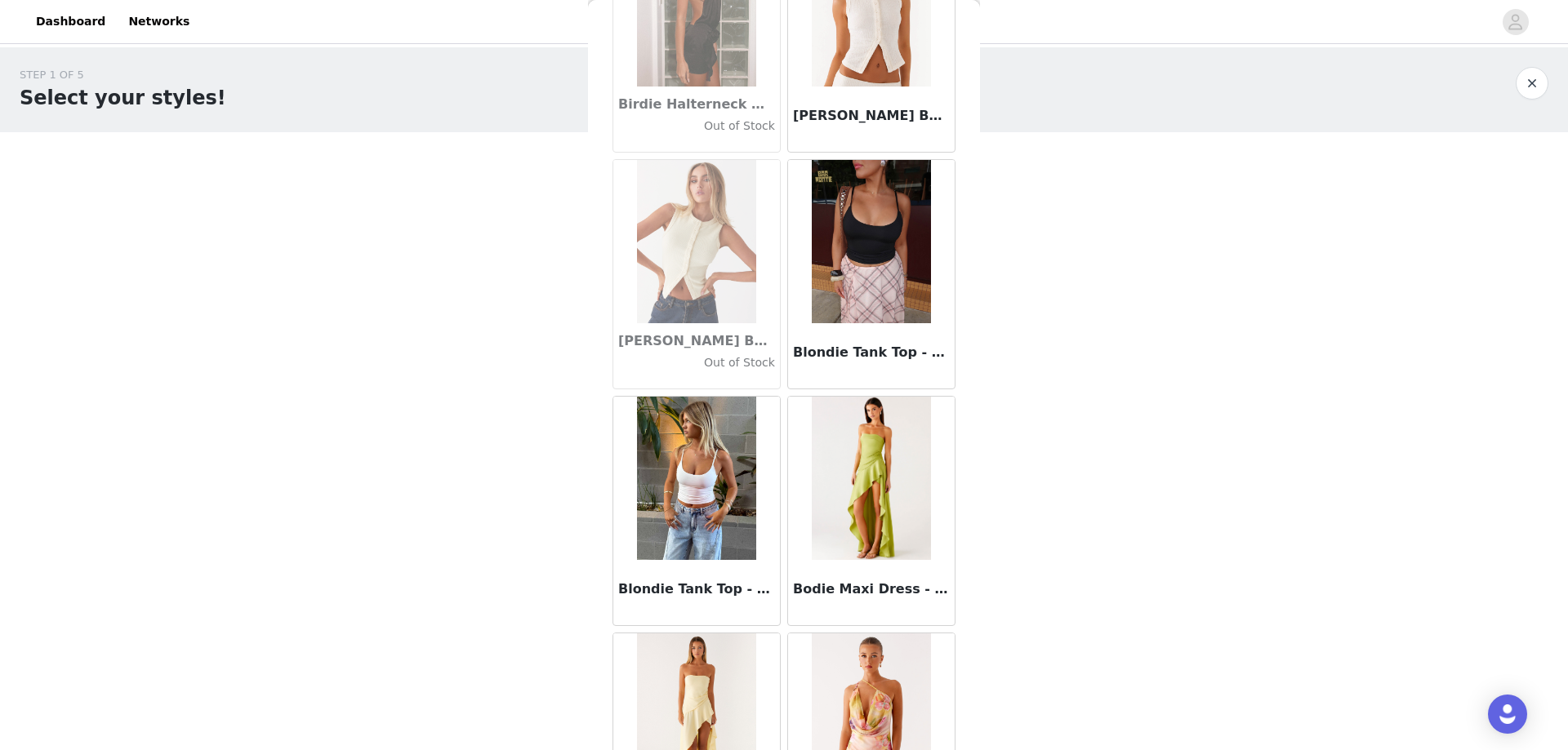
scroll to position [13580, 0]
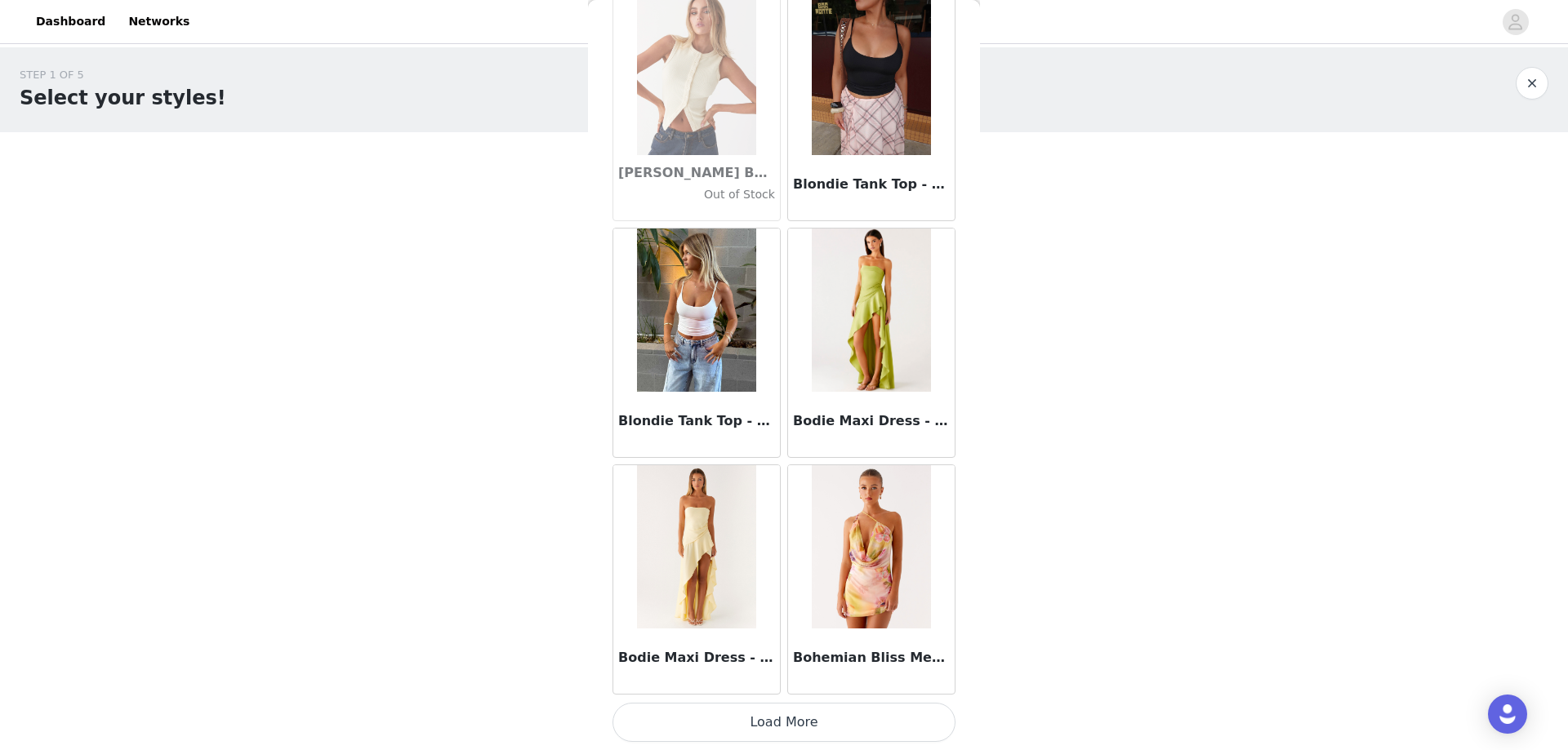
click at [801, 720] on button "Load More" at bounding box center [784, 722] width 343 height 39
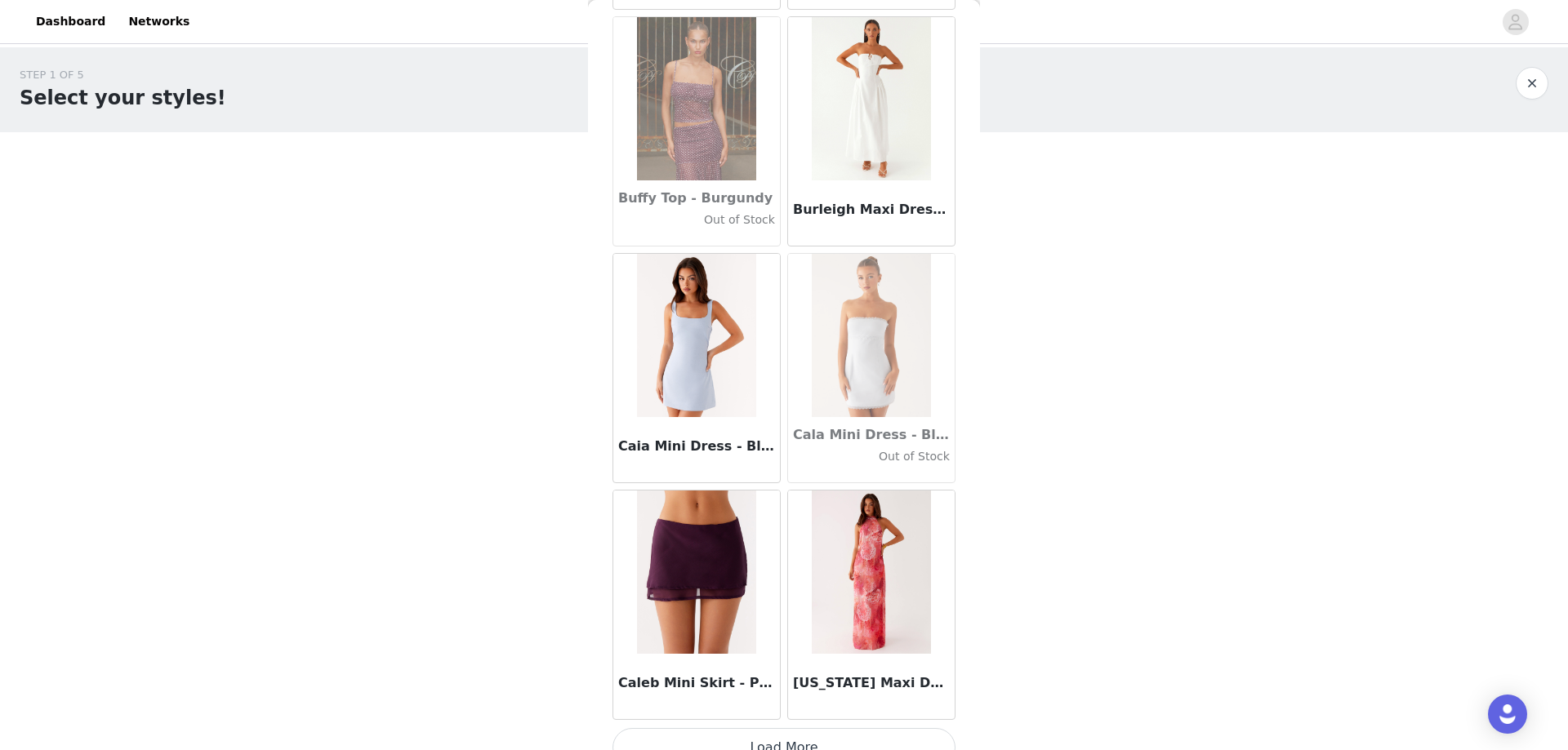
scroll to position [15947, 0]
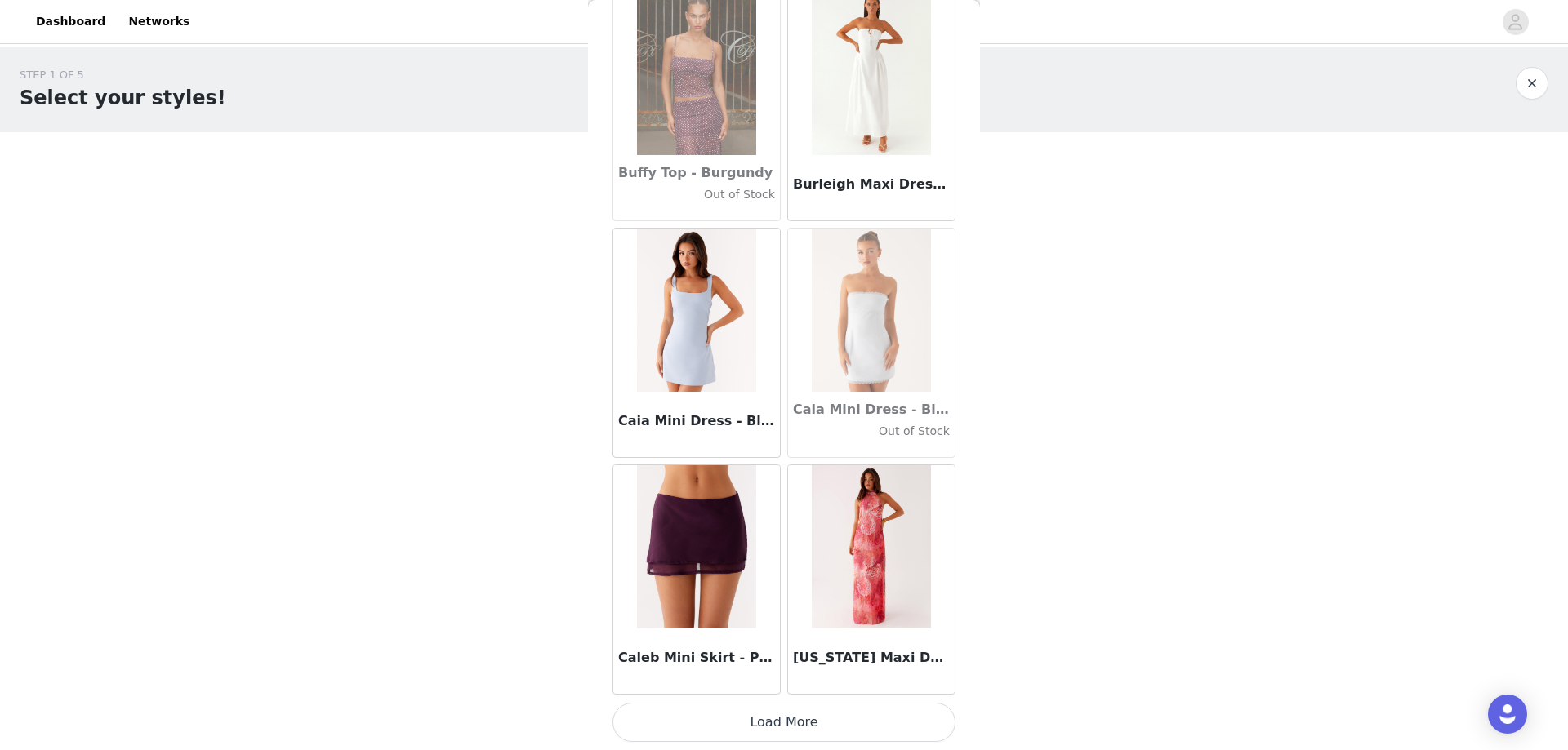
click at [764, 728] on button "Load More" at bounding box center [784, 722] width 343 height 39
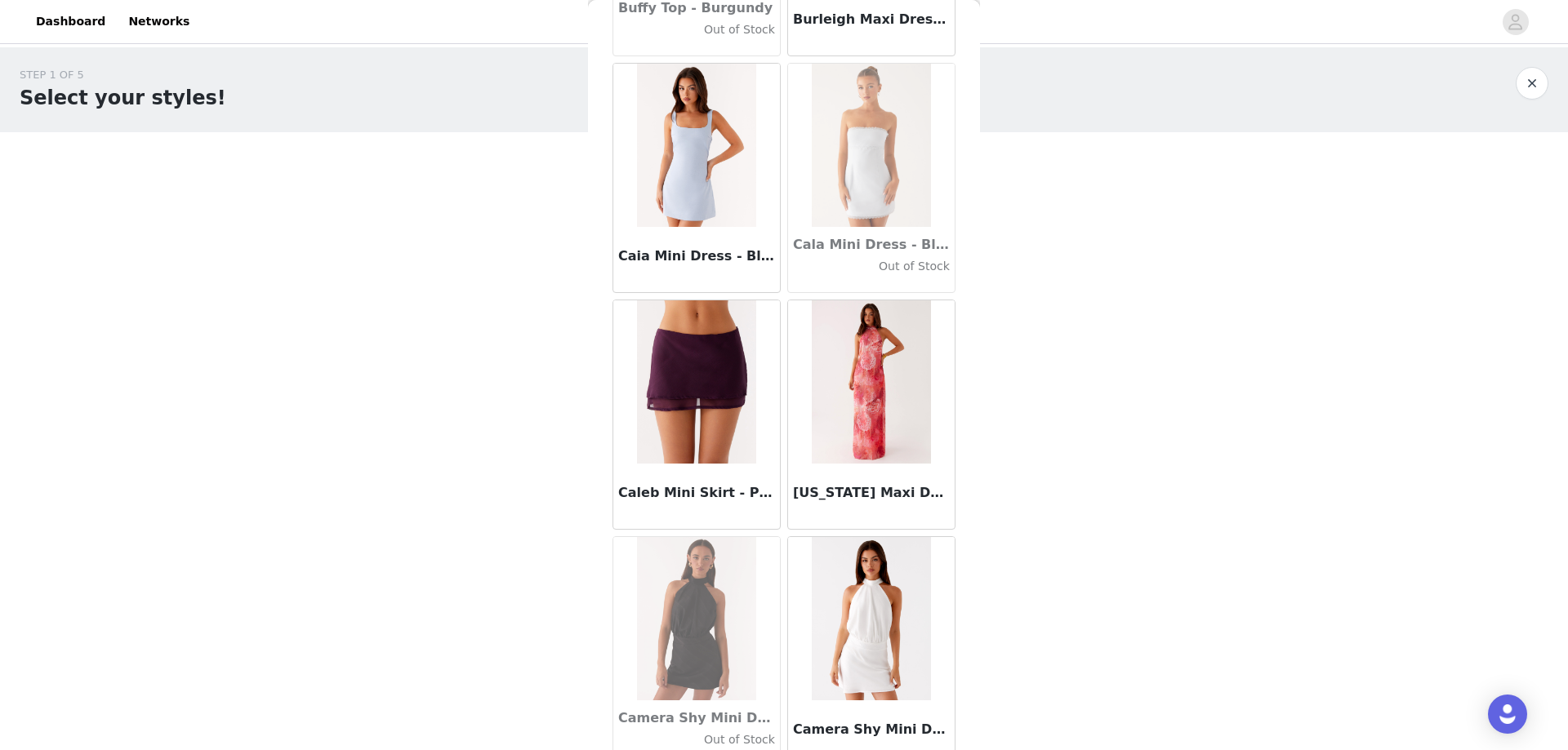
scroll to position [16110, 0]
click at [697, 360] on img at bounding box center [696, 384] width 118 height 163
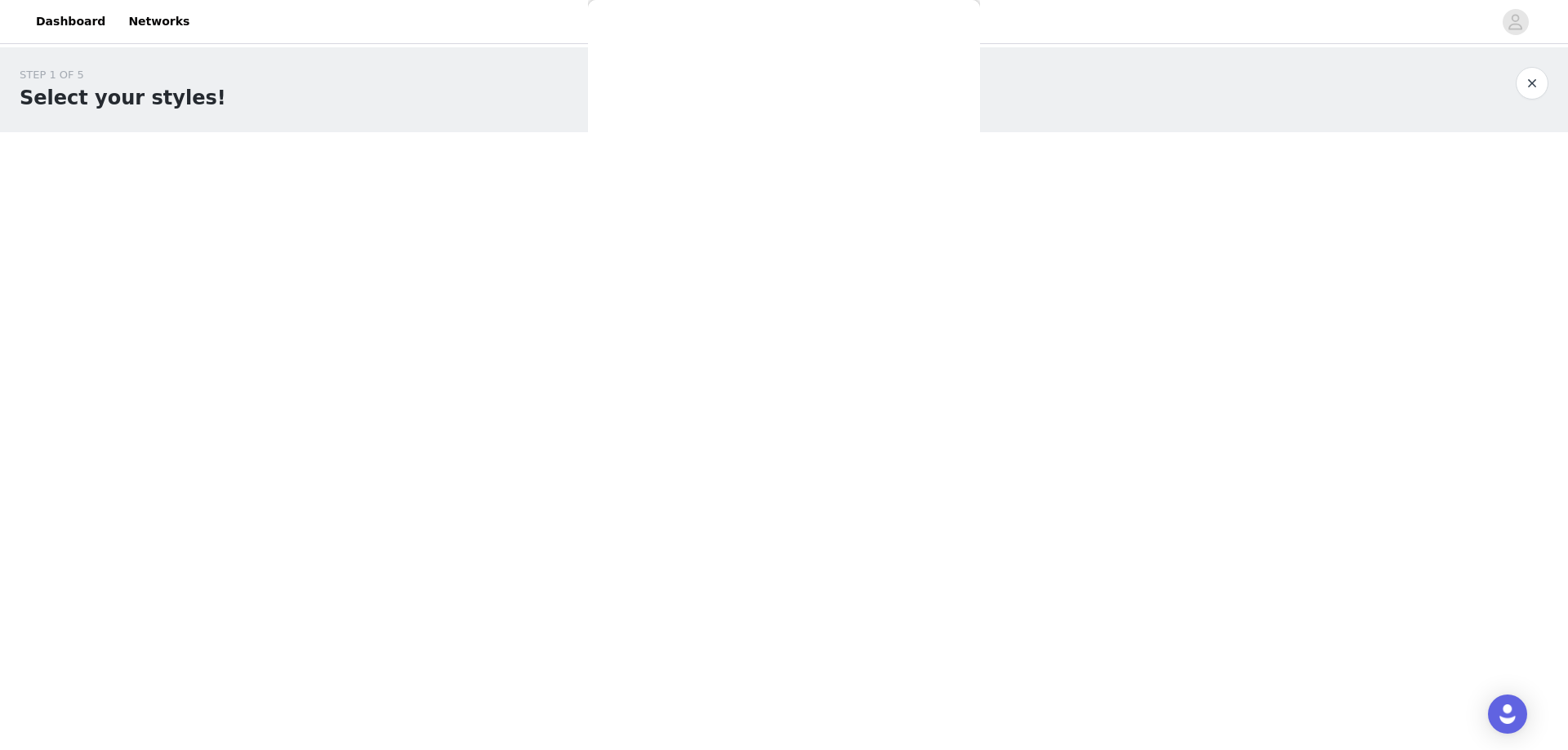
scroll to position [0, 0]
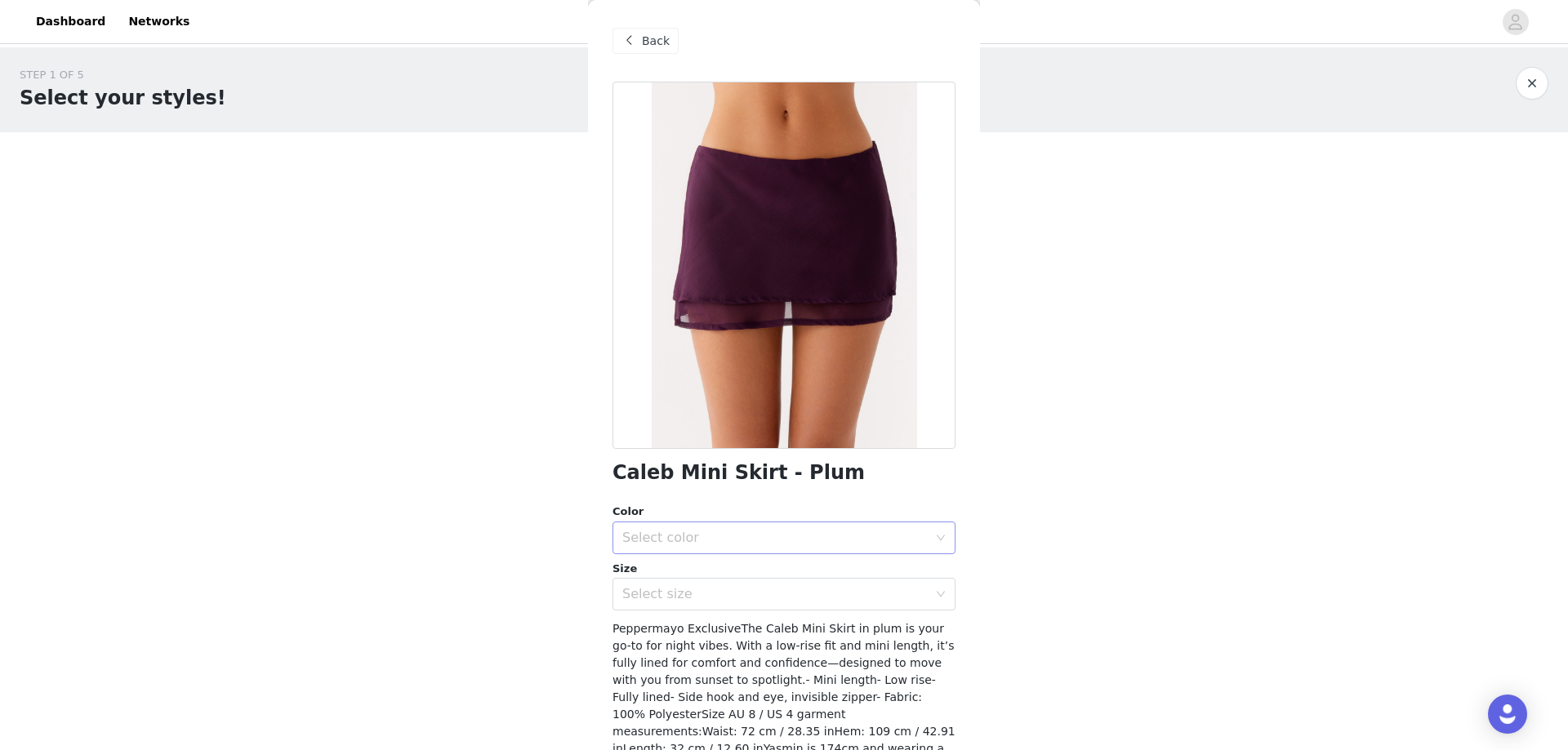
click at [806, 545] on div "Select color" at bounding box center [775, 538] width 306 height 16
click at [710, 565] on li "Plum" at bounding box center [777, 573] width 331 height 26
click at [658, 593] on div "Select size" at bounding box center [775, 594] width 306 height 16
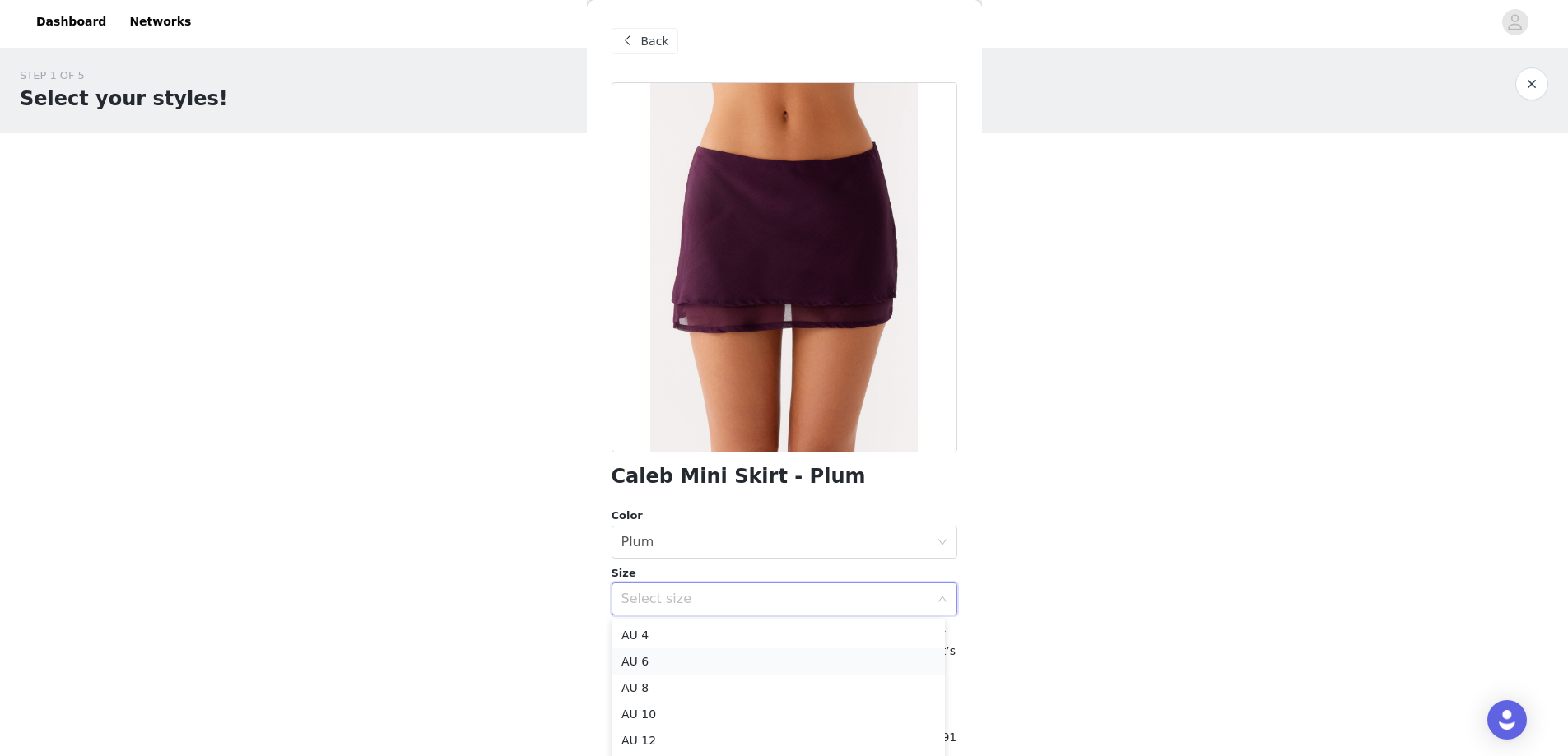
click at [656, 659] on li "AU 6" at bounding box center [778, 661] width 333 height 26
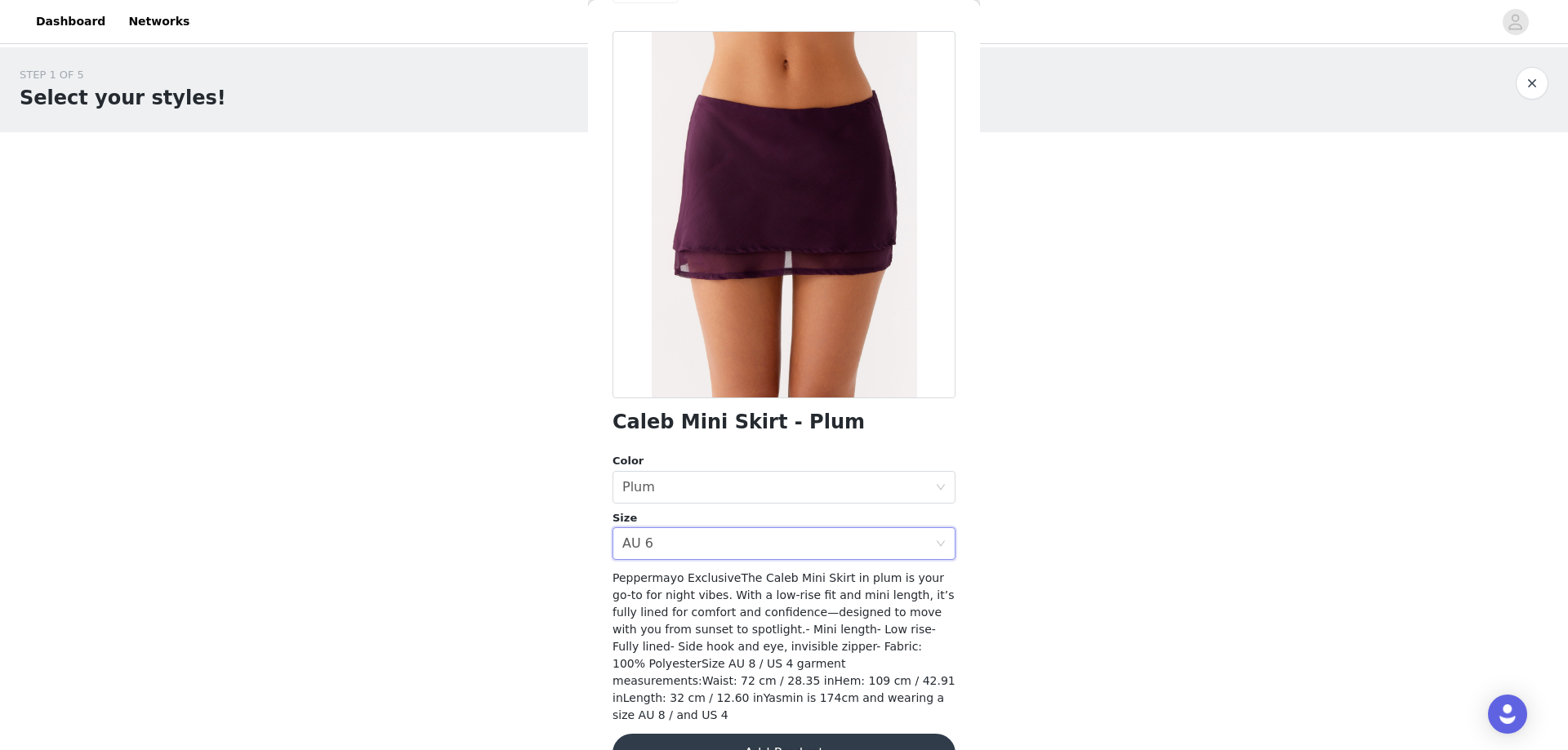
scroll to position [76, 0]
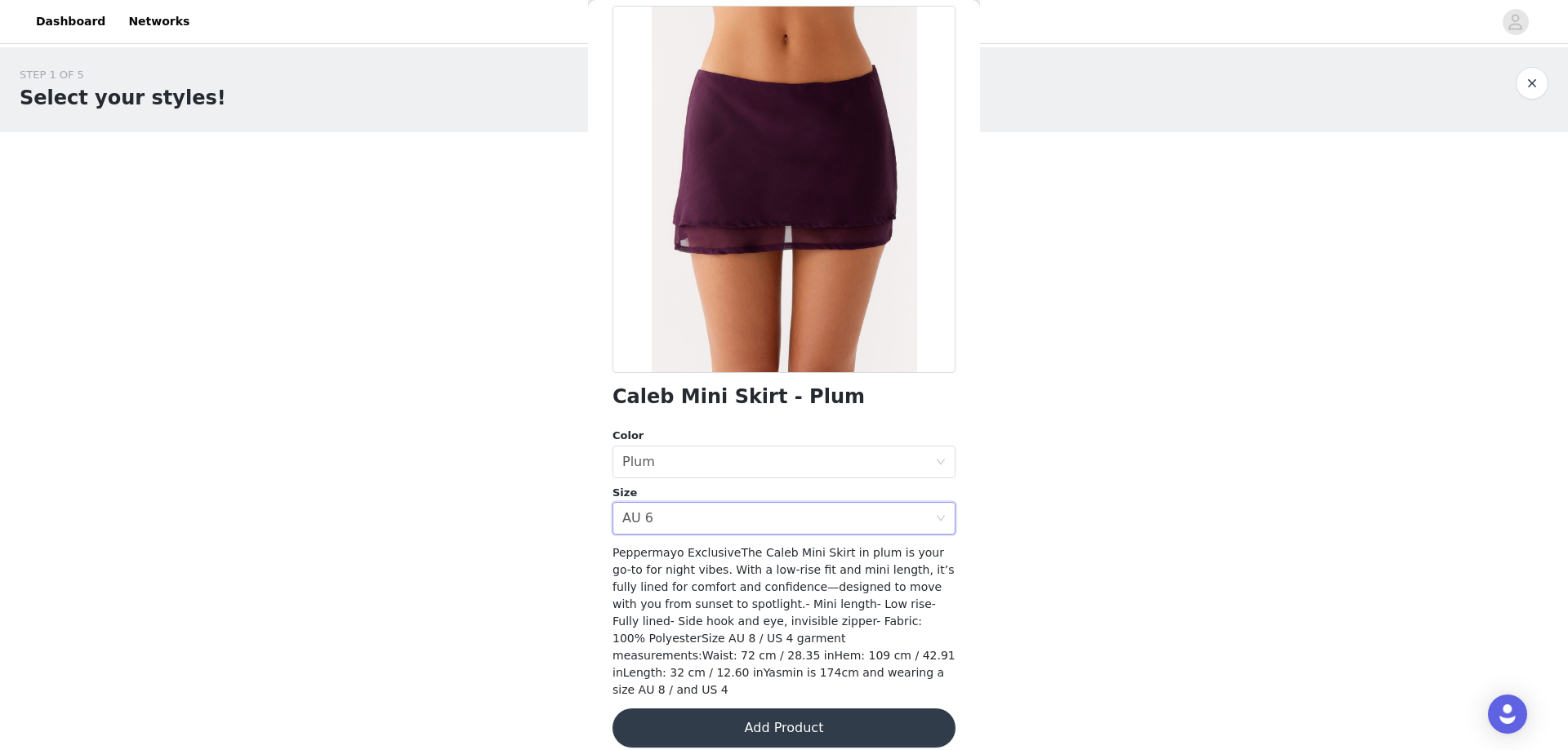
click at [821, 709] on button "Add Product" at bounding box center [784, 728] width 343 height 39
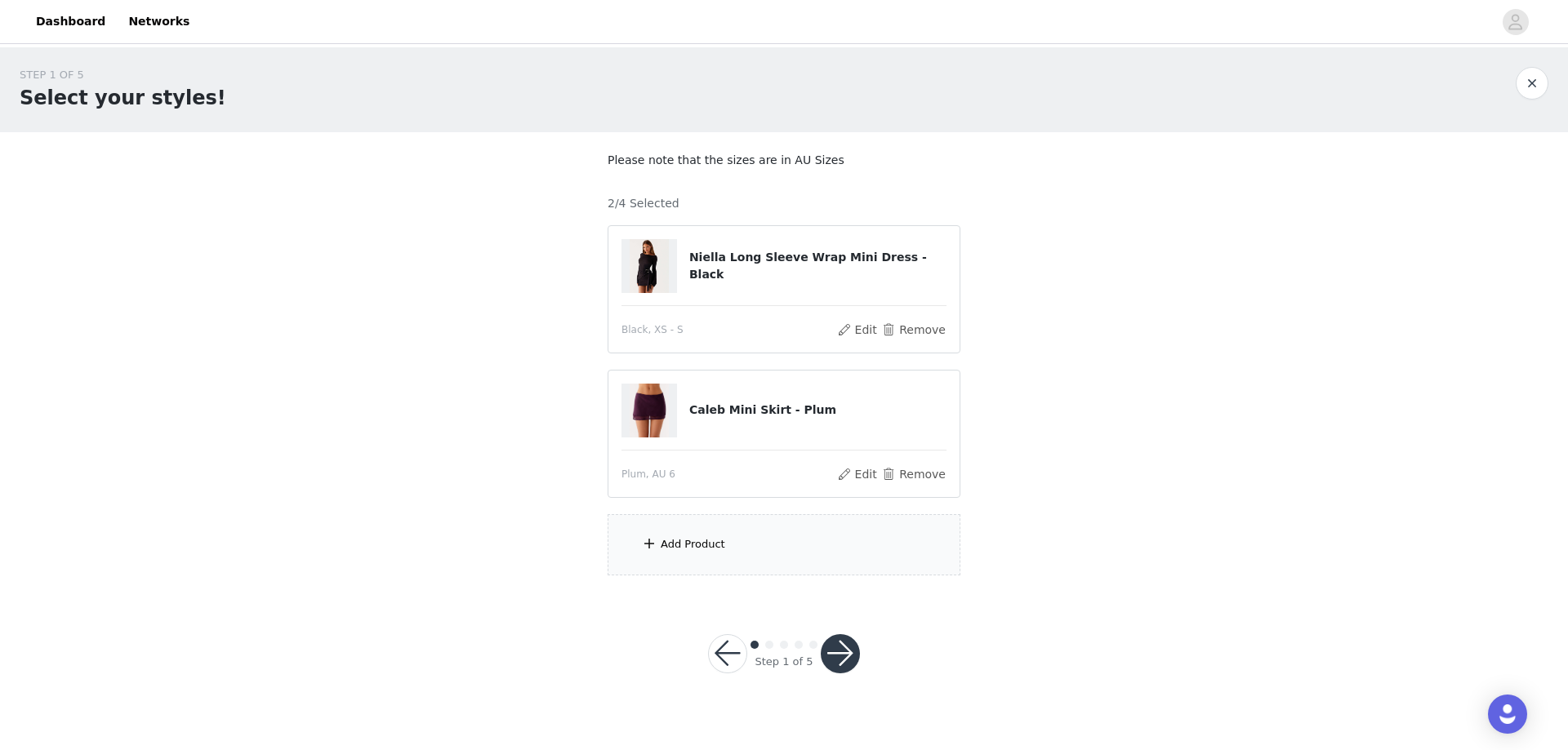
click at [689, 544] on div "Add Product" at bounding box center [693, 544] width 65 height 16
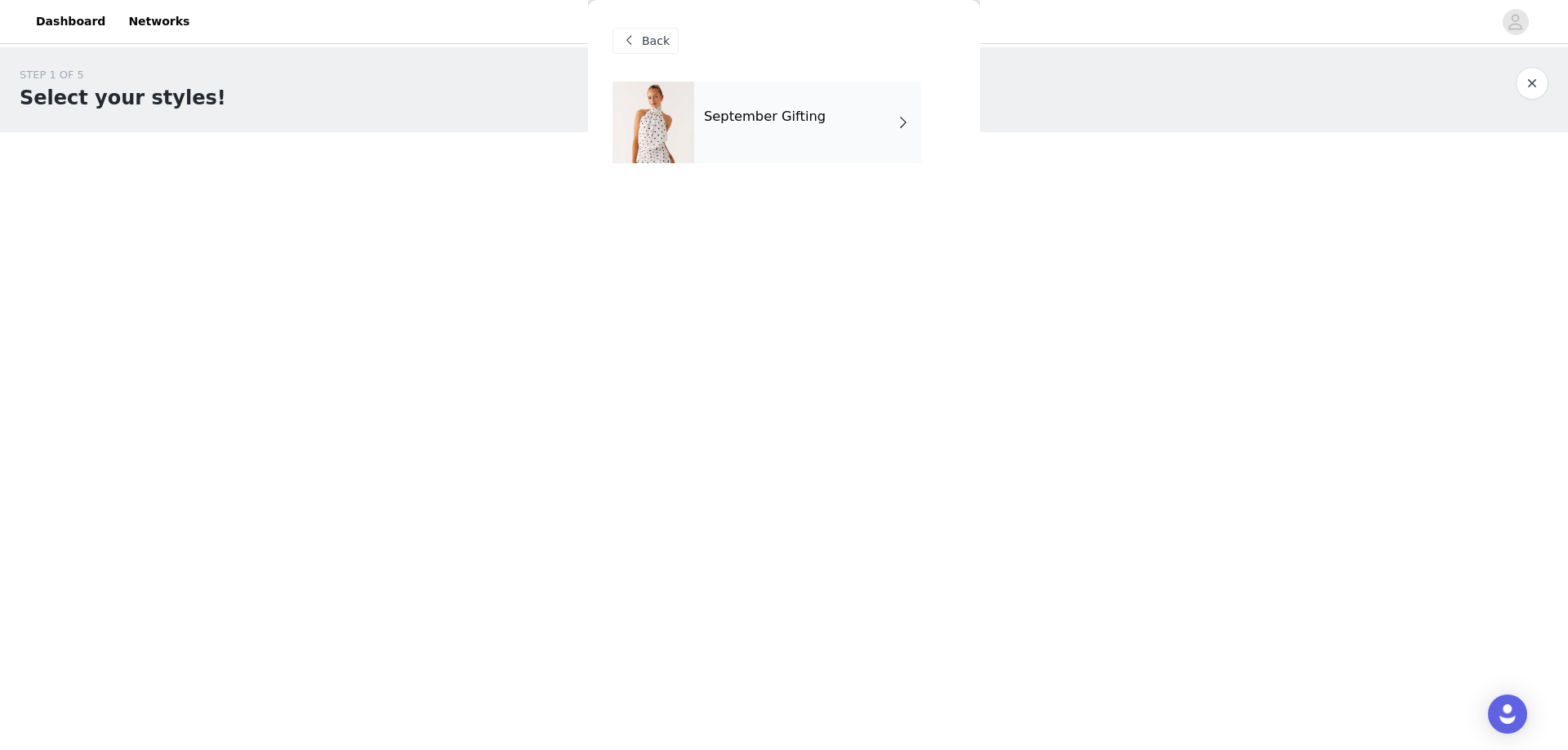
click at [771, 125] on div "September Gifting" at bounding box center [807, 122] width 227 height 82
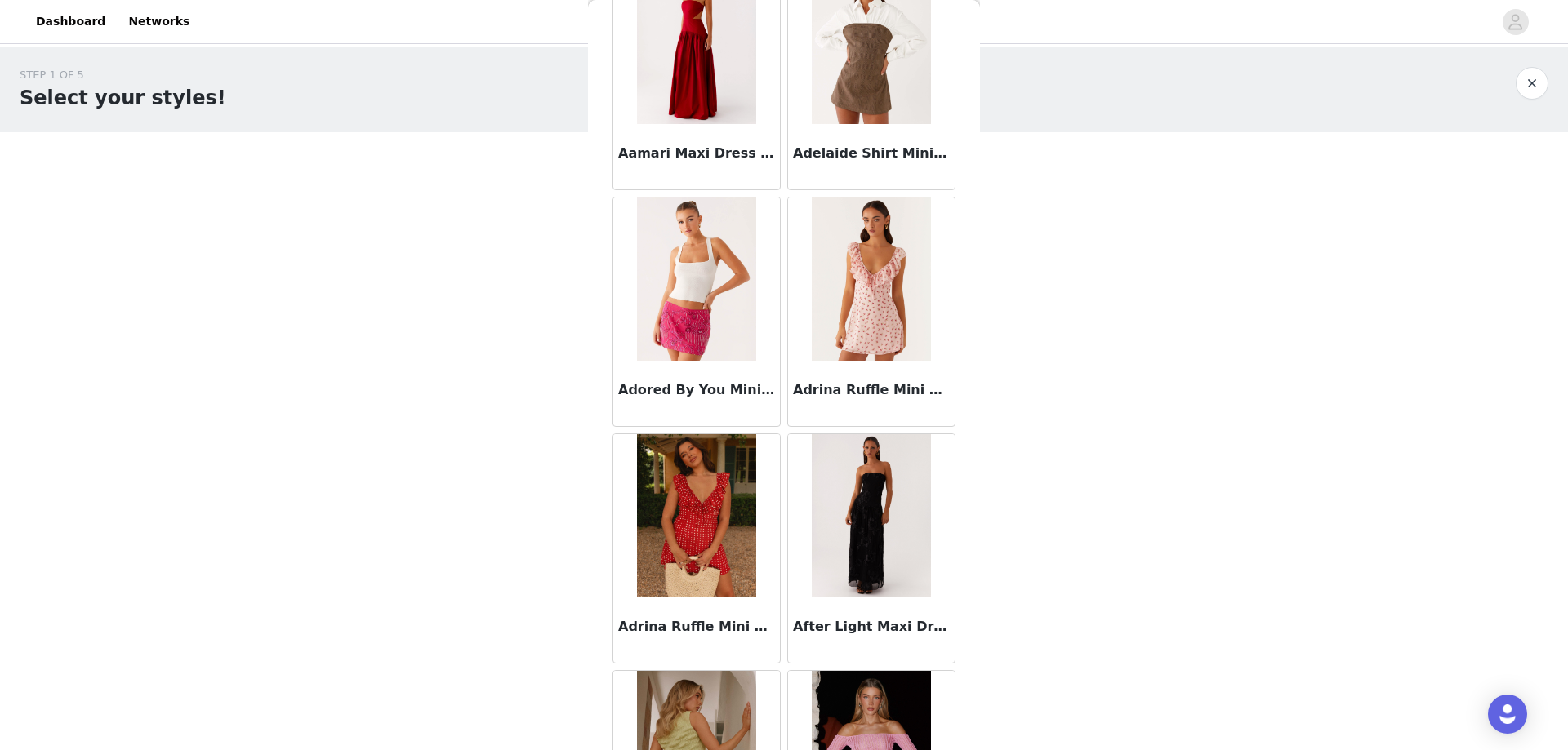
scroll to position [326, 0]
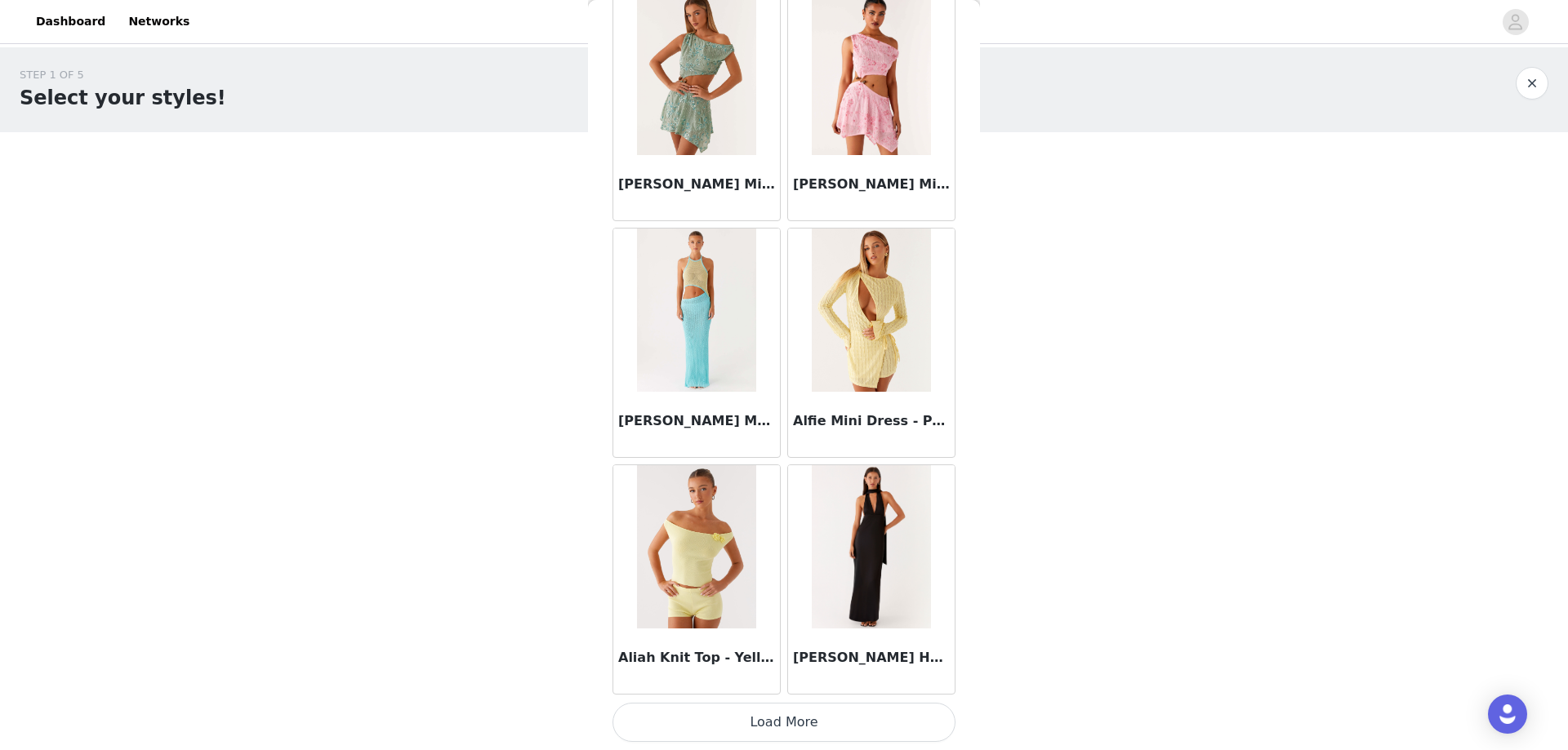
click at [831, 716] on button "Load More" at bounding box center [784, 722] width 343 height 39
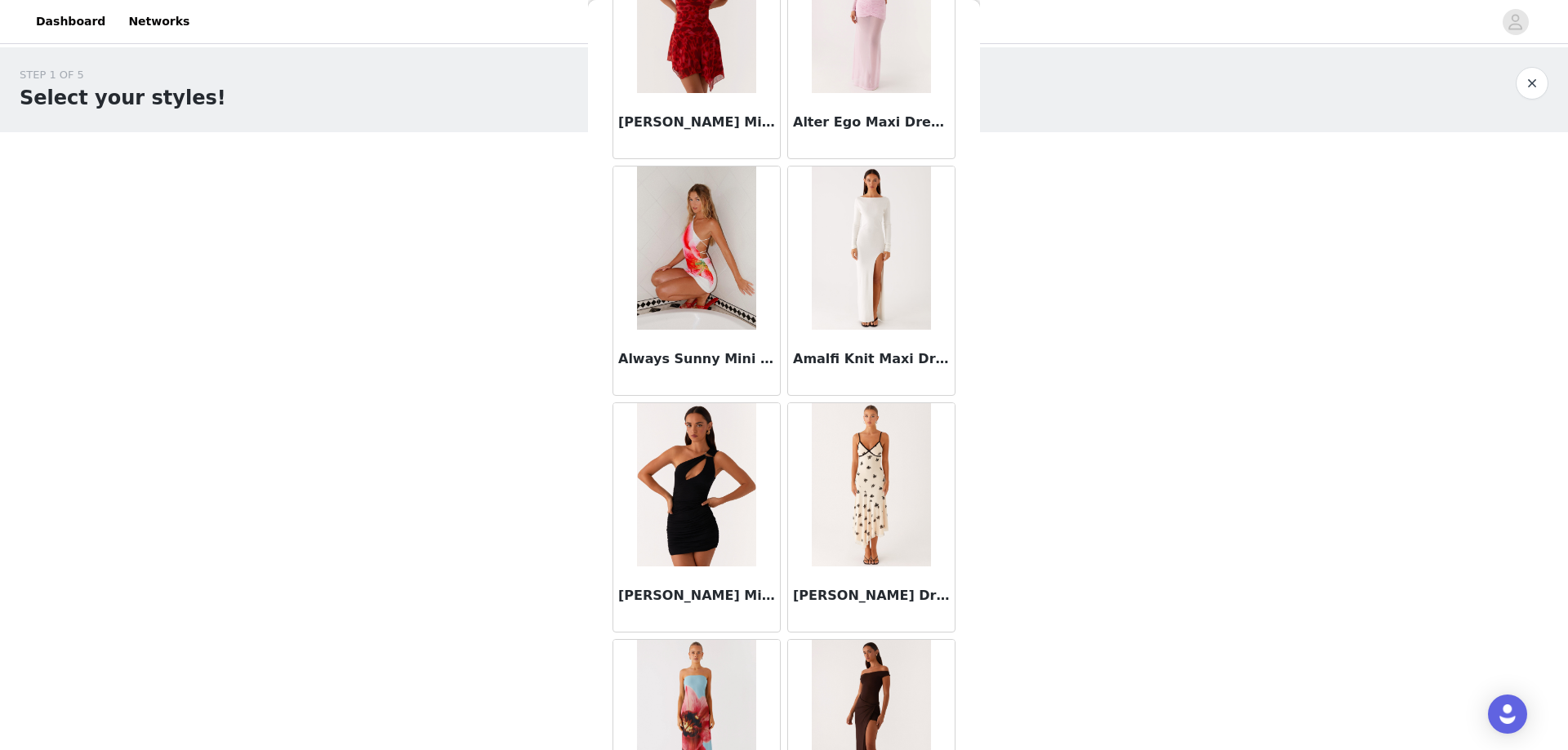
scroll to position [4114, 0]
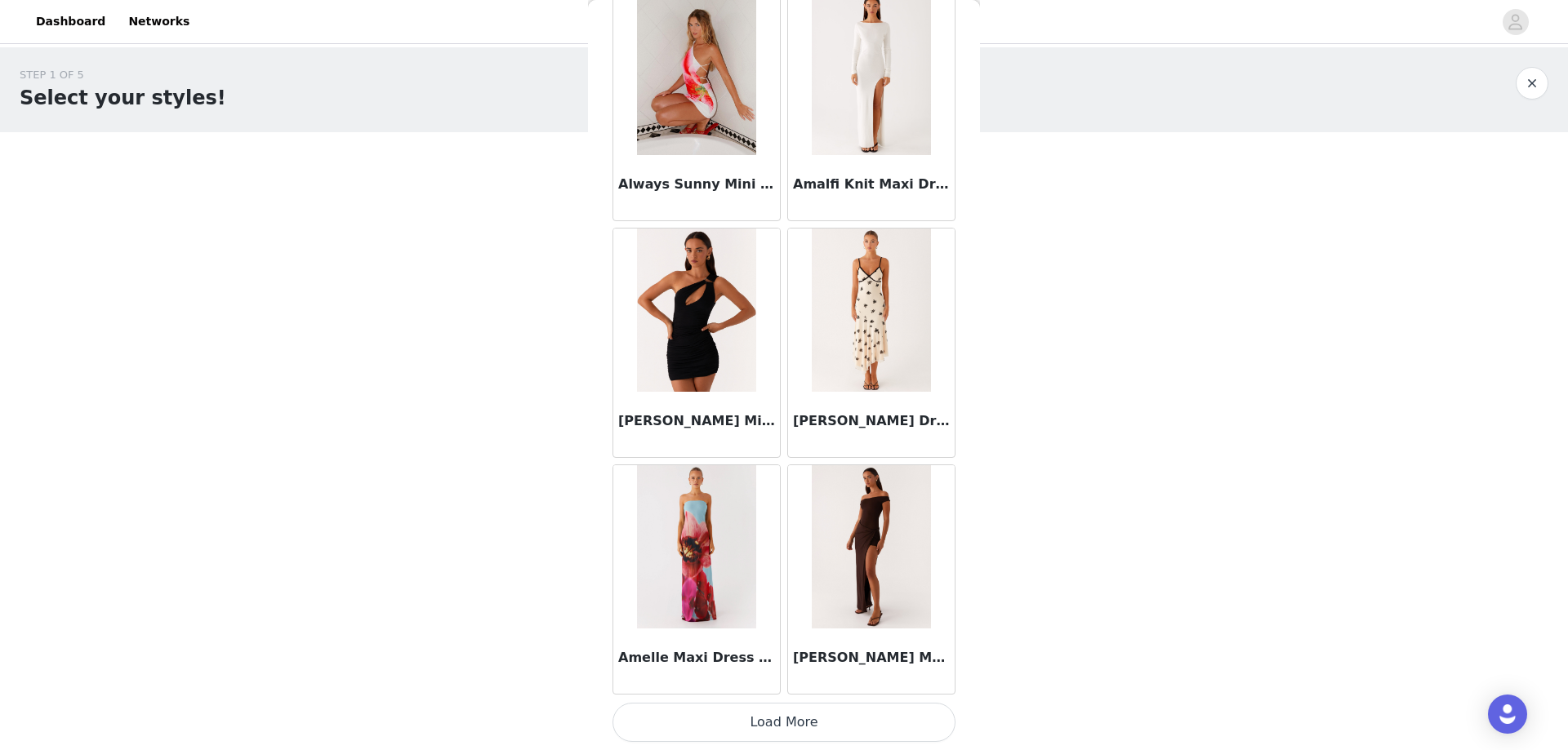
click at [819, 729] on button "Load More" at bounding box center [784, 722] width 343 height 39
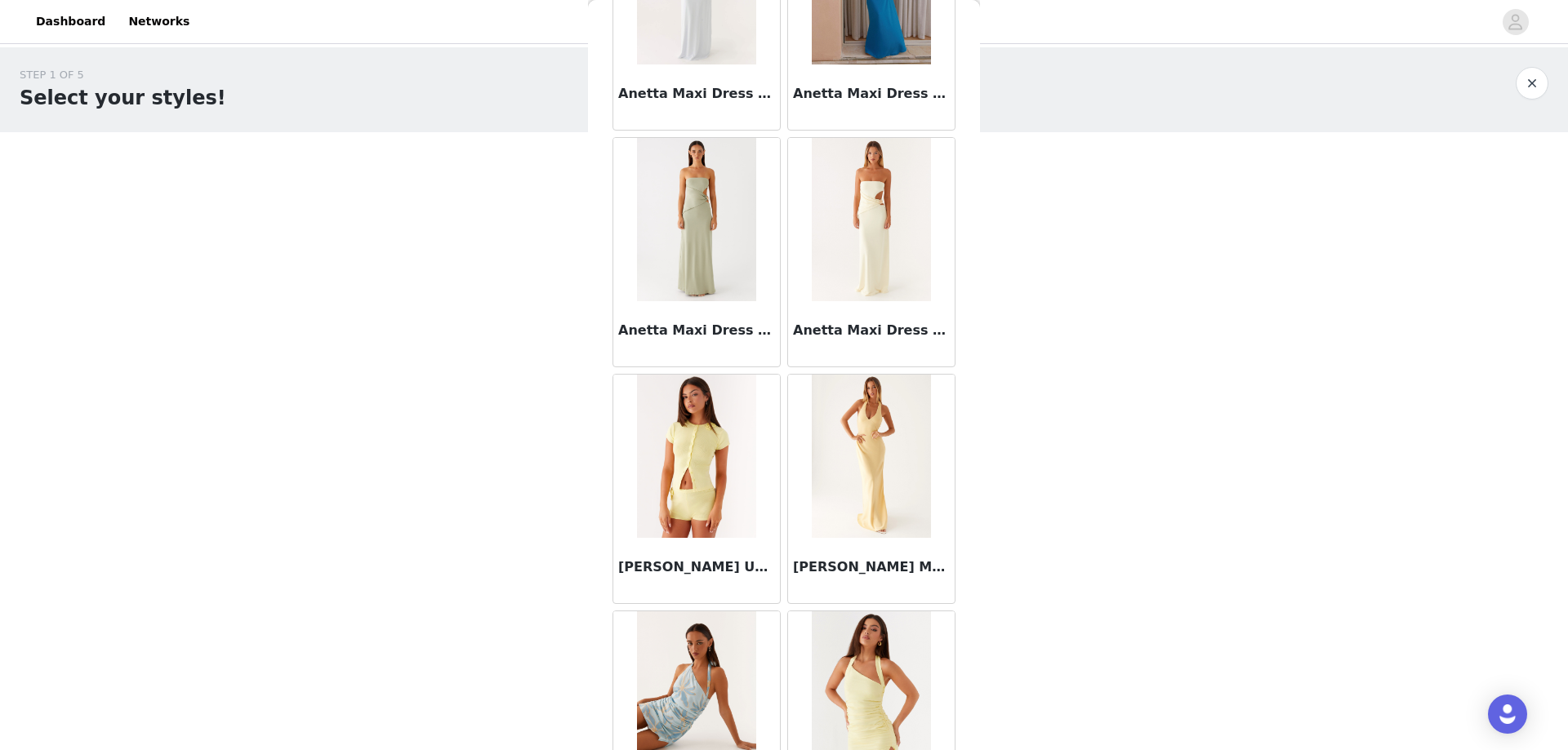
scroll to position [6480, 0]
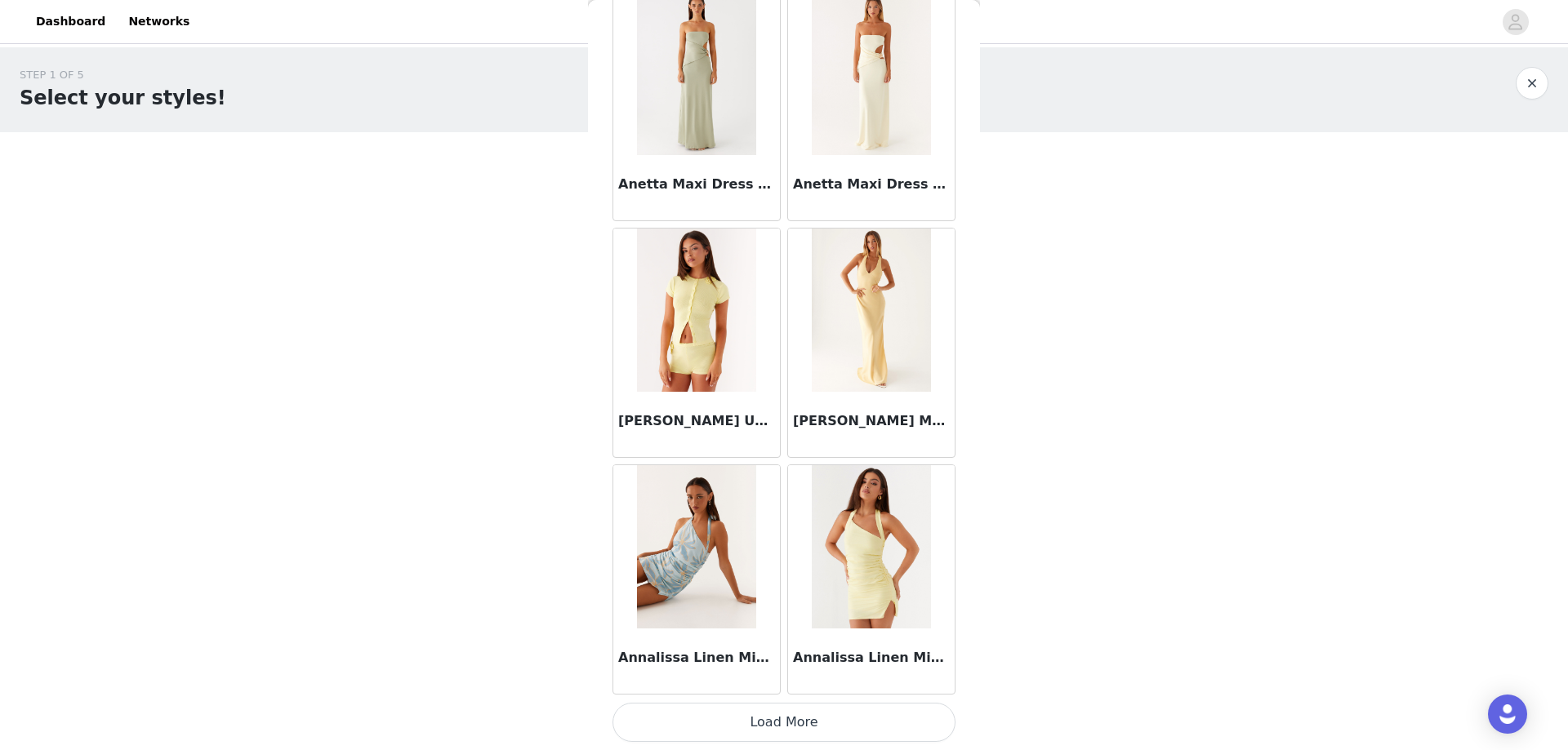
click at [872, 727] on button "Load More" at bounding box center [784, 722] width 343 height 39
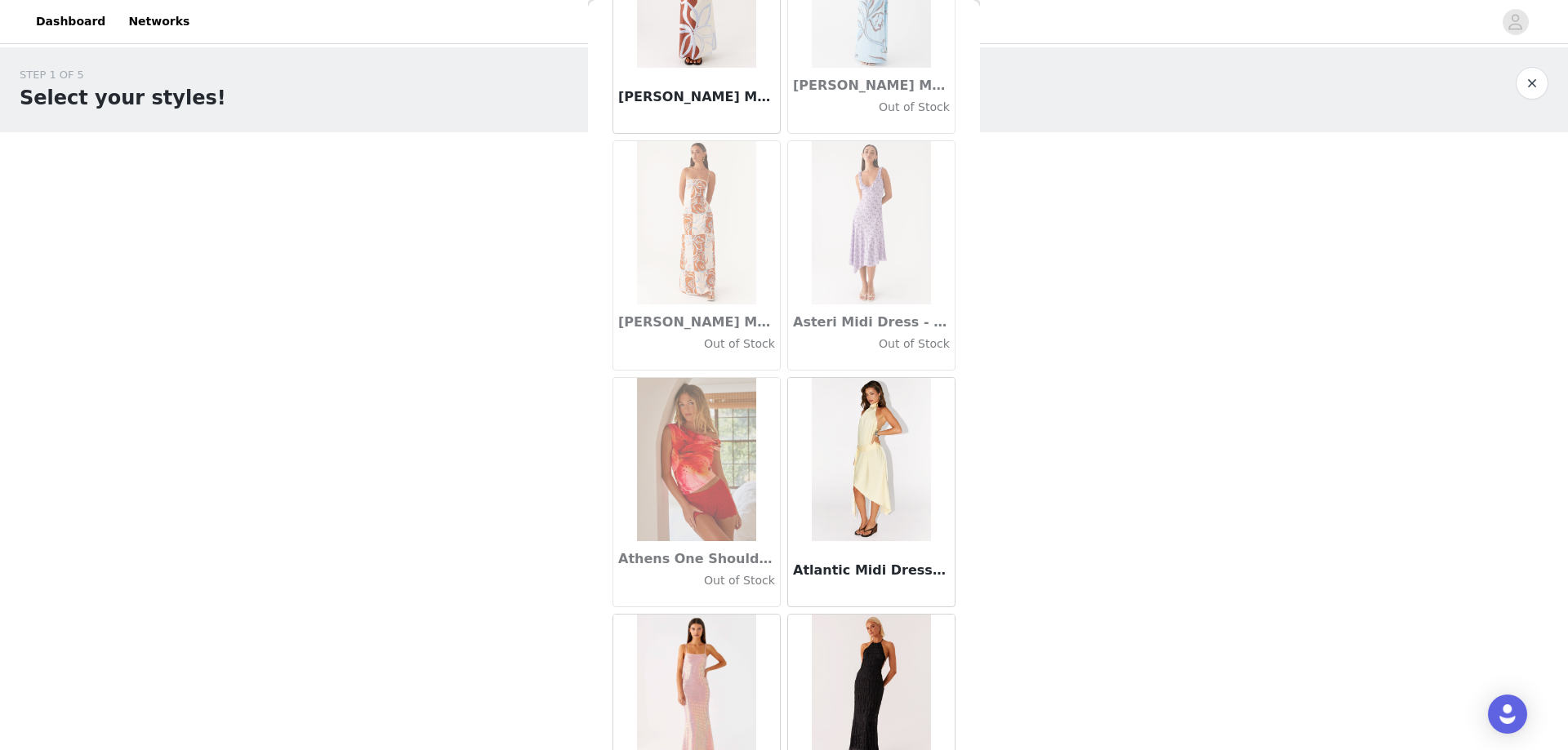
scroll to position [8847, 0]
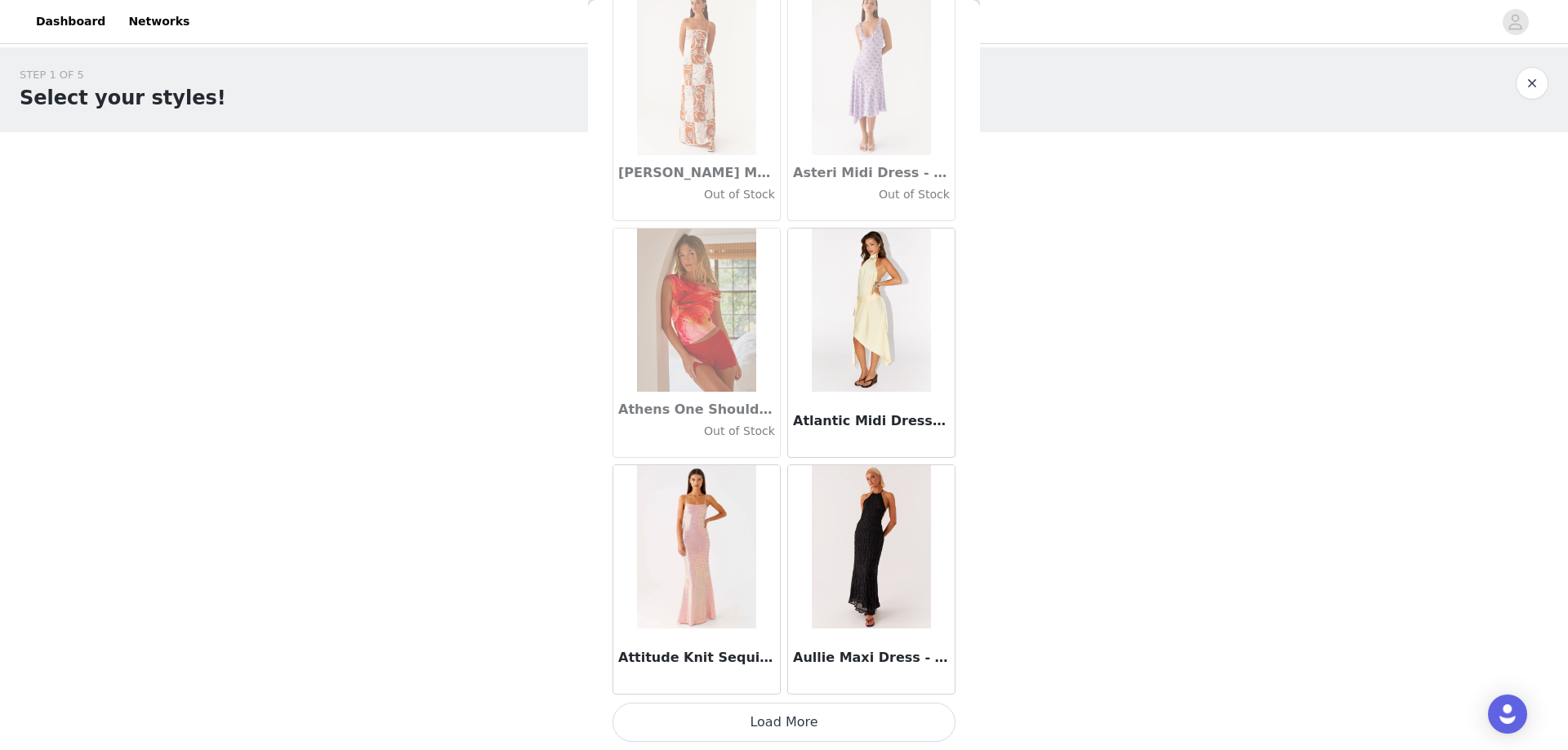
click at [818, 707] on button "Load More" at bounding box center [784, 722] width 343 height 39
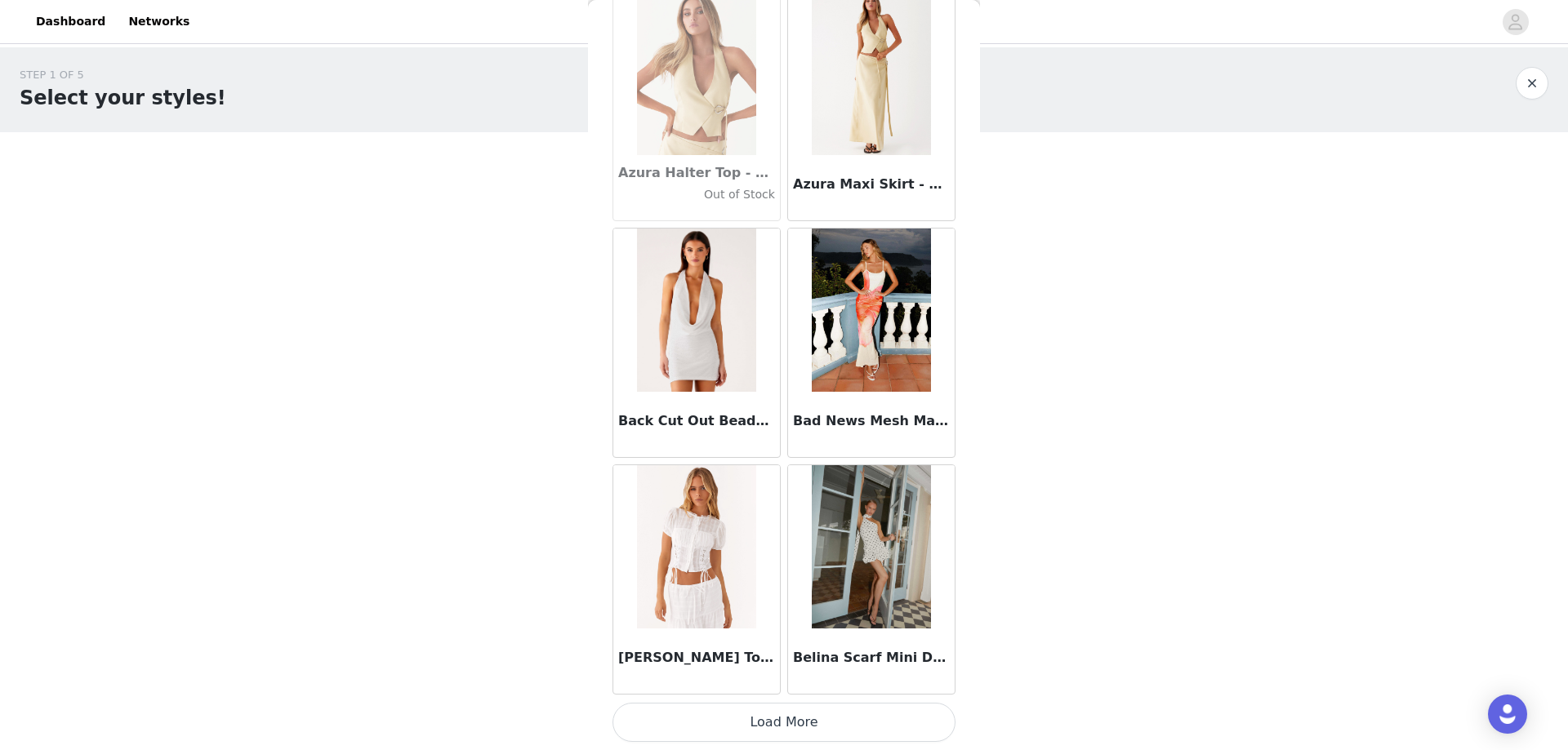
click at [796, 722] on button "Load More" at bounding box center [784, 722] width 343 height 39
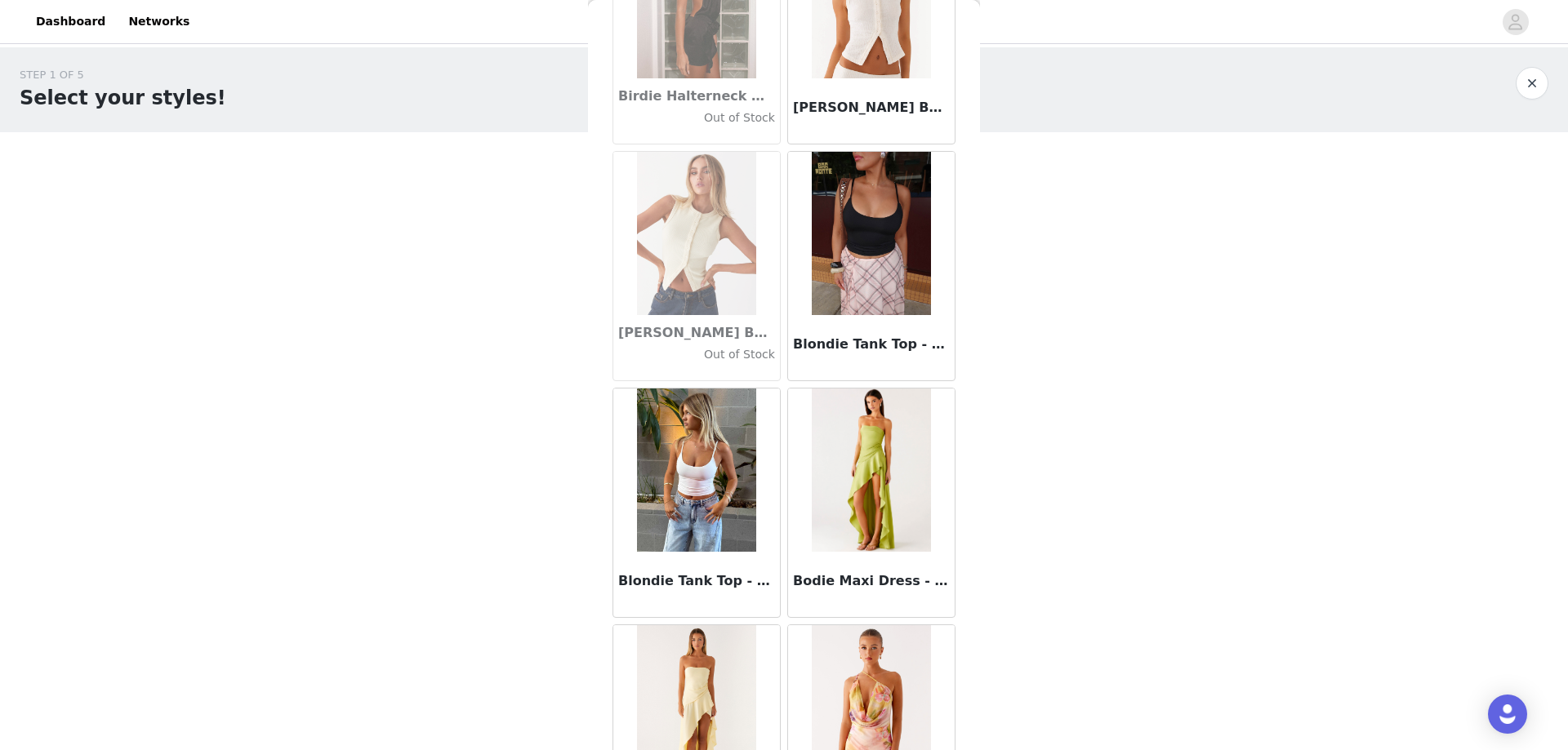
scroll to position [13580, 0]
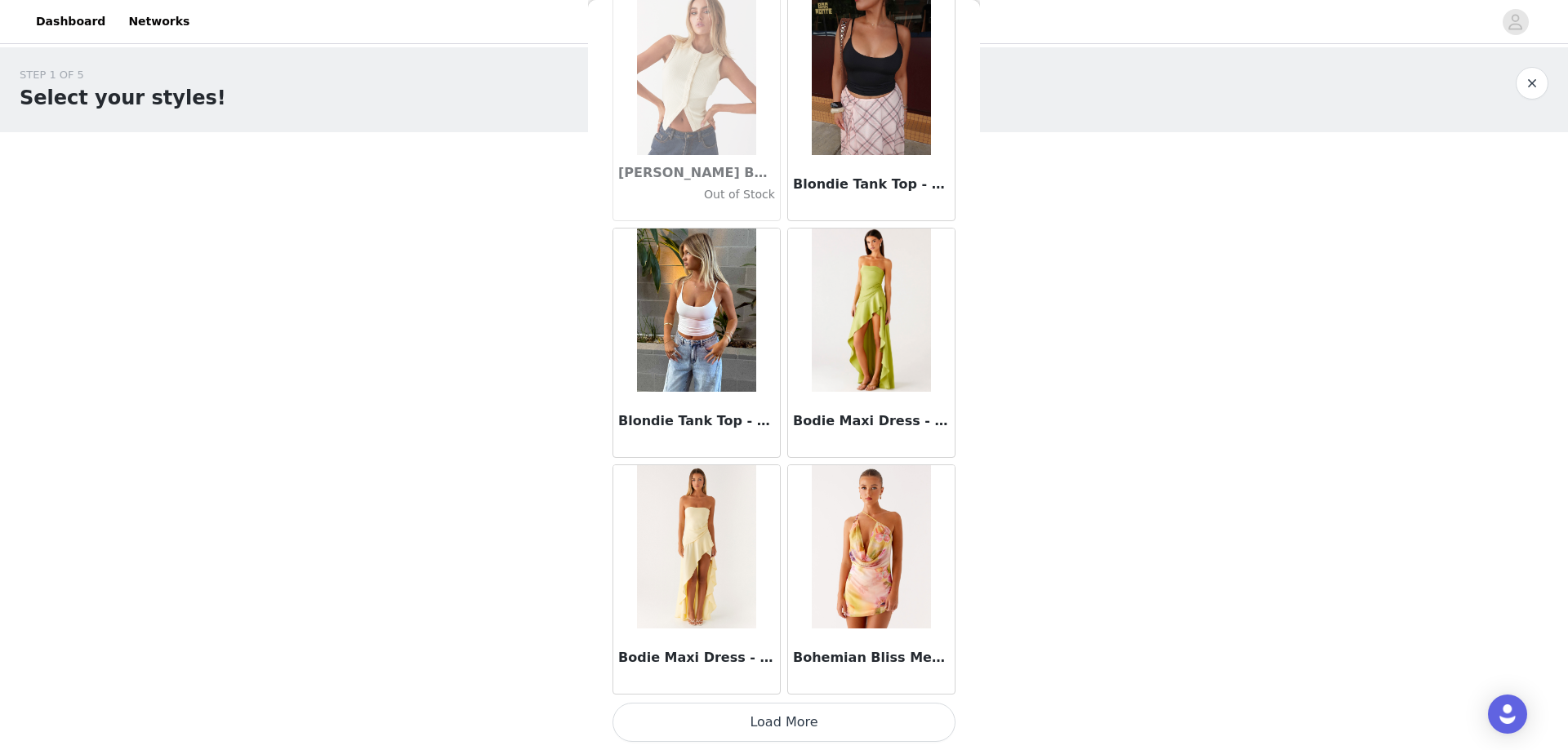
click at [801, 729] on button "Load More" at bounding box center [784, 722] width 343 height 39
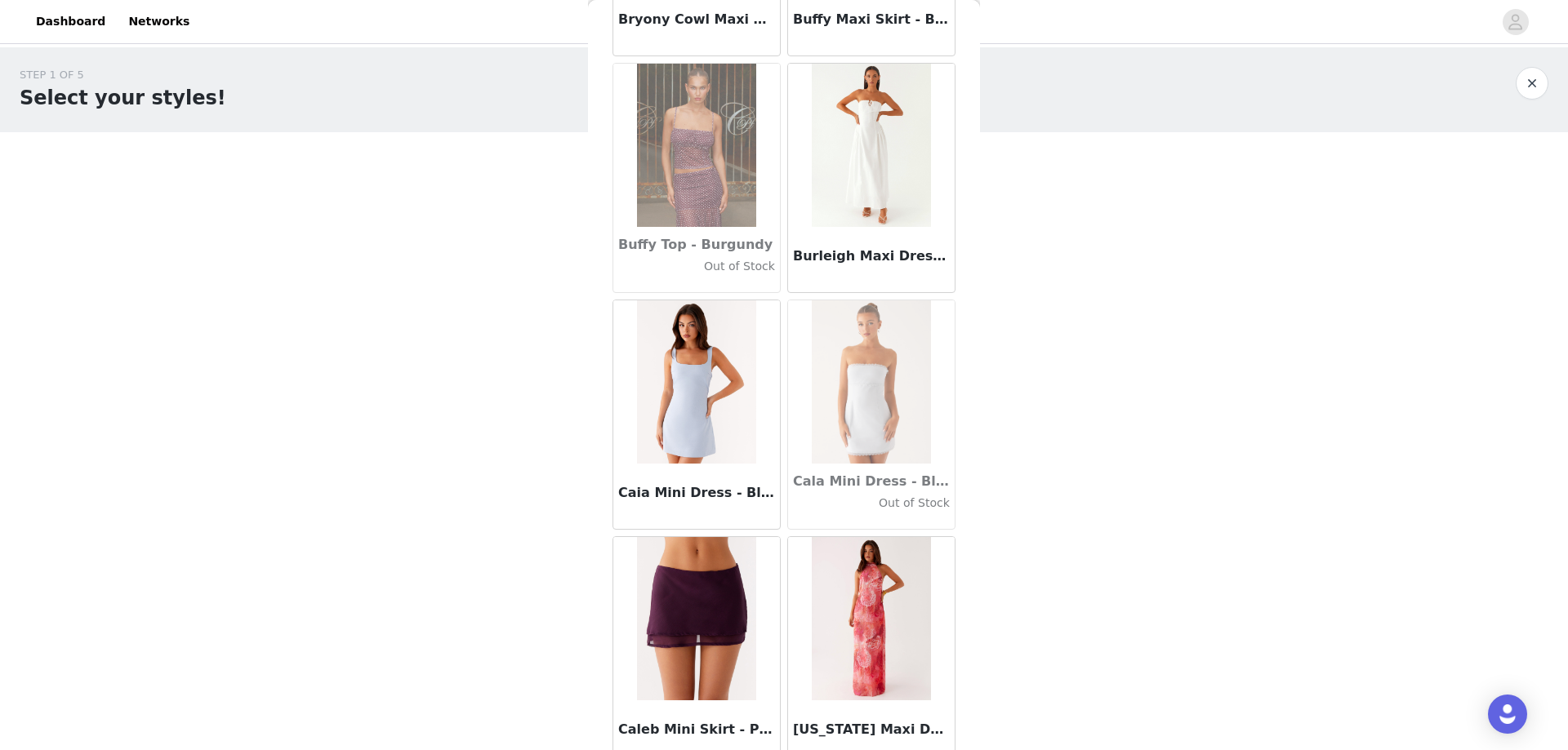
scroll to position [15947, 0]
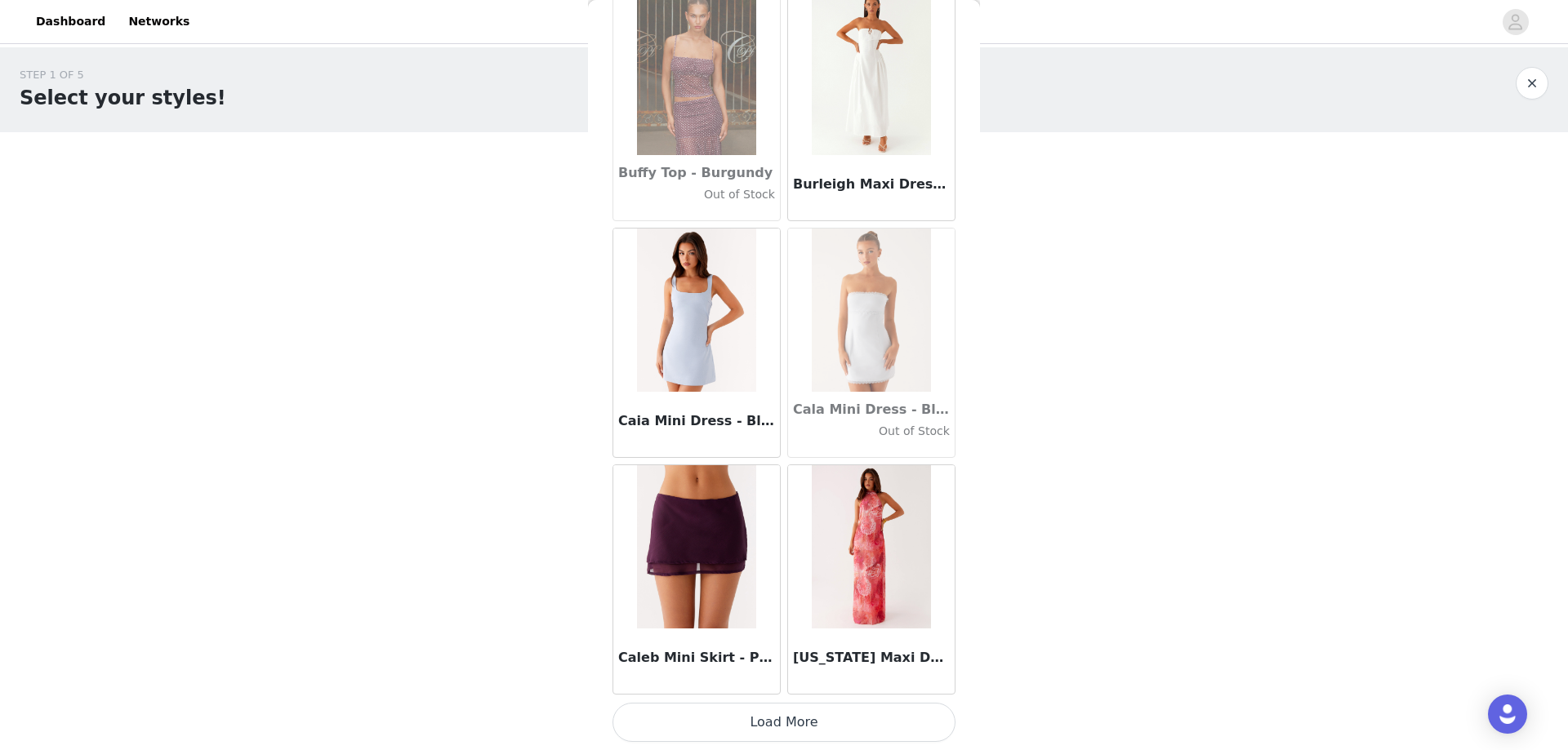
click at [785, 729] on button "Load More" at bounding box center [784, 722] width 343 height 39
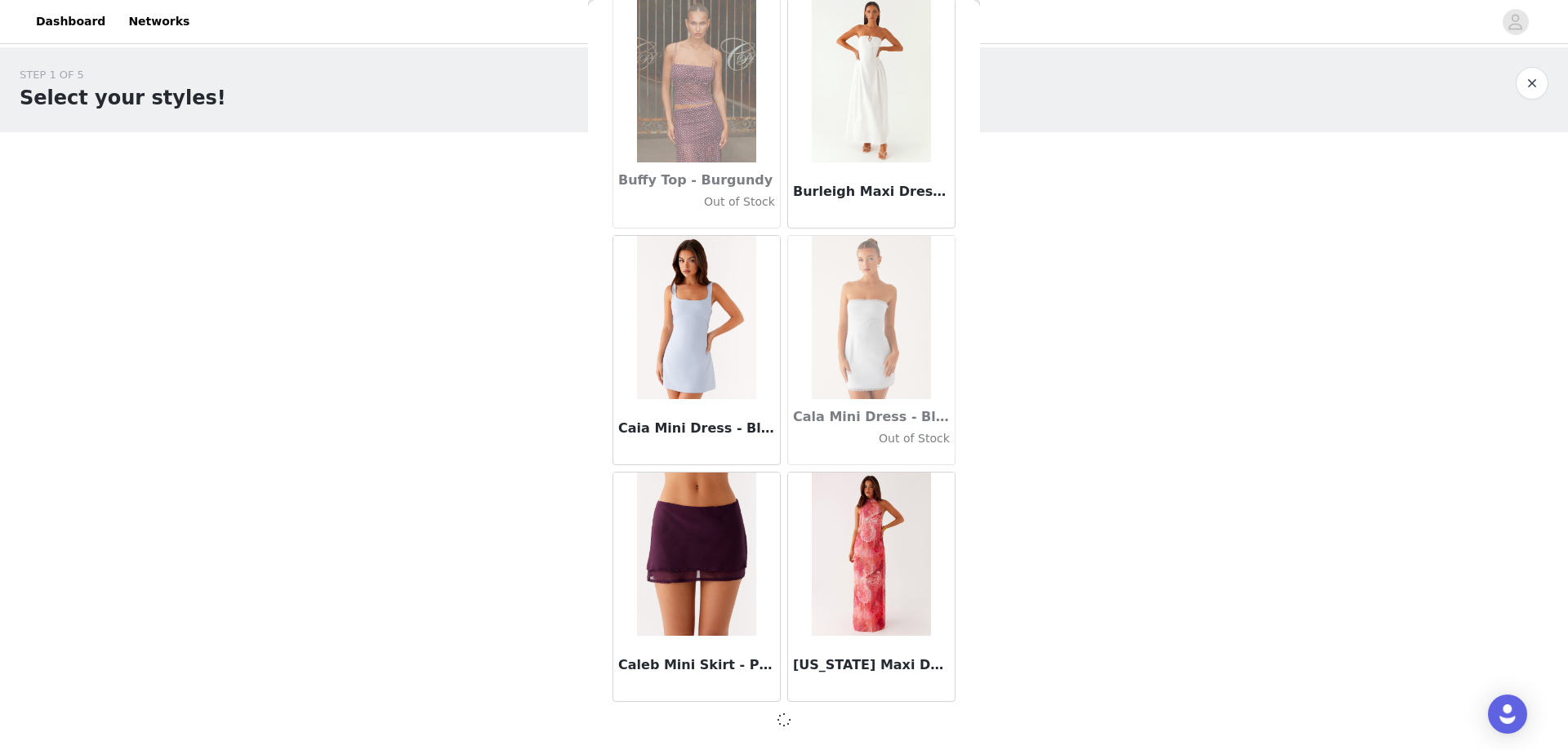
scroll to position [15939, 0]
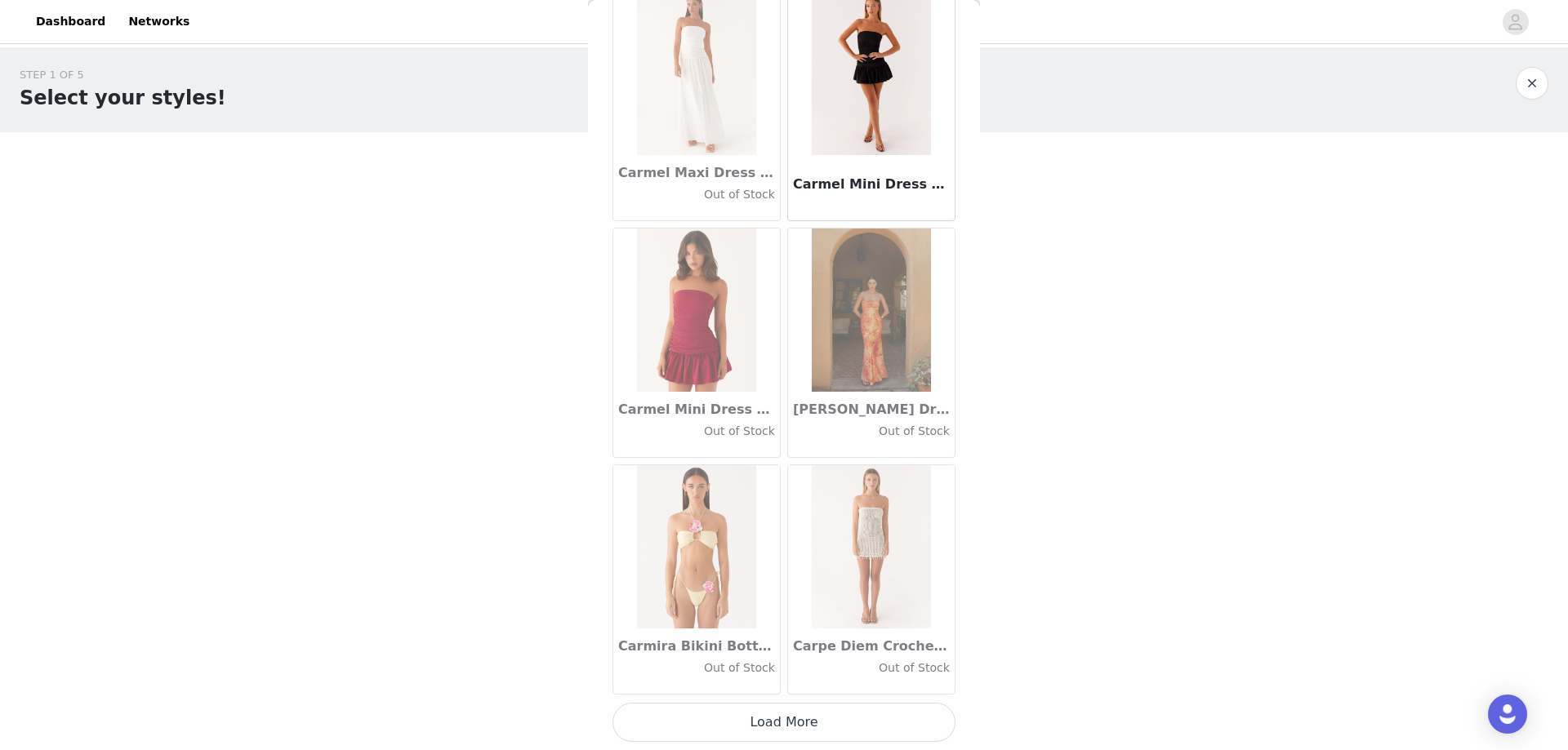
click at [761, 725] on button "Load More" at bounding box center [784, 722] width 343 height 39
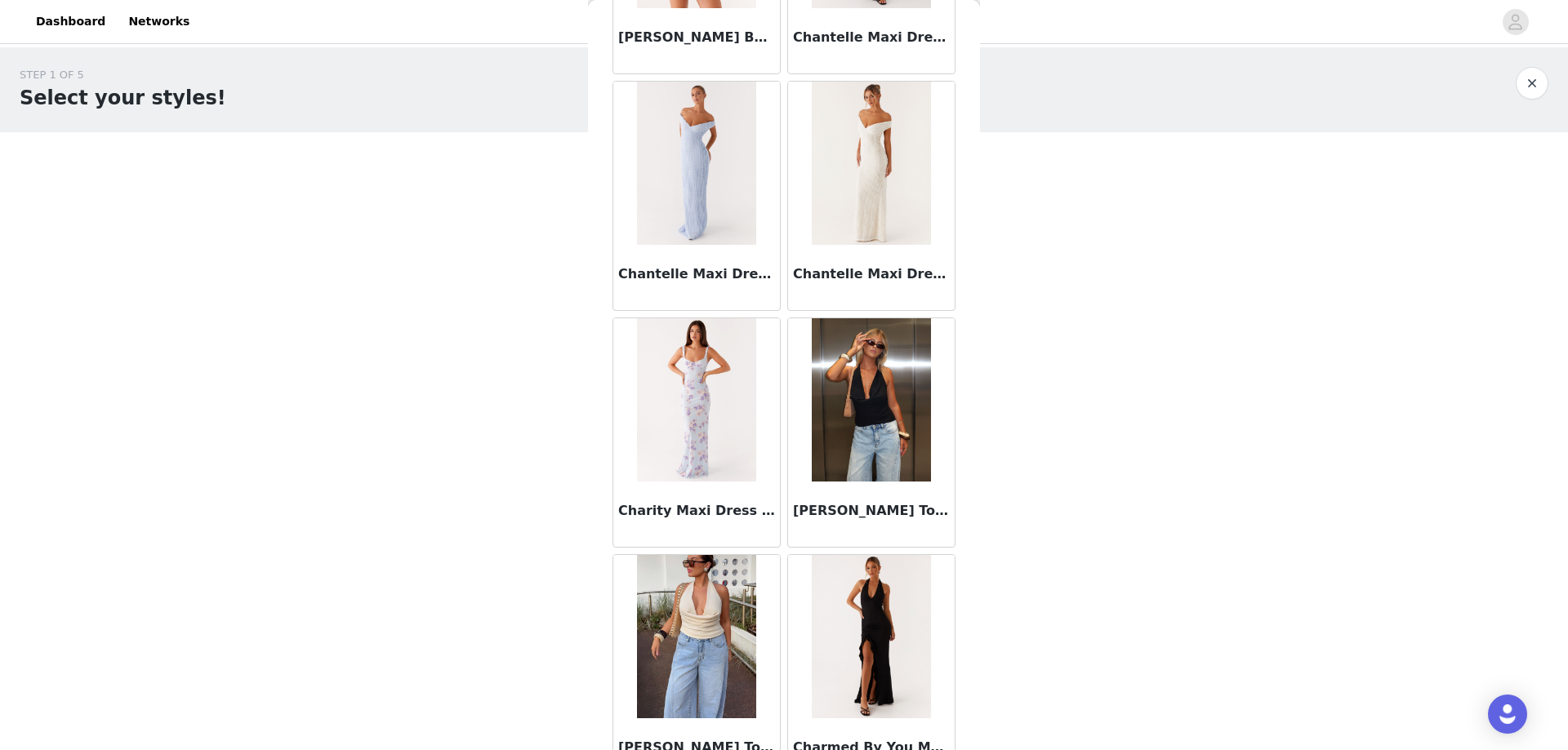
scroll to position [20680, 0]
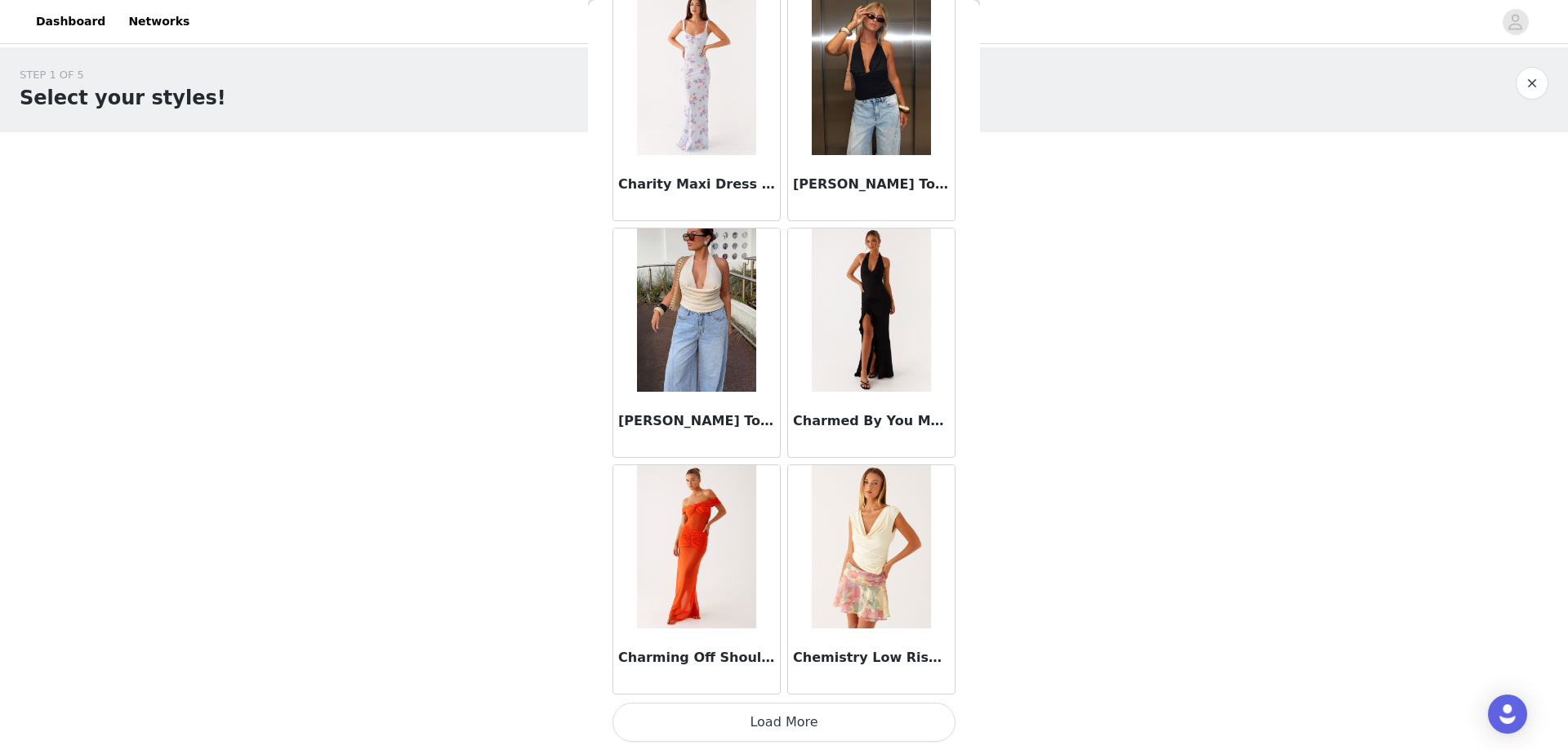
click at [784, 719] on button "Load More" at bounding box center [784, 722] width 343 height 39
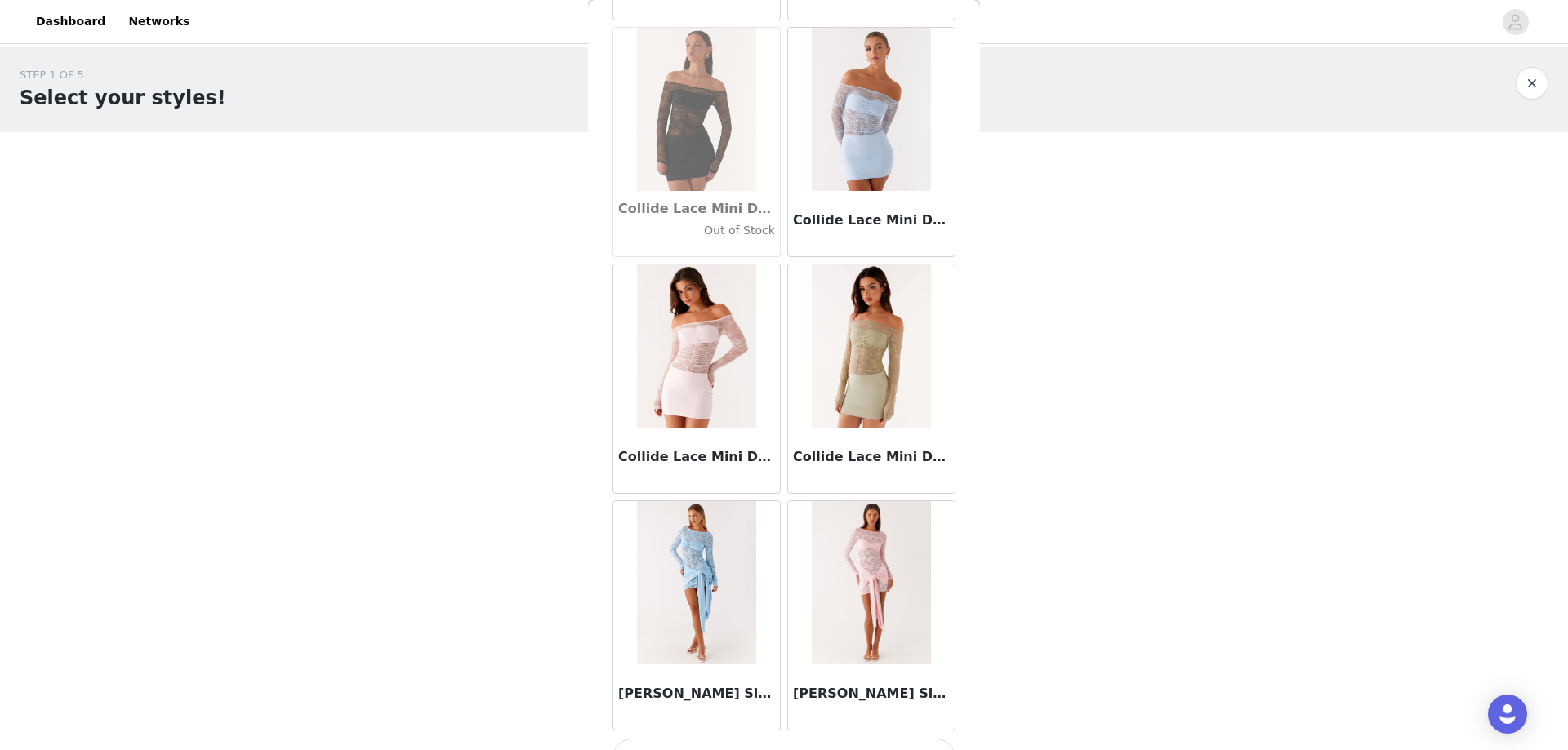
scroll to position [23047, 0]
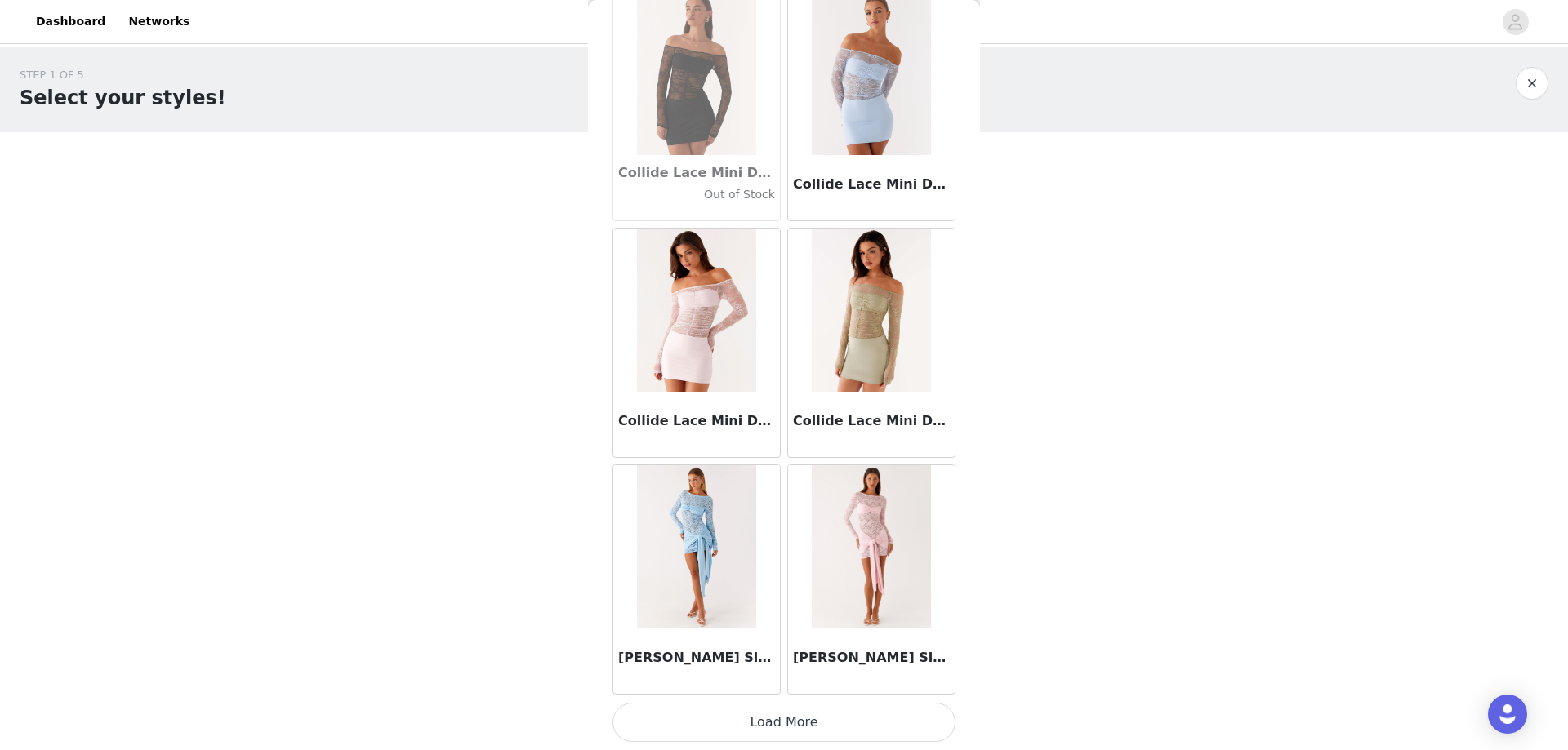
click at [793, 720] on button "Load More" at bounding box center [784, 722] width 343 height 39
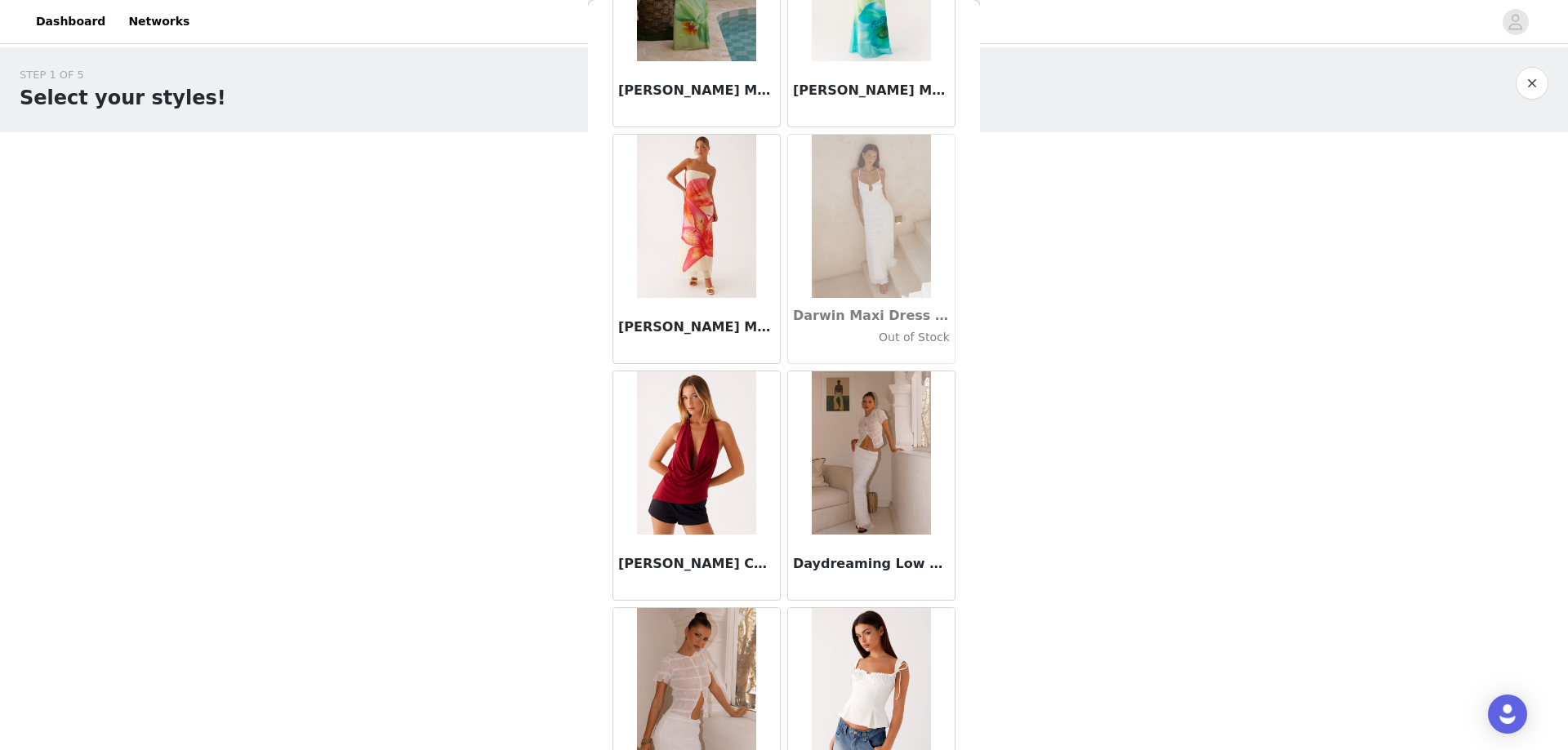
scroll to position [25413, 0]
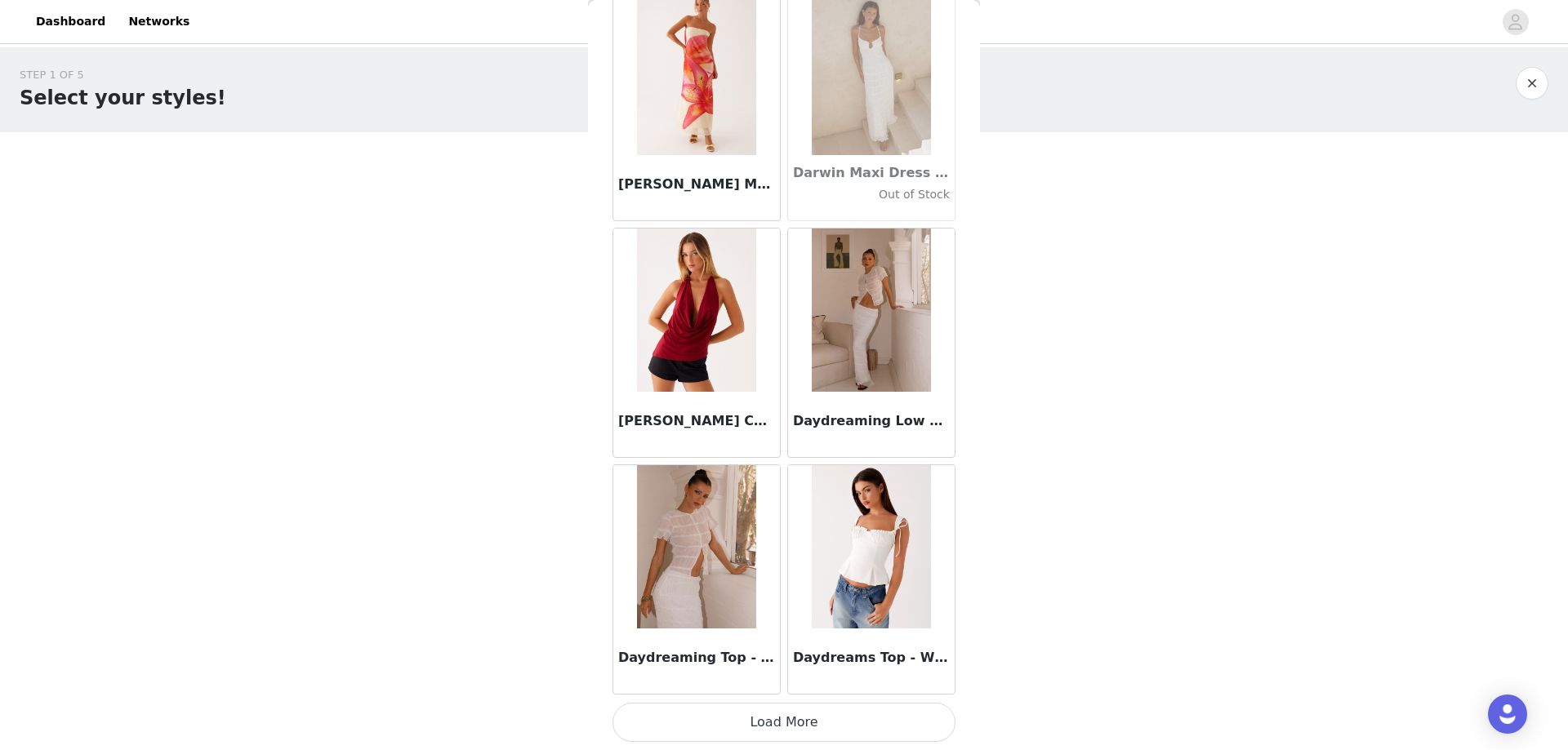
click at [765, 725] on button "Load More" at bounding box center [784, 722] width 343 height 39
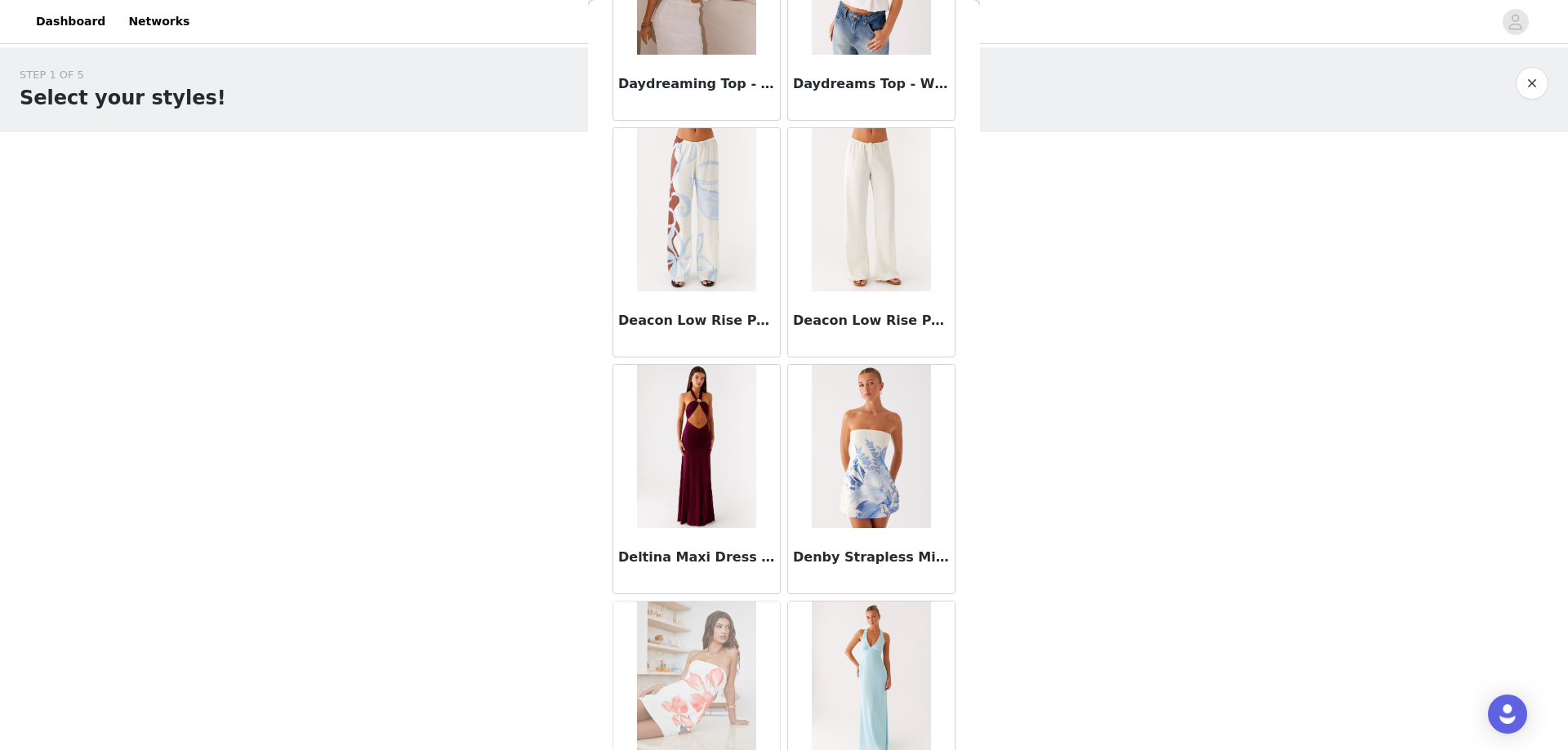
scroll to position [26066, 0]
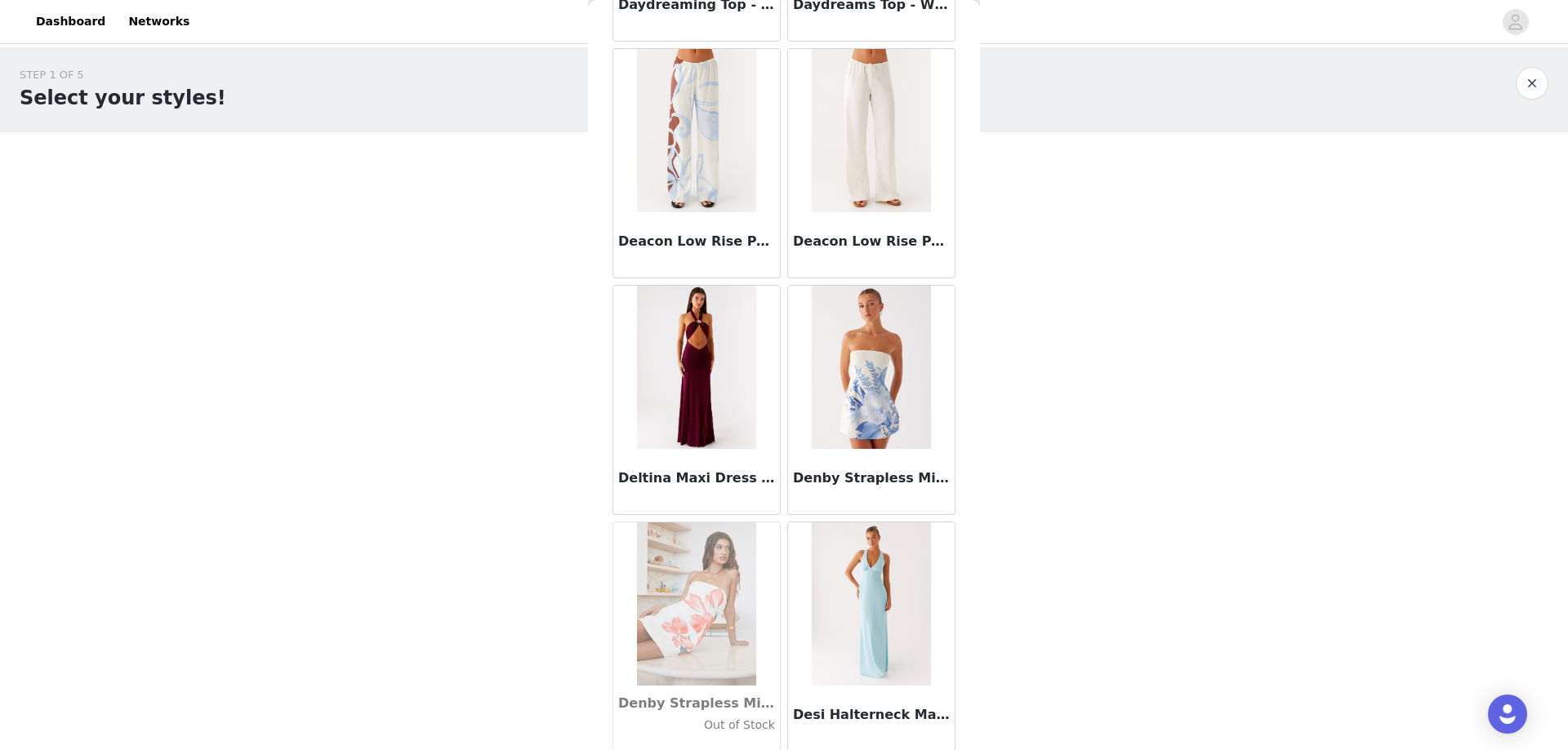
click at [716, 366] on img at bounding box center [696, 367] width 119 height 163
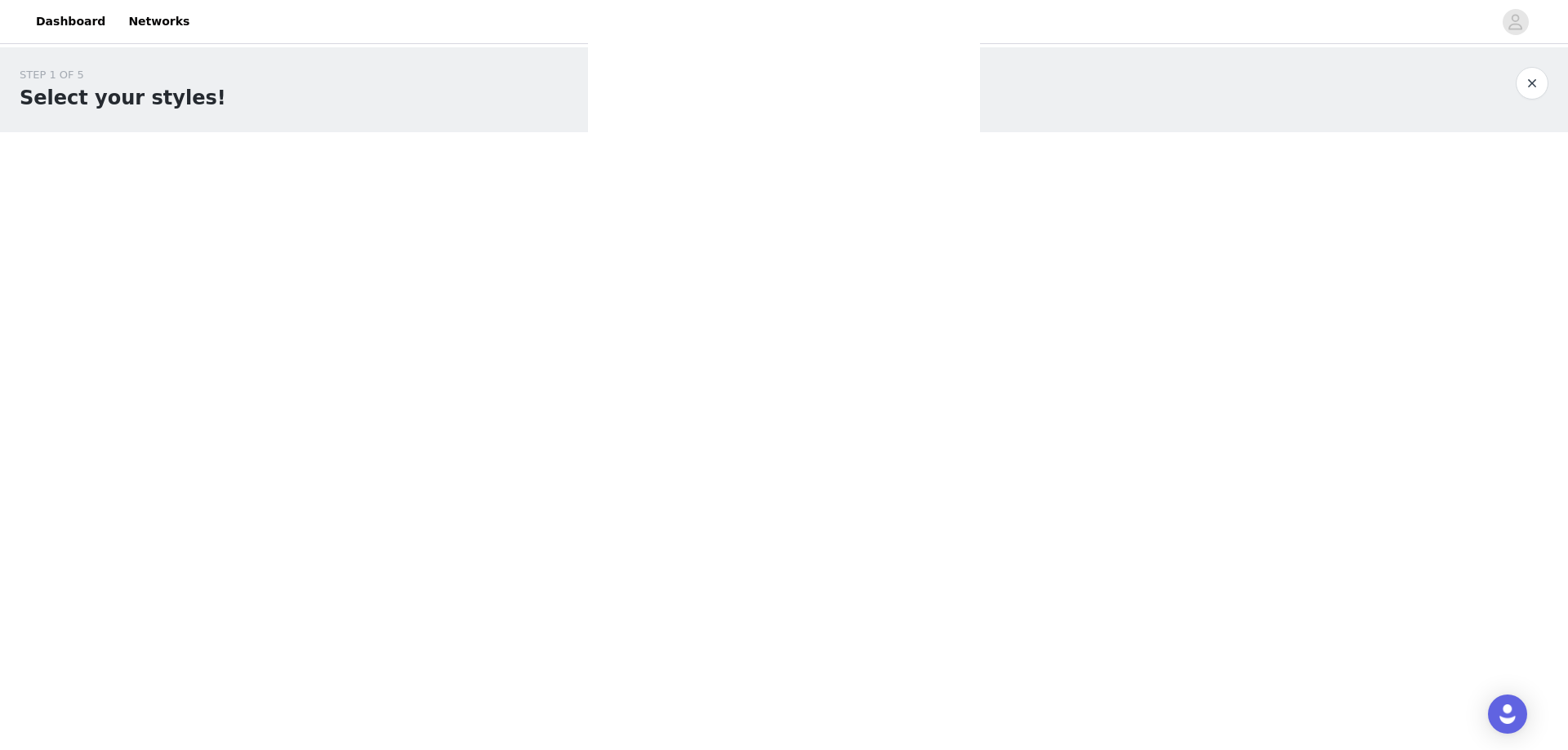
scroll to position [0, 0]
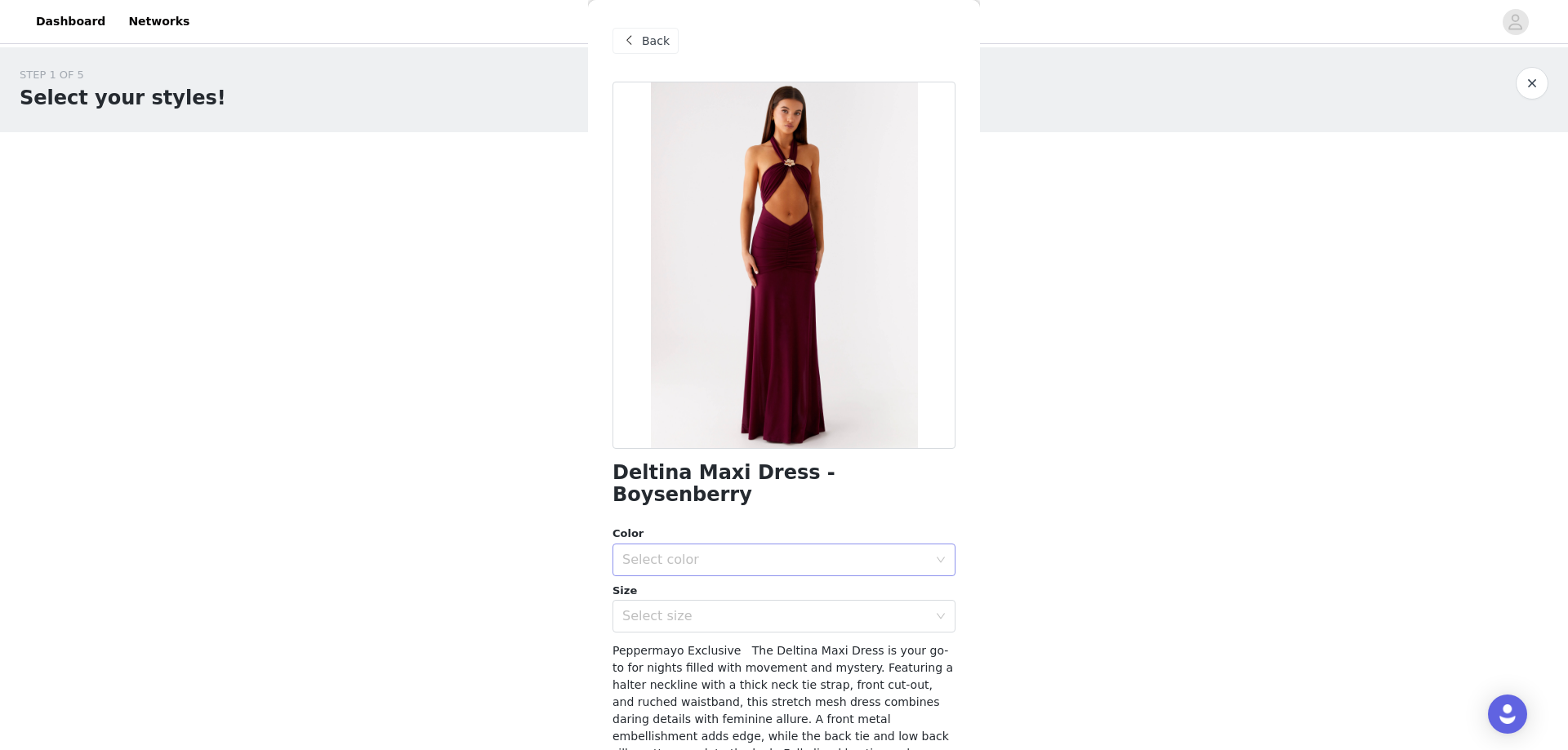
click at [623, 544] on div "Select color" at bounding box center [778, 559] width 313 height 31
click at [702, 573] on li "Boysenberry" at bounding box center [777, 573] width 331 height 26
click at [680, 600] on div "Select size" at bounding box center [778, 616] width 313 height 31
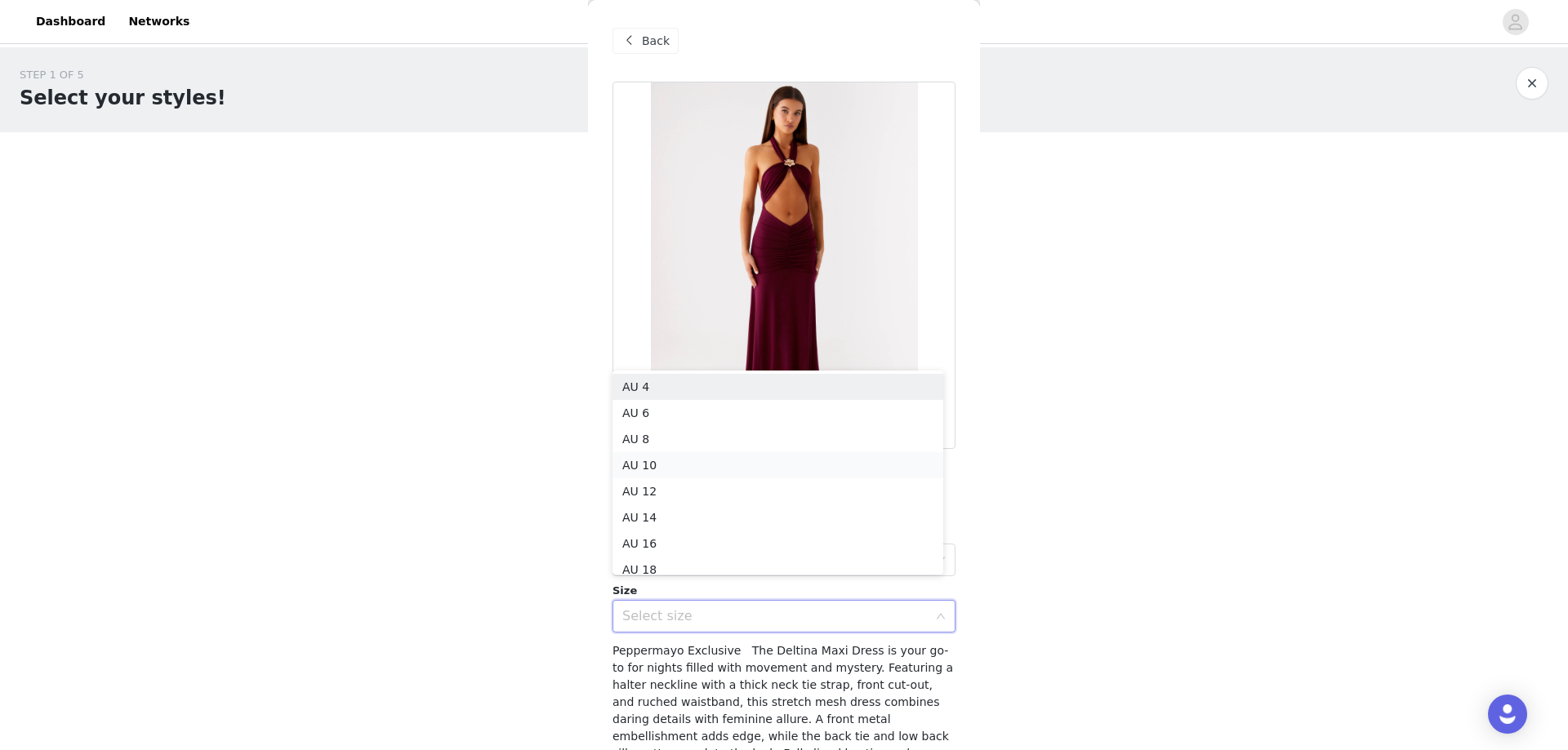
scroll to position [8, 0]
click at [632, 412] on li "AU 6" at bounding box center [777, 404] width 331 height 26
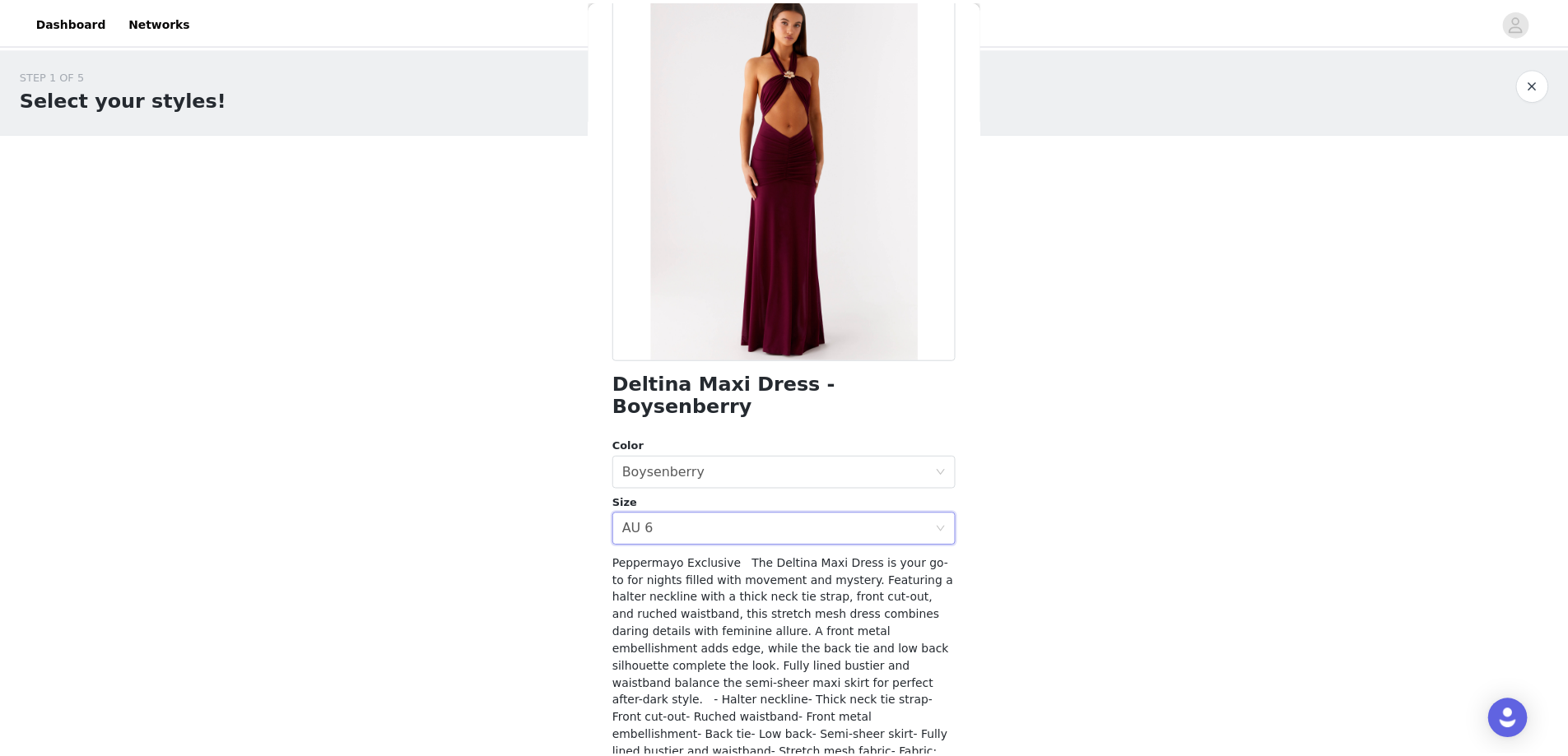
scroll to position [180, 0]
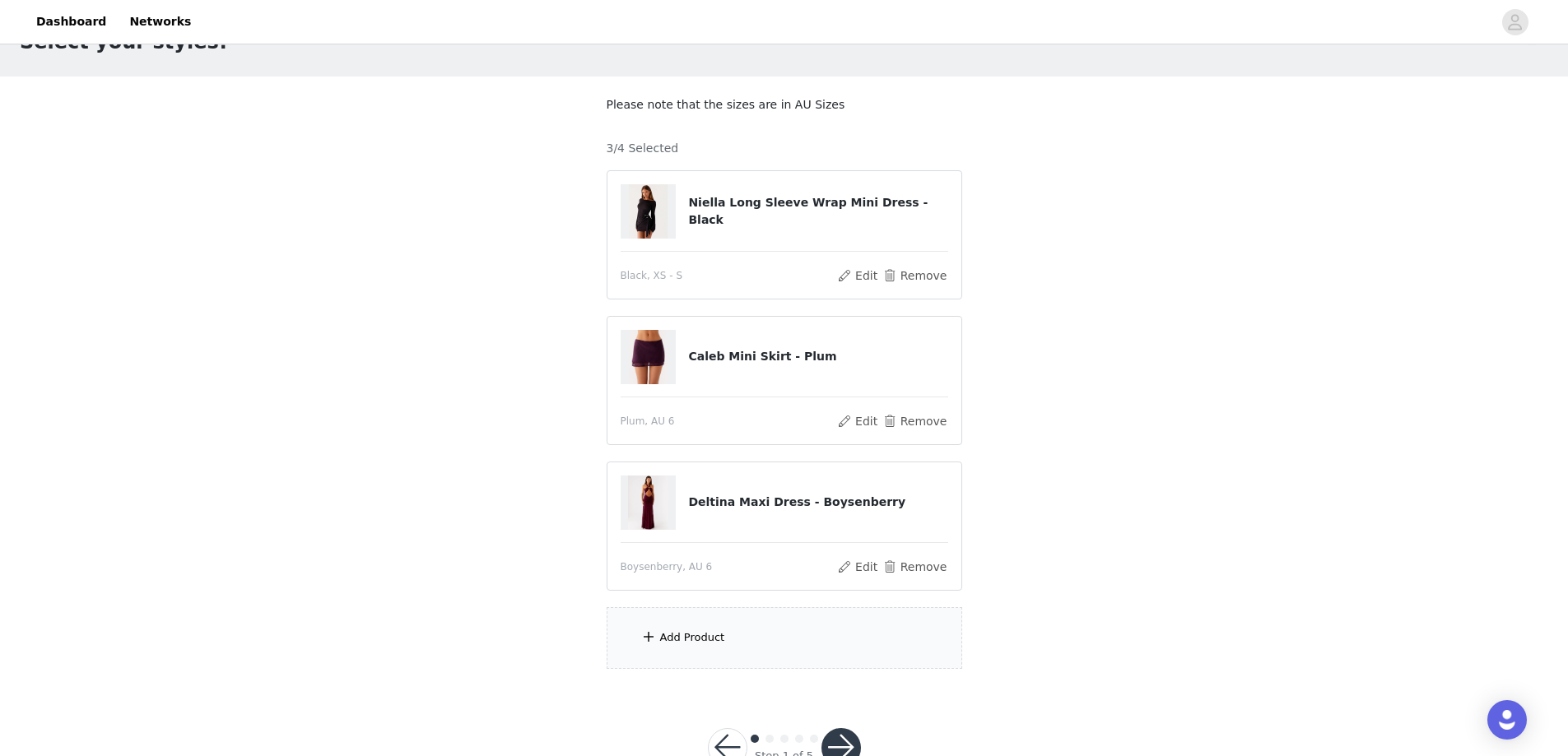
scroll to position [82, 0]
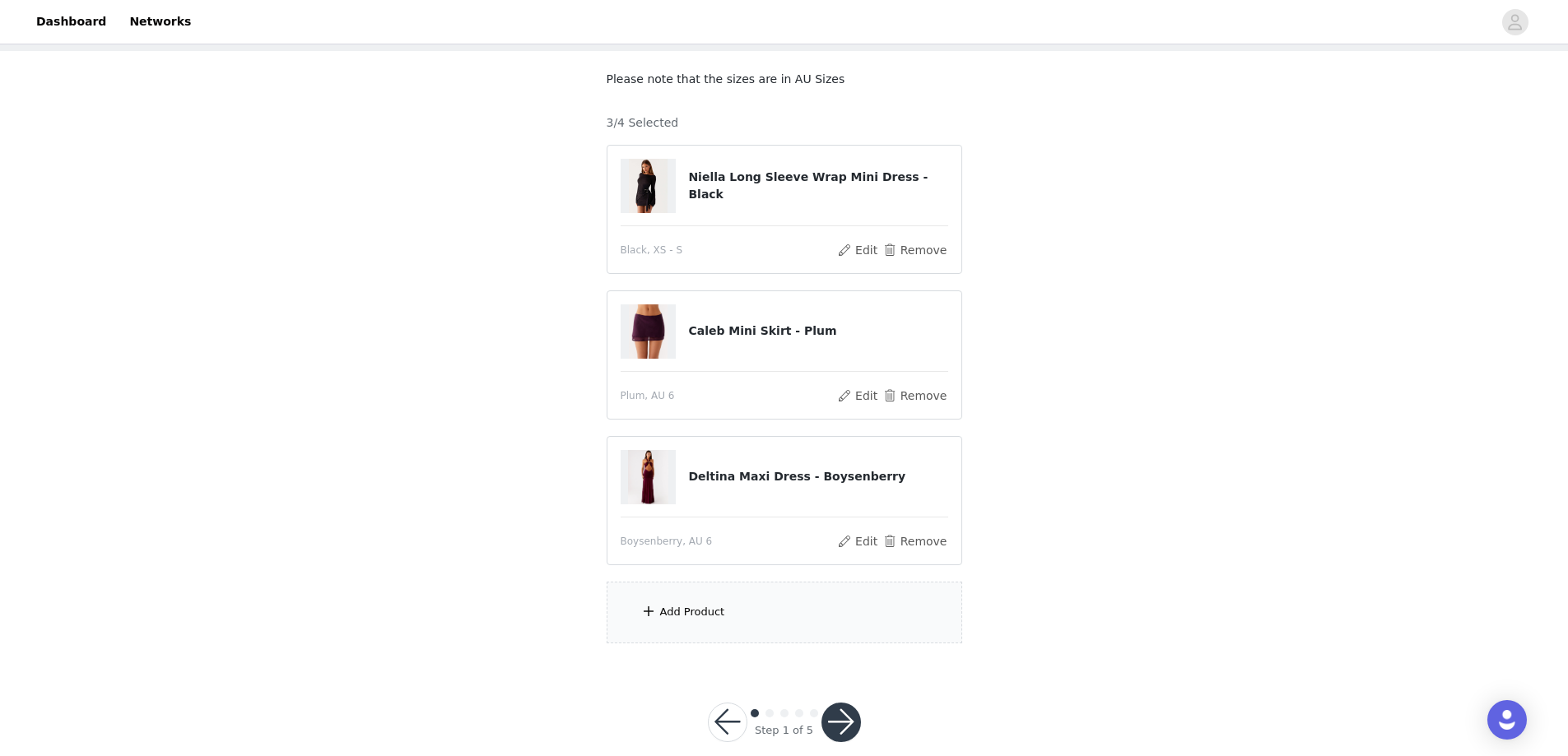
click at [710, 609] on div "Add Product" at bounding box center [692, 611] width 65 height 16
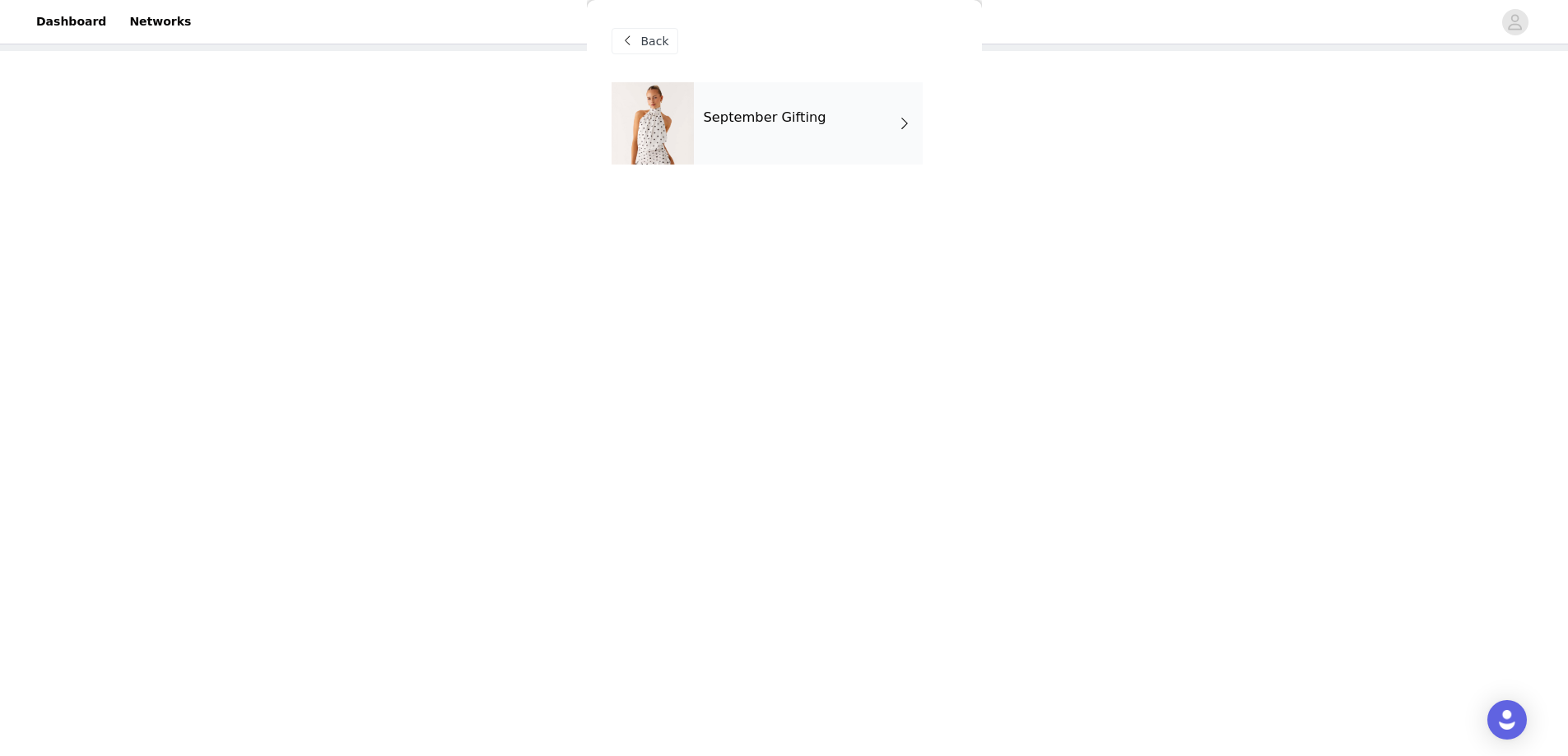
click at [775, 134] on div "September Gifting" at bounding box center [808, 123] width 229 height 82
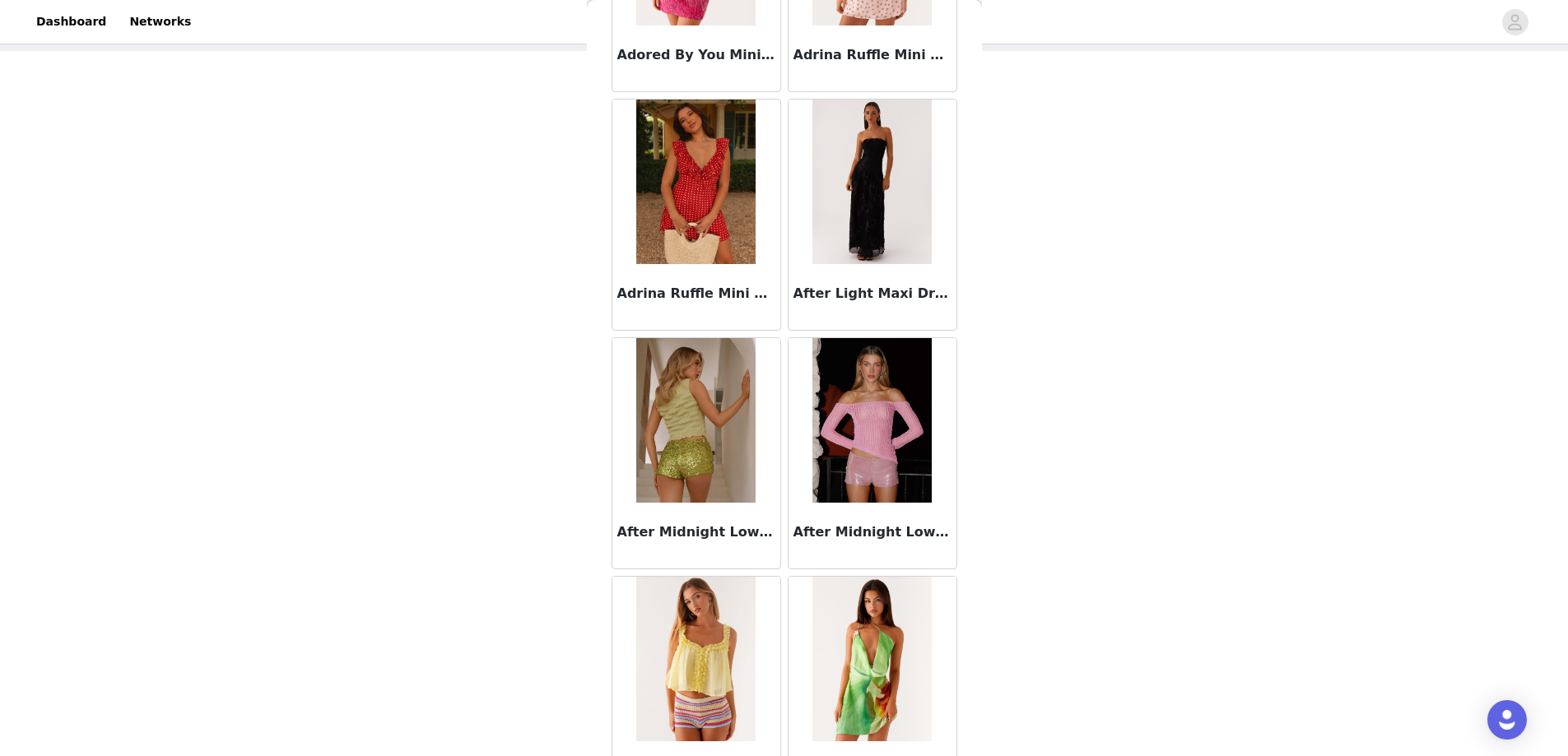
scroll to position [493, 0]
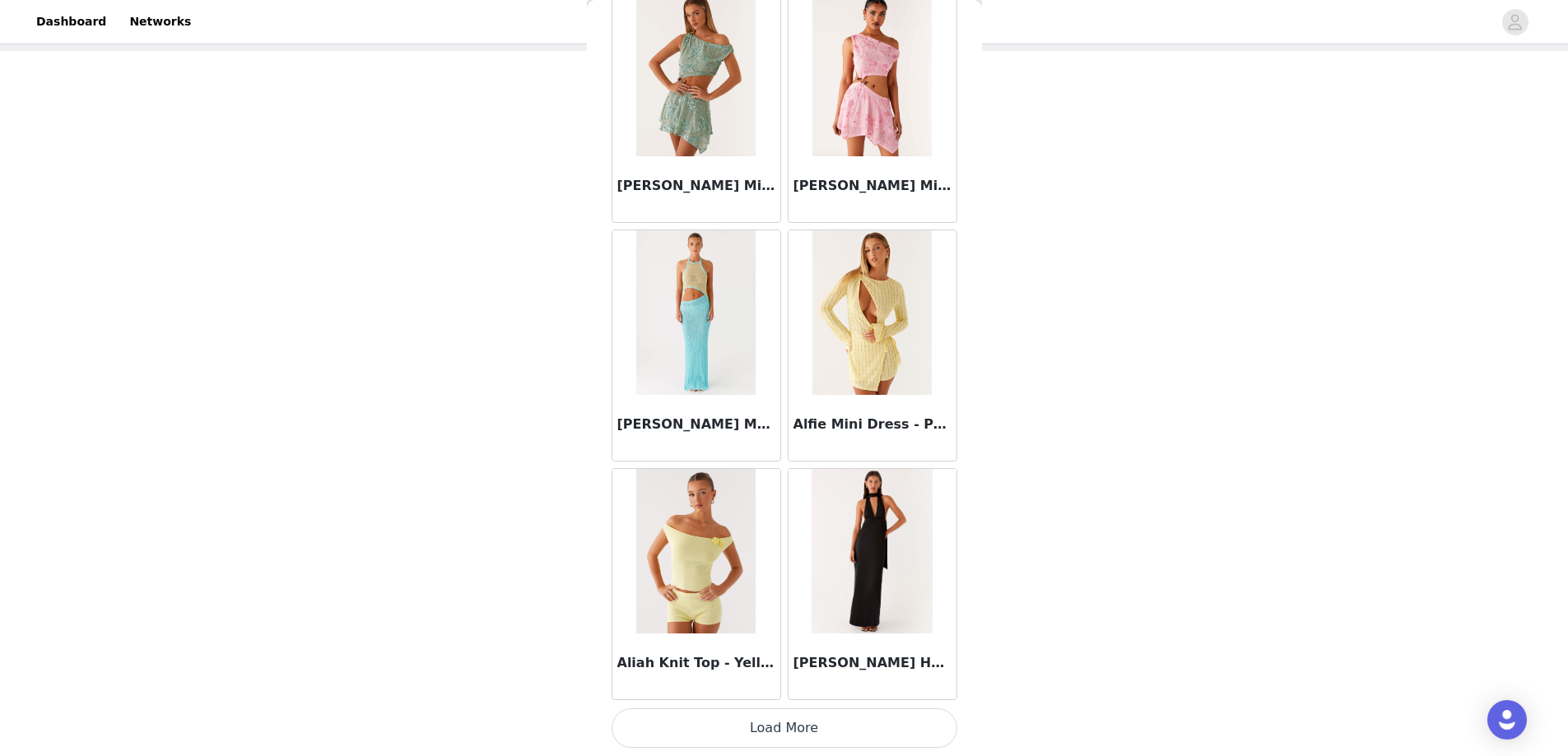
click at [840, 730] on button "Load More" at bounding box center [784, 728] width 346 height 40
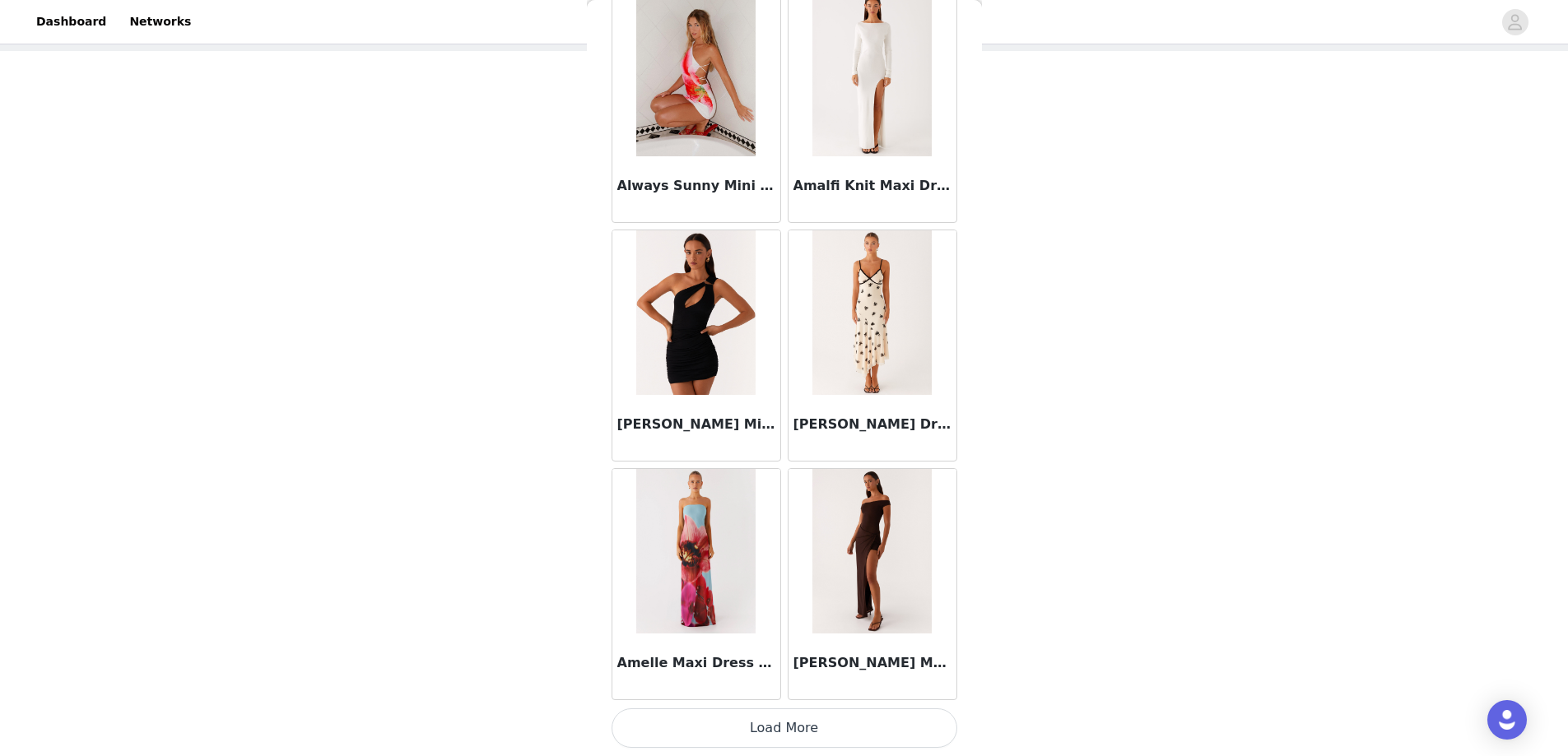
scroll to position [1761, 0]
click at [827, 723] on button "Load More" at bounding box center [784, 728] width 346 height 40
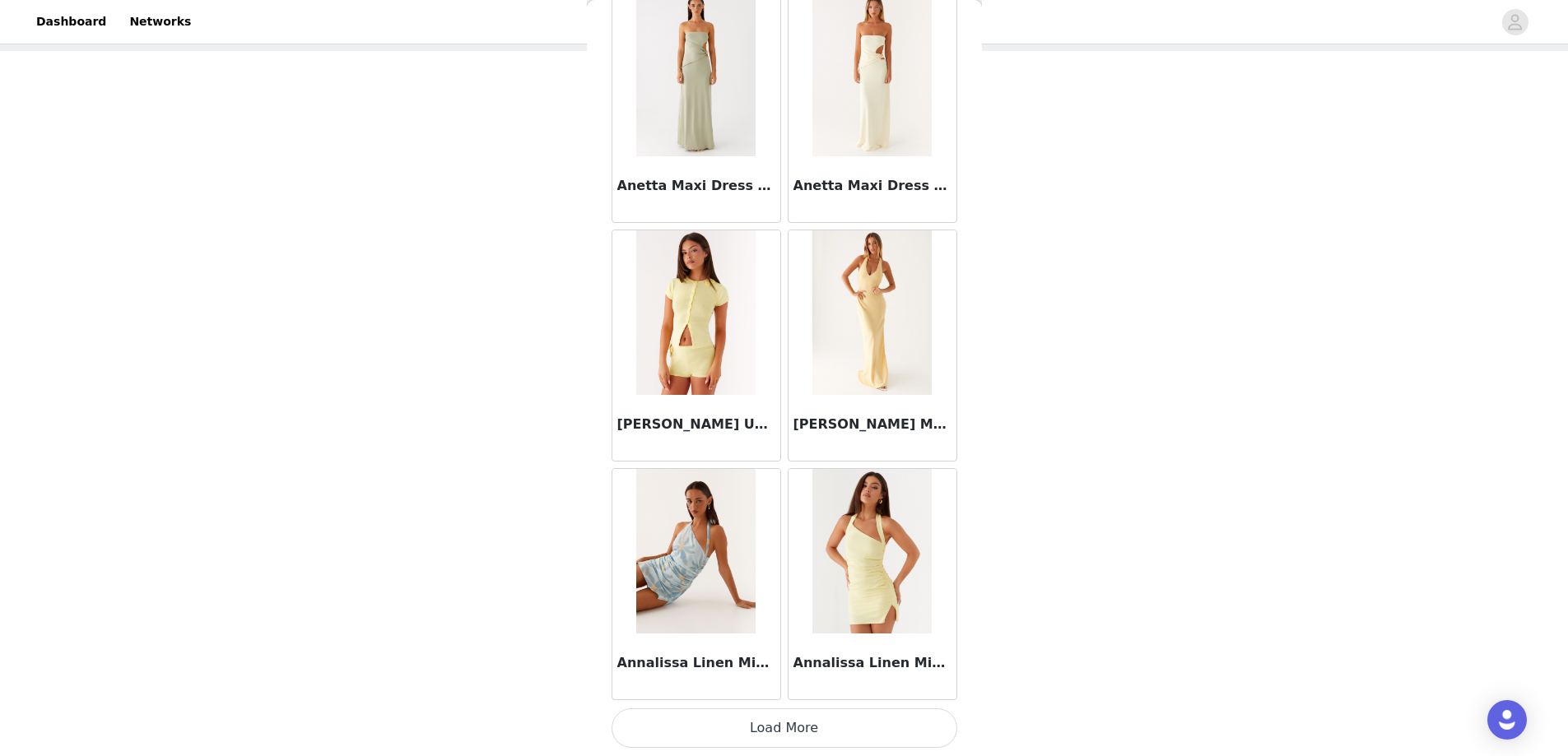
click at [818, 721] on button "Load More" at bounding box center [784, 728] width 346 height 40
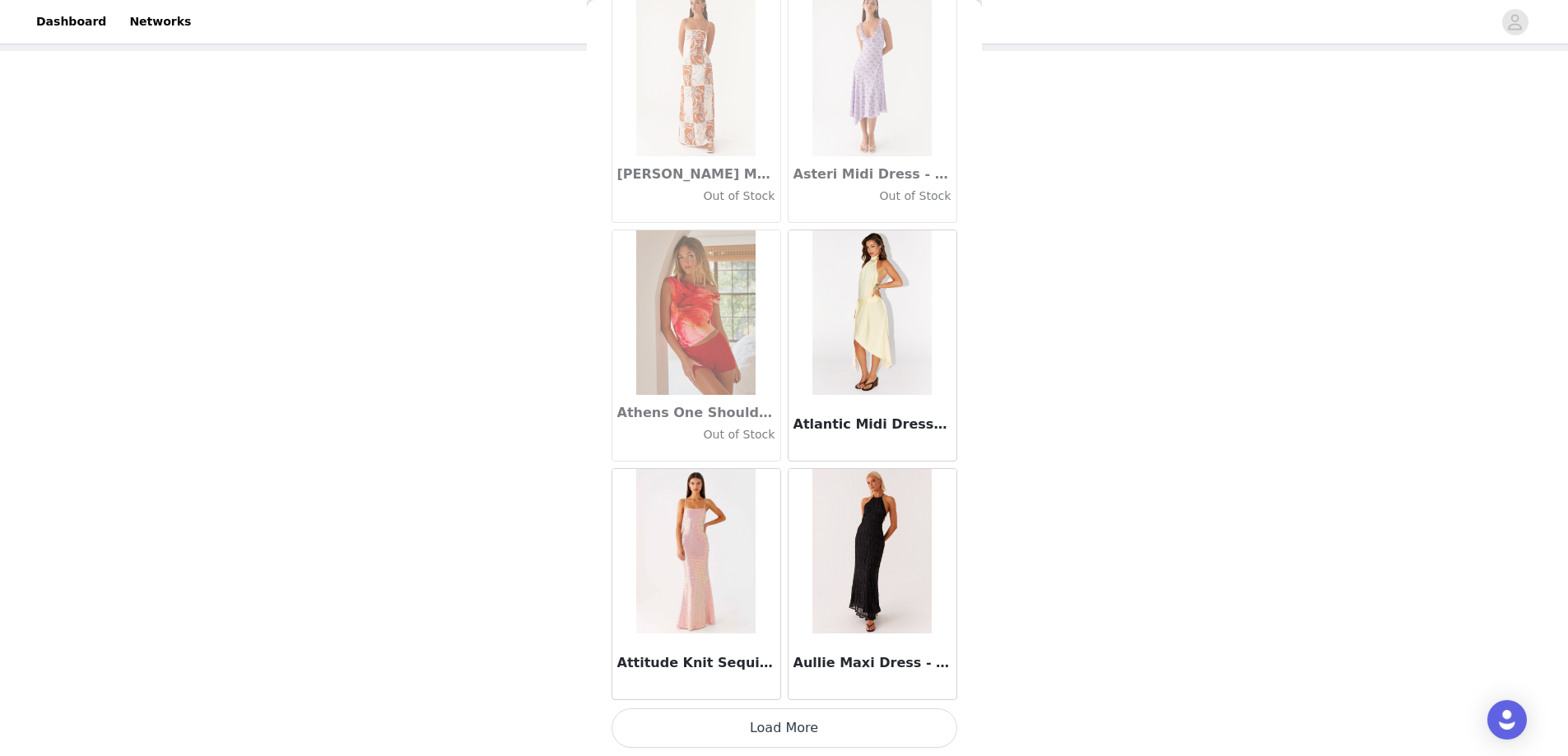
scroll to position [107, 0]
click at [735, 714] on button "Load More" at bounding box center [784, 728] width 346 height 40
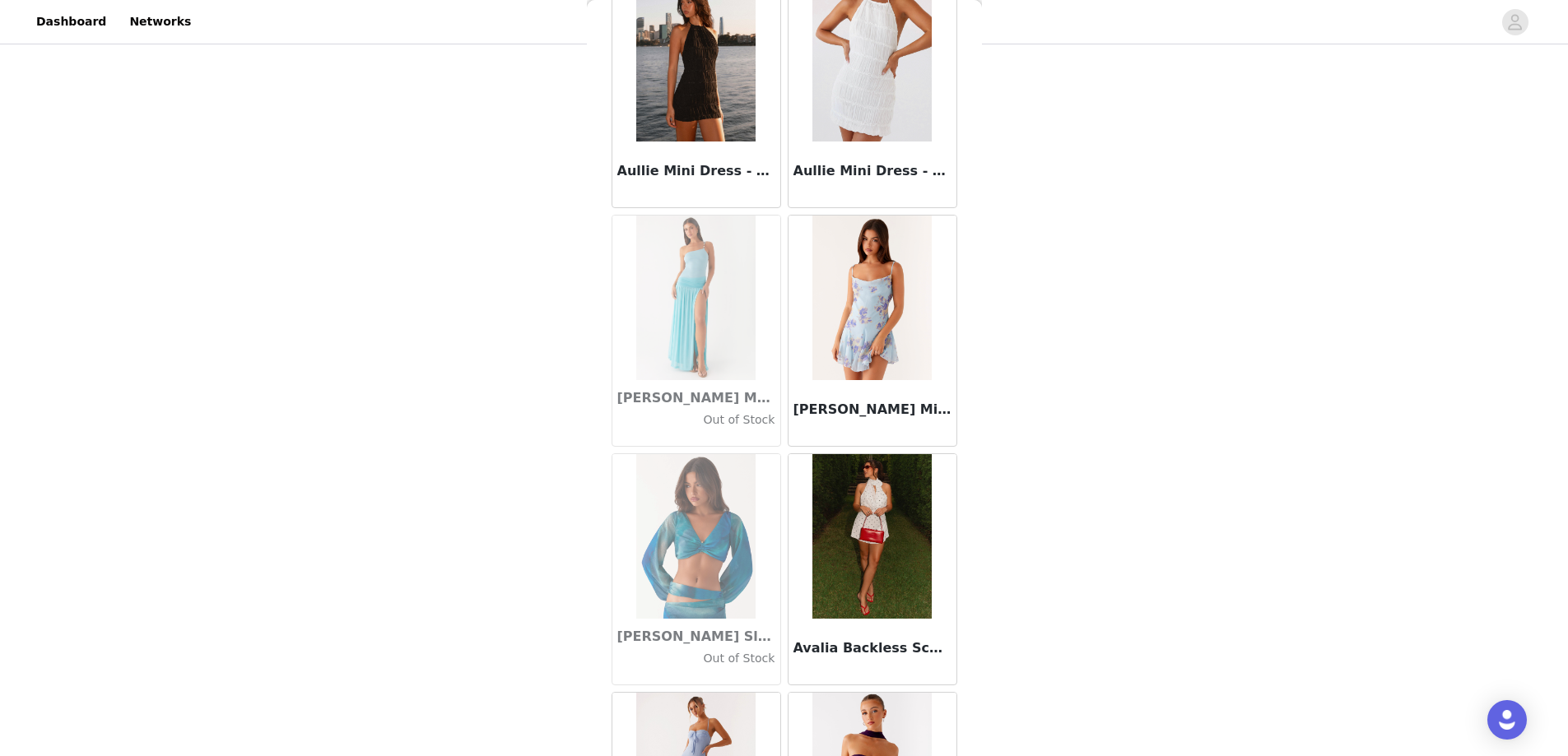
scroll to position [10151, 0]
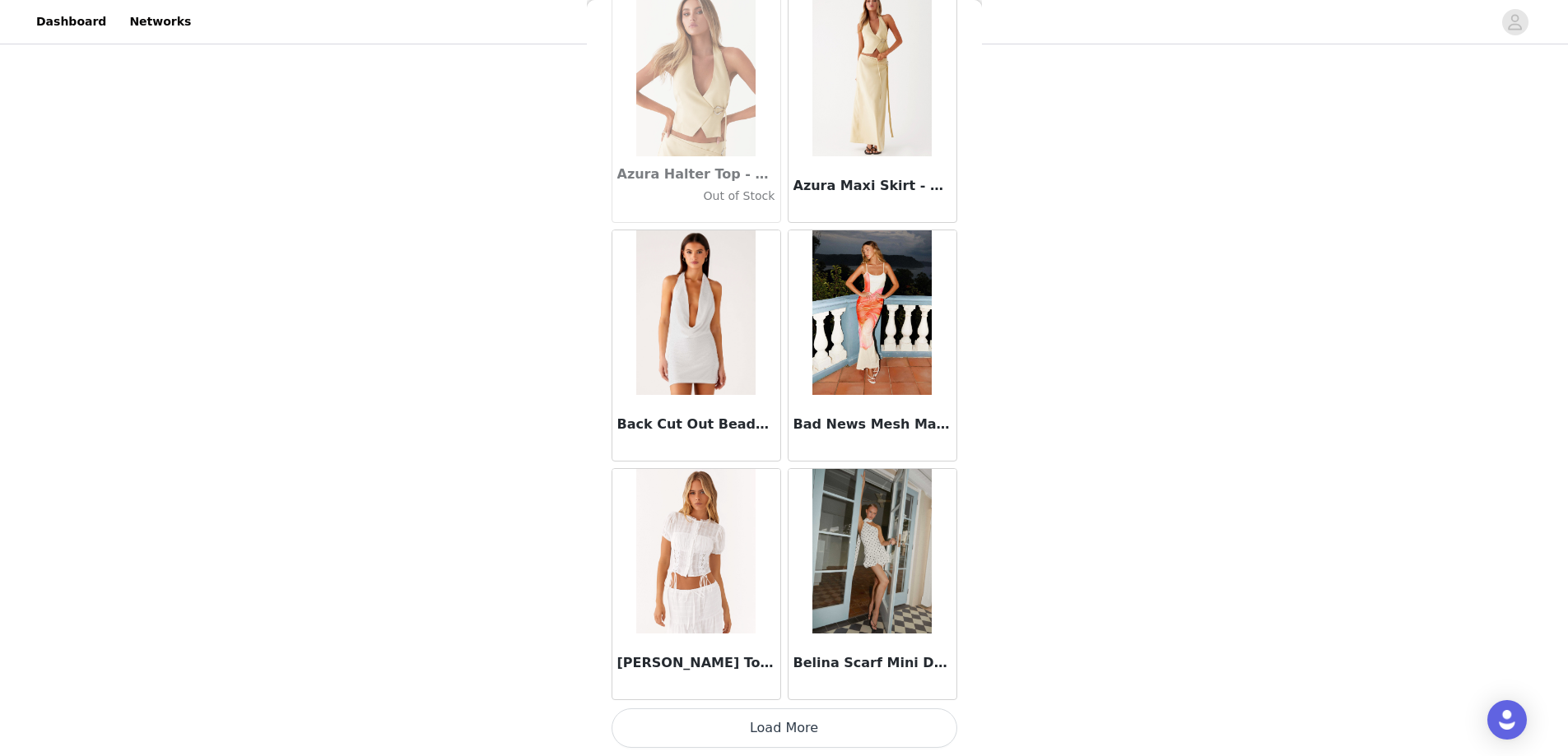
click at [818, 728] on button "Load More" at bounding box center [784, 728] width 346 height 40
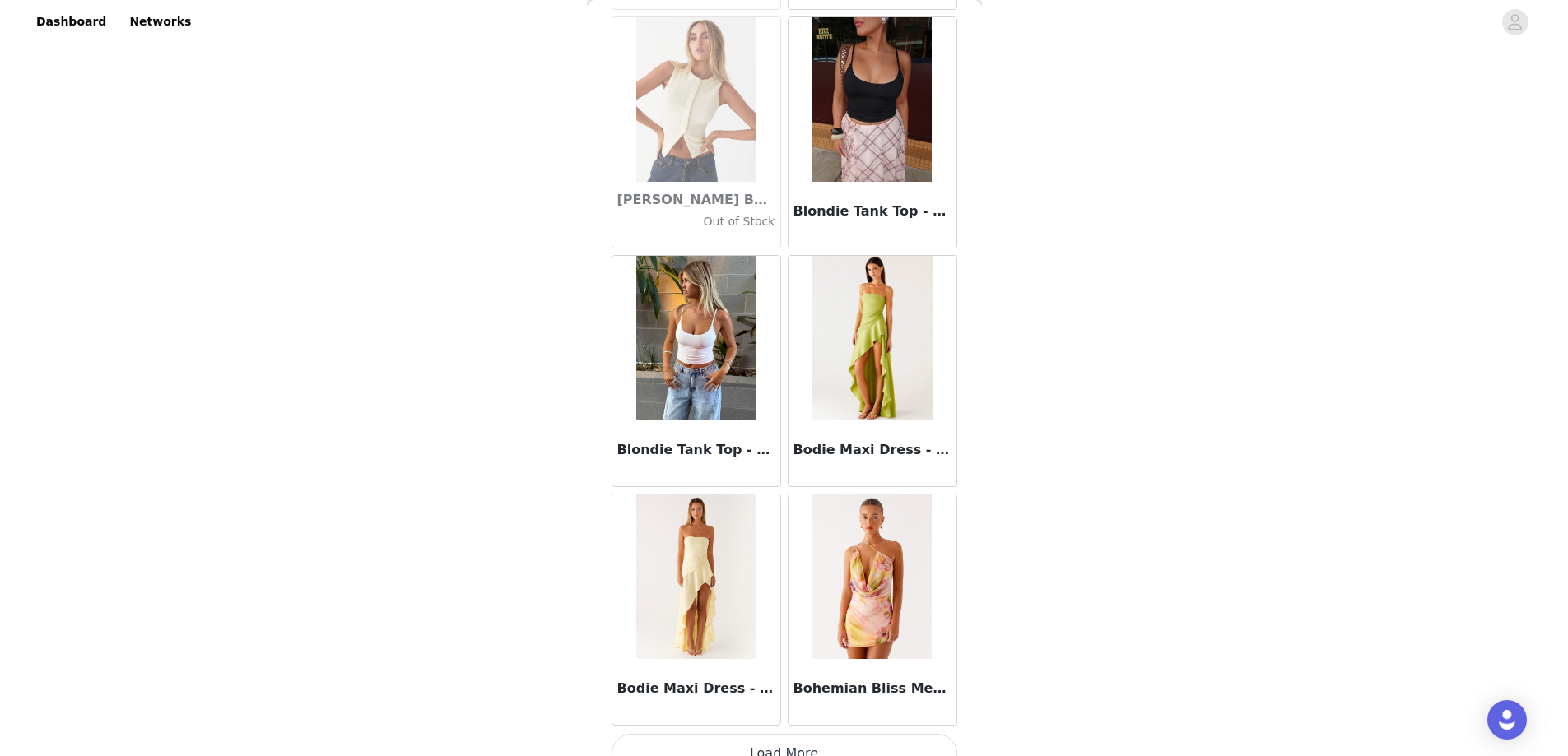
scroll to position [13688, 0]
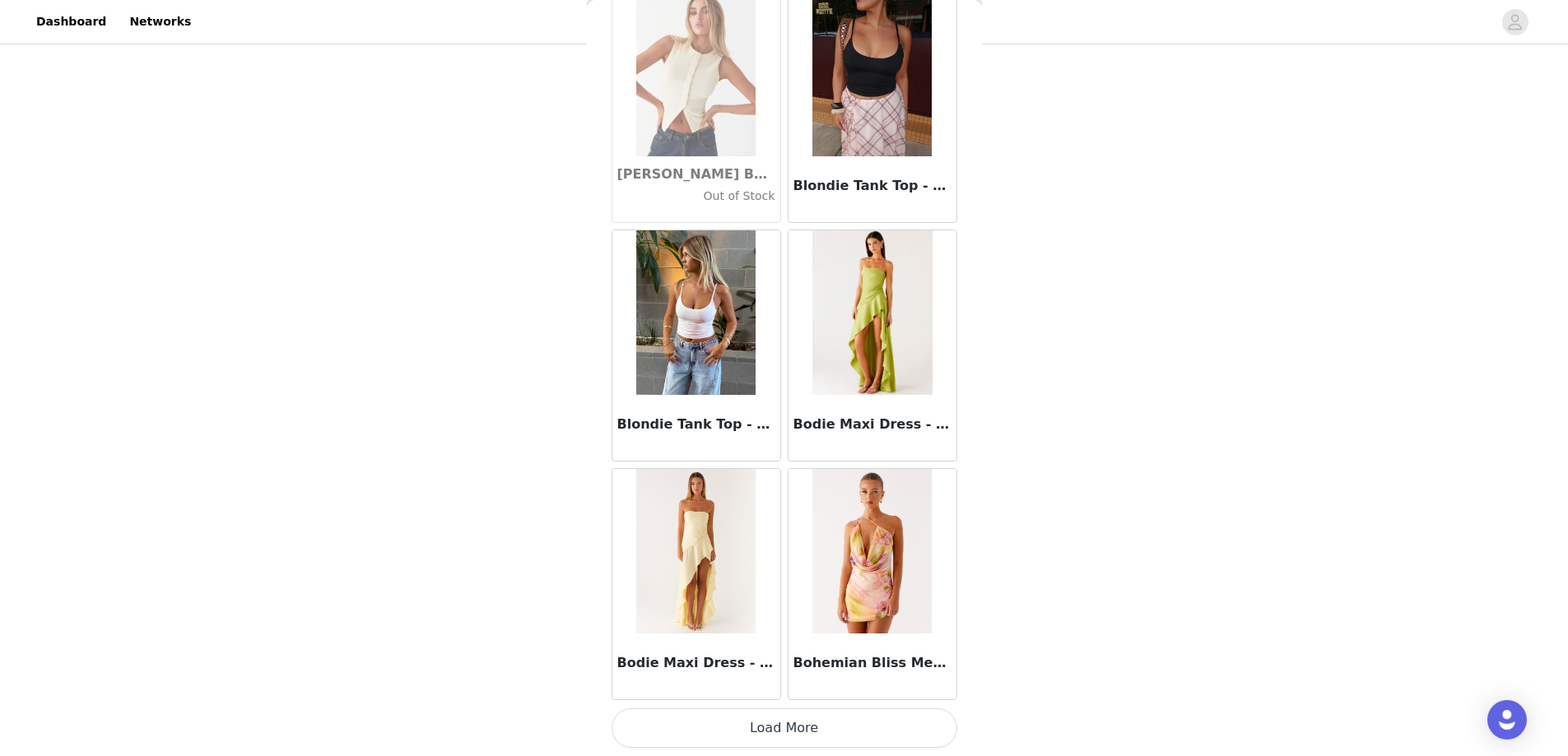
click at [805, 732] on button "Load More" at bounding box center [784, 728] width 346 height 40
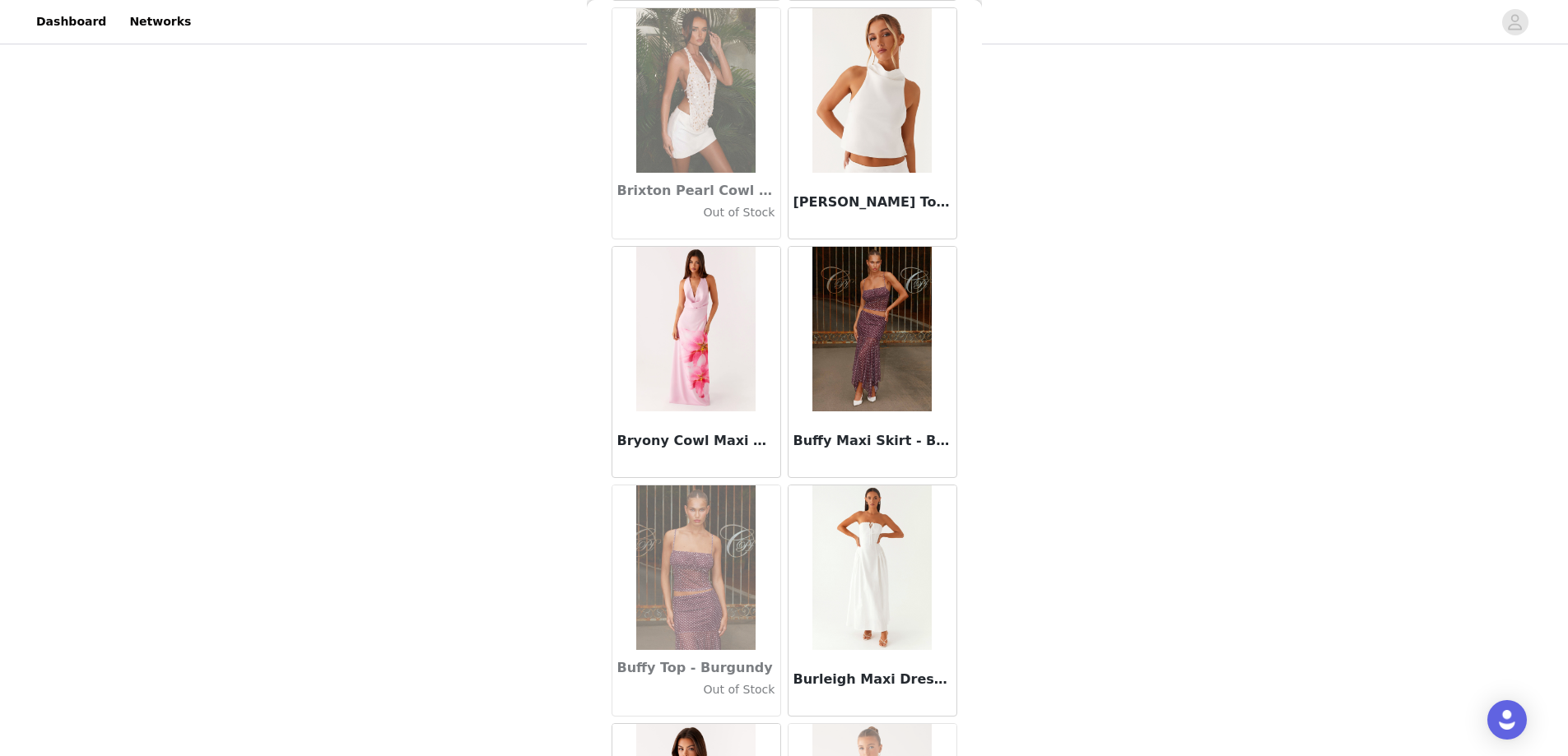
scroll to position [16075, 0]
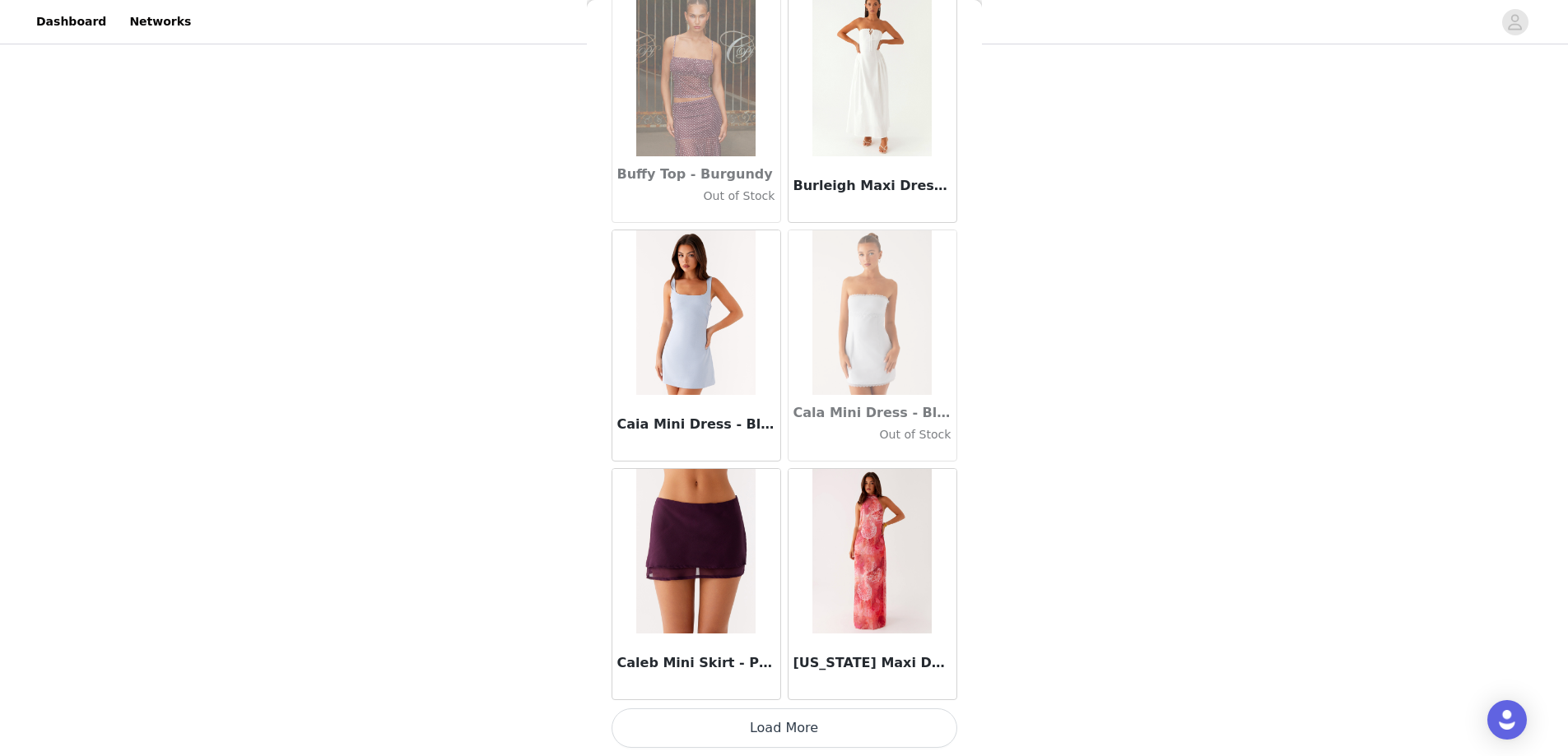
click at [767, 718] on button "Load More" at bounding box center [784, 728] width 346 height 40
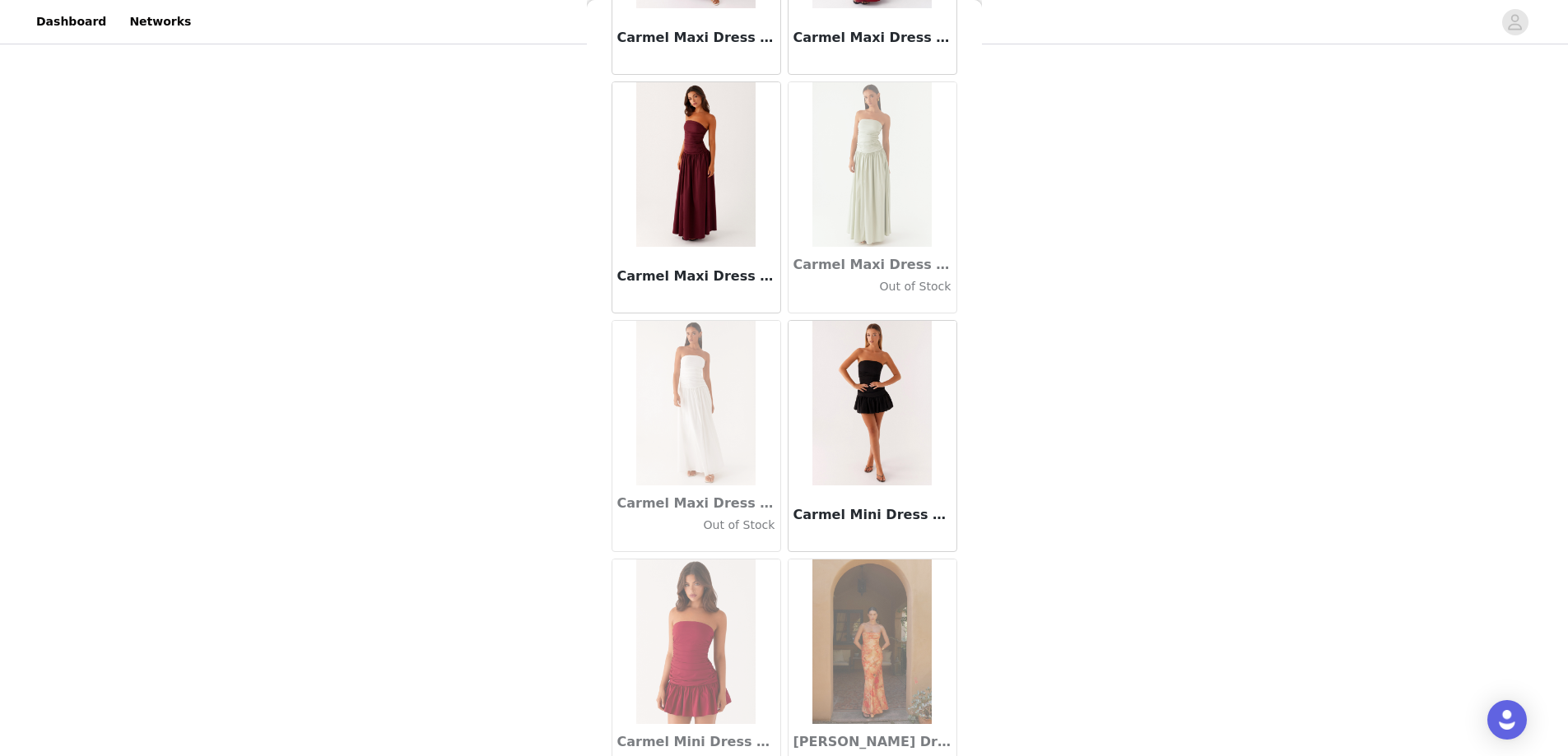
scroll to position [18460, 0]
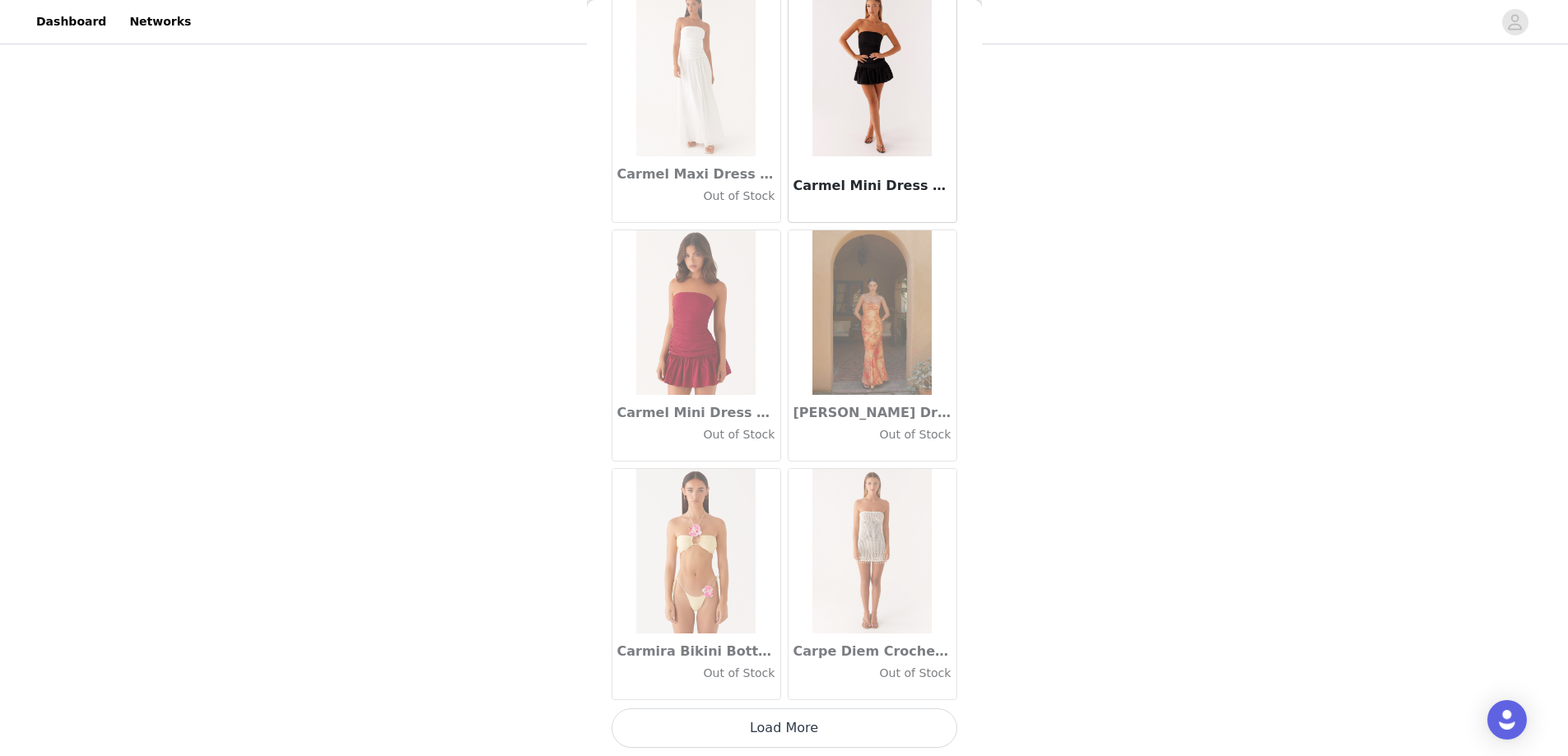
click at [775, 736] on button "Load More" at bounding box center [784, 728] width 346 height 40
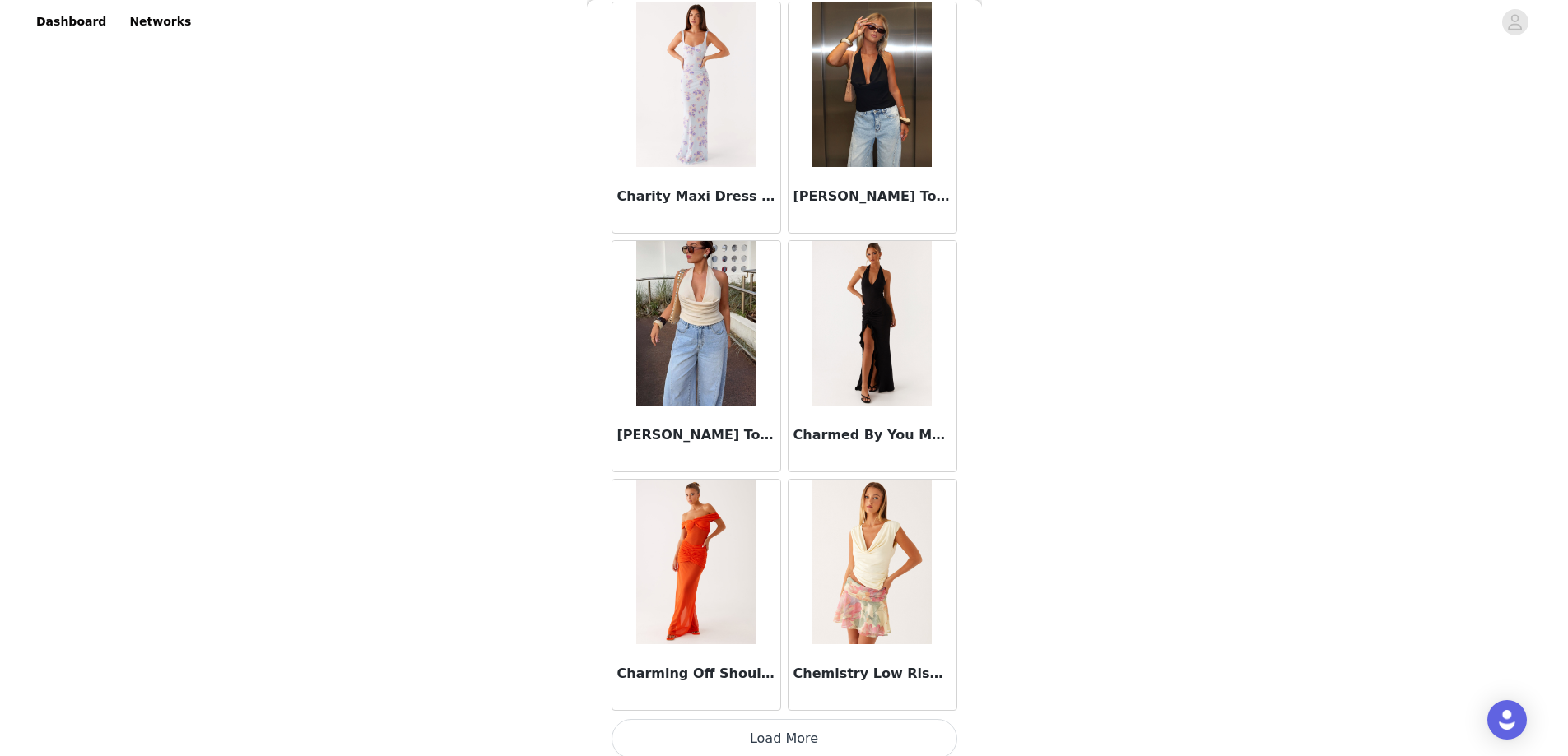
scroll to position [20846, 0]
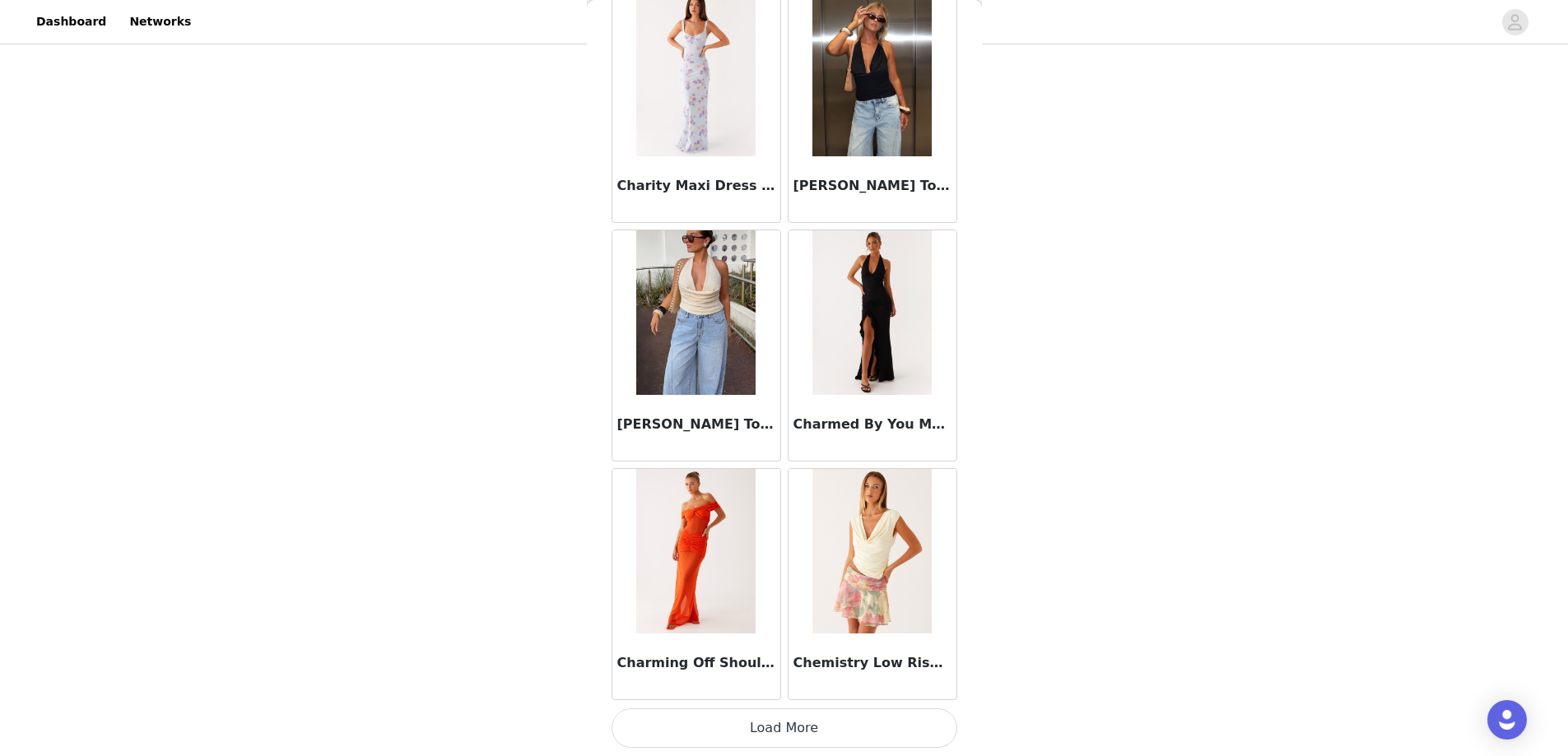
click at [797, 733] on button "Load More" at bounding box center [784, 728] width 346 height 40
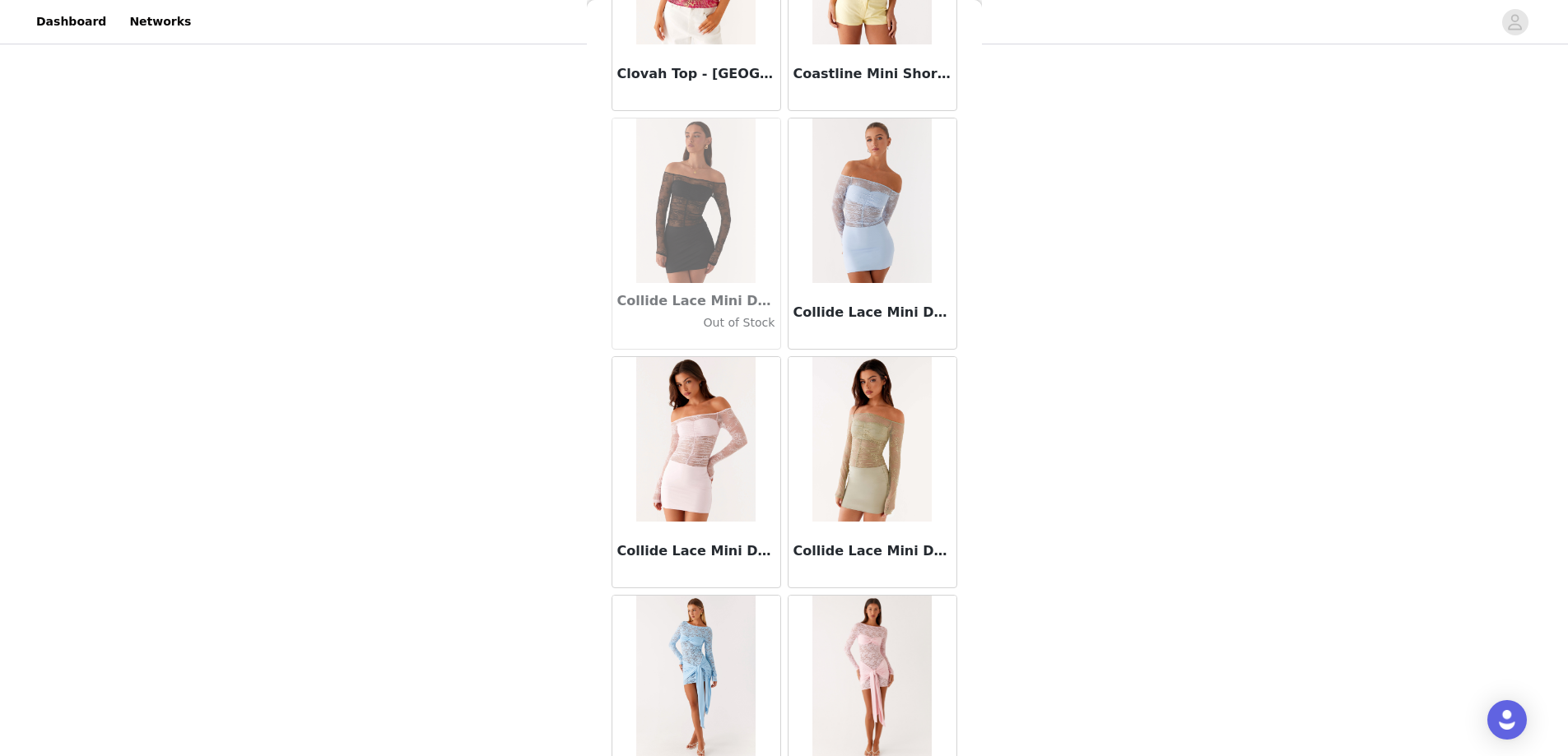
scroll to position [23231, 0]
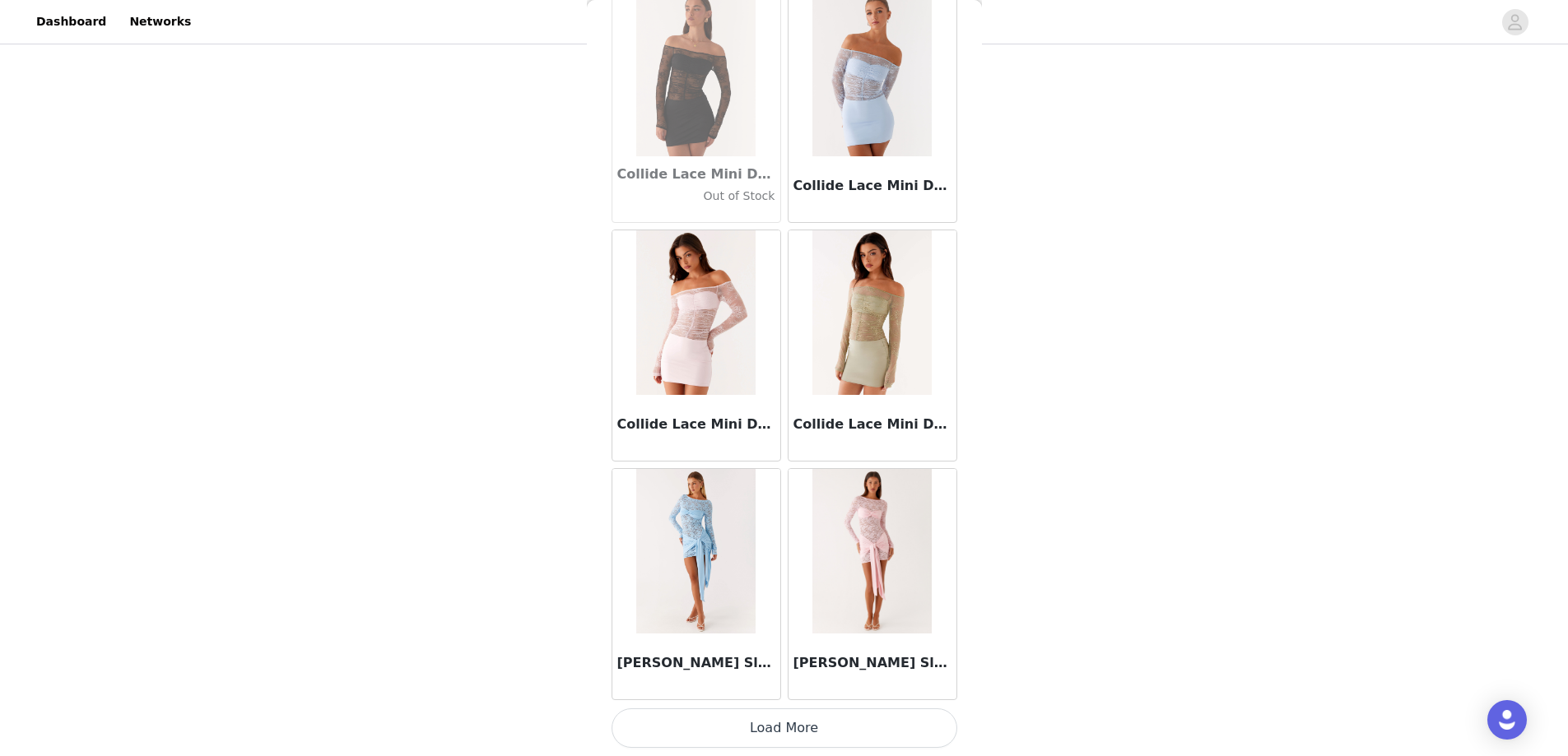
click at [781, 723] on button "Load More" at bounding box center [784, 728] width 346 height 40
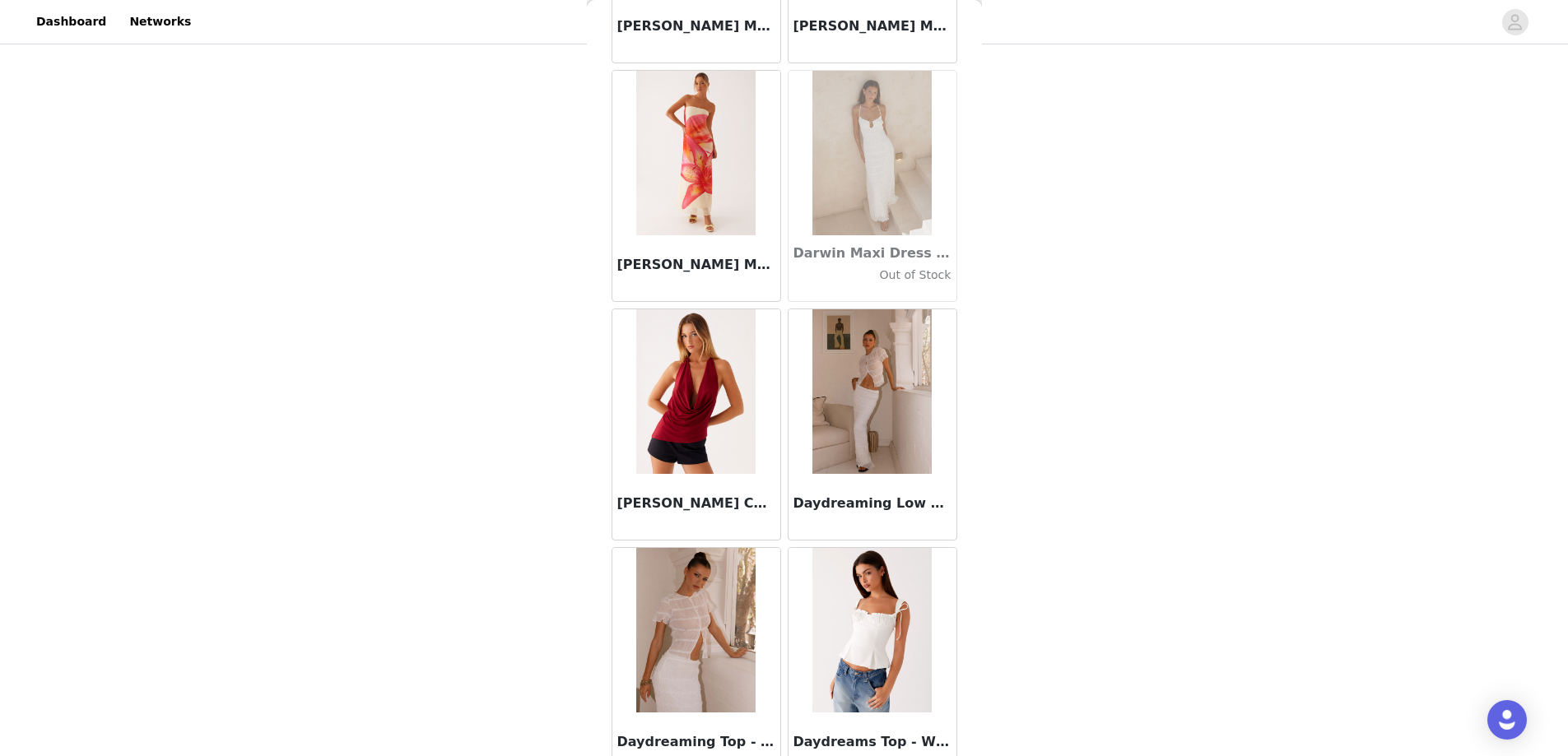
scroll to position [25616, 0]
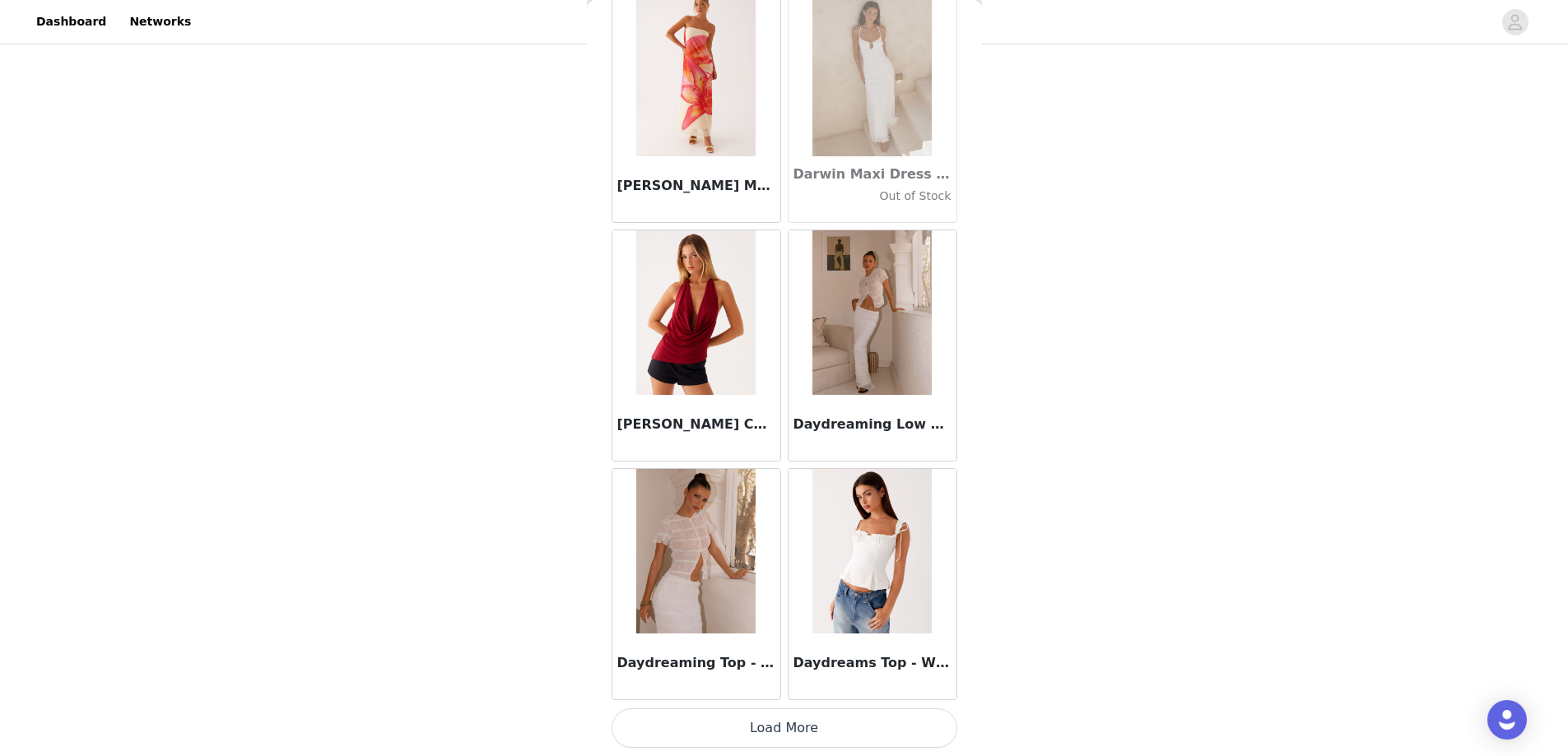
click at [815, 723] on button "Load More" at bounding box center [784, 728] width 346 height 40
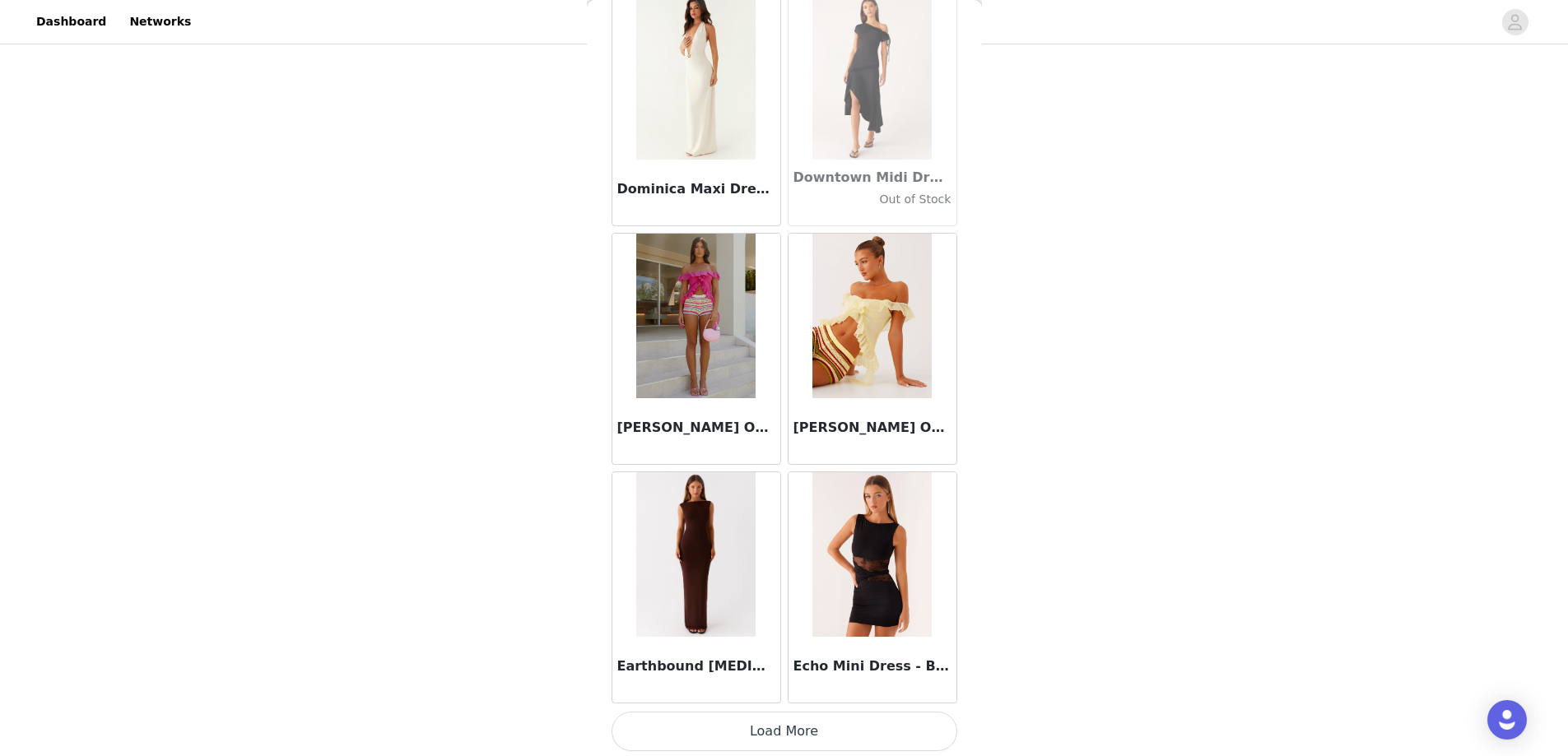
scroll to position [28002, 0]
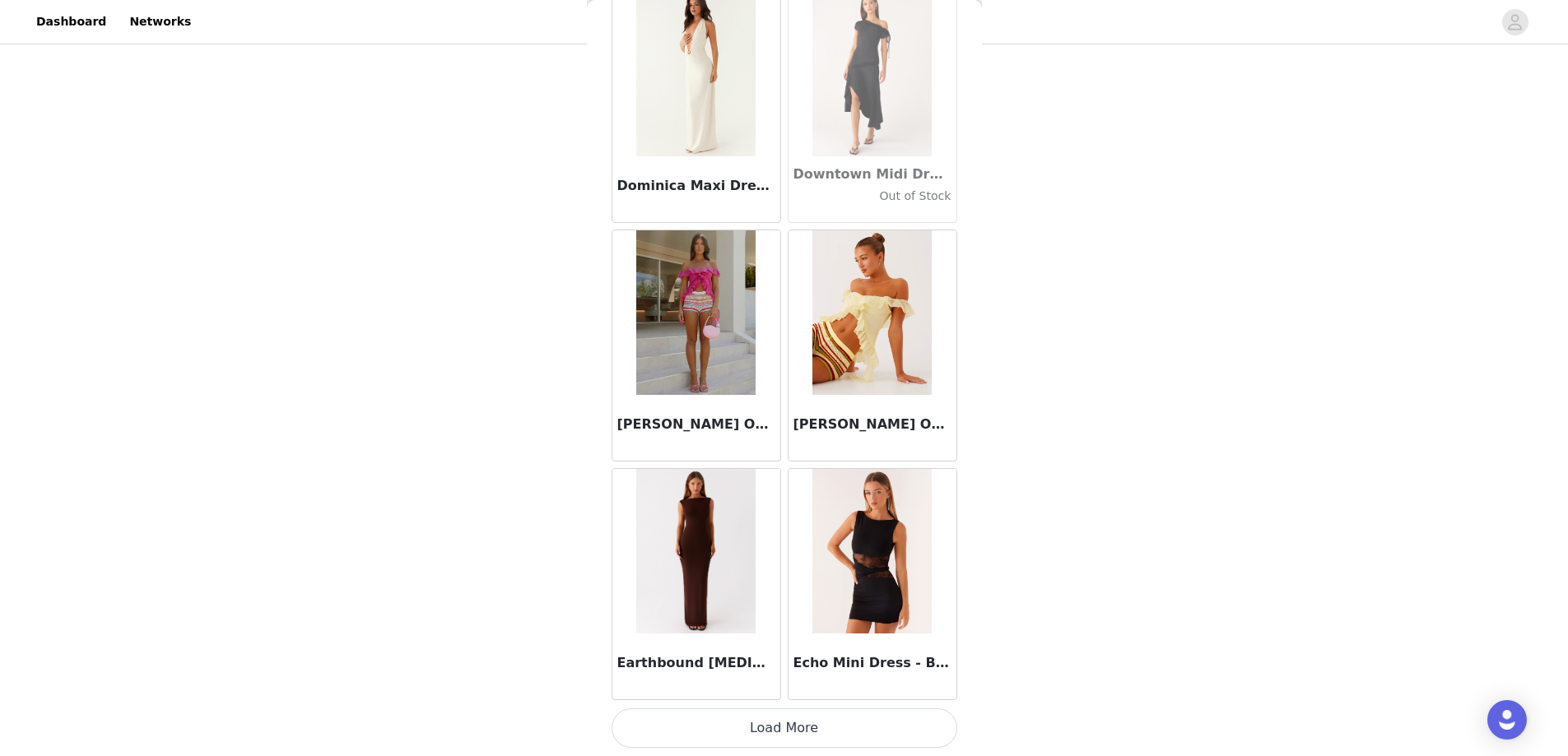
click at [801, 720] on button "Load More" at bounding box center [784, 728] width 346 height 40
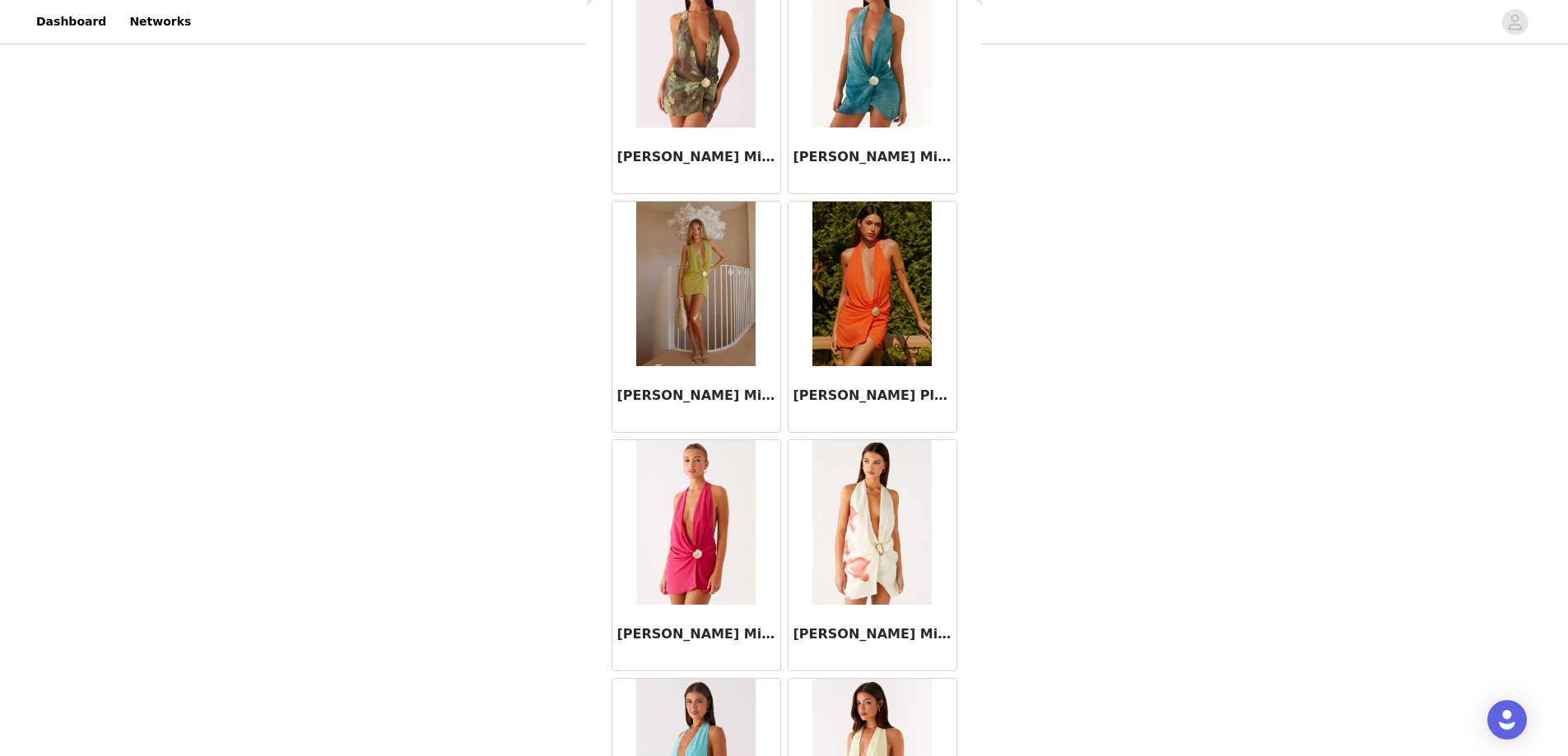
scroll to position [30387, 0]
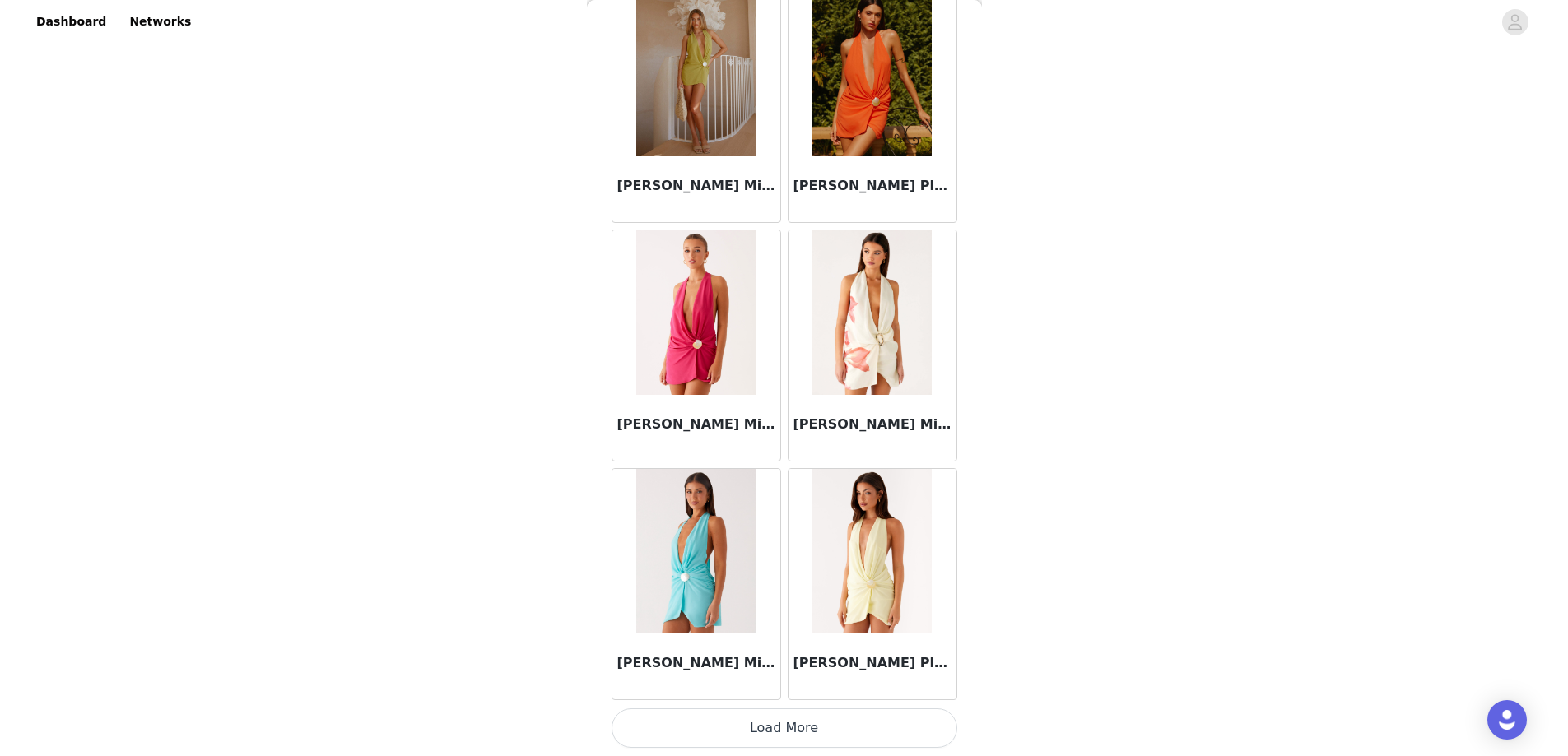
click at [762, 733] on button "Load More" at bounding box center [784, 728] width 346 height 40
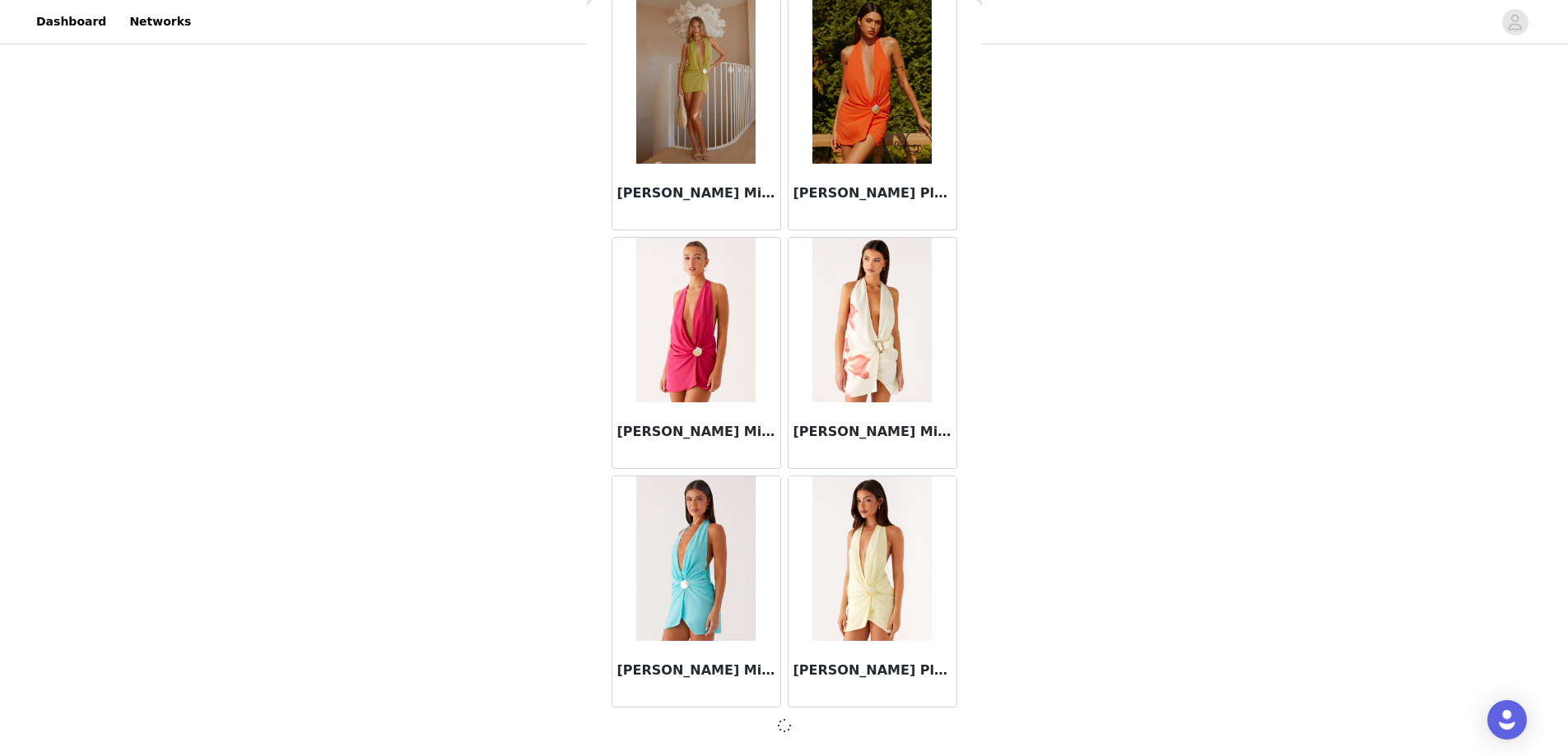
scroll to position [30380, 0]
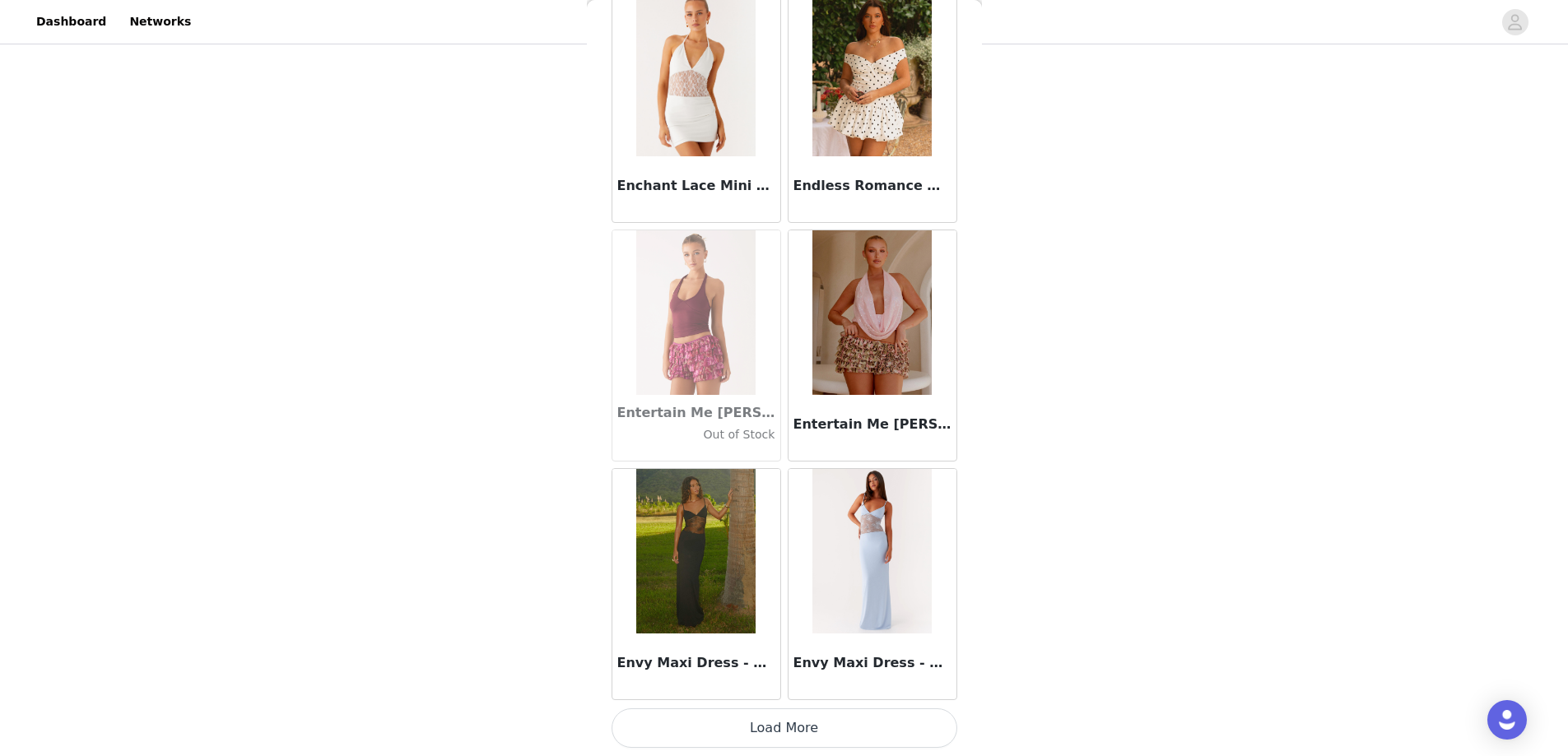
click at [802, 734] on button "Load More" at bounding box center [784, 728] width 346 height 40
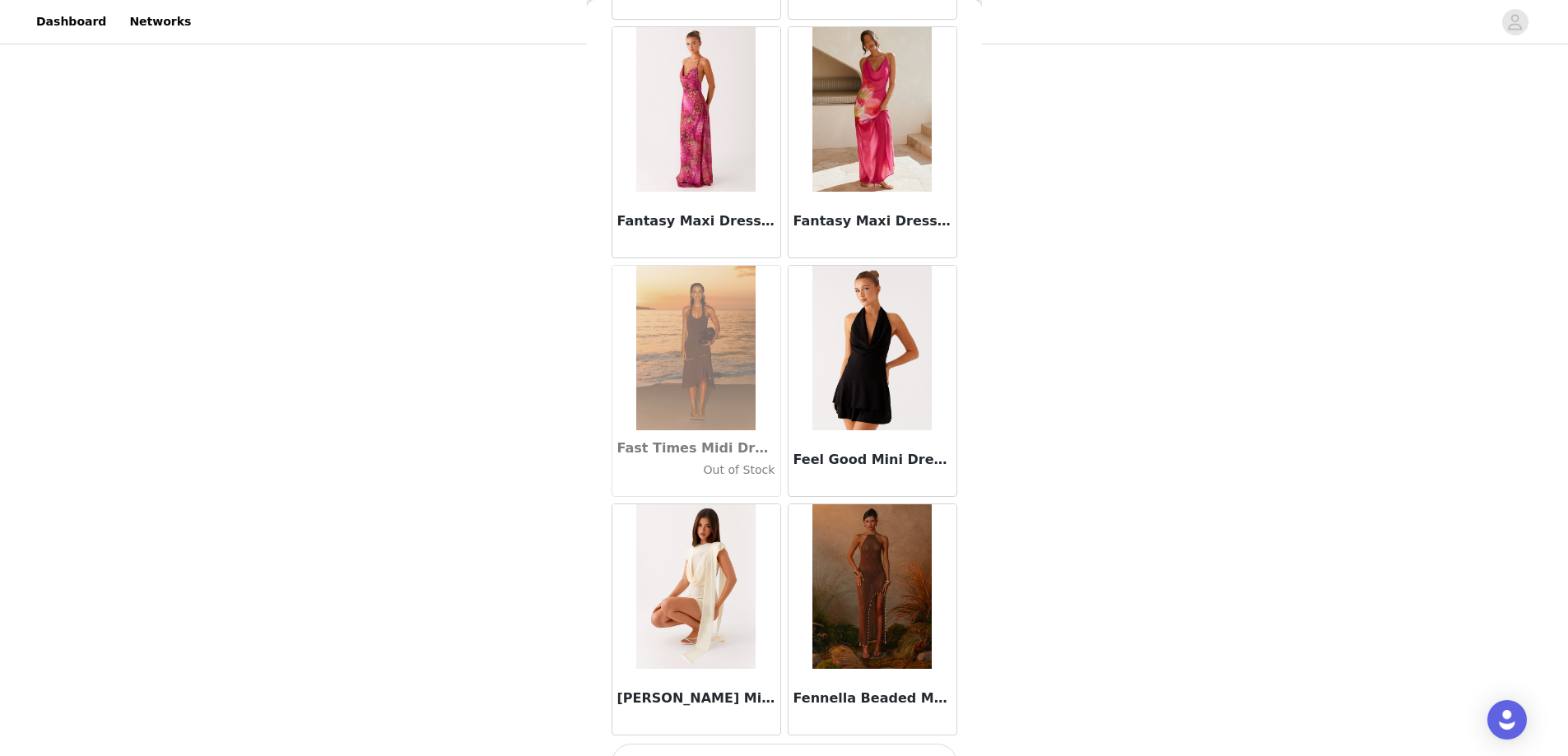
scroll to position [35158, 0]
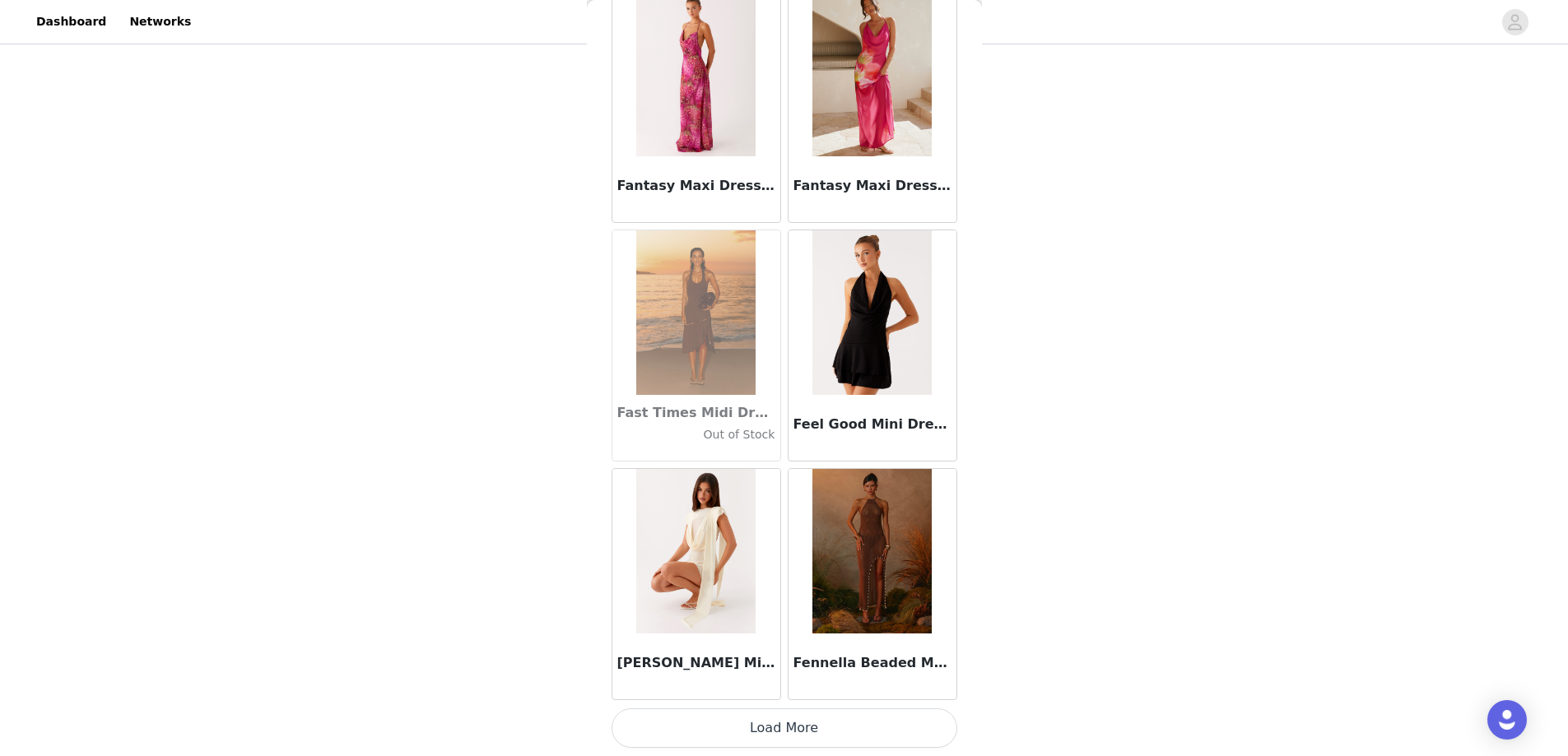
click at [803, 727] on button "Load More" at bounding box center [784, 728] width 346 height 40
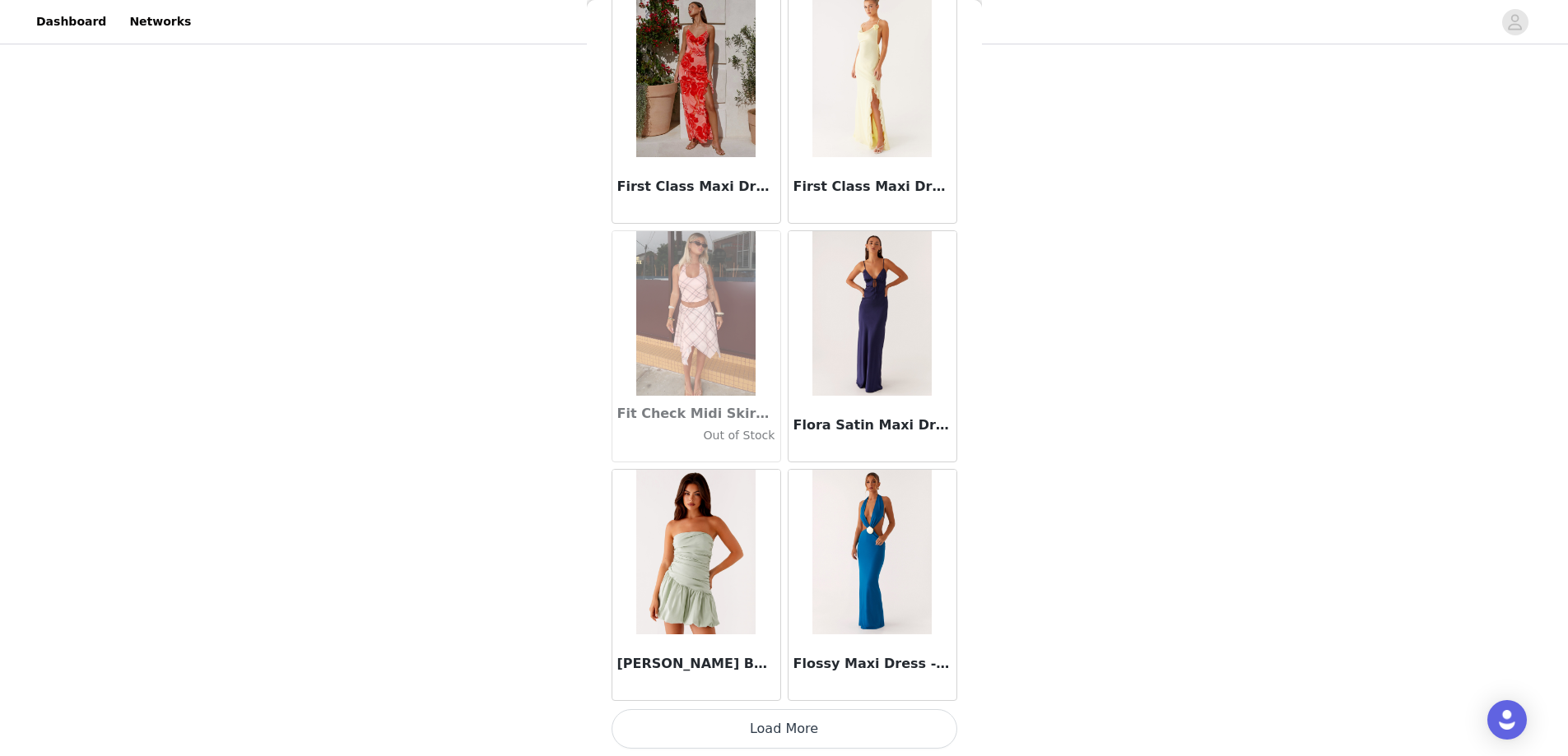
scroll to position [37544, 0]
click at [804, 719] on button "Load More" at bounding box center [784, 728] width 346 height 40
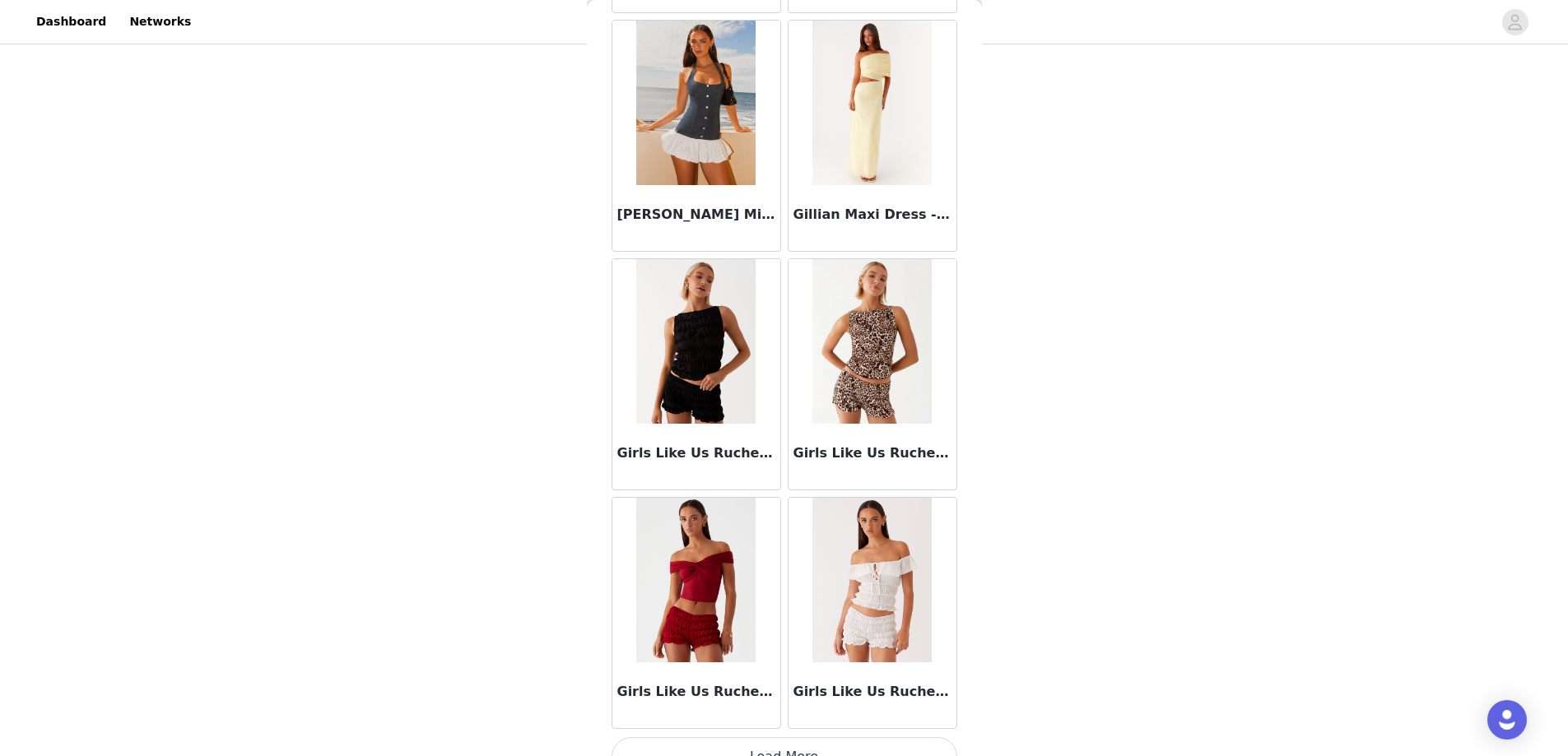
scroll to position [39930, 0]
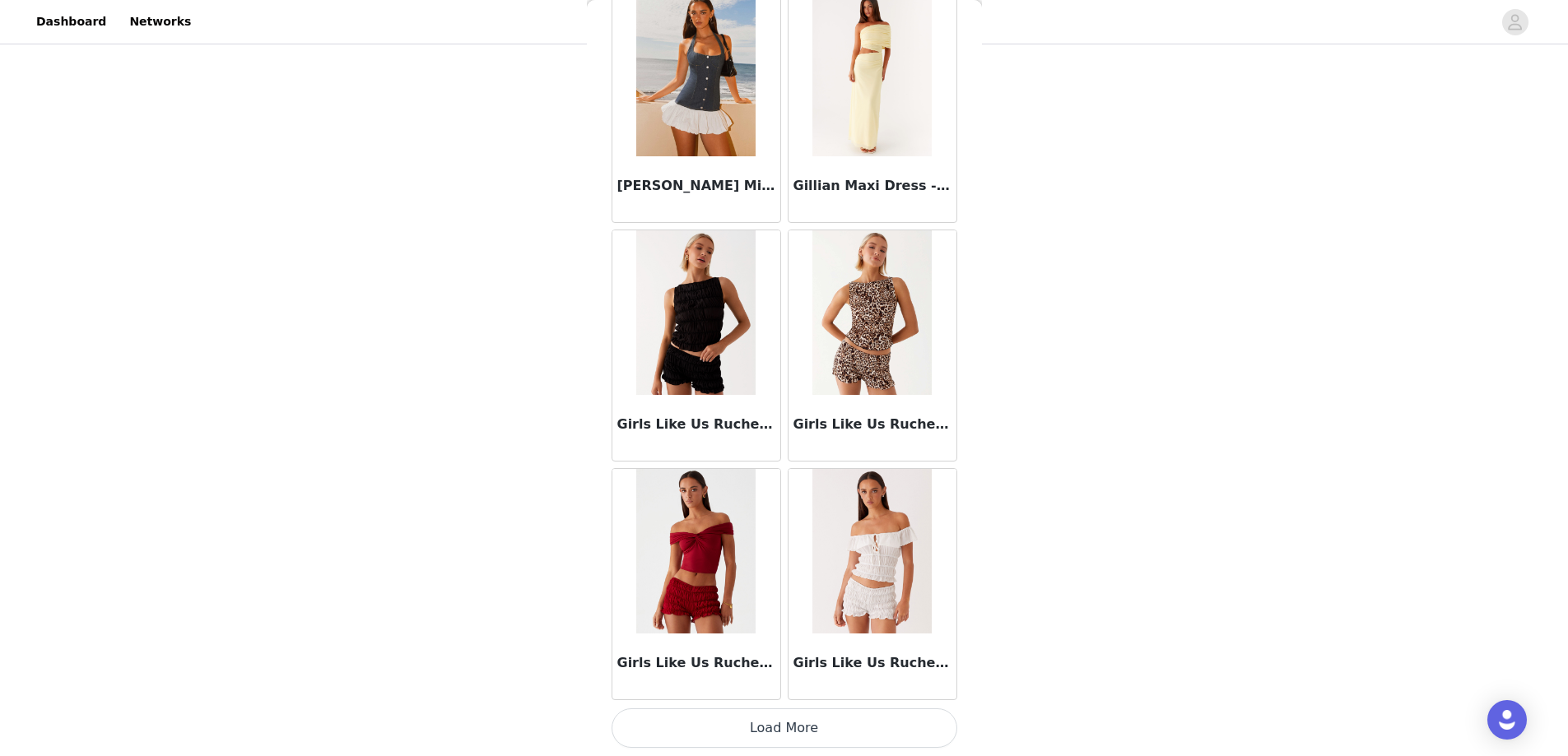
click at [779, 723] on button "Load More" at bounding box center [784, 728] width 346 height 40
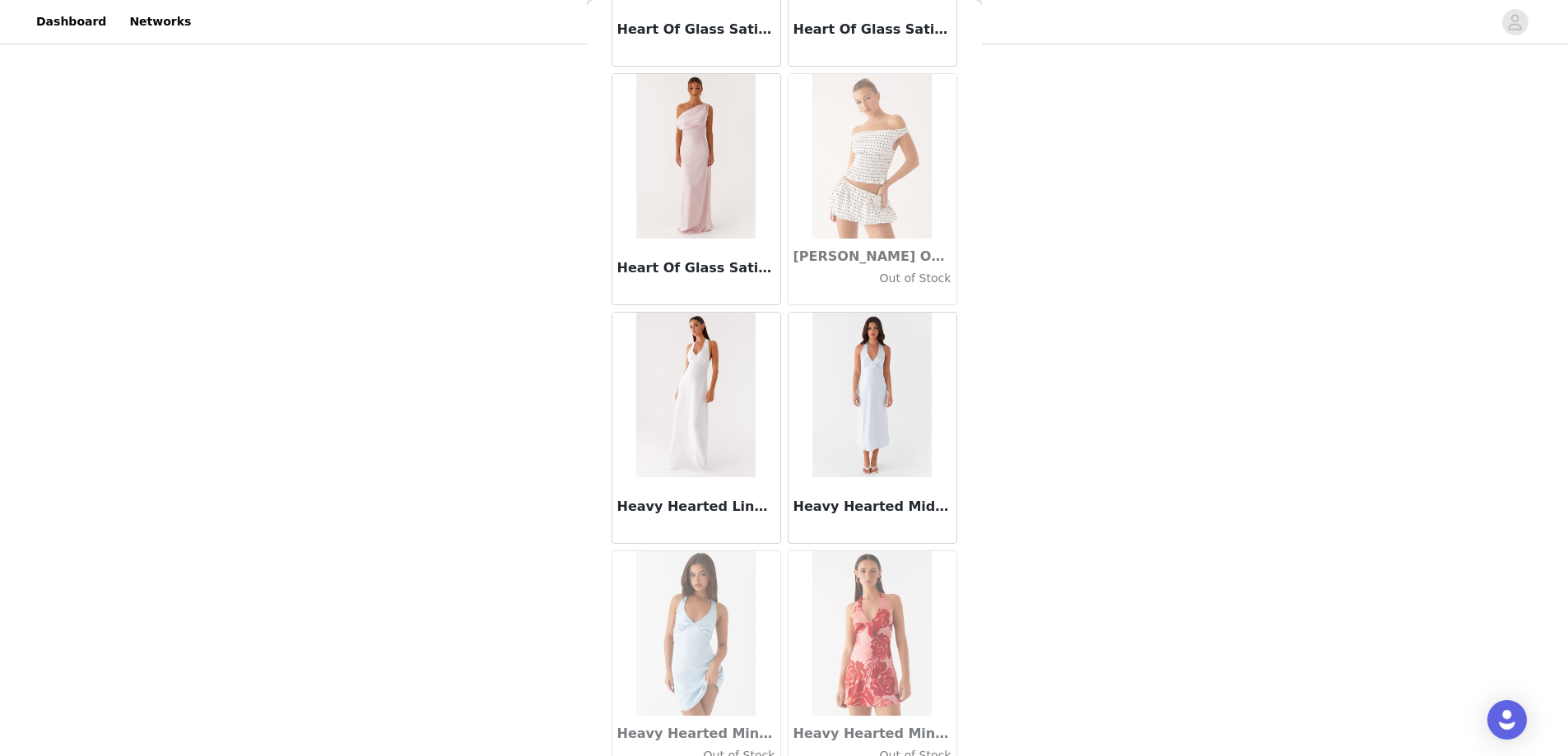
scroll to position [42315, 0]
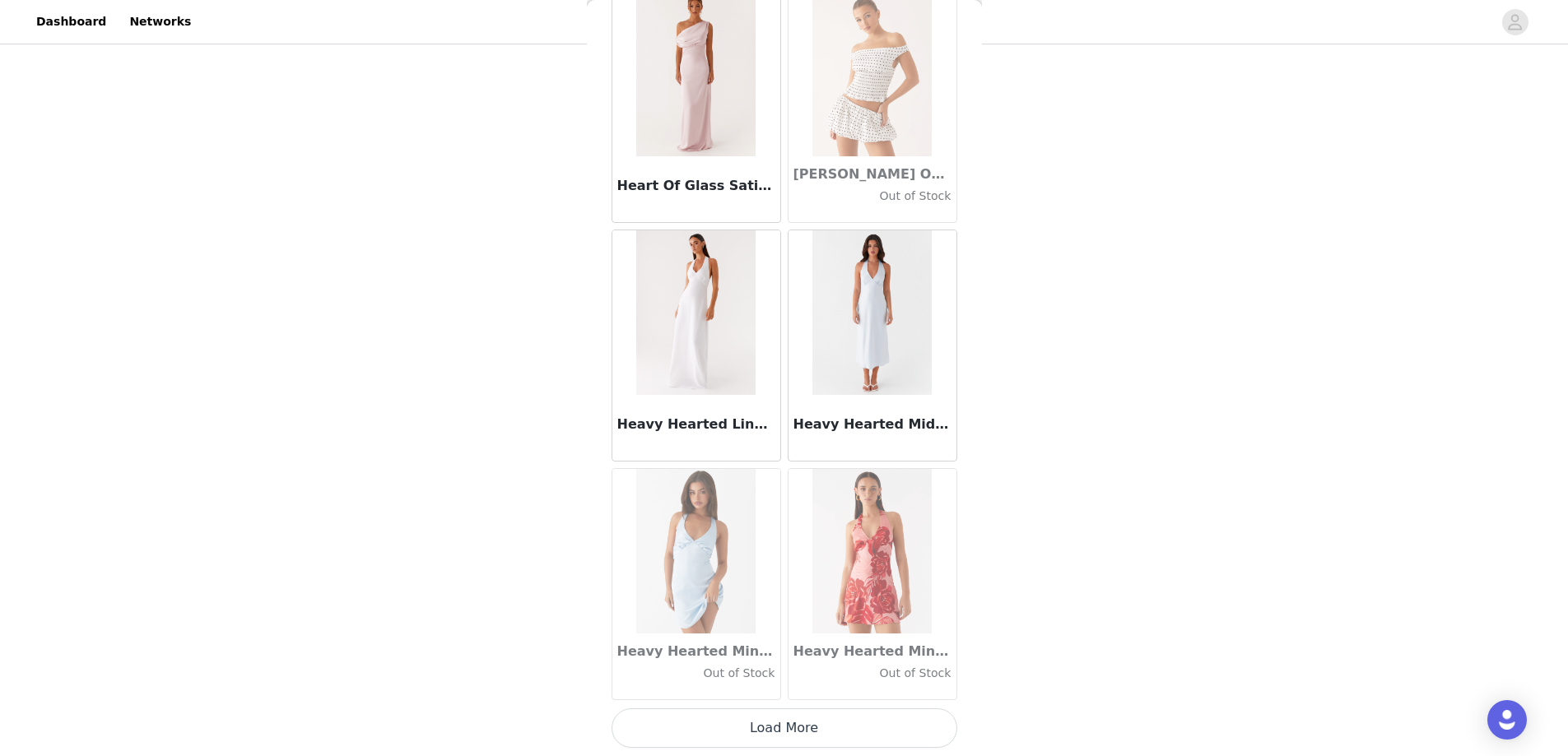
click at [785, 726] on button "Load More" at bounding box center [784, 728] width 346 height 40
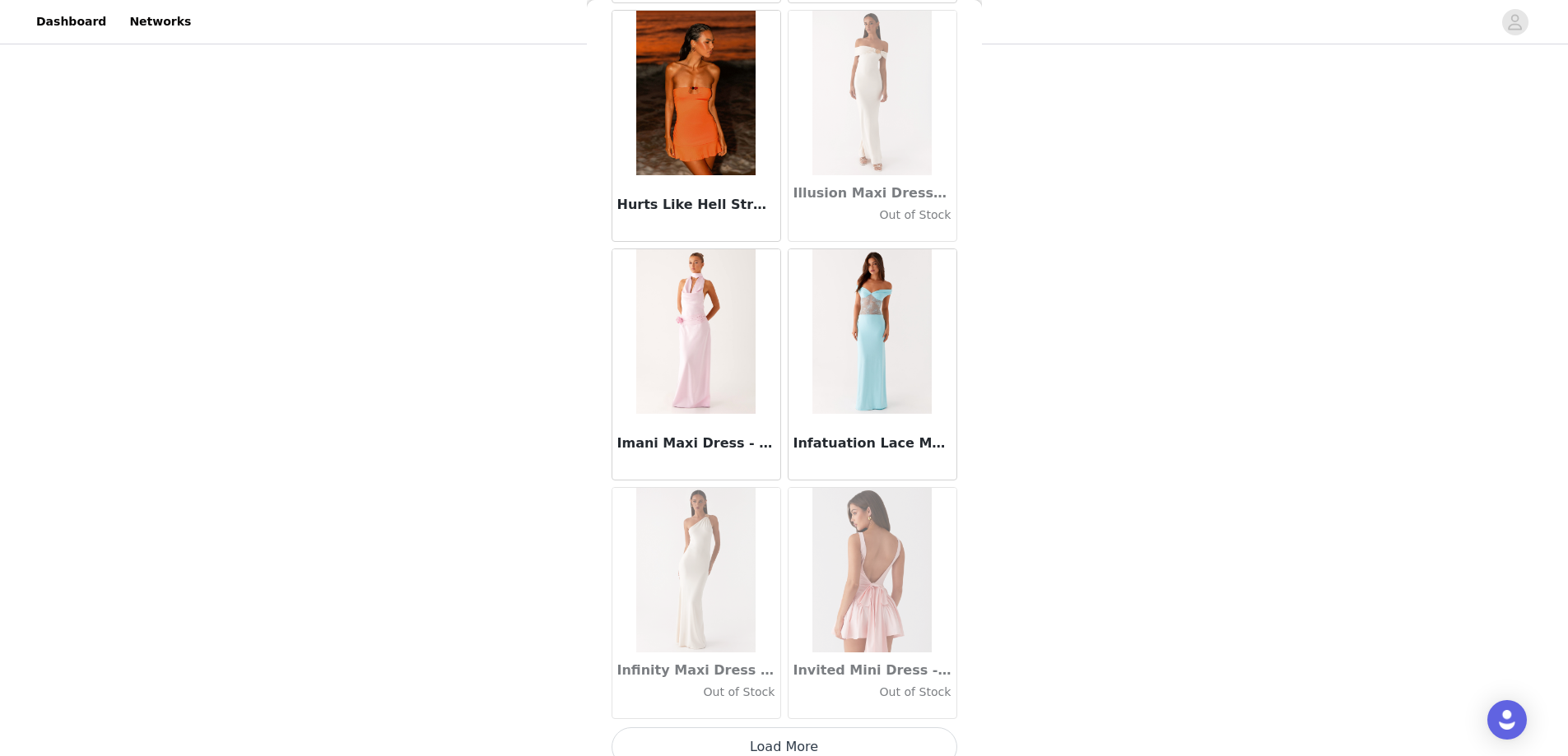
scroll to position [44701, 0]
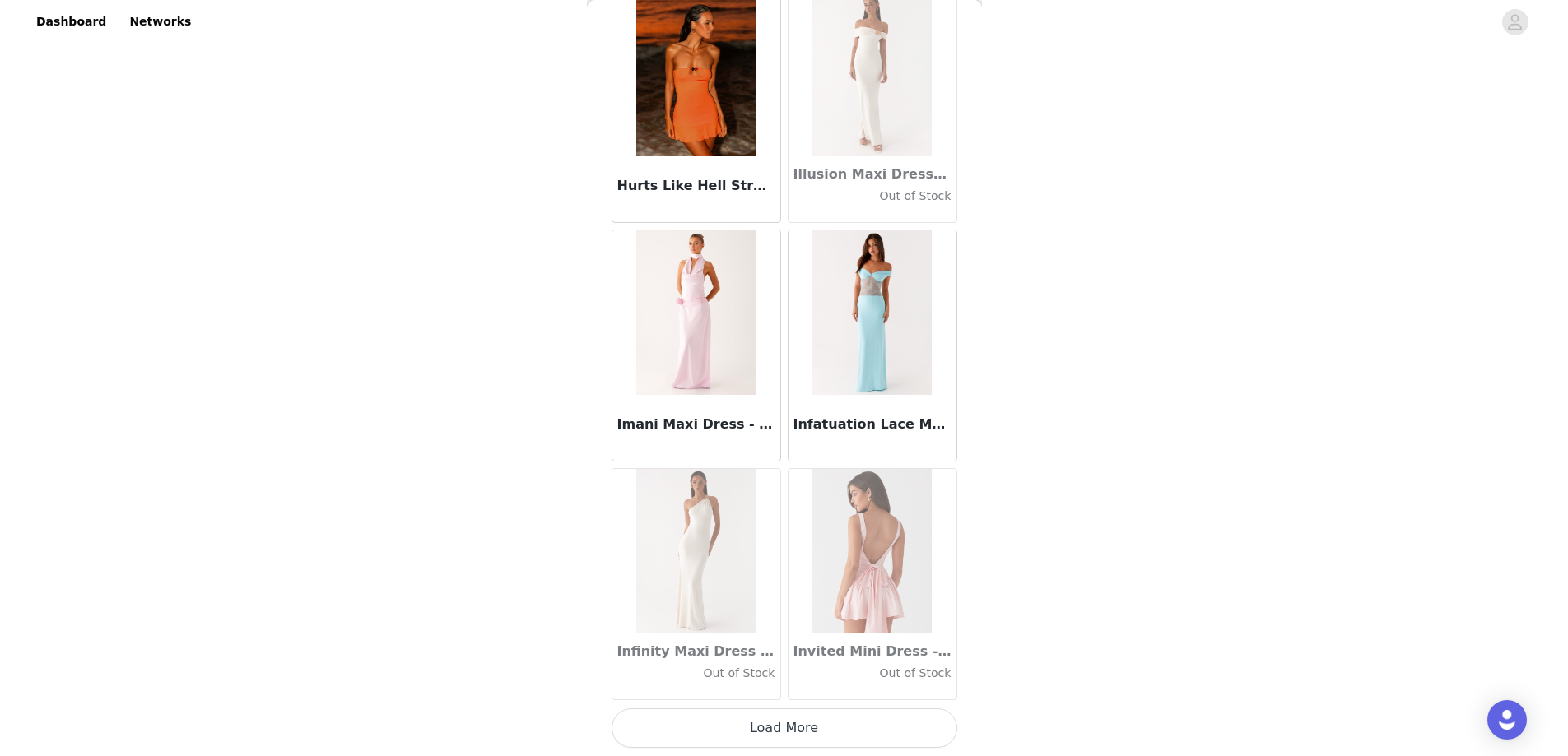
click at [814, 728] on button "Load More" at bounding box center [784, 728] width 346 height 40
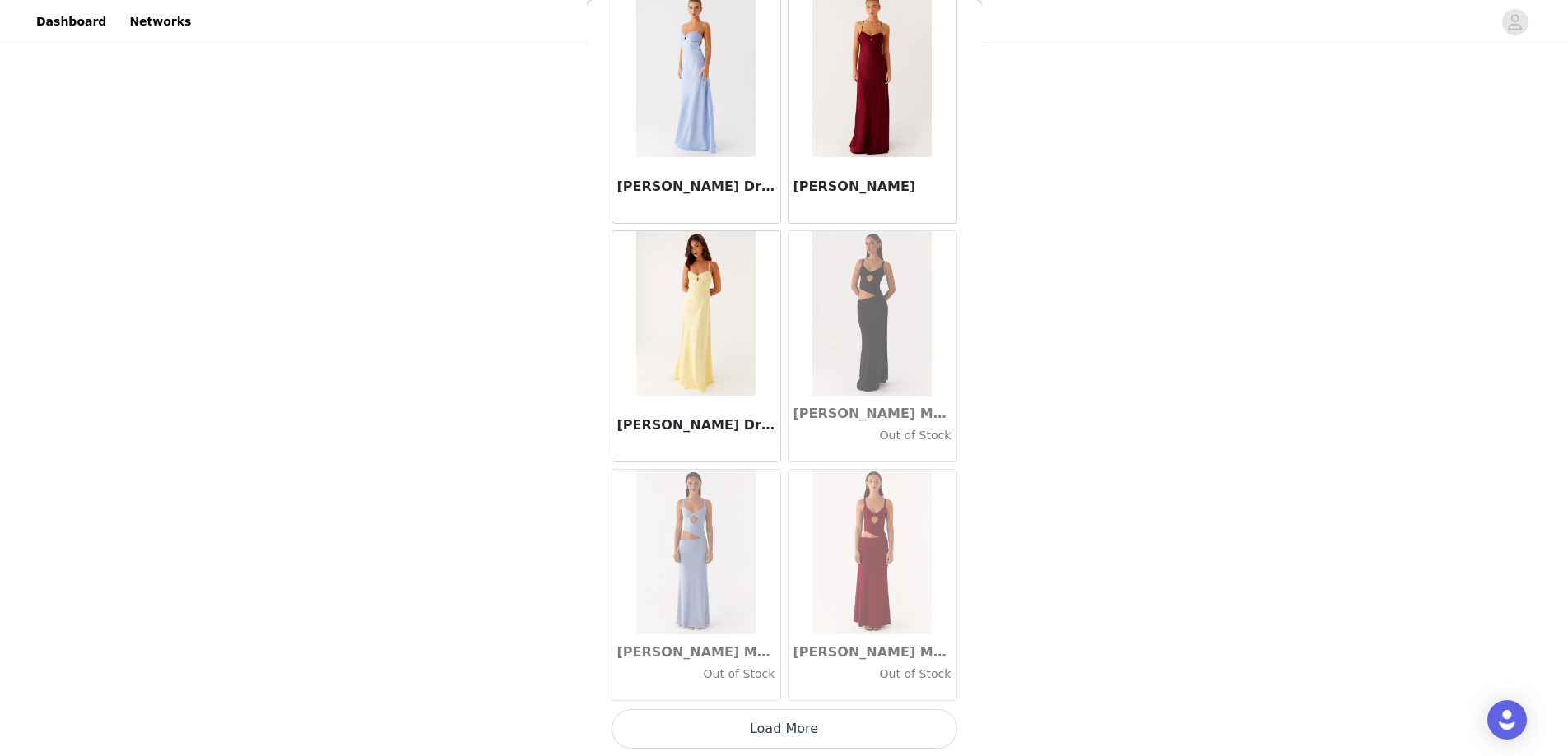
scroll to position [47086, 0]
click at [811, 730] on button "Load More" at bounding box center [784, 728] width 346 height 40
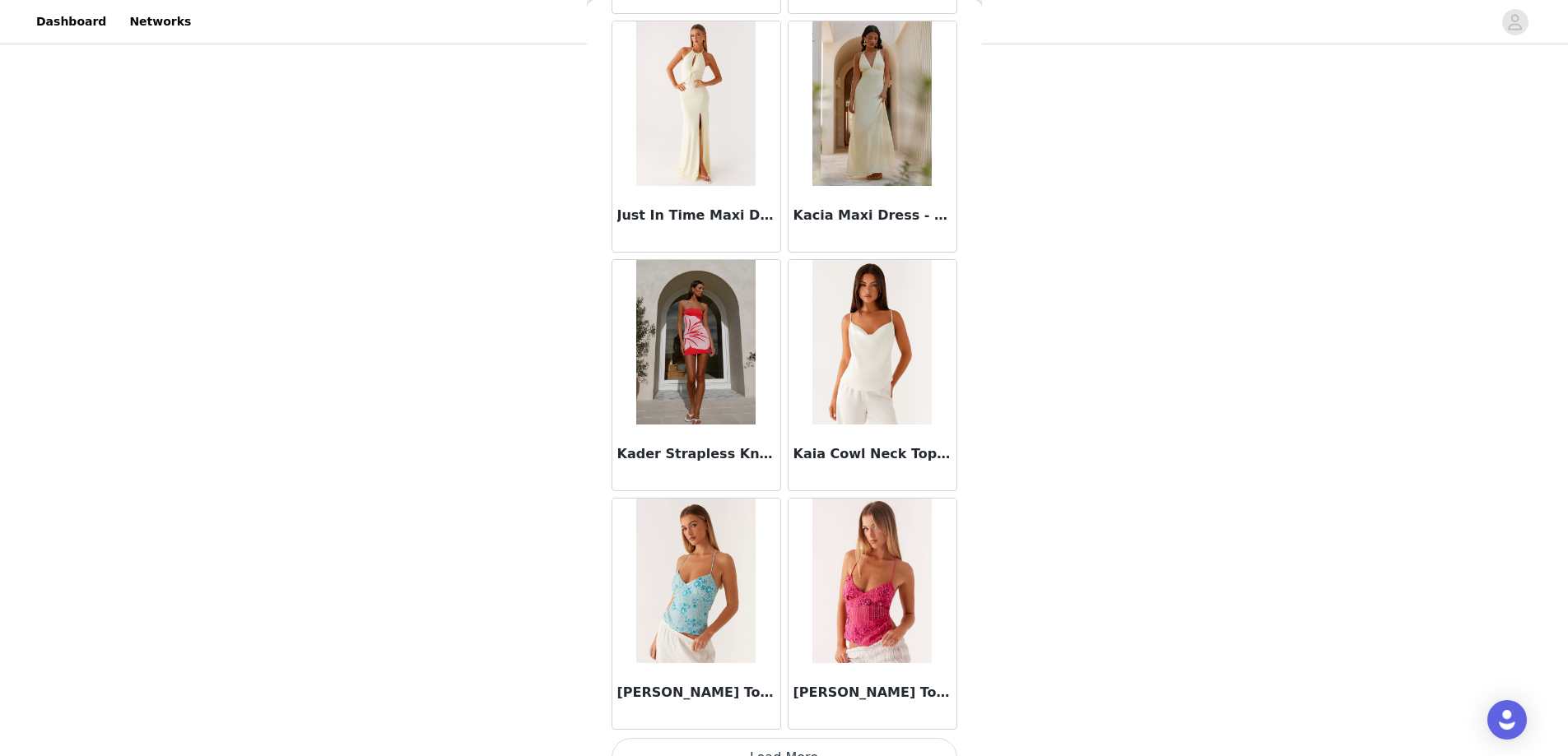
scroll to position [49471, 0]
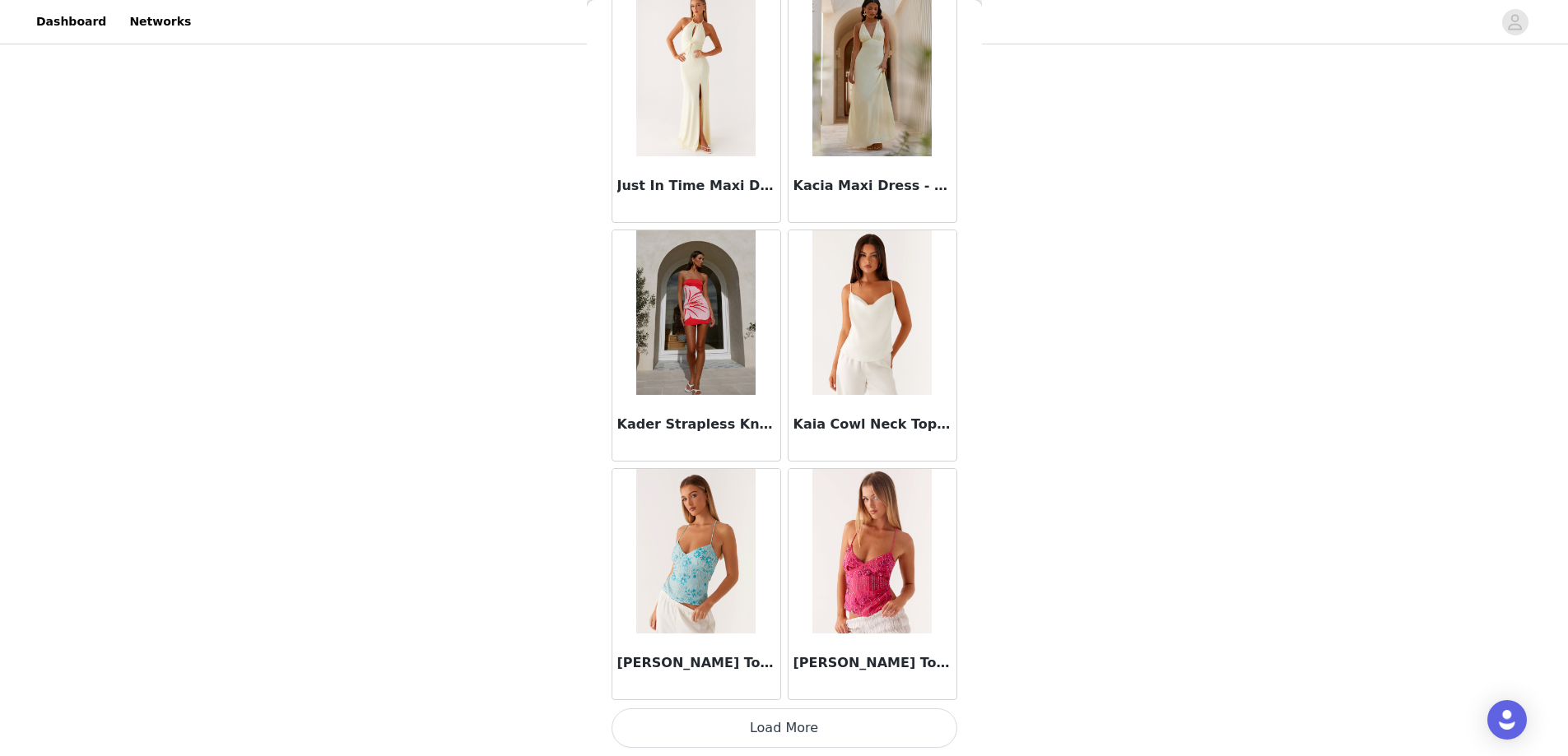
click at [790, 733] on button "Load More" at bounding box center [784, 728] width 346 height 40
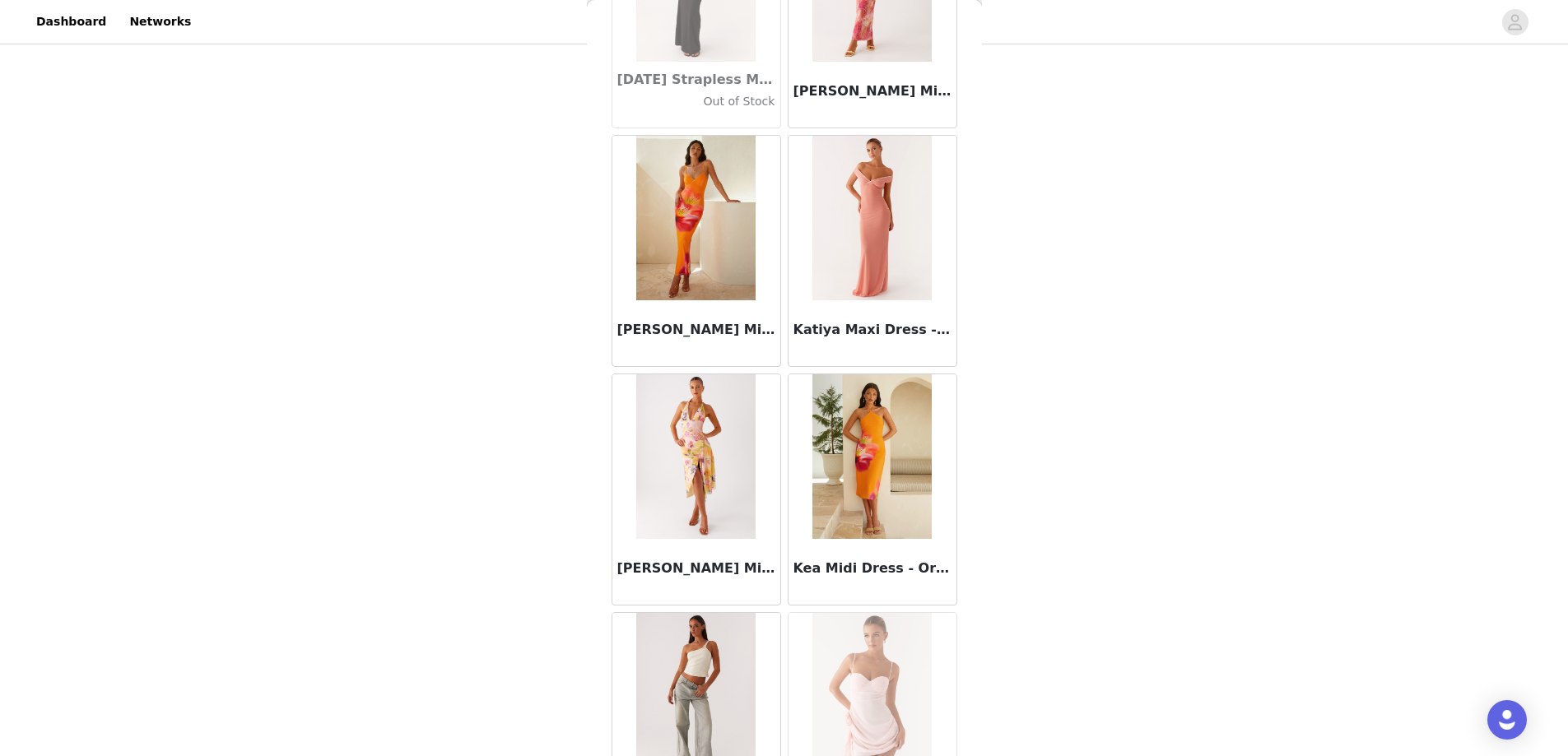
scroll to position [51857, 0]
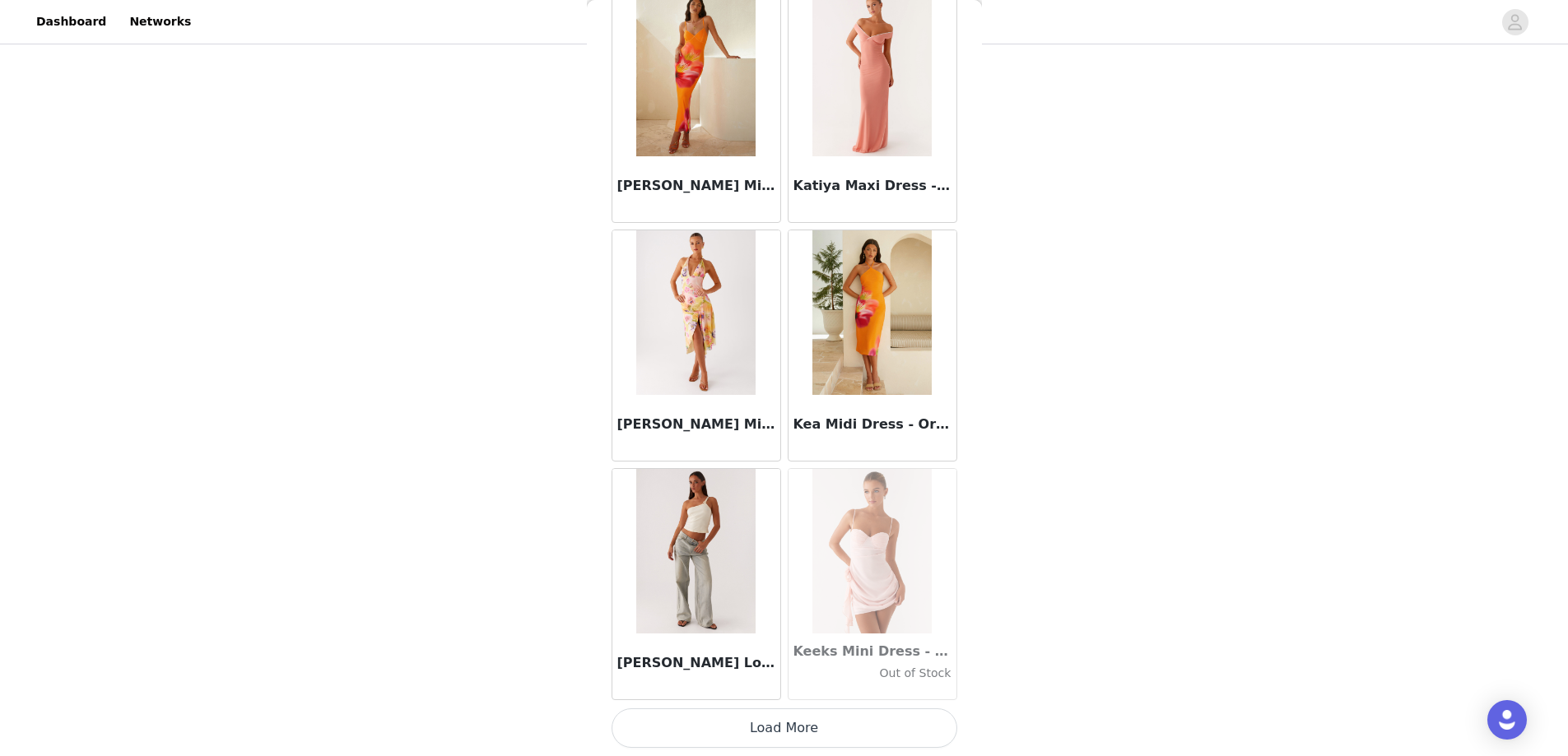
click at [668, 574] on img at bounding box center [696, 551] width 119 height 164
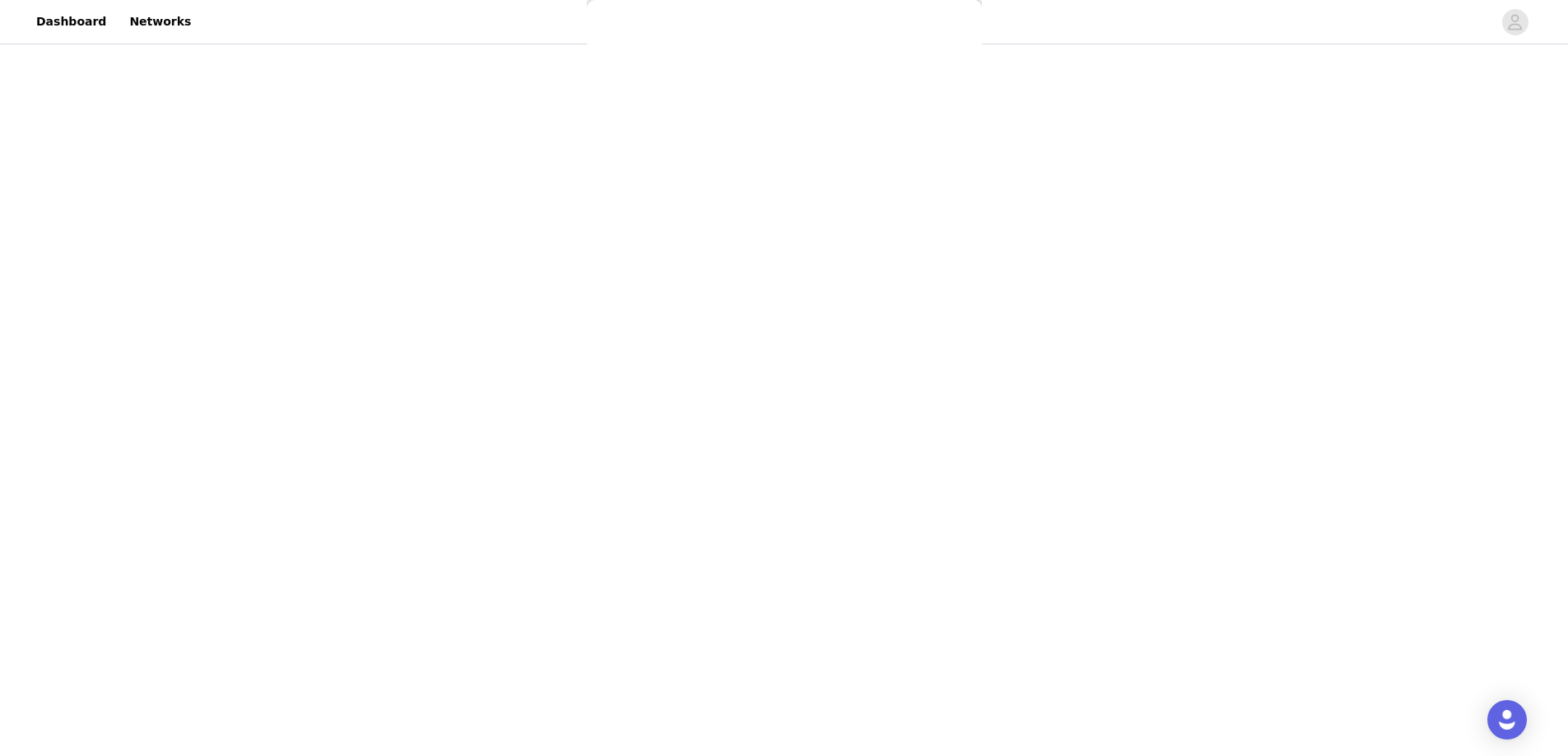
scroll to position [0, 0]
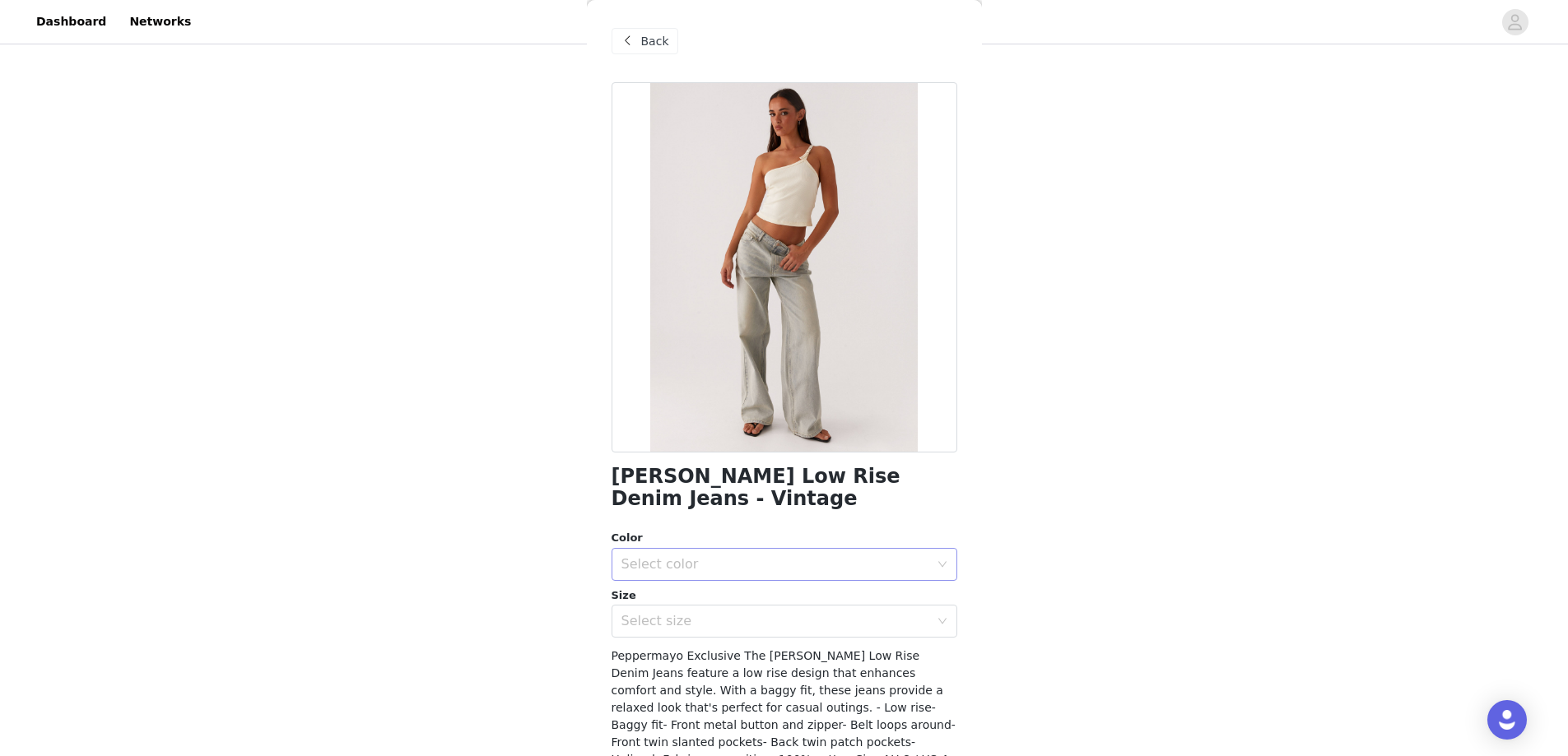
click at [733, 578] on div "Select color" at bounding box center [779, 564] width 315 height 32
click at [697, 600] on li "Vintage" at bounding box center [778, 600] width 333 height 26
click at [687, 622] on div "Select size" at bounding box center [775, 621] width 308 height 16
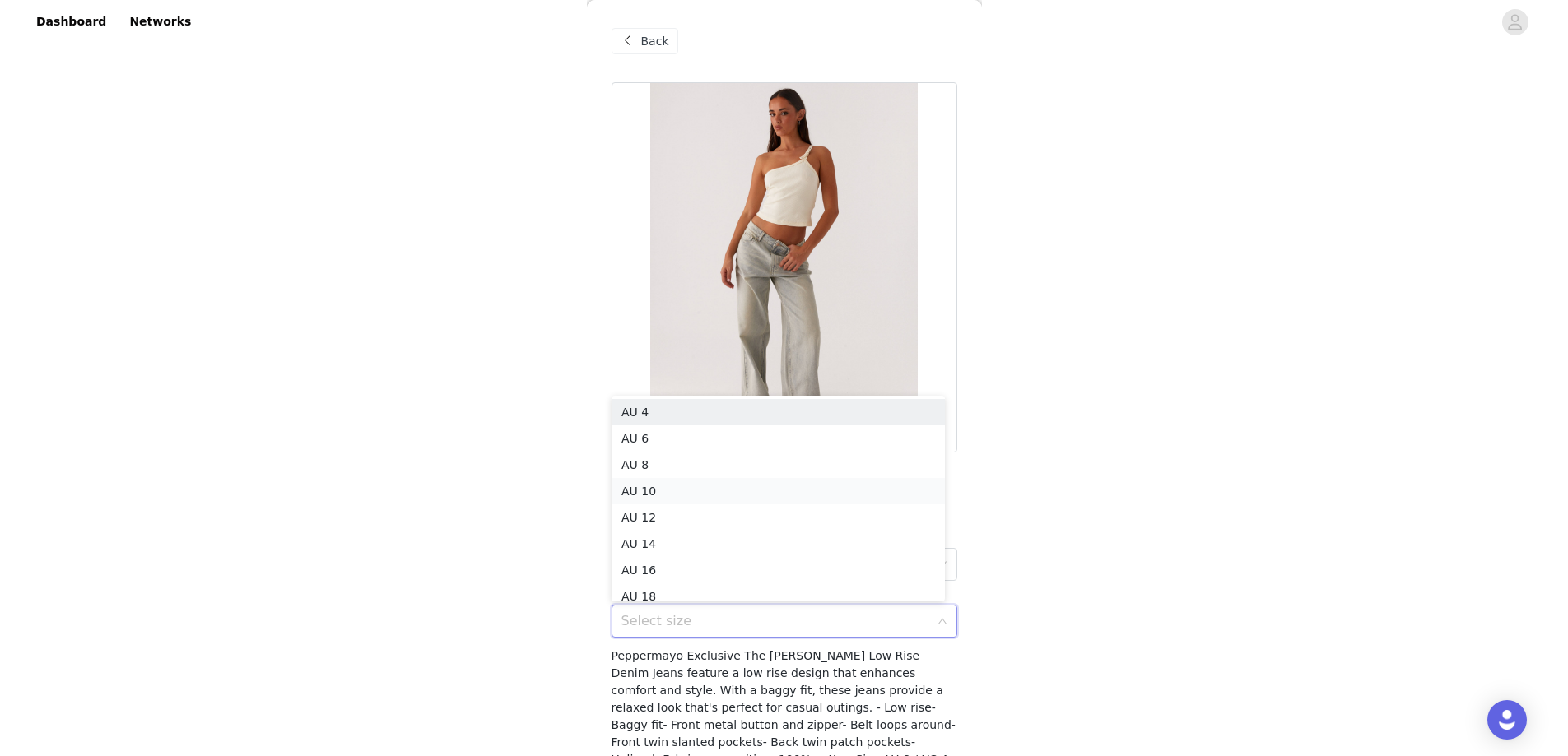
scroll to position [8, 0]
click at [654, 428] on li "AU 6" at bounding box center [778, 430] width 333 height 26
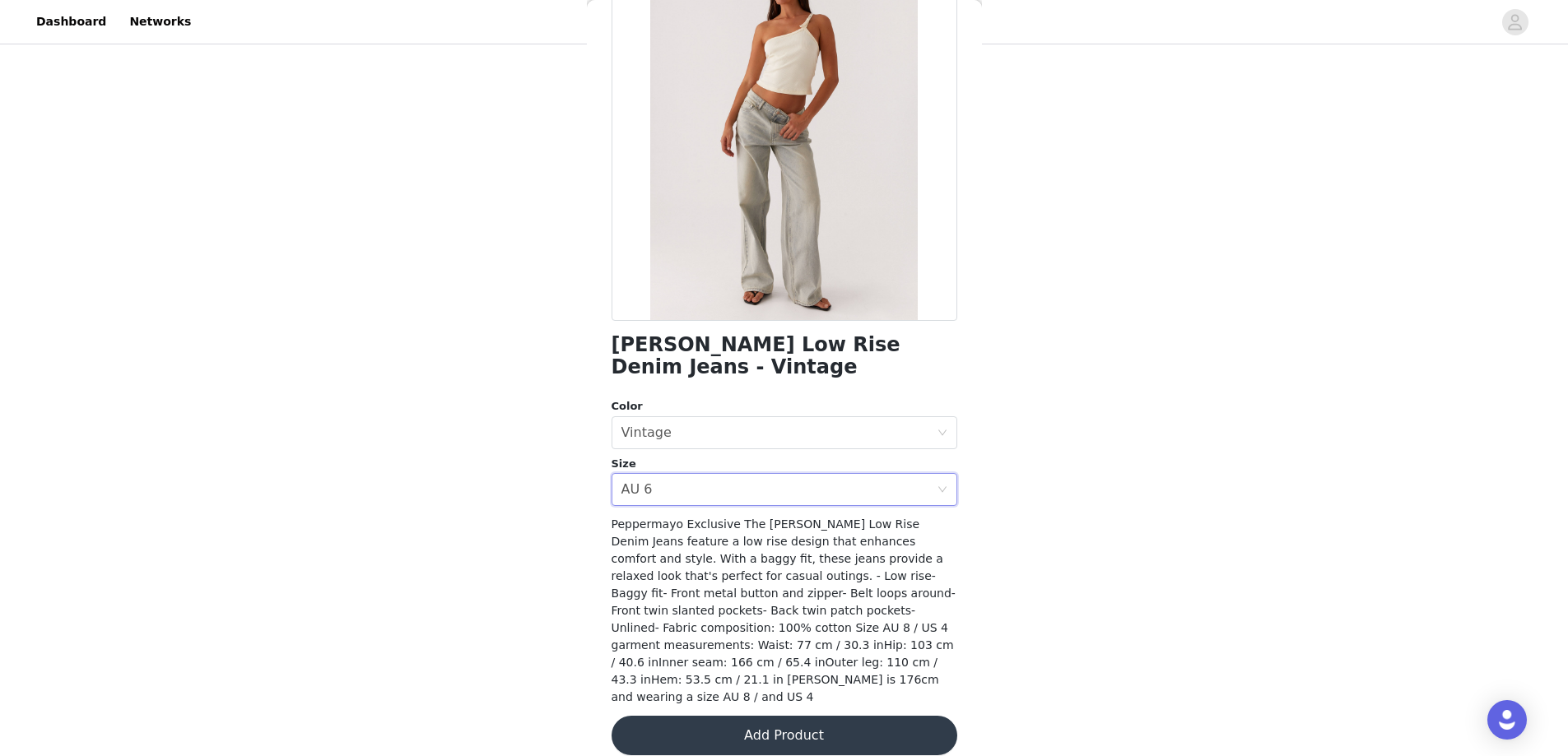
scroll to position [134, 0]
click at [807, 714] on button "Add Product" at bounding box center [784, 734] width 346 height 40
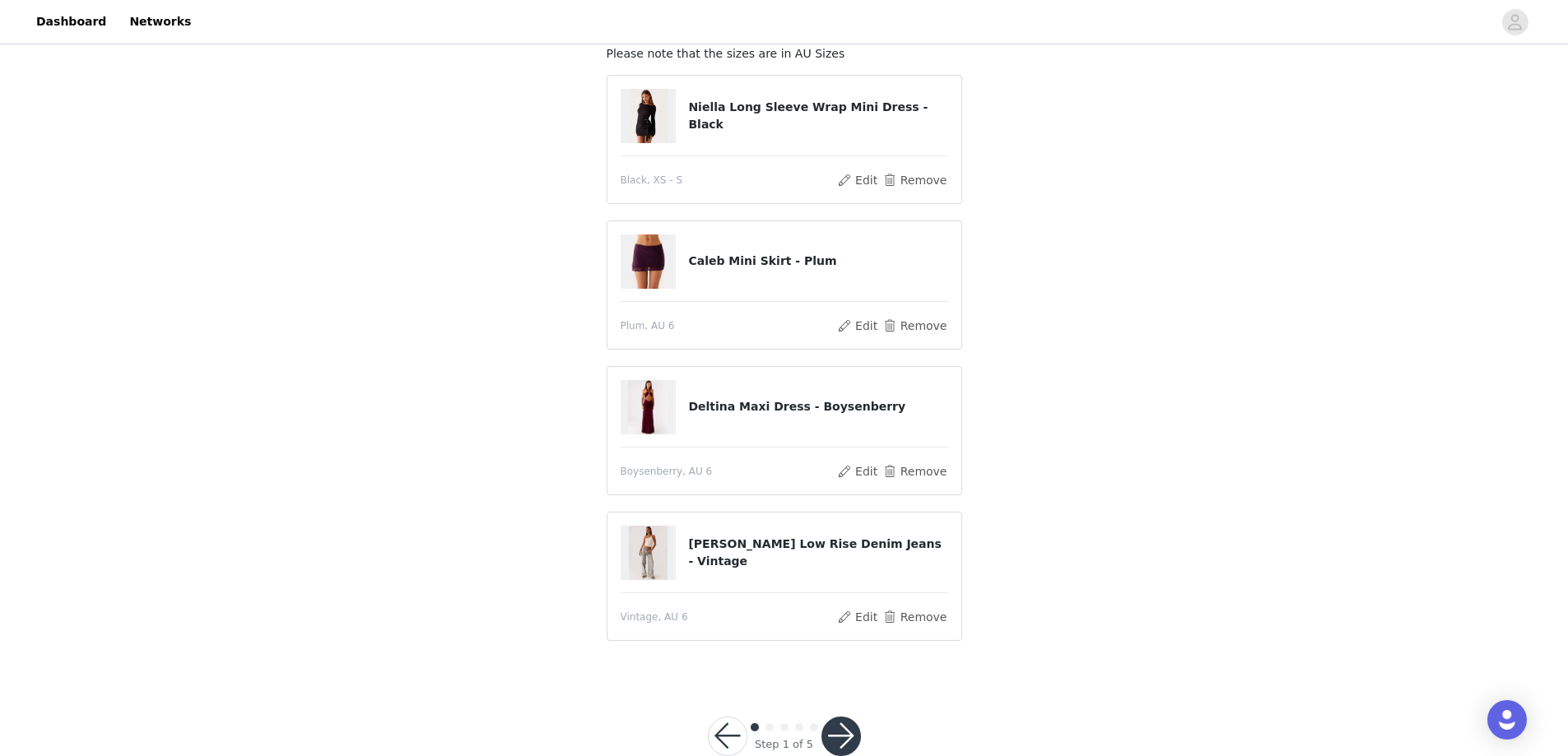
click at [850, 727] on button "button" at bounding box center [841, 736] width 40 height 40
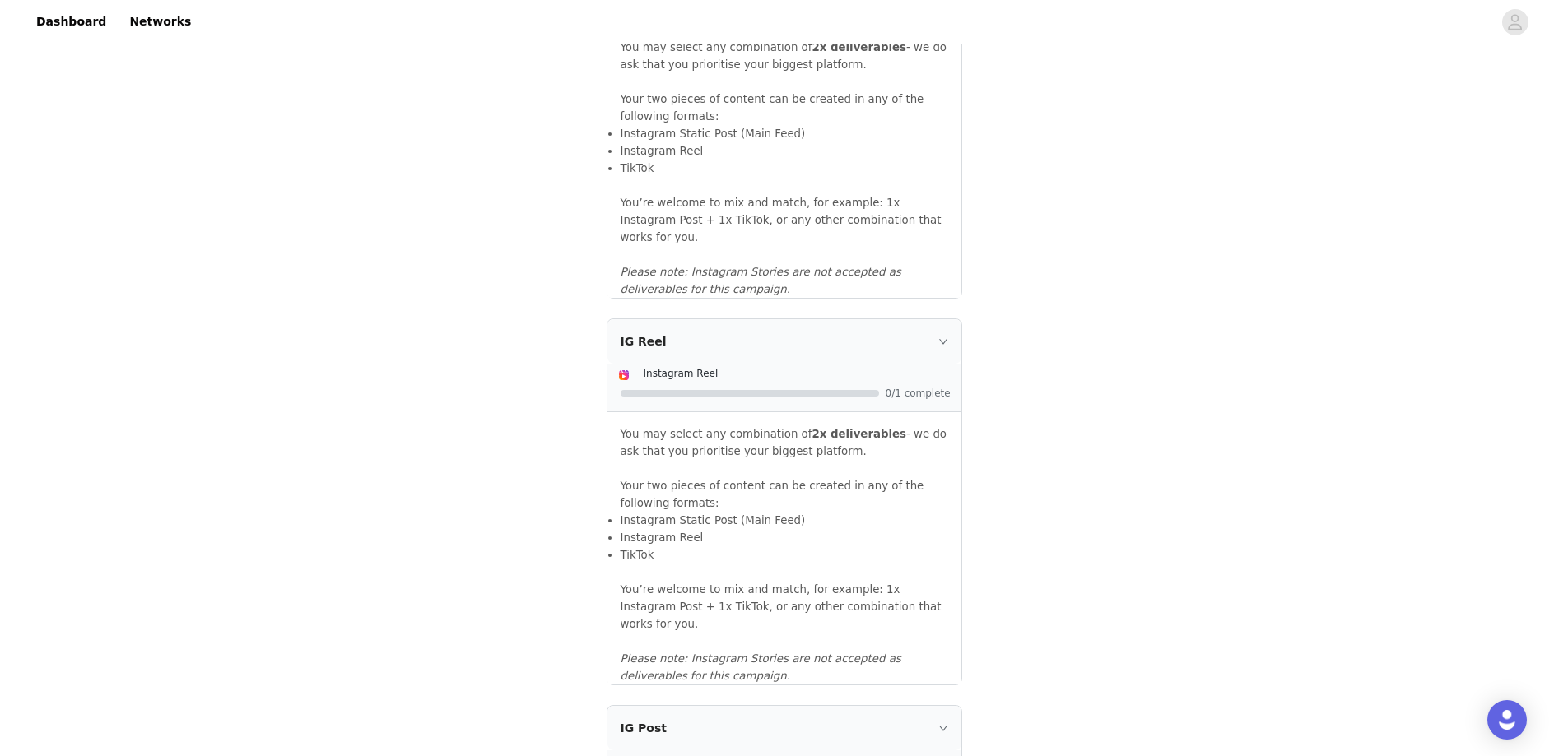
scroll to position [905, 0]
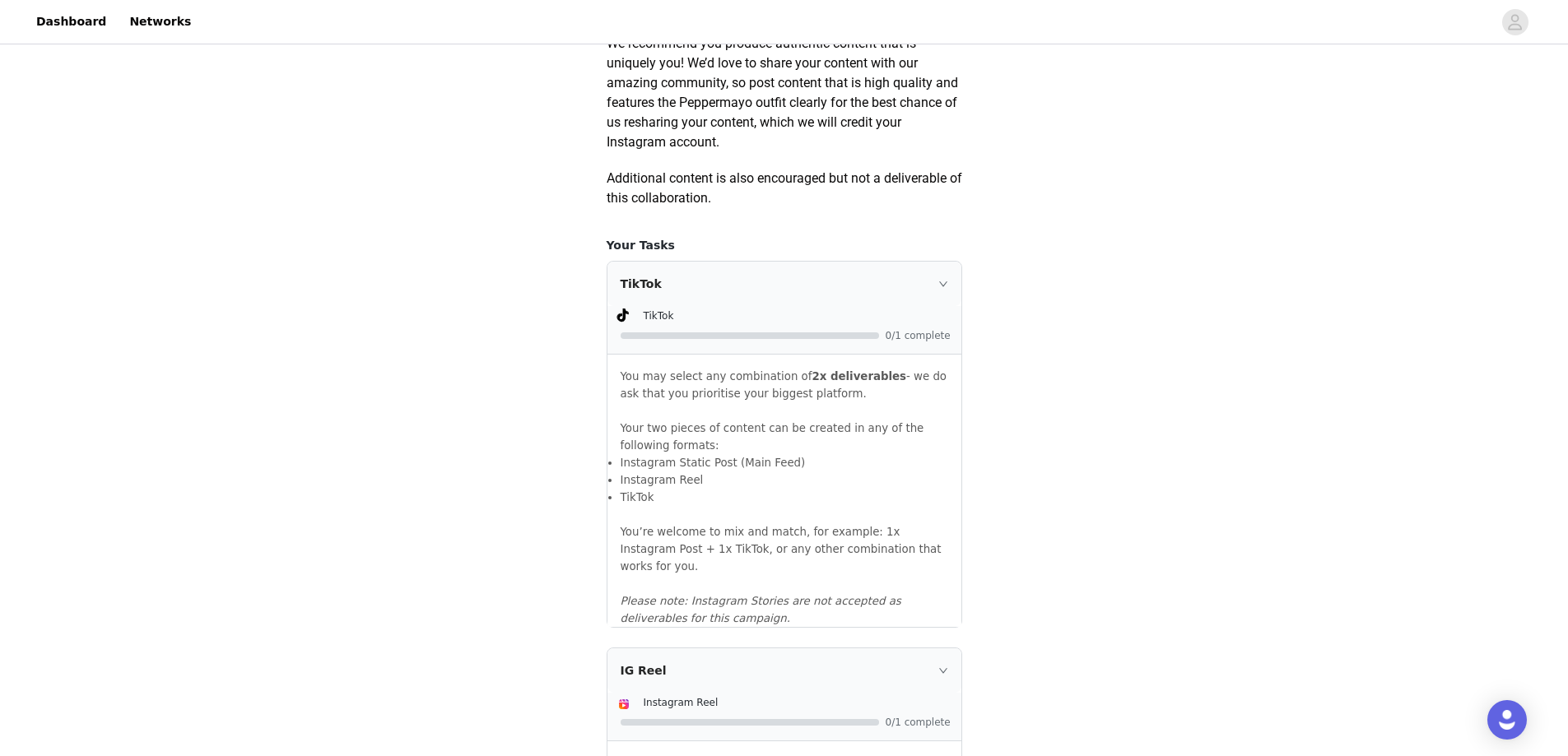
click at [908, 380] on div "You may select any combination of 2x deliverables - we do ask that you prioriti…" at bounding box center [784, 490] width 354 height 272
click at [895, 306] on div "TikTok" at bounding box center [784, 284] width 354 height 44
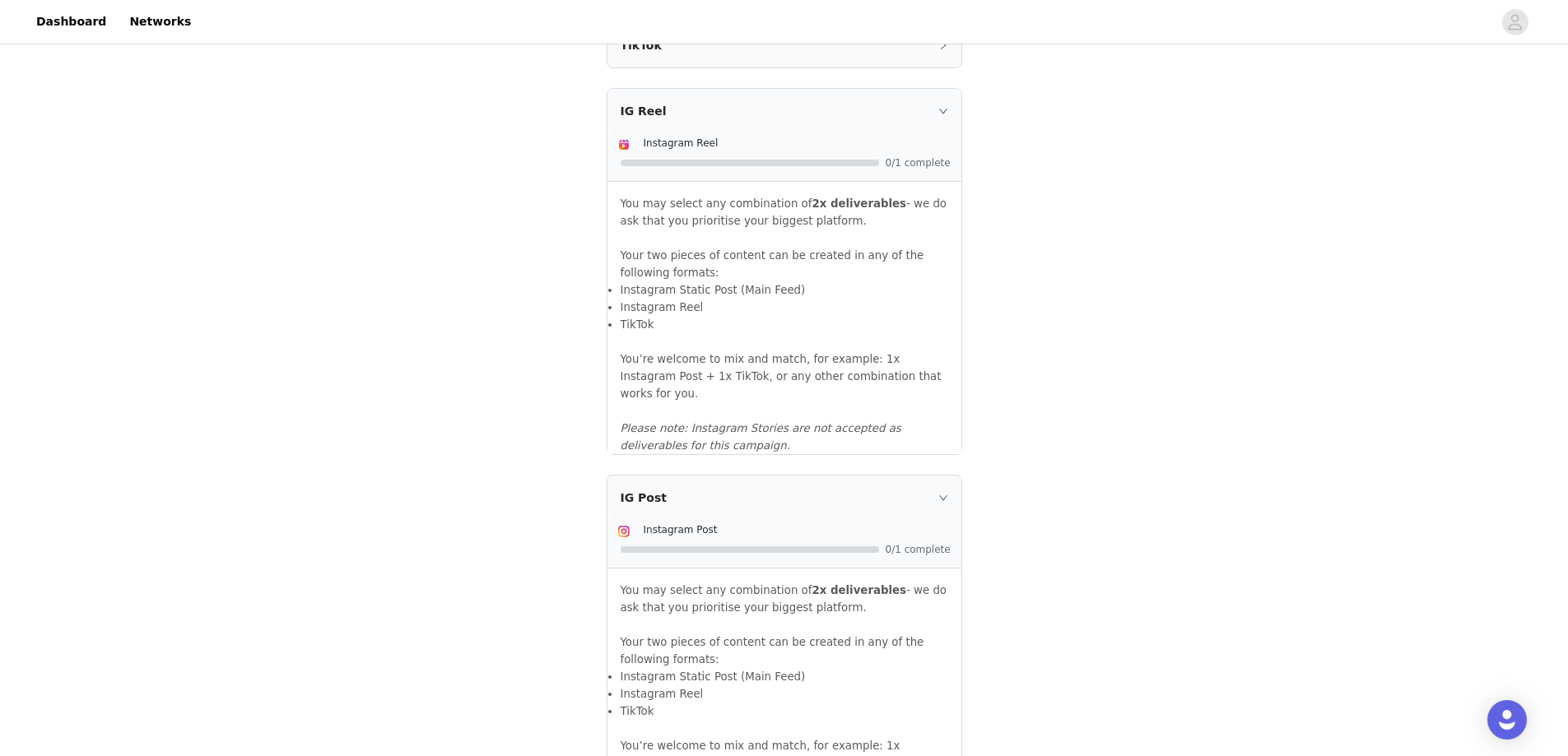
scroll to position [1372, 0]
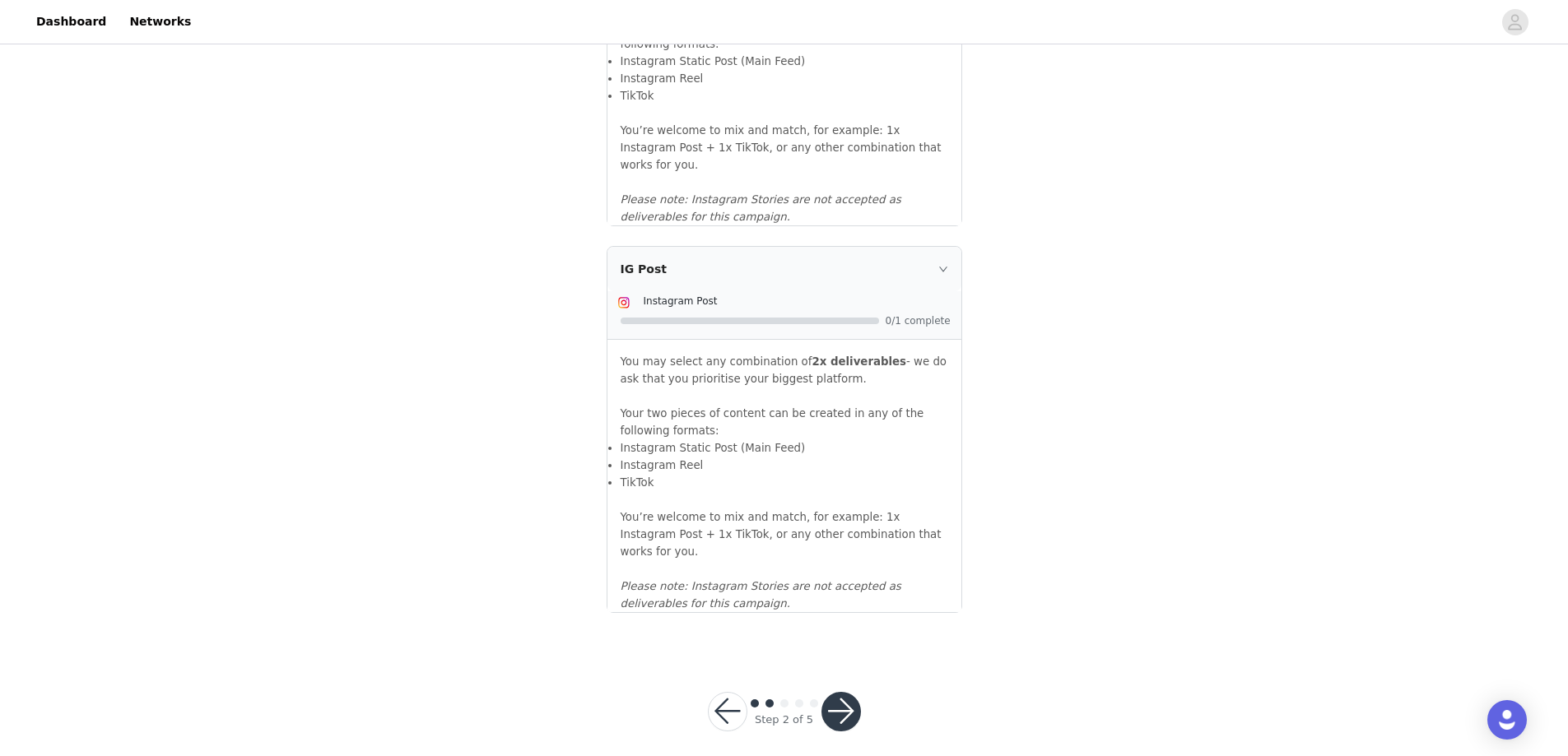
click at [840, 697] on button "button" at bounding box center [841, 712] width 40 height 40
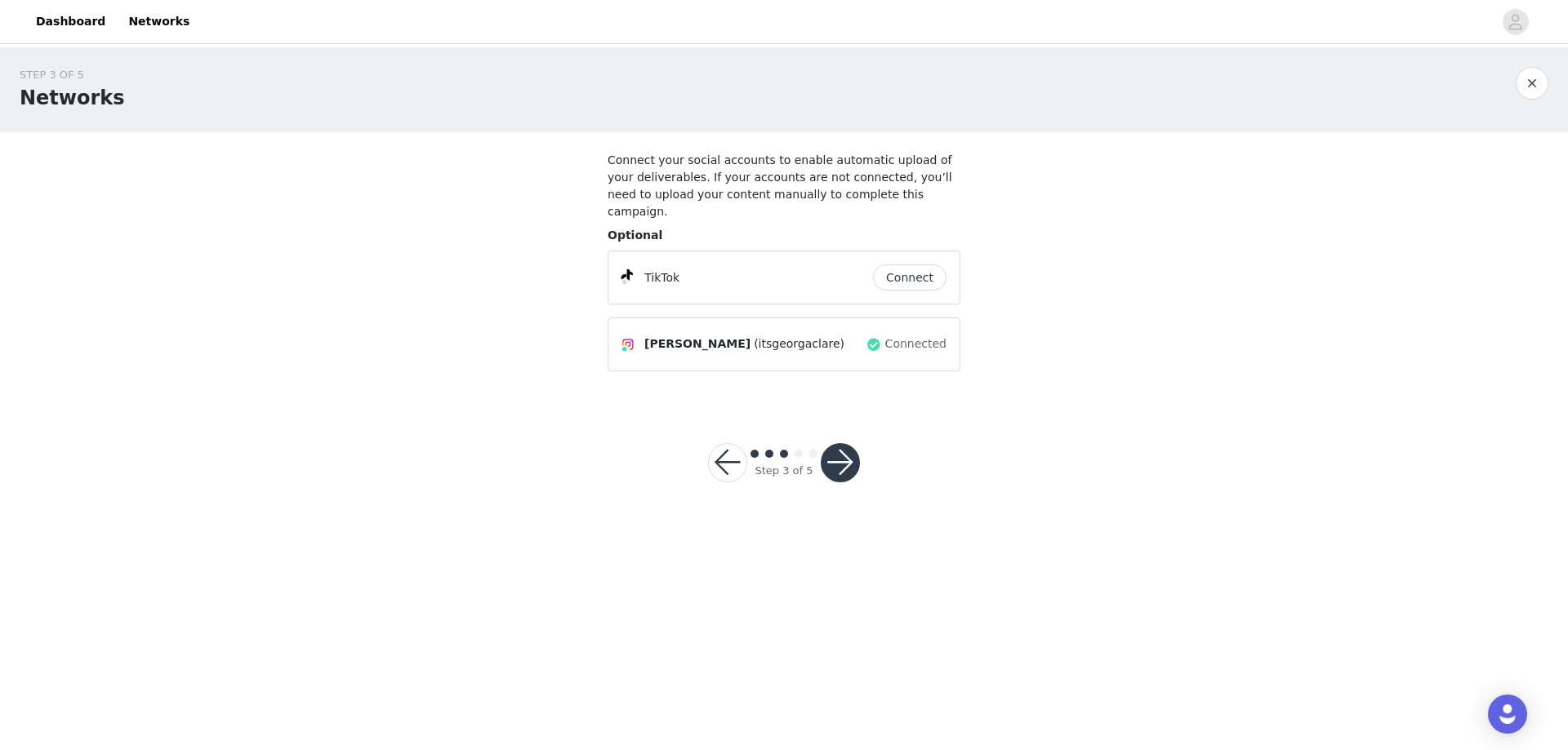
click at [913, 264] on button "Connect" at bounding box center [910, 277] width 74 height 26
click at [832, 457] on body "Dashboard Networks STEP 3 OF 5 Networks Connect your social accounts to enable …" at bounding box center [784, 375] width 1568 height 750
click at [833, 444] on button "button" at bounding box center [840, 463] width 39 height 39
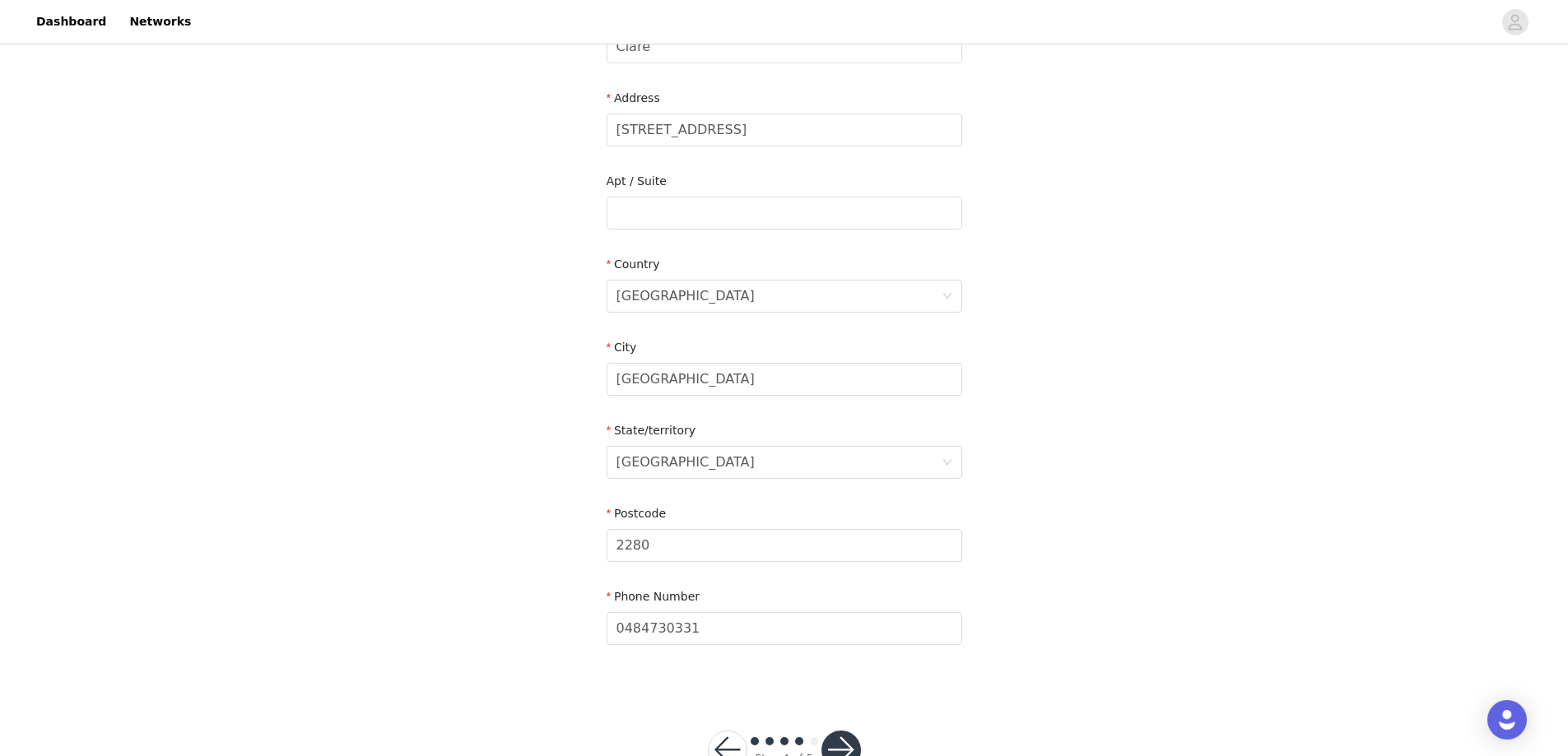
scroll to position [435, 0]
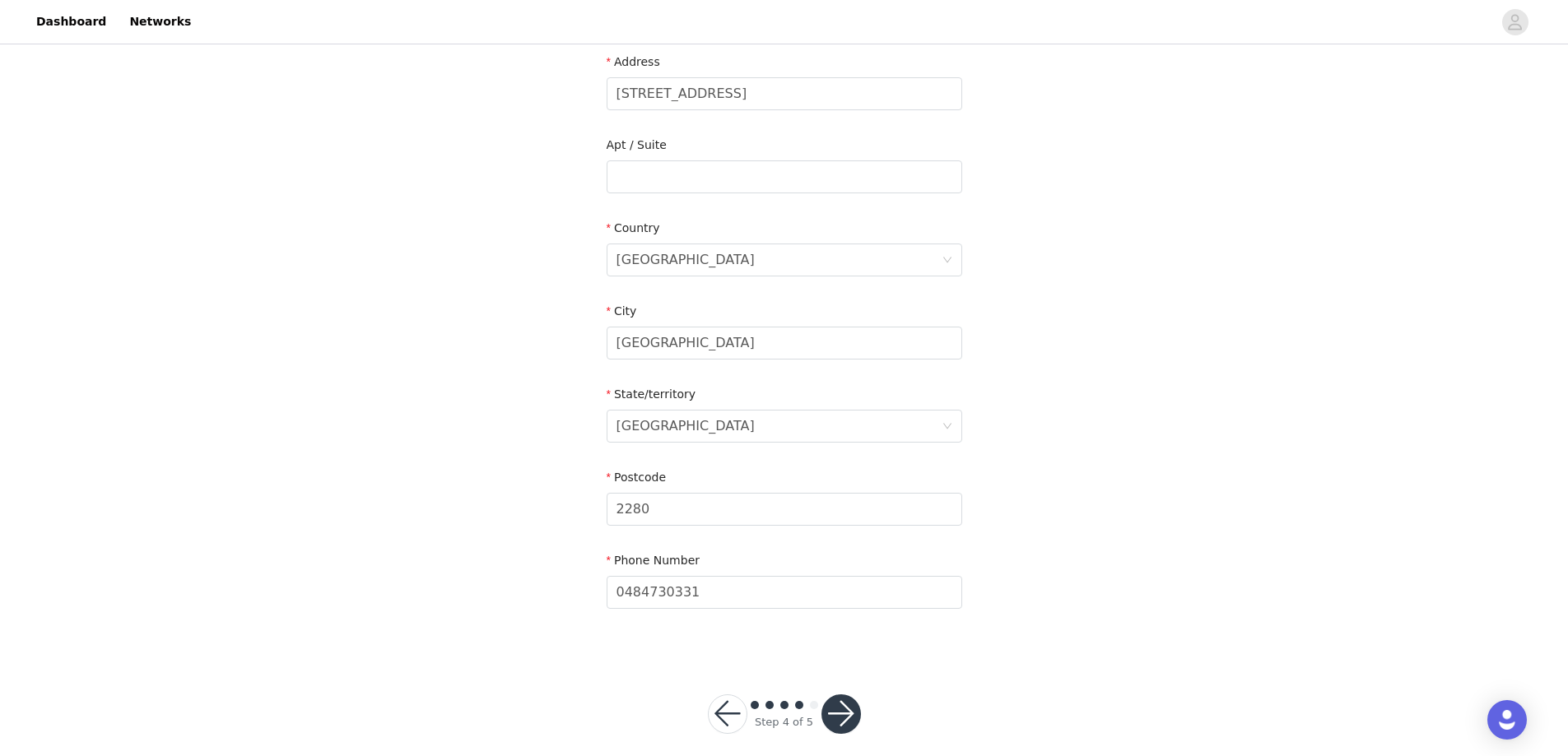
click at [842, 702] on button "button" at bounding box center [841, 714] width 40 height 40
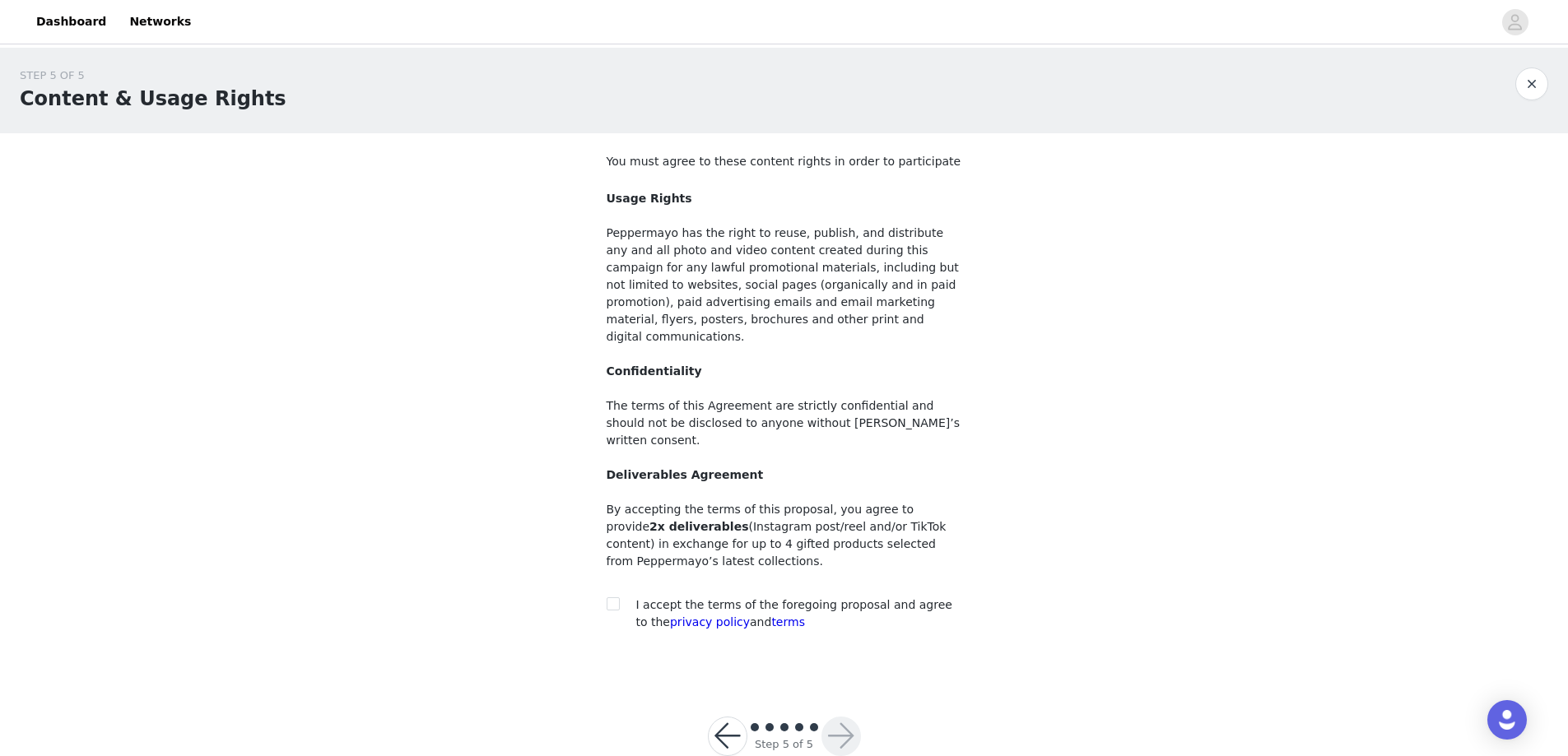
click at [623, 596] on div at bounding box center [618, 604] width 23 height 17
click at [602, 570] on section "You must agree to these content rights in order to participate Usage Rights Pep…" at bounding box center [784, 406] width 395 height 544
click at [610, 597] on input "checkbox" at bounding box center [612, 602] width 12 height 12
checkbox input "true"
click at [841, 716] on button "button" at bounding box center [841, 736] width 40 height 40
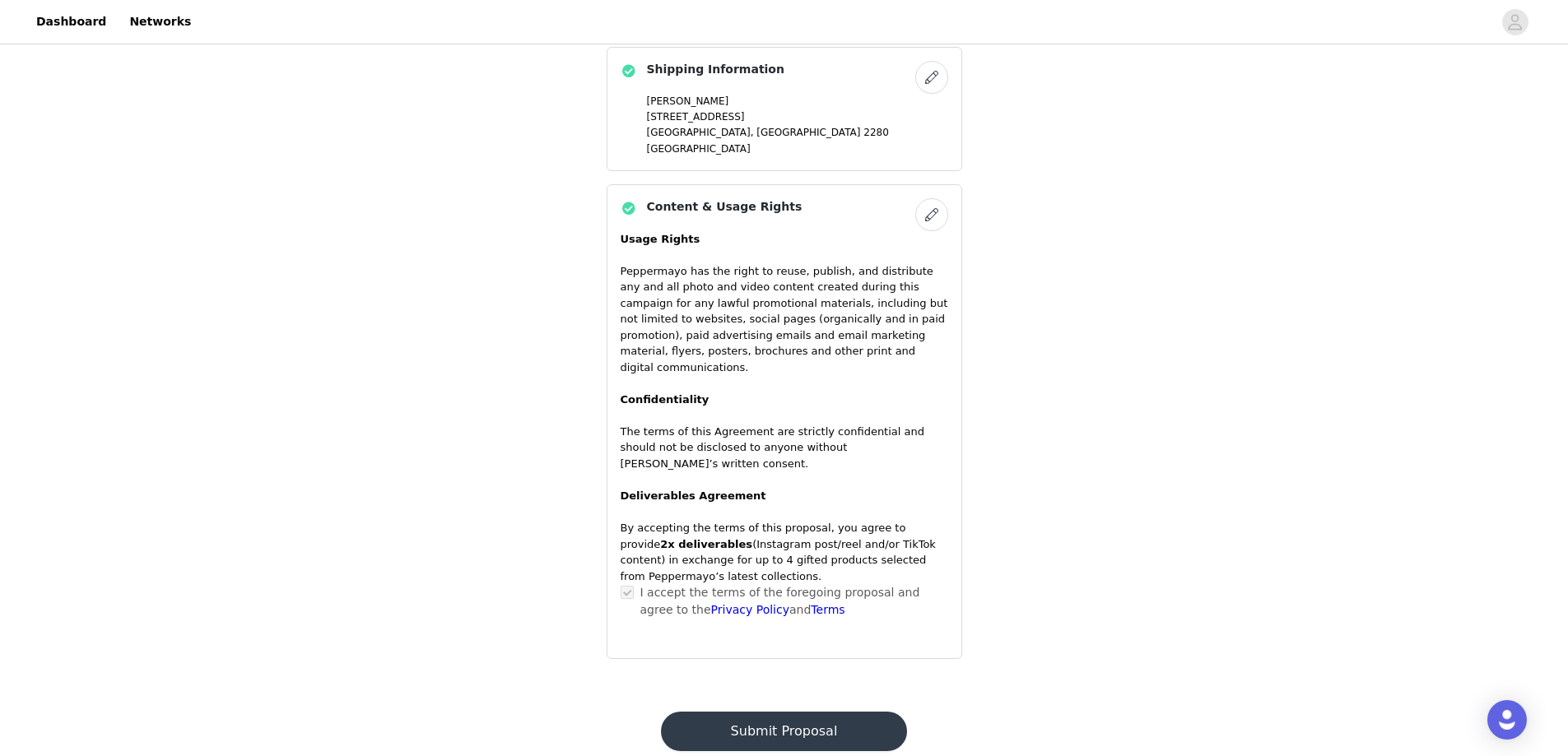
scroll to position [1209, 0]
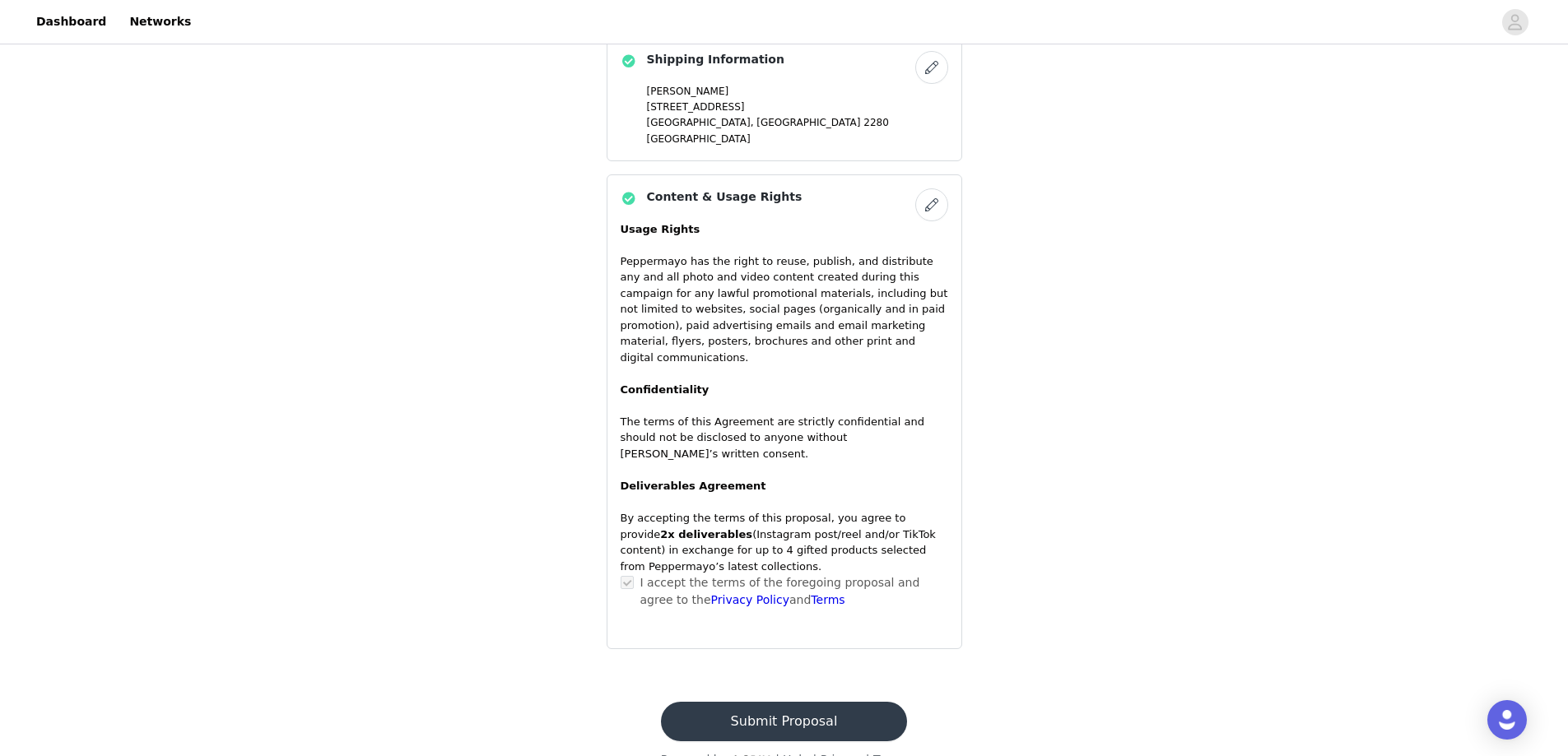
click at [791, 702] on button "Submit Proposal" at bounding box center [784, 722] width 246 height 40
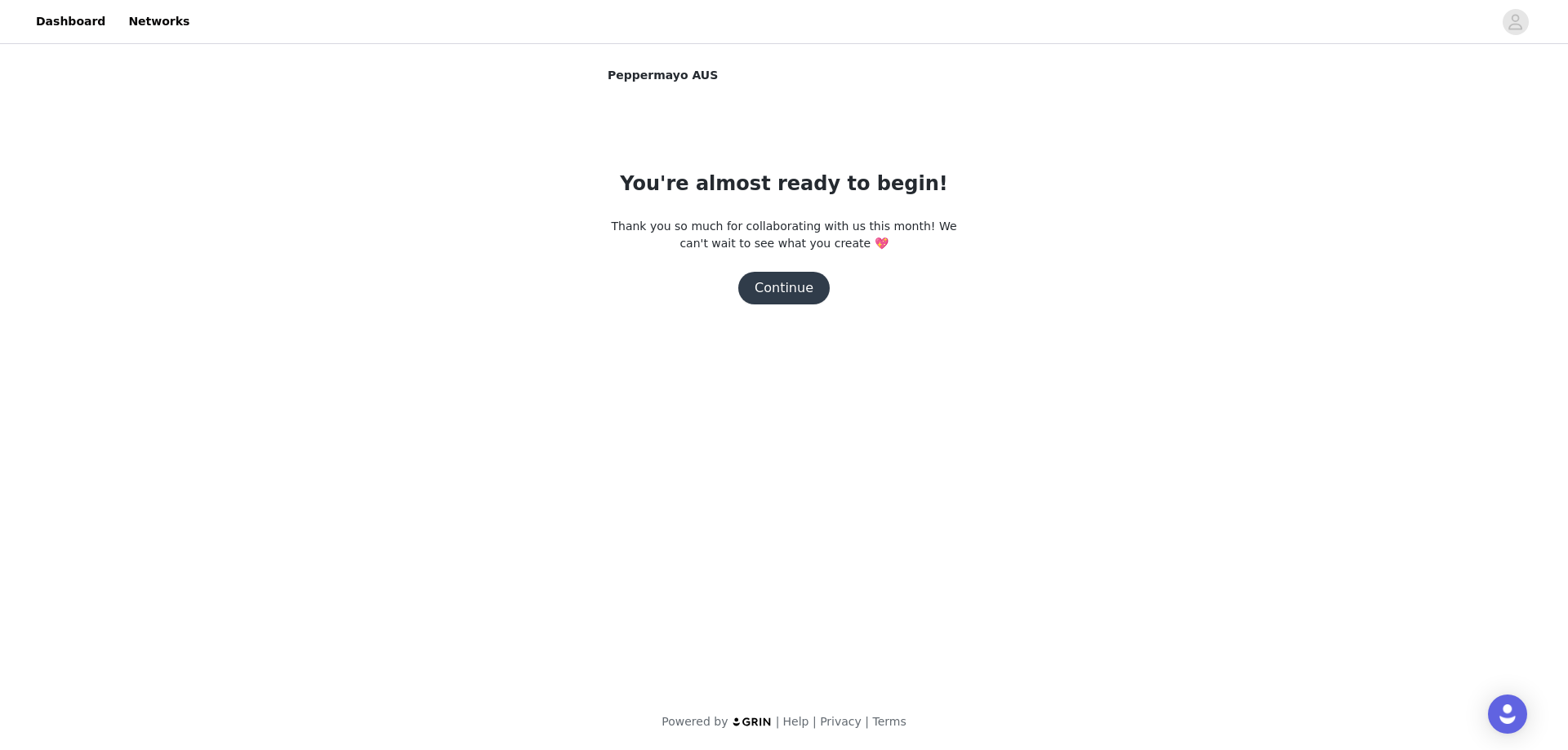
click at [802, 285] on button "Continue" at bounding box center [784, 288] width 91 height 32
